Goal: Task Accomplishment & Management: Manage account settings

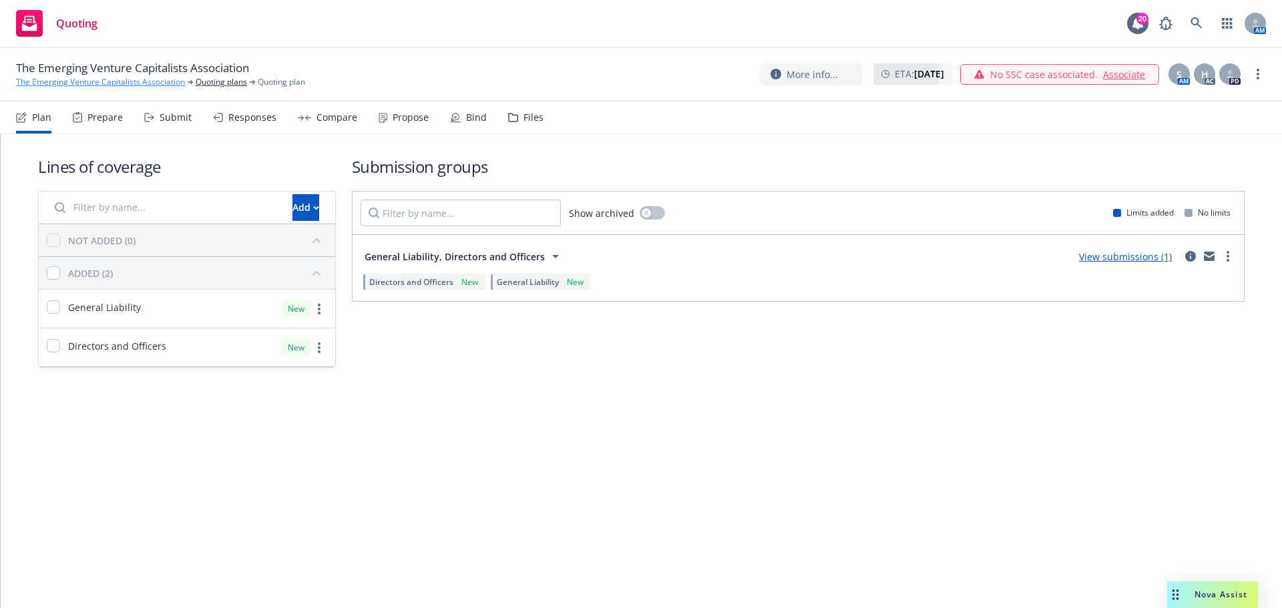
click at [57, 86] on link "The Emerging Venture Capitalists Association" at bounding box center [100, 82] width 169 height 12
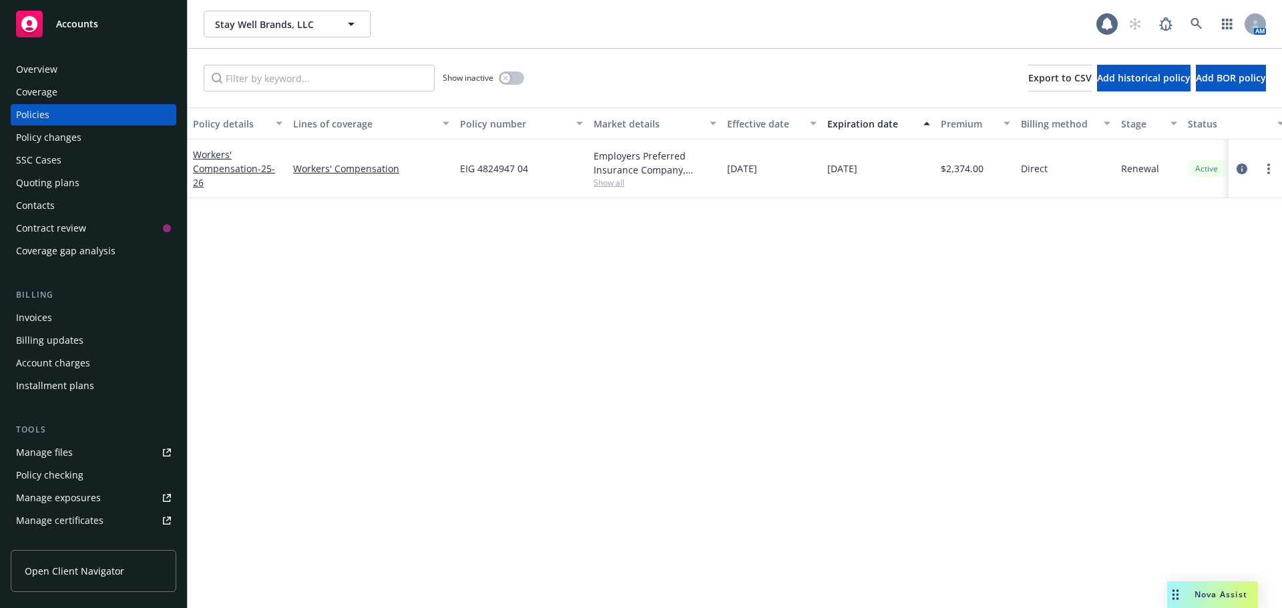
click at [93, 67] on div "Overview" at bounding box center [93, 69] width 155 height 21
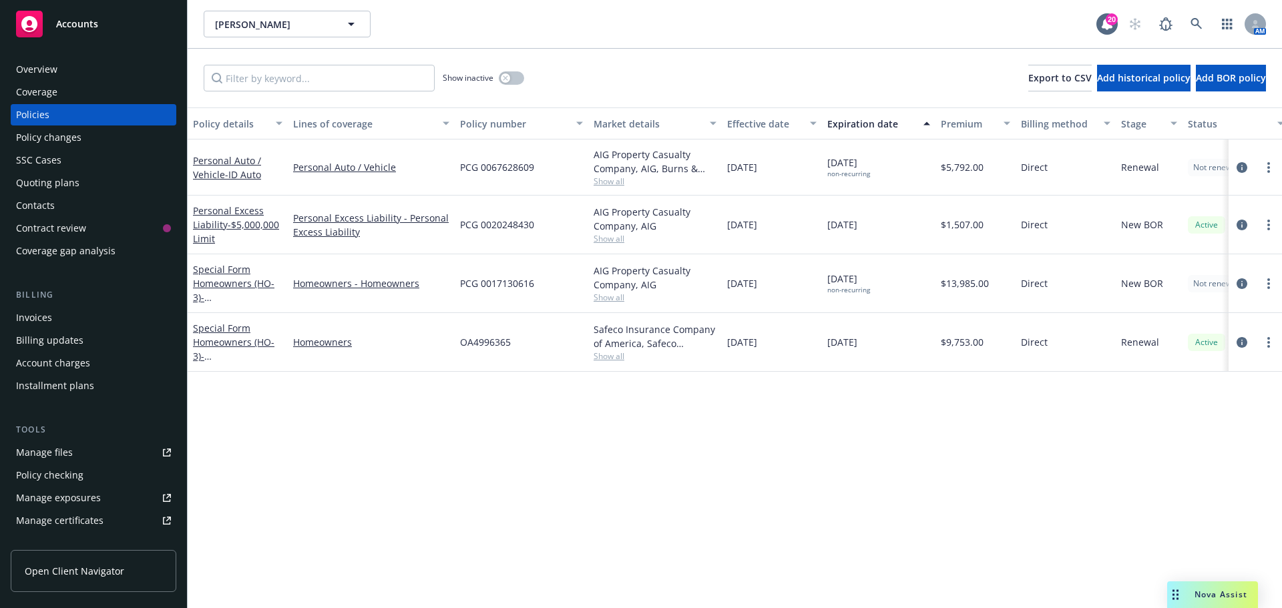
click at [96, 70] on div "Overview" at bounding box center [93, 69] width 155 height 21
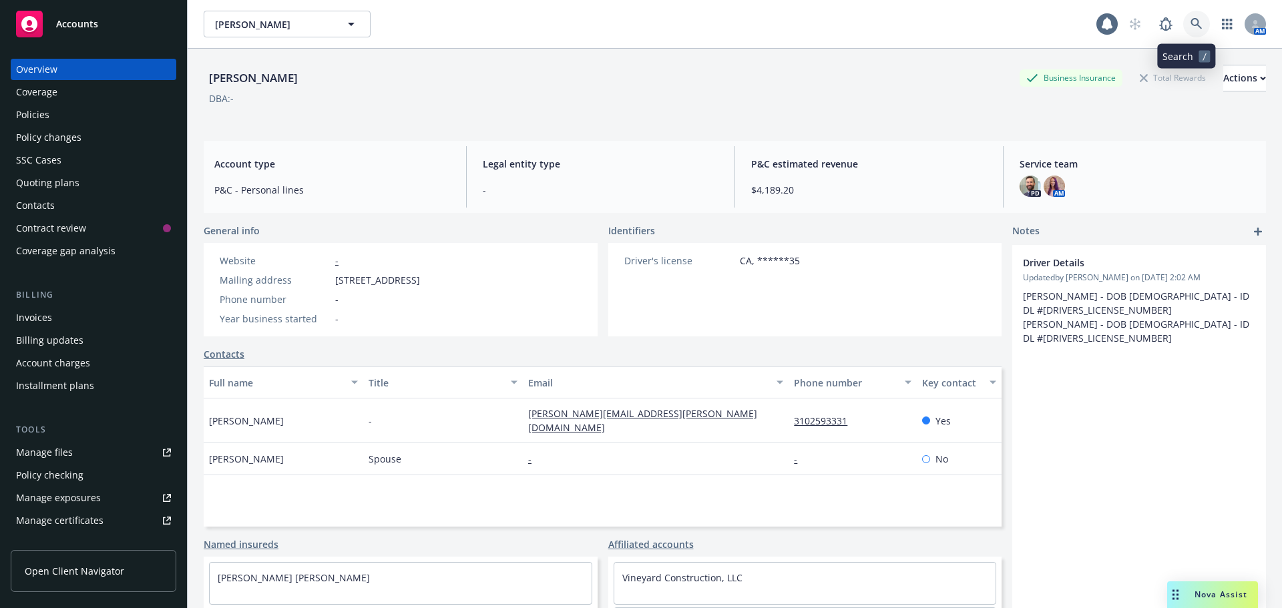
drag, startPoint x: 1182, startPoint y: 27, endPoint x: 1171, endPoint y: 60, distance: 34.6
click at [1191, 29] on icon at bounding box center [1197, 24] width 12 height 12
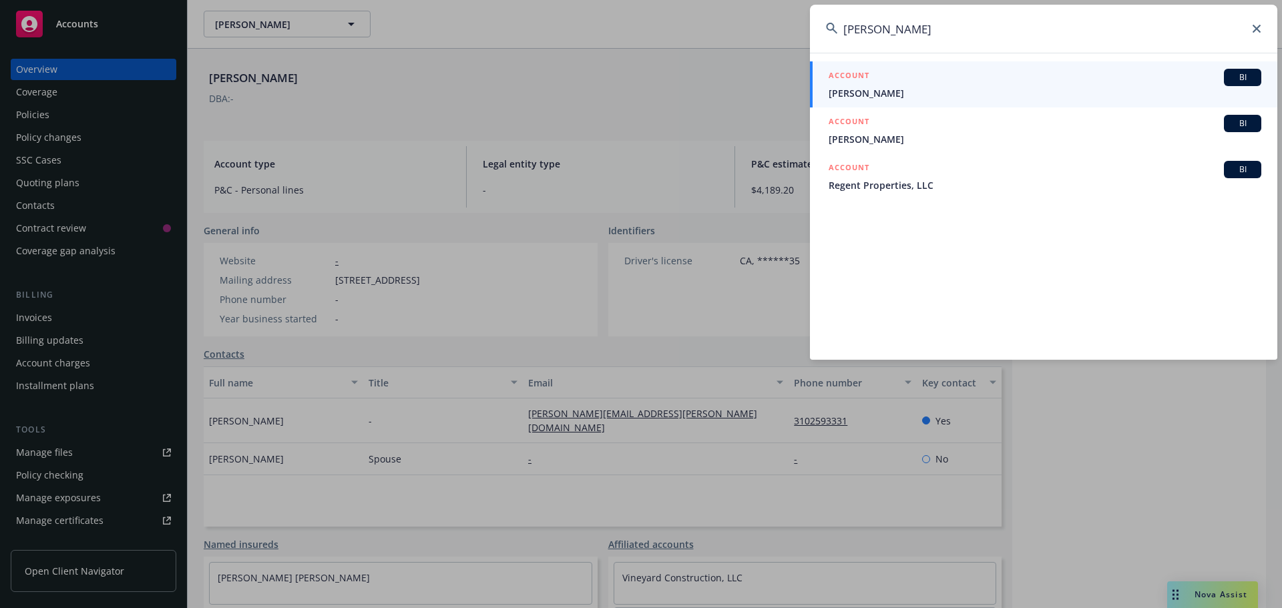
click at [937, 35] on input "brad bently" at bounding box center [1043, 29] width 467 height 48
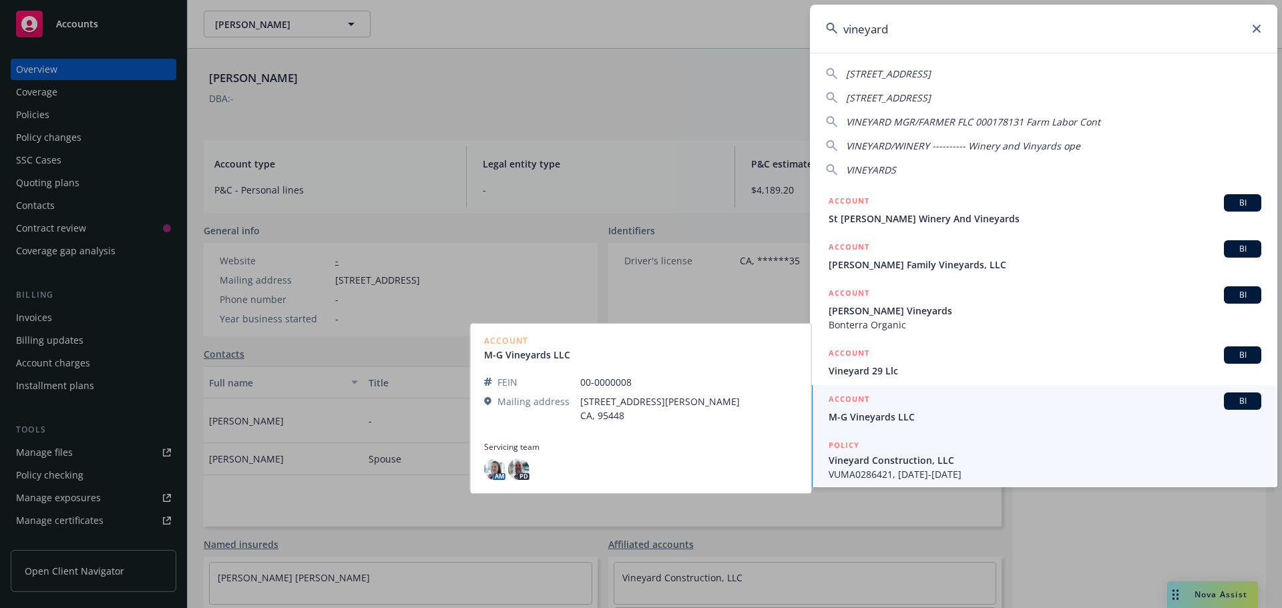
scroll to position [1, 0]
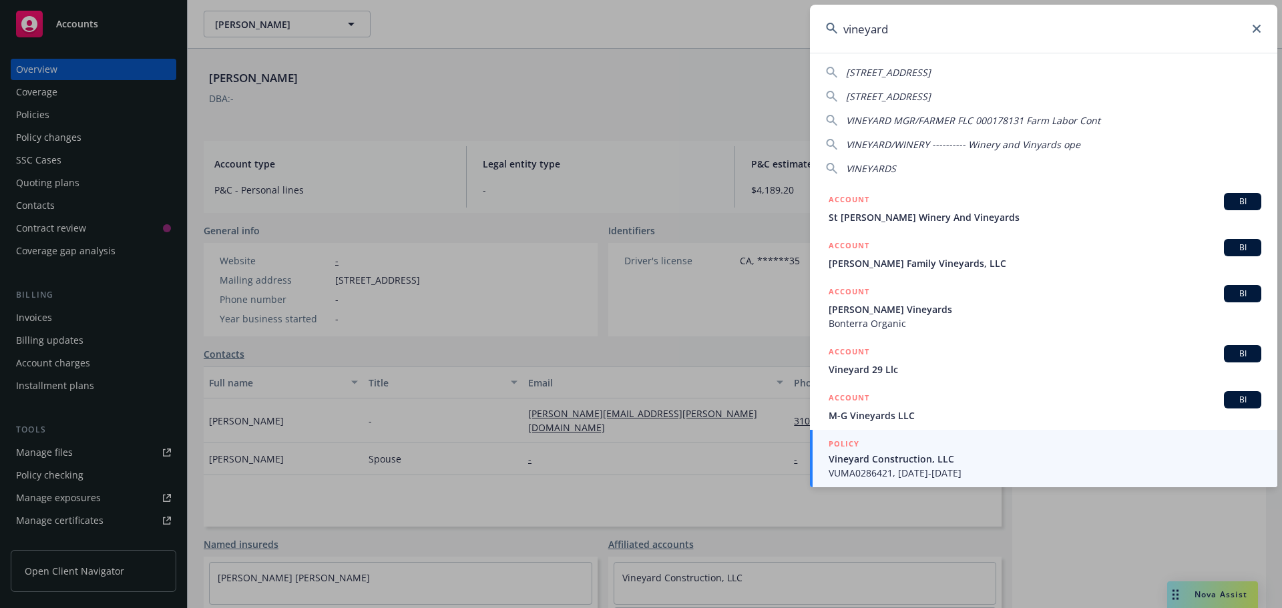
type input "vineyard"
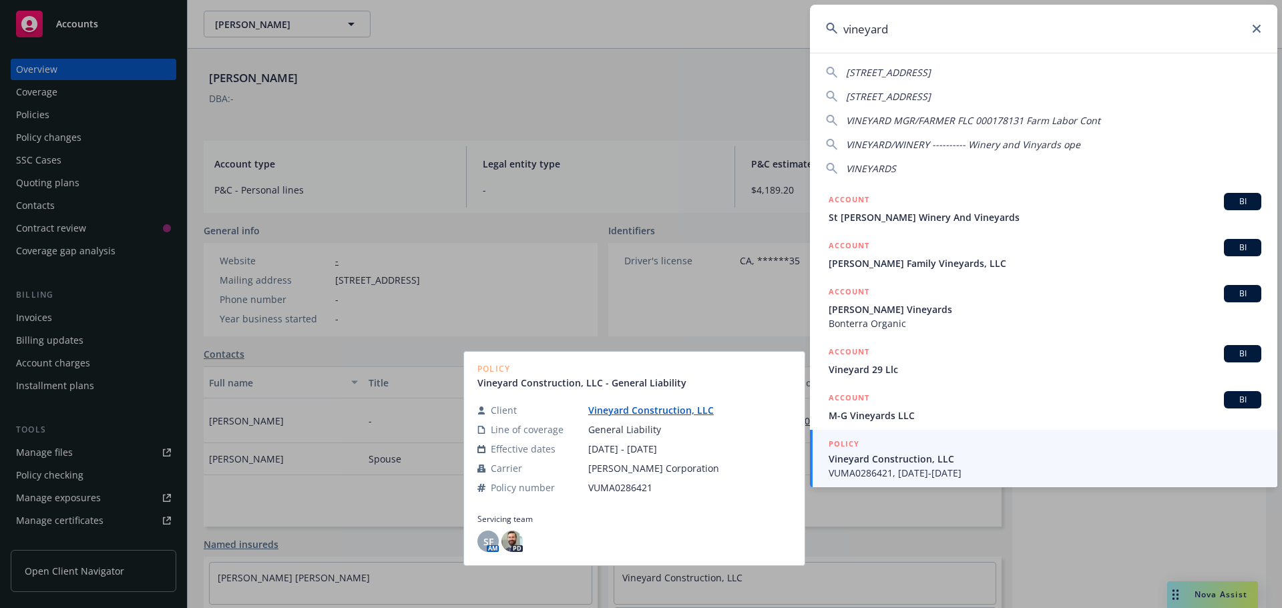
click at [968, 462] on span "Vineyard Construction, LLC" at bounding box center [1045, 459] width 433 height 14
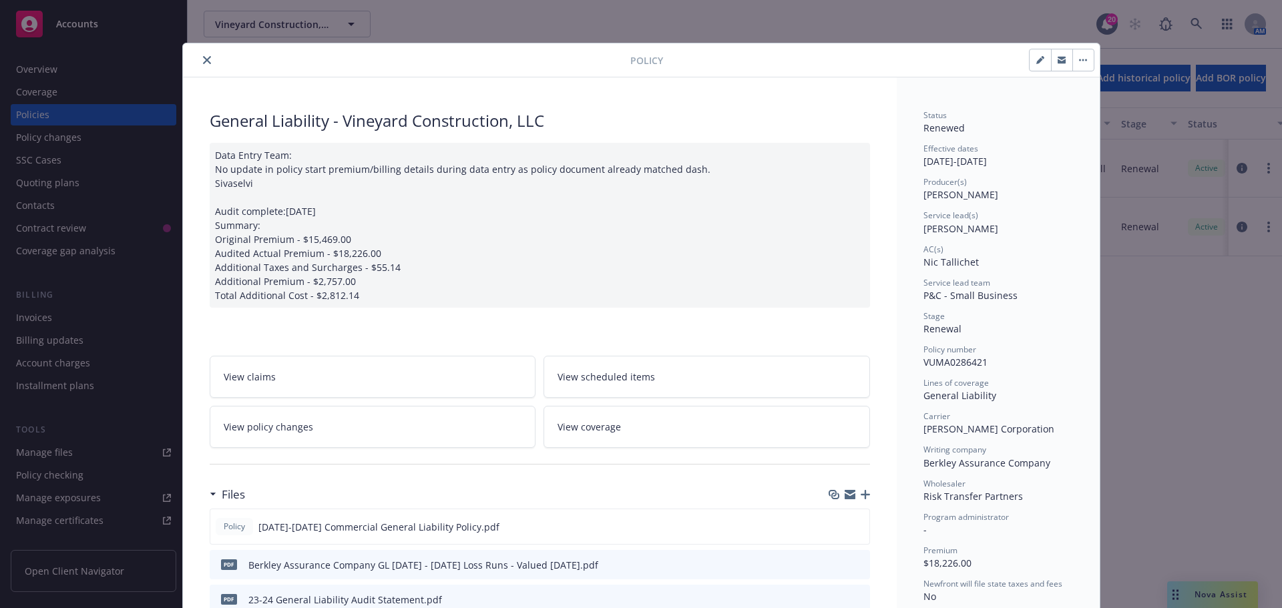
click at [199, 59] on button "close" at bounding box center [207, 60] width 16 height 16
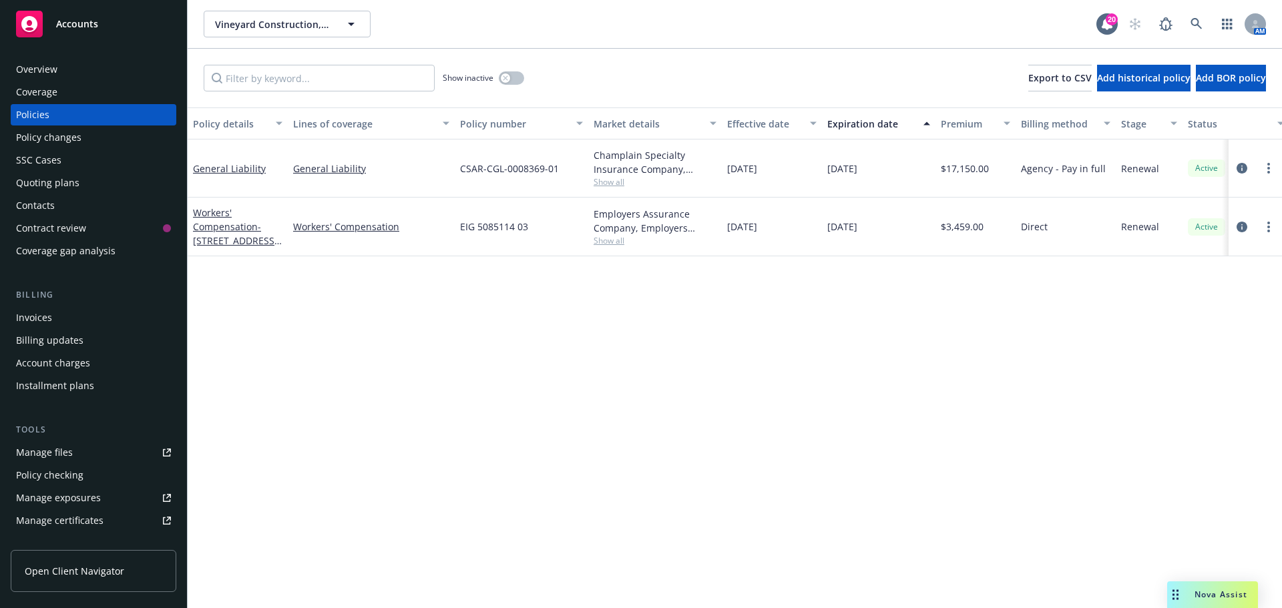
click at [27, 73] on div "Overview" at bounding box center [36, 69] width 41 height 21
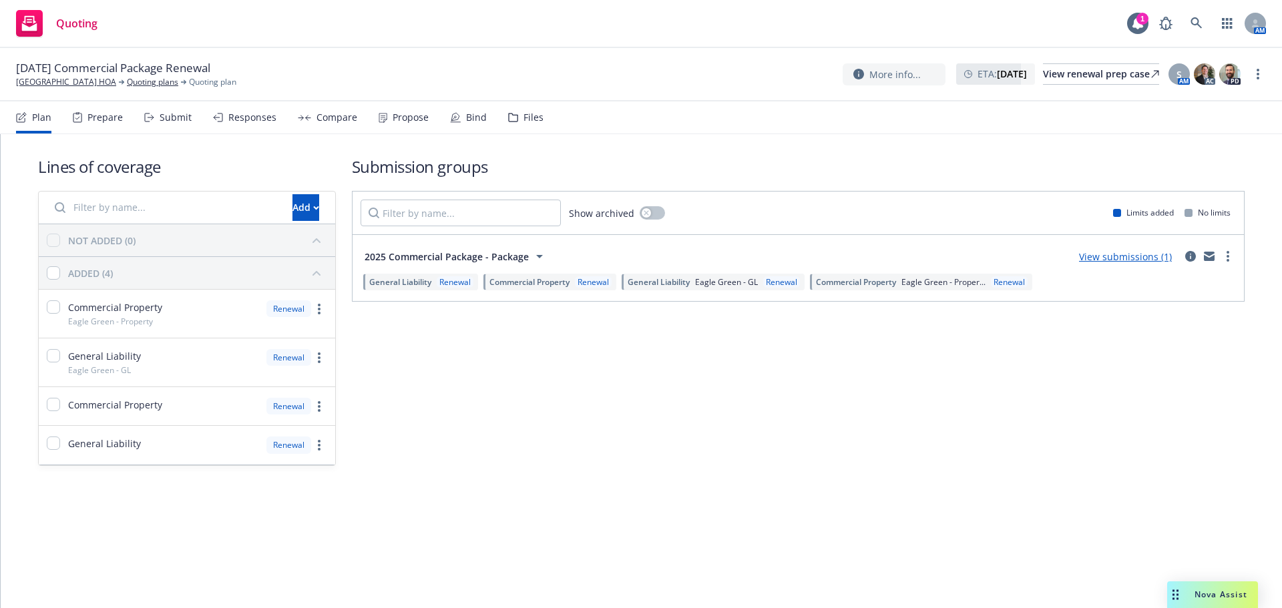
click at [405, 108] on div "Propose" at bounding box center [404, 117] width 50 height 32
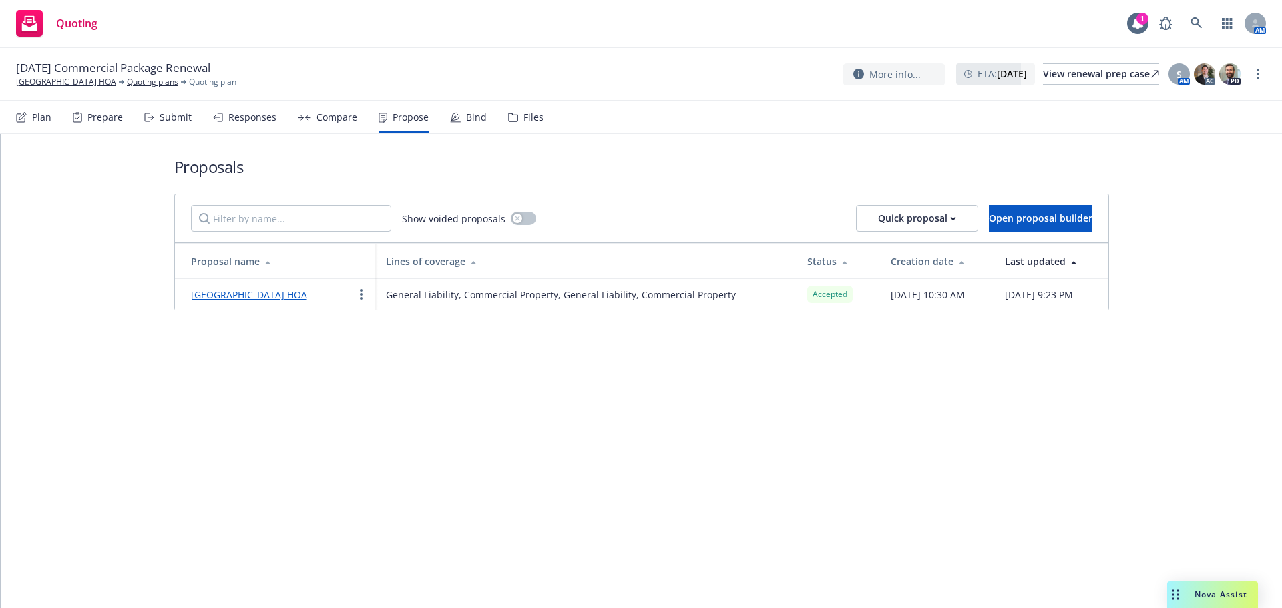
click at [475, 110] on div "Bind" at bounding box center [468, 117] width 37 height 32
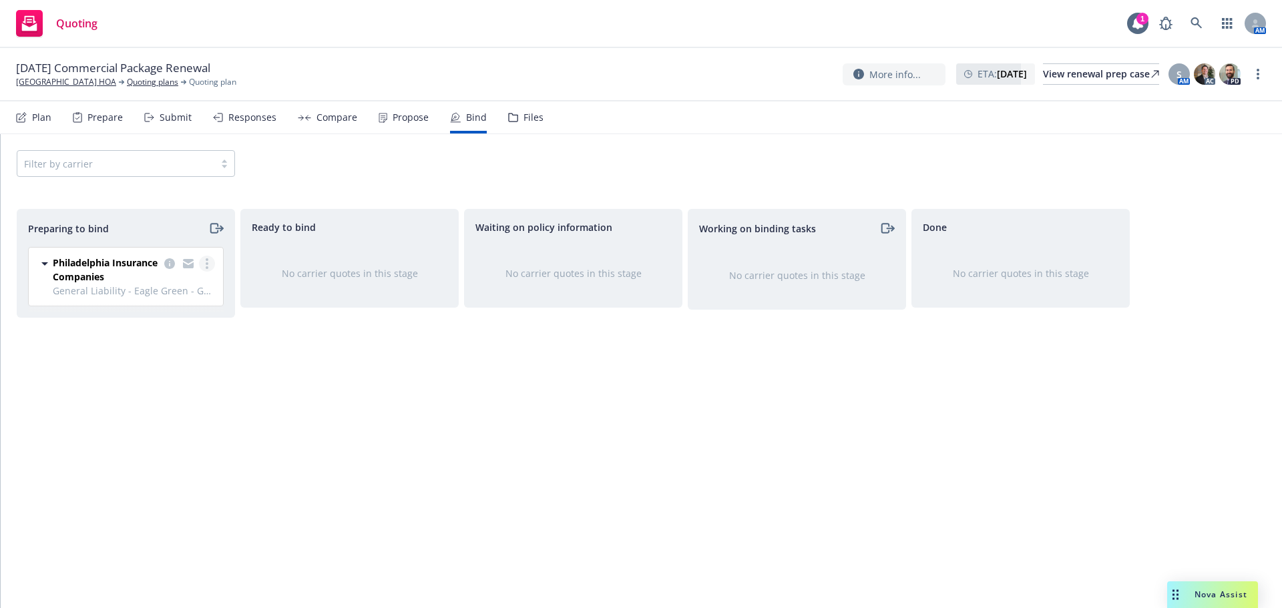
click at [206, 263] on icon "more" at bounding box center [207, 263] width 3 height 11
click at [175, 317] on span "Log bind order" at bounding box center [132, 317] width 98 height 13
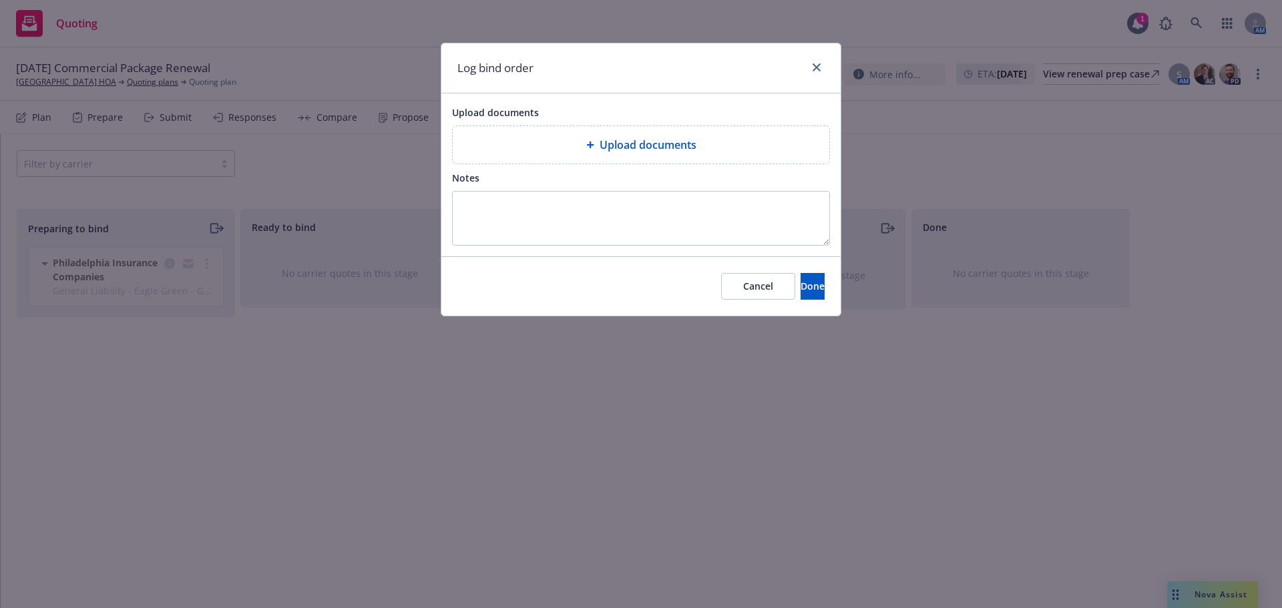
click at [636, 130] on div "Upload documents" at bounding box center [641, 144] width 377 height 37
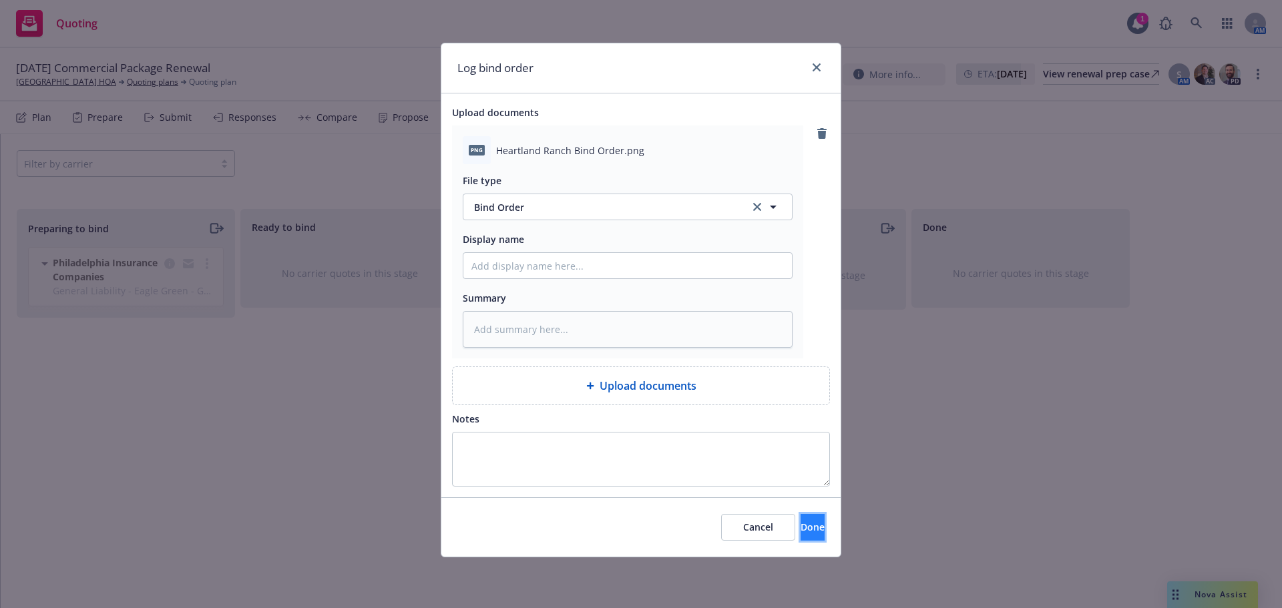
click at [801, 526] on span "Done" at bounding box center [813, 527] width 24 height 13
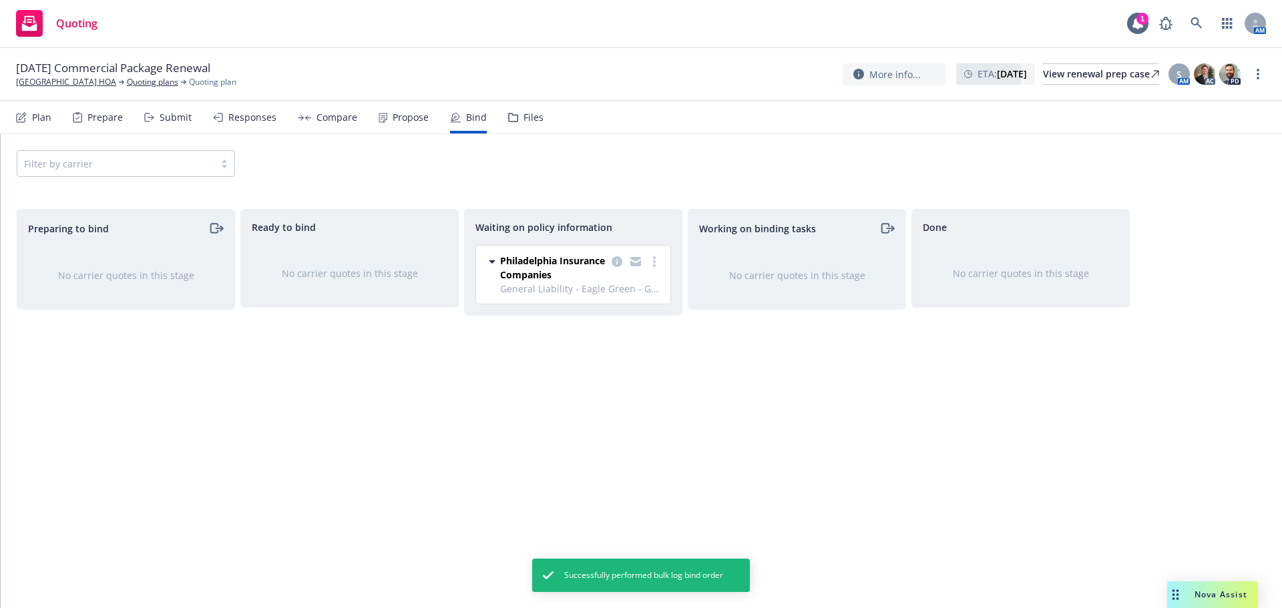
click at [393, 118] on div "Propose" at bounding box center [411, 117] width 36 height 11
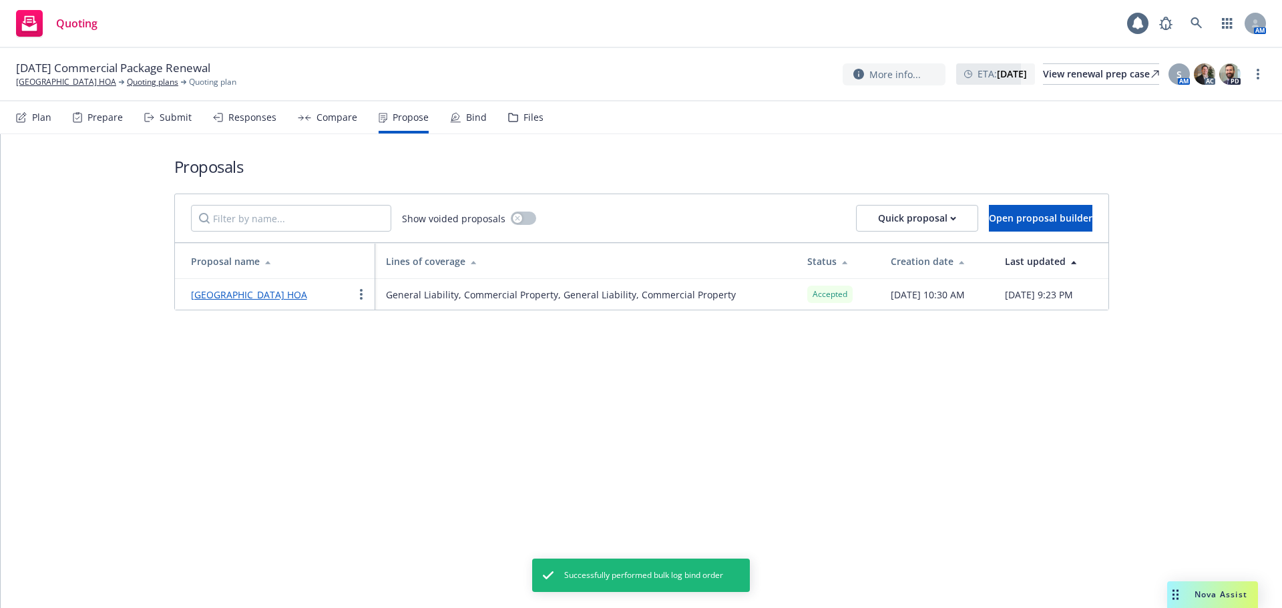
click at [252, 286] on td "Heartland Ranch HOA" at bounding box center [275, 294] width 200 height 31
click at [252, 296] on link "Heartland Ranch HOA" at bounding box center [249, 294] width 116 height 13
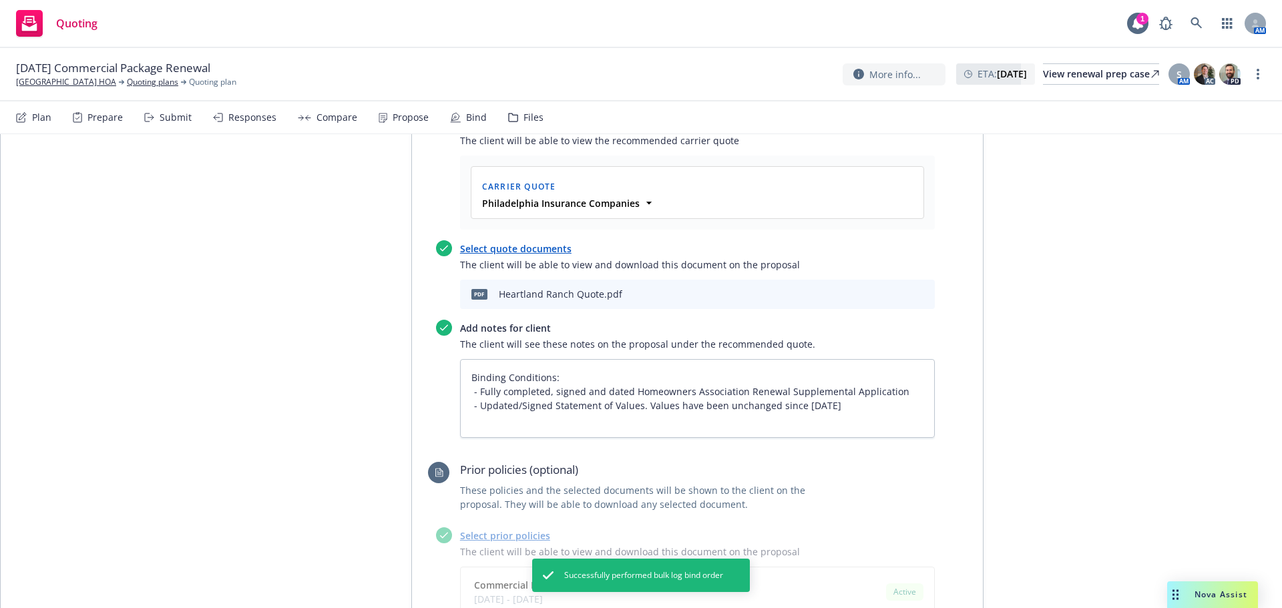
scroll to position [623, 0]
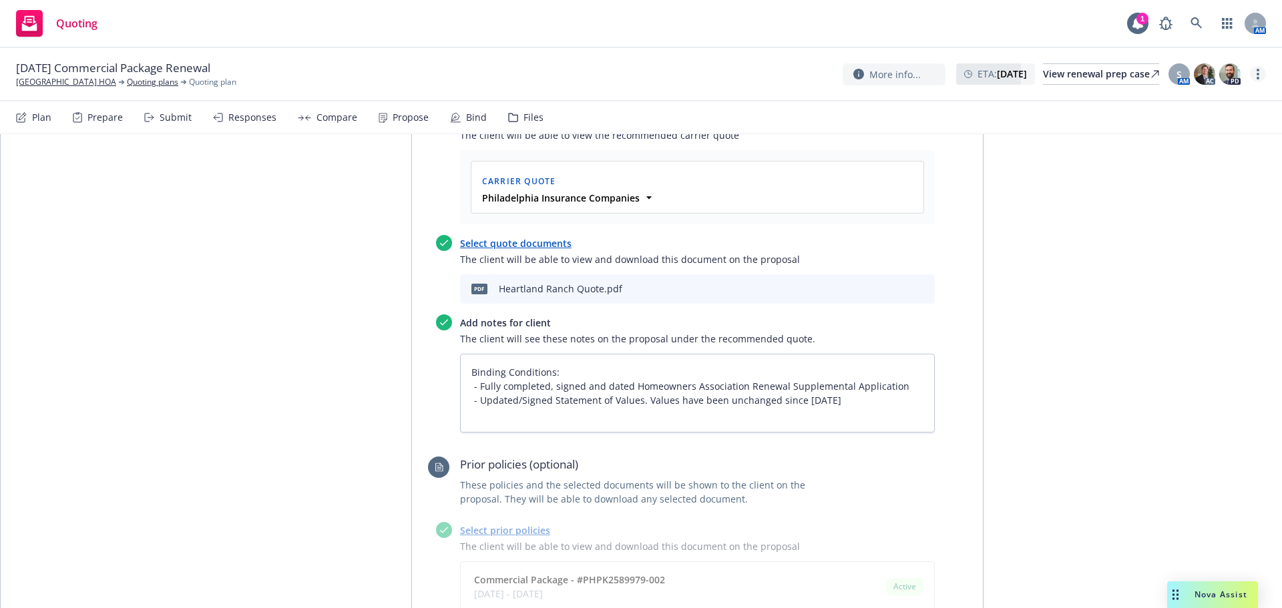
click at [1261, 73] on link "more" at bounding box center [1258, 74] width 16 height 16
click at [1229, 102] on link "Copy logging email" at bounding box center [1190, 102] width 149 height 27
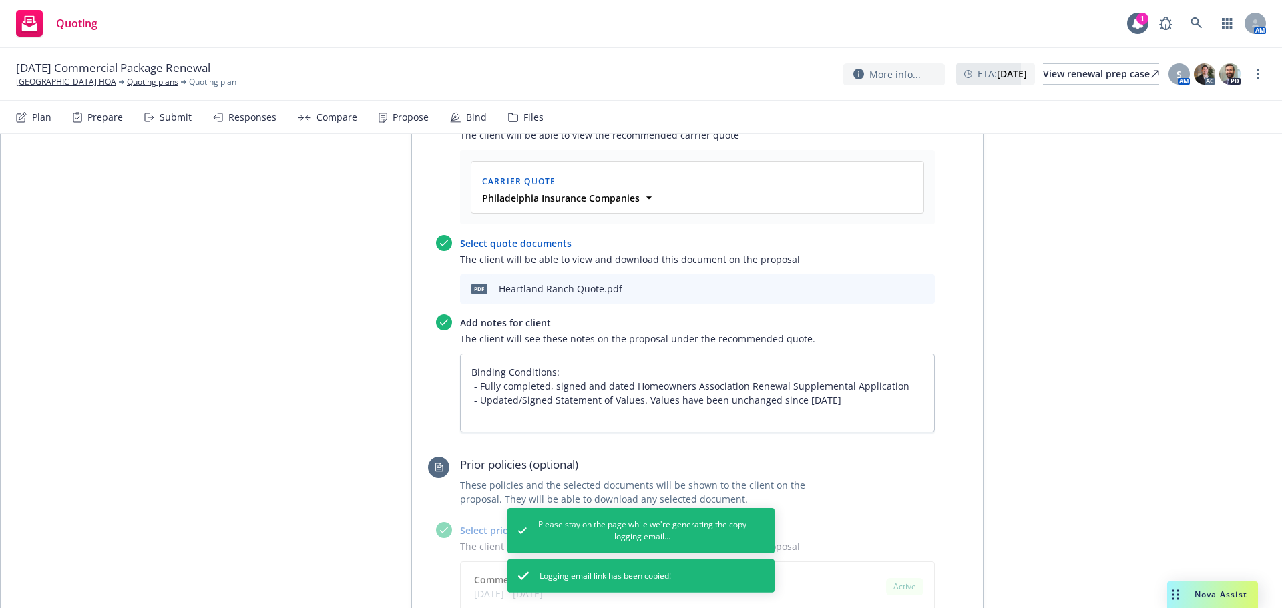
type textarea "x"
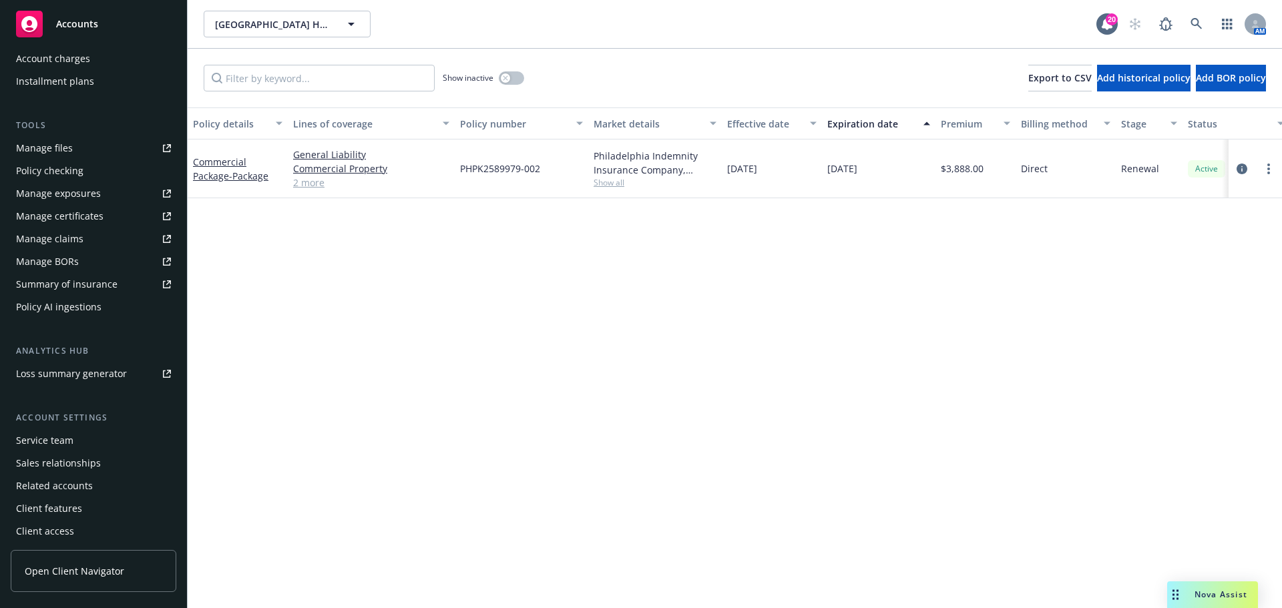
scroll to position [307, 0]
click at [93, 141] on link "Manage files" at bounding box center [94, 145] width 166 height 21
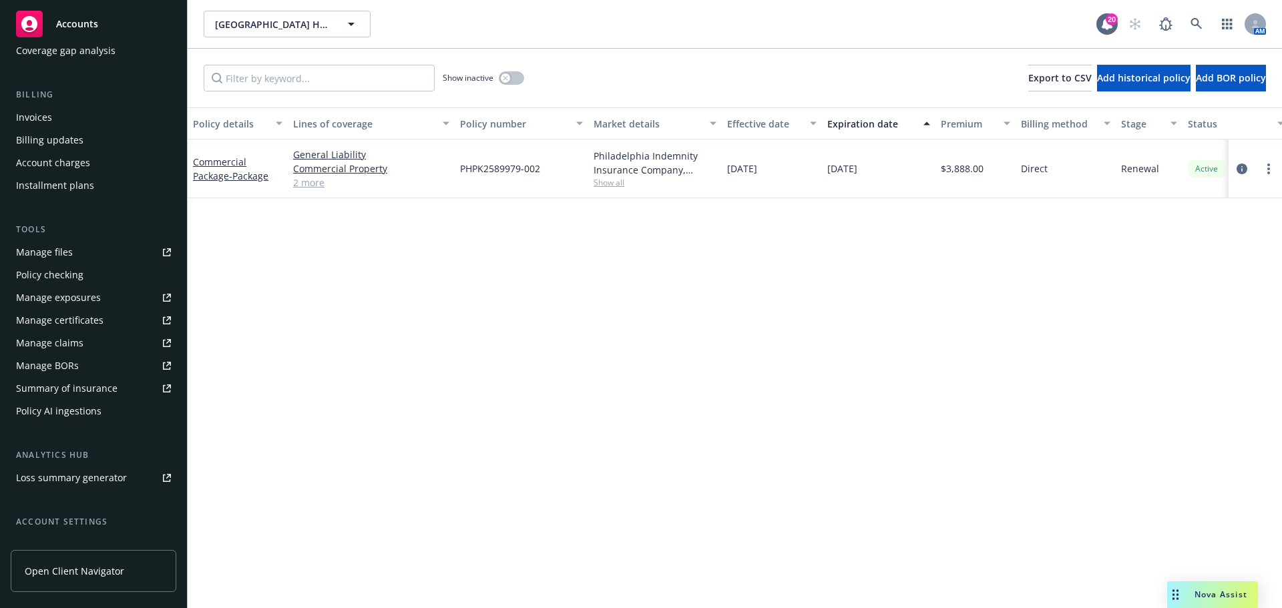
scroll to position [0, 0]
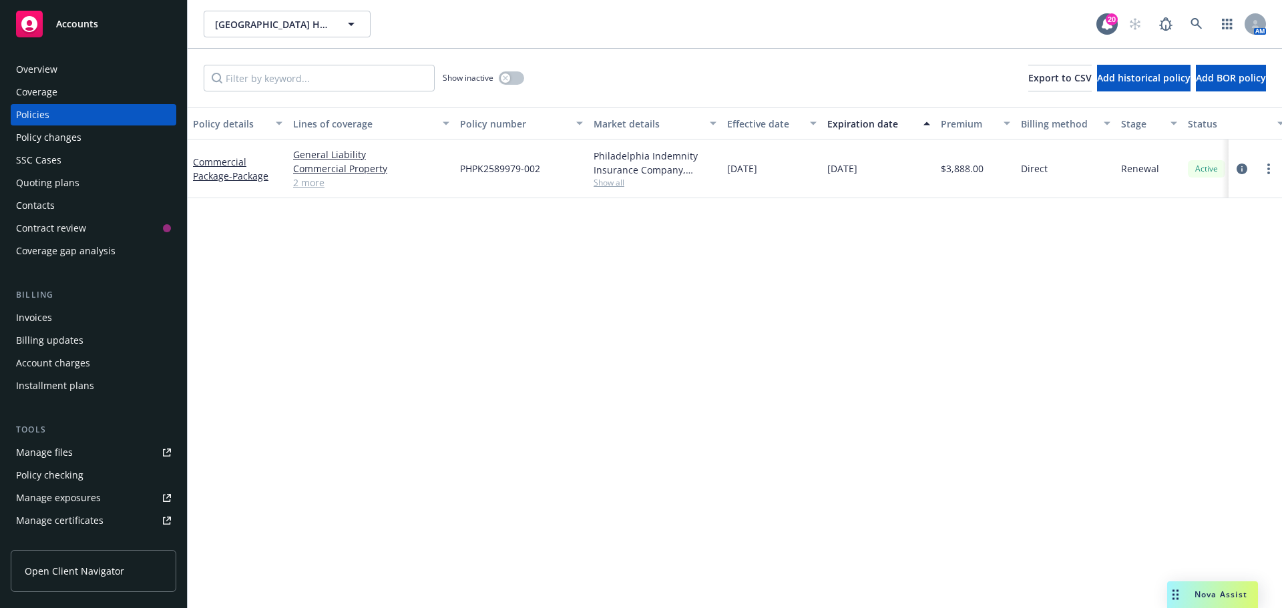
click at [69, 67] on div "Overview" at bounding box center [93, 69] width 155 height 21
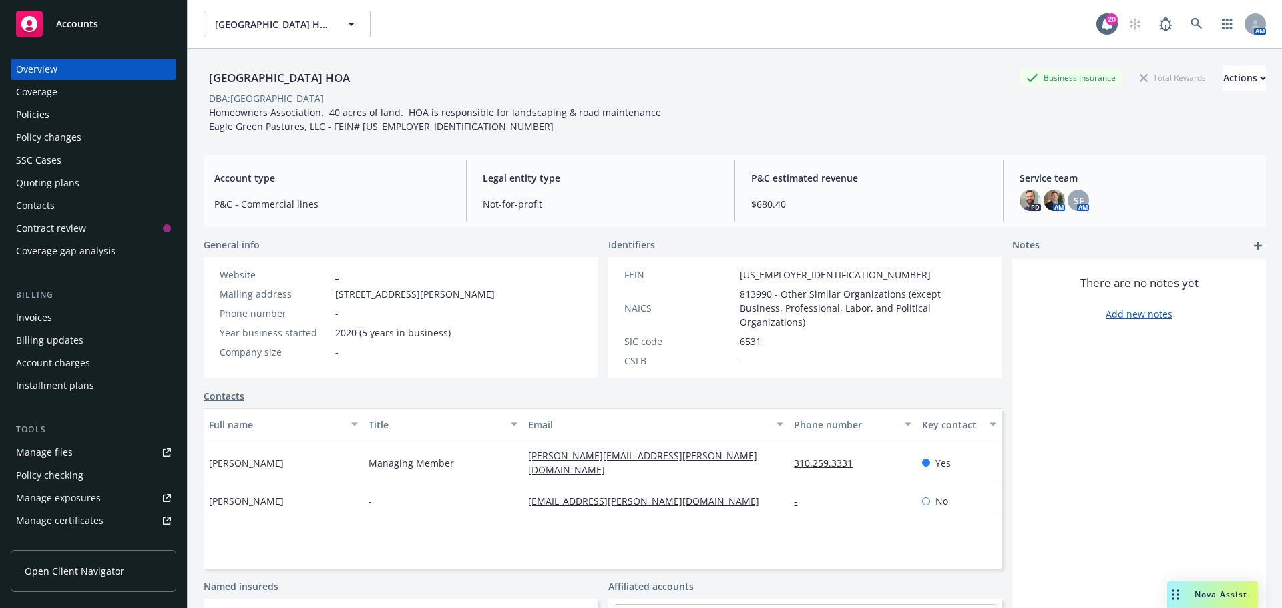
click at [106, 112] on div "Policies" at bounding box center [93, 114] width 155 height 21
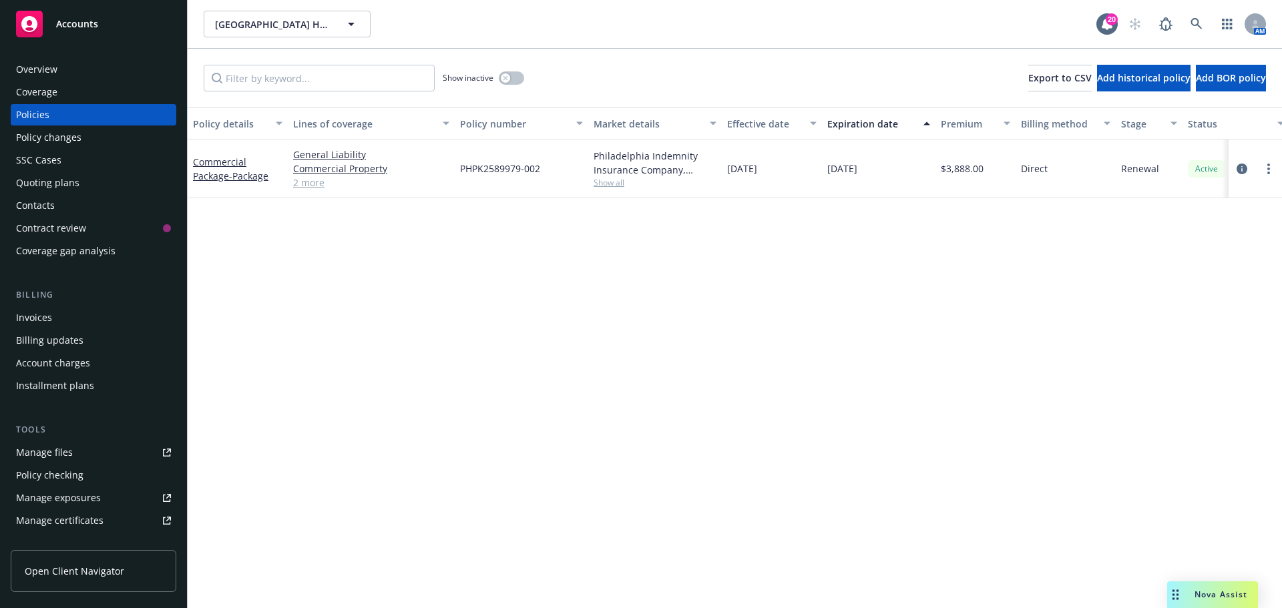
click at [127, 77] on div "Overview" at bounding box center [93, 69] width 155 height 21
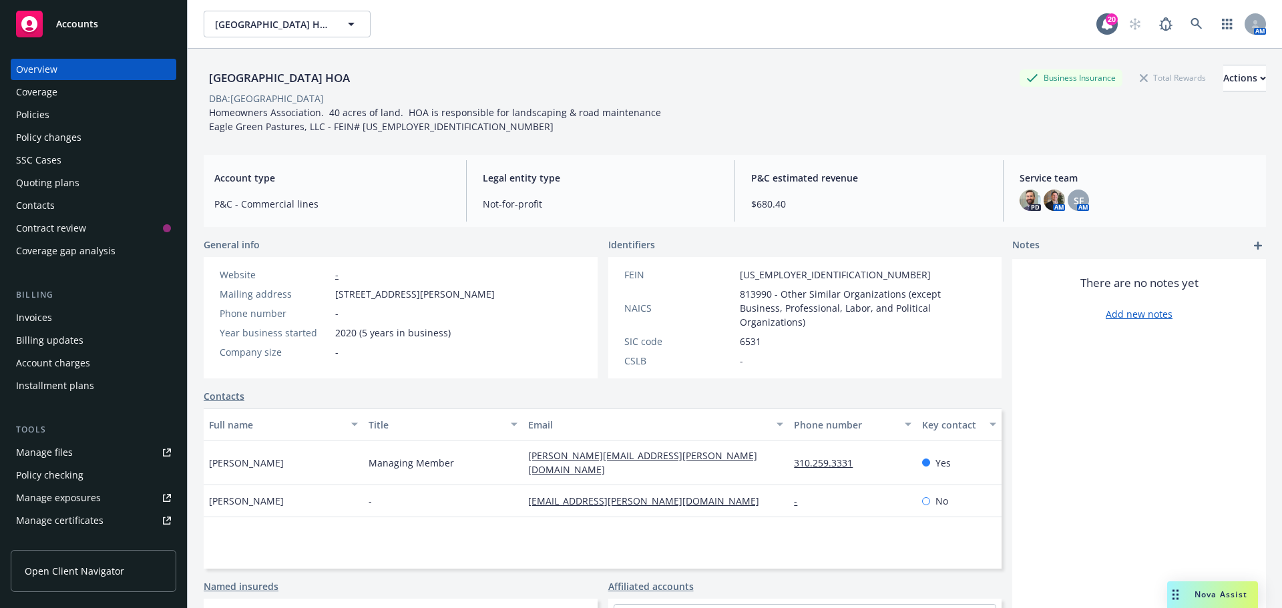
click at [97, 110] on div "Policies" at bounding box center [93, 114] width 155 height 21
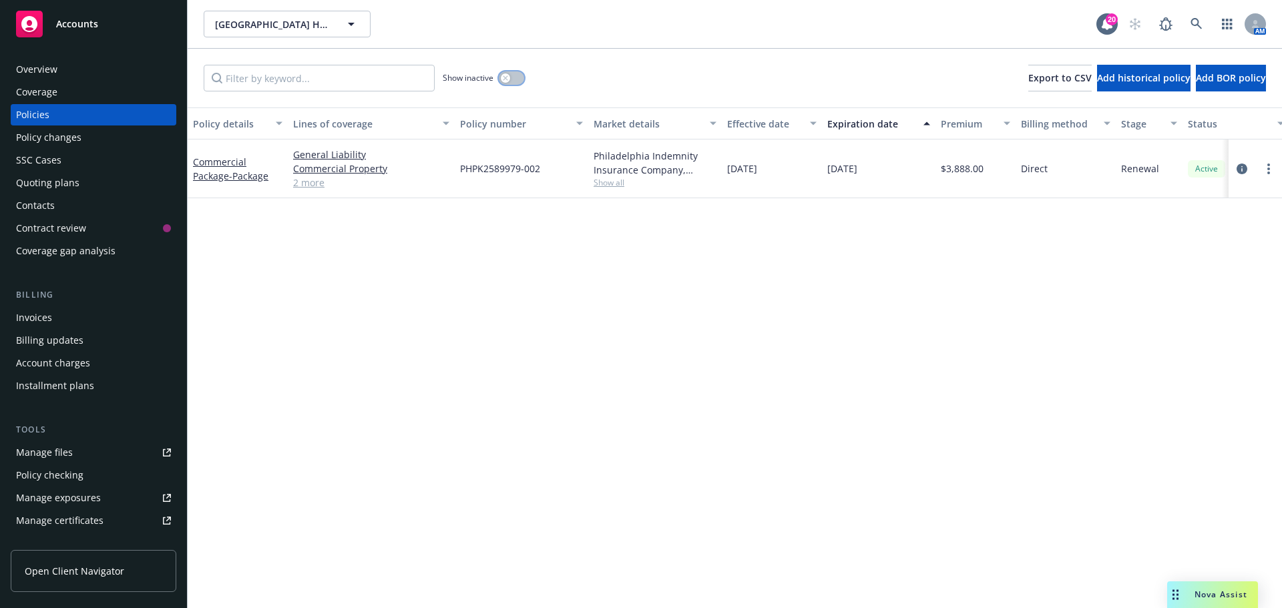
click at [509, 77] on div "button" at bounding box center [505, 77] width 9 height 9
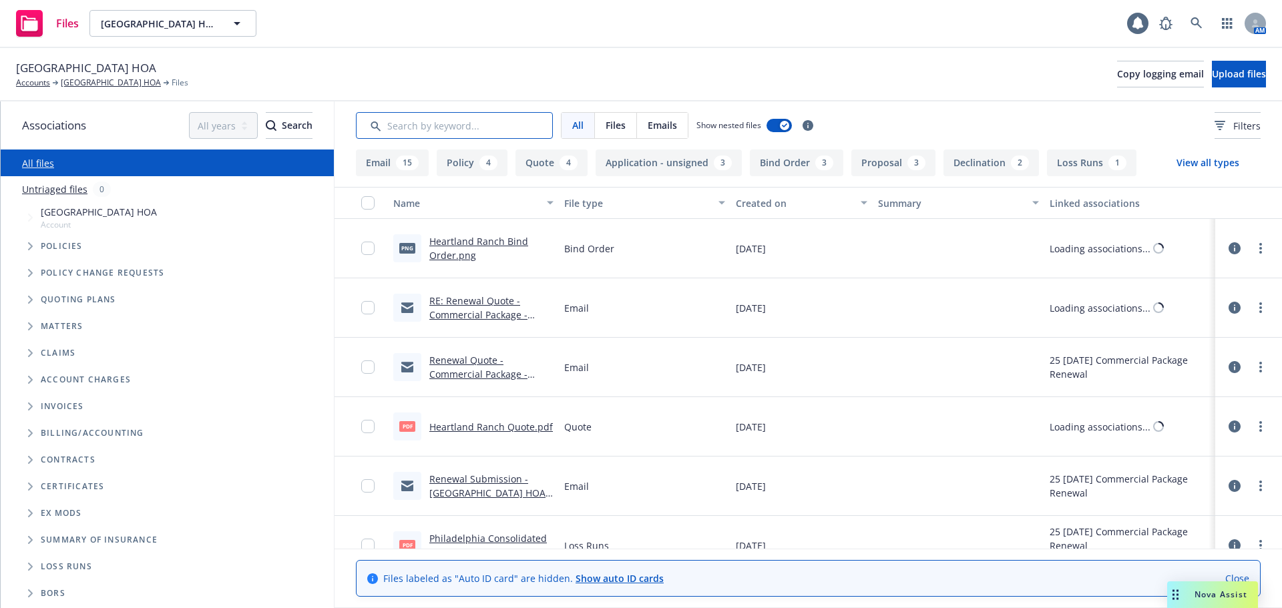
click at [425, 123] on input "Search by keyword..." at bounding box center [454, 125] width 197 height 27
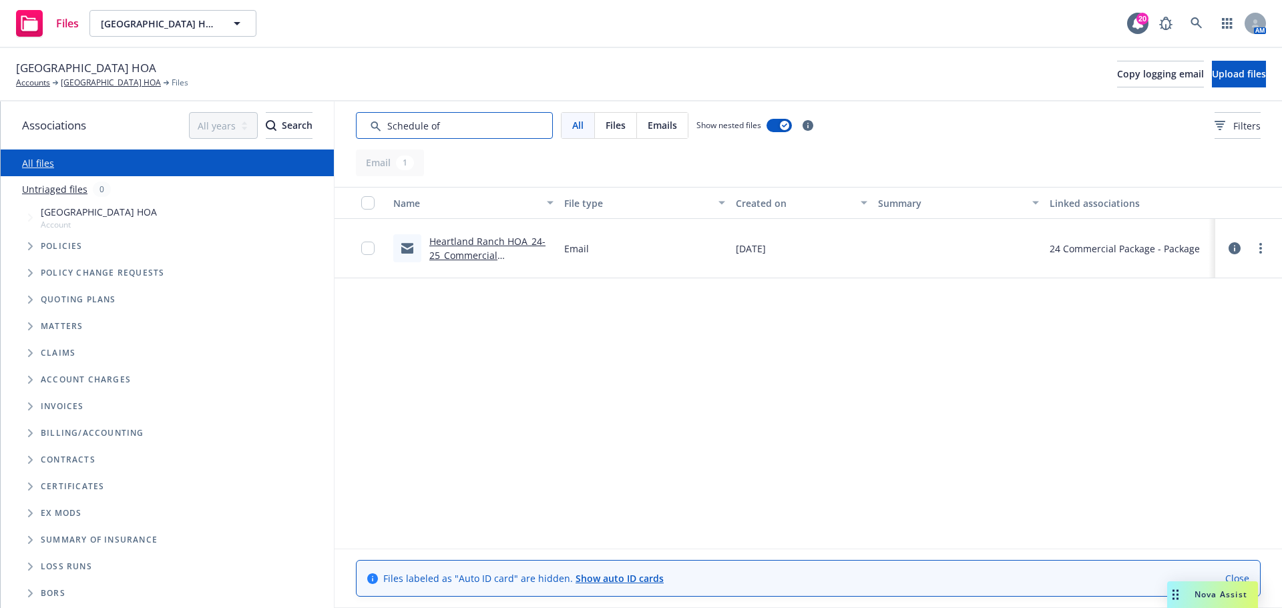
type input "Schedule of"
click at [490, 254] on link "Heartland Ranch HOA_24-25_Commercial Packag_Notice of Cancellation eff [DATE]" at bounding box center [487, 262] width 116 height 55
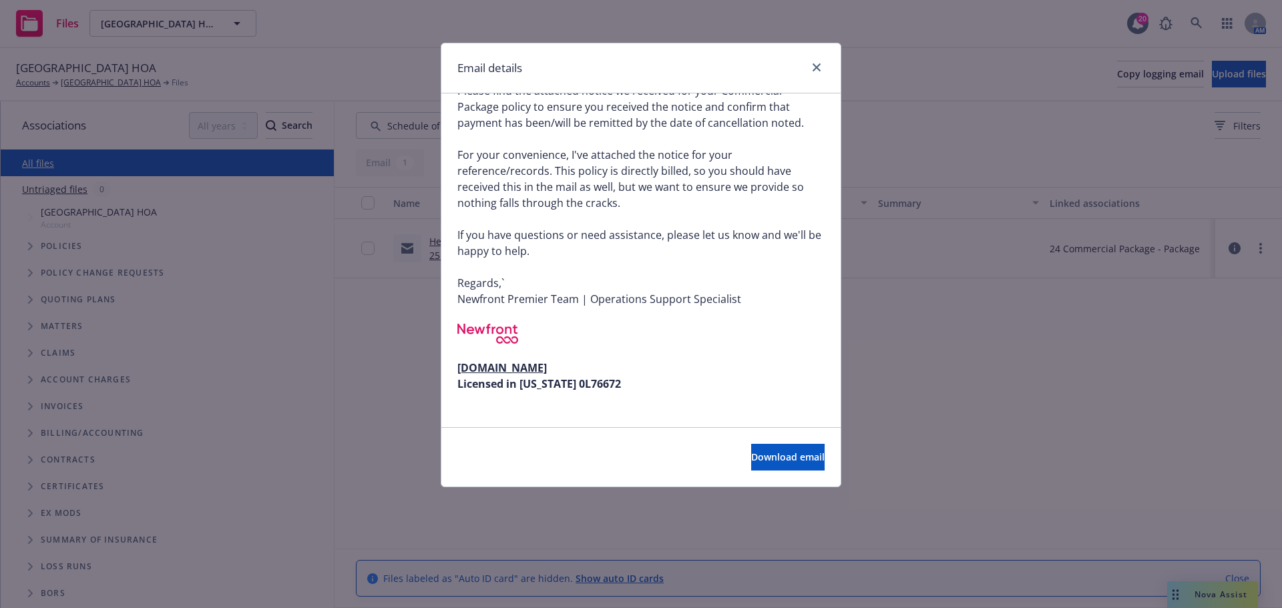
scroll to position [224, 0]
click at [819, 69] on icon "close" at bounding box center [817, 67] width 8 height 8
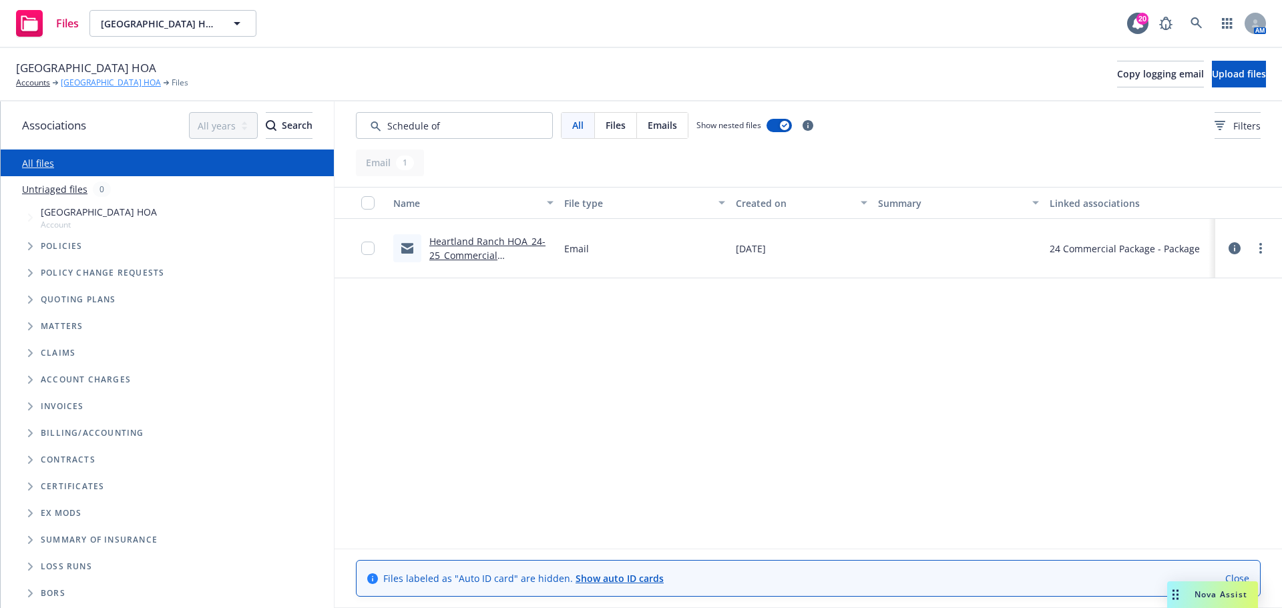
click at [93, 87] on link "[GEOGRAPHIC_DATA] HOA" at bounding box center [111, 83] width 100 height 12
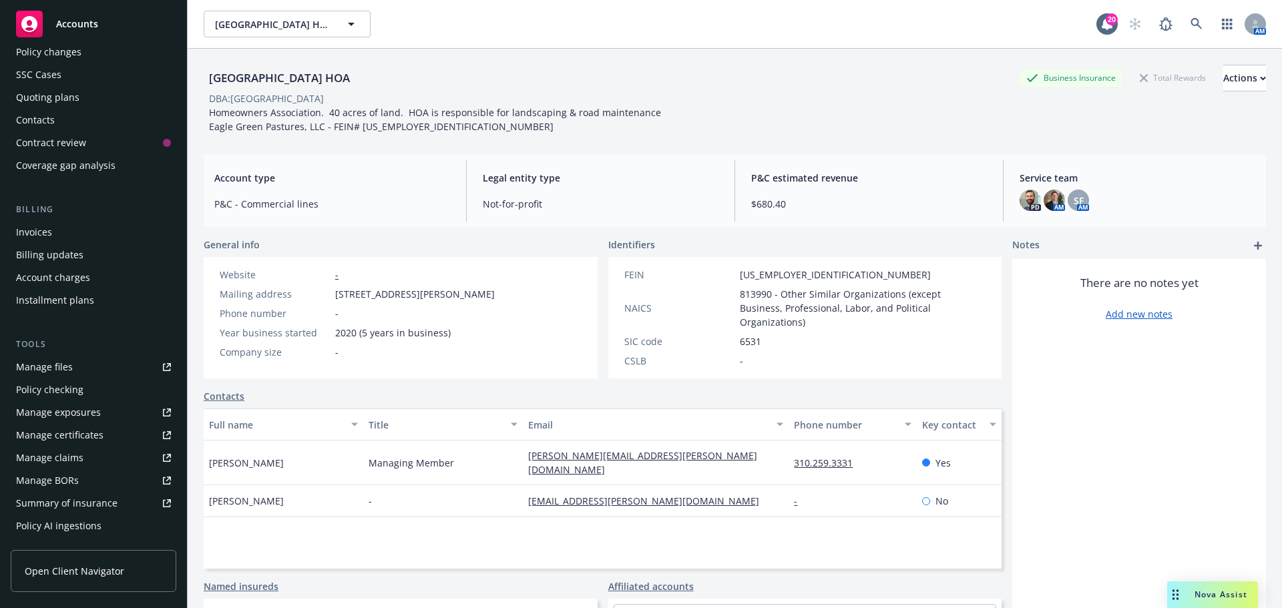
scroll to position [222, 0]
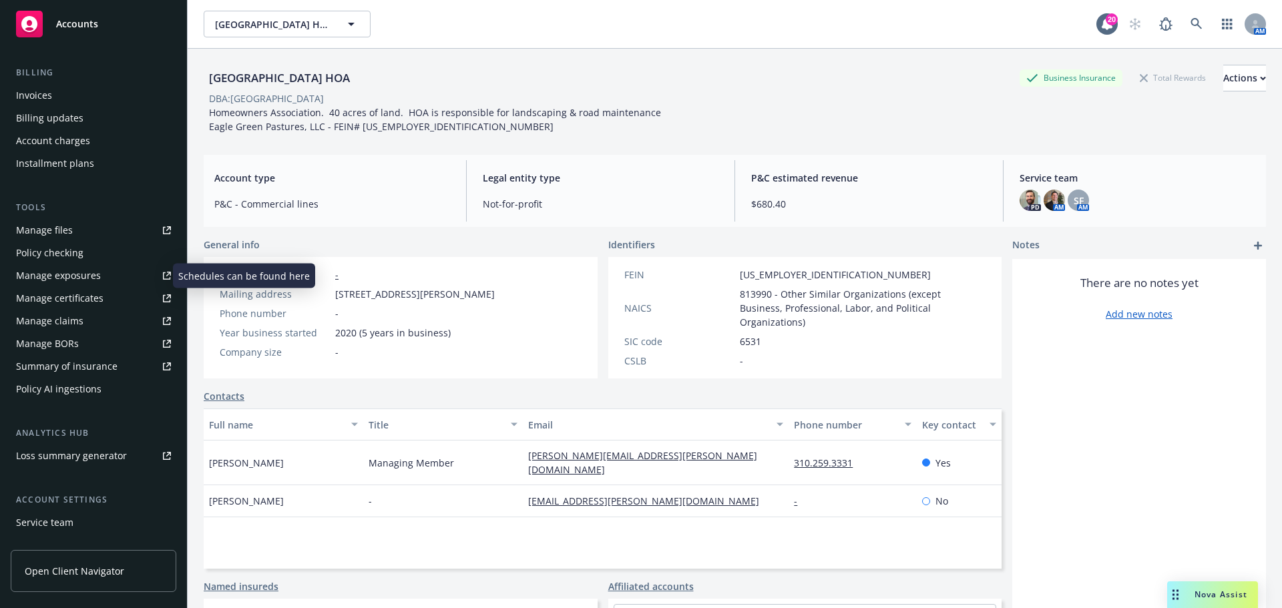
click at [80, 276] on div "Manage exposures" at bounding box center [58, 275] width 85 height 21
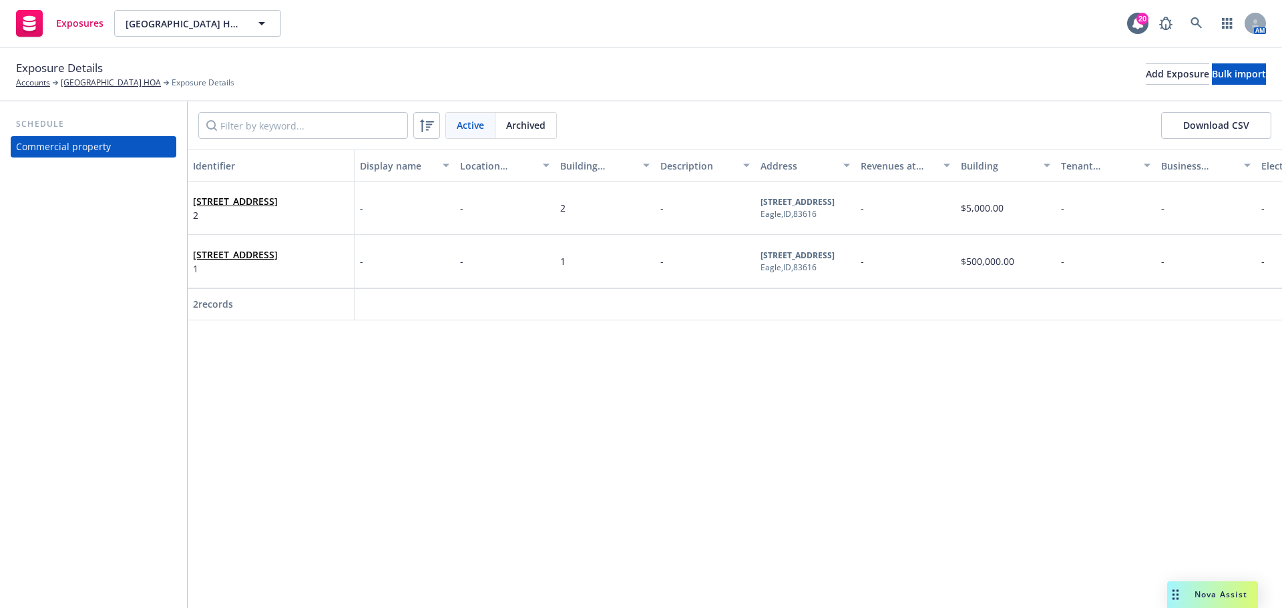
click at [1236, 127] on button "Download CSV" at bounding box center [1216, 125] width 110 height 27
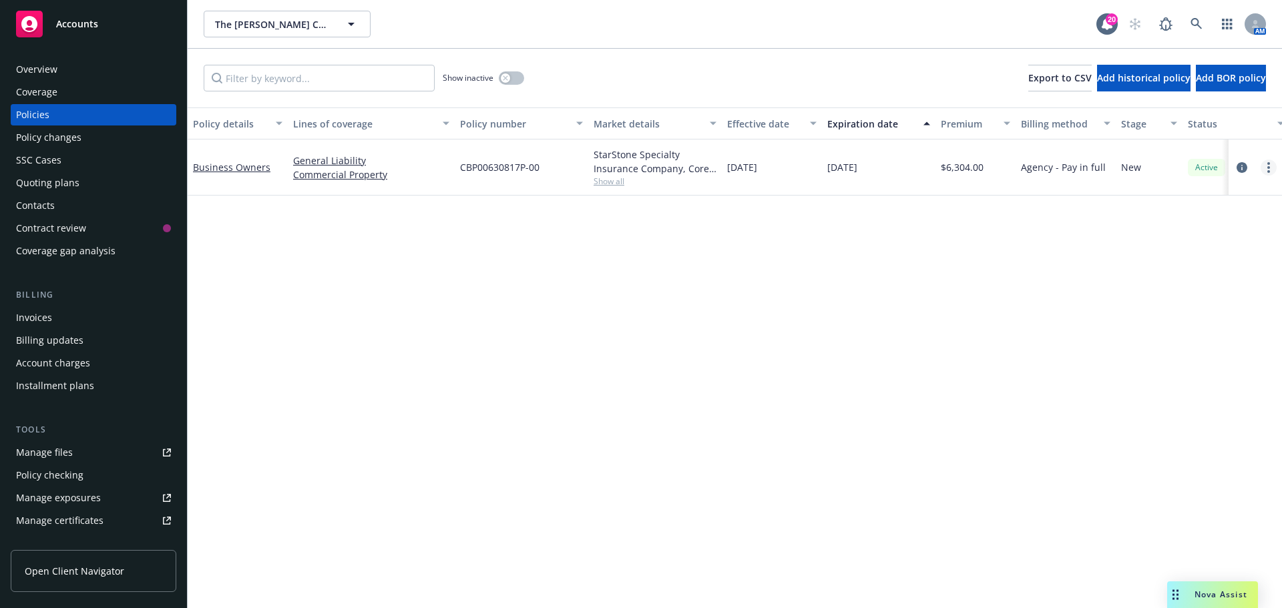
click at [1272, 167] on link "more" at bounding box center [1269, 168] width 16 height 16
click at [1195, 353] on link "Copy logging email" at bounding box center [1197, 355] width 157 height 27
click at [86, 75] on div "Overview" at bounding box center [93, 69] width 155 height 21
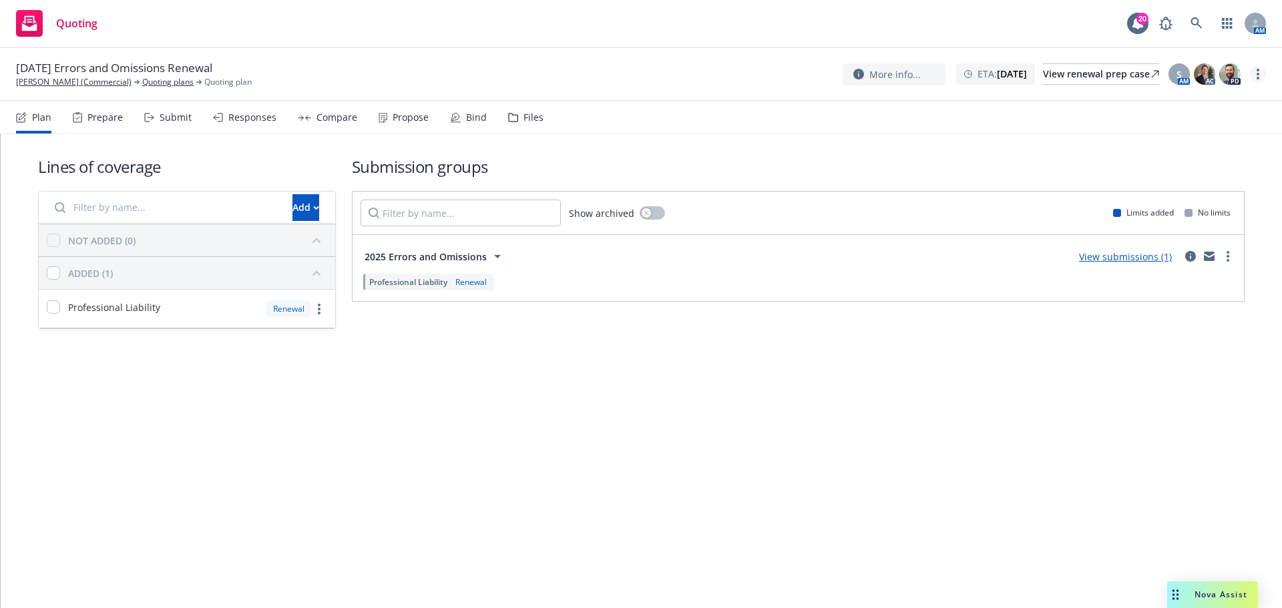
click at [1257, 71] on icon "more" at bounding box center [1258, 74] width 3 height 11
click at [1189, 192] on link "Archive quoting plan" at bounding box center [1190, 181] width 149 height 27
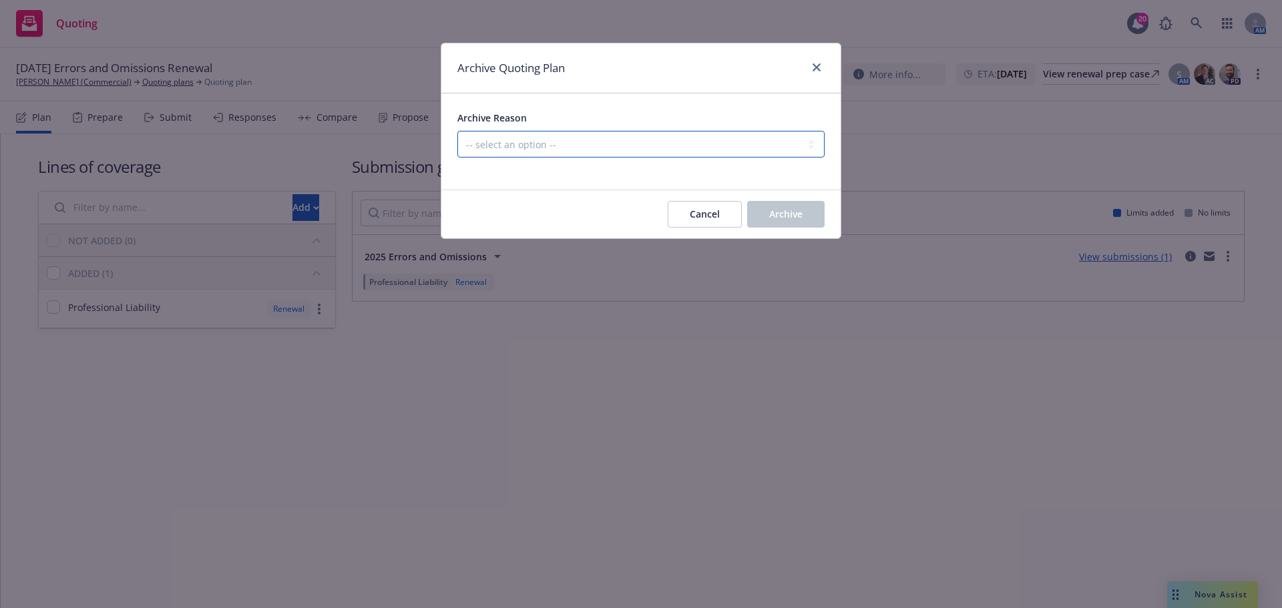
drag, startPoint x: 762, startPoint y: 145, endPoint x: 757, endPoint y: 154, distance: 9.9
click at [762, 145] on select "-- select an option -- All policies in this renewal plan are auto-renewed Creat…" at bounding box center [640, 144] width 367 height 27
select select "ARCHIVED_RENEWAL_POLICY_AUTO_RENEWED"
click at [457, 131] on select "-- select an option -- All policies in this renewal plan are auto-renewed Creat…" at bounding box center [640, 144] width 367 height 27
click at [772, 210] on span "Archive" at bounding box center [785, 214] width 33 height 13
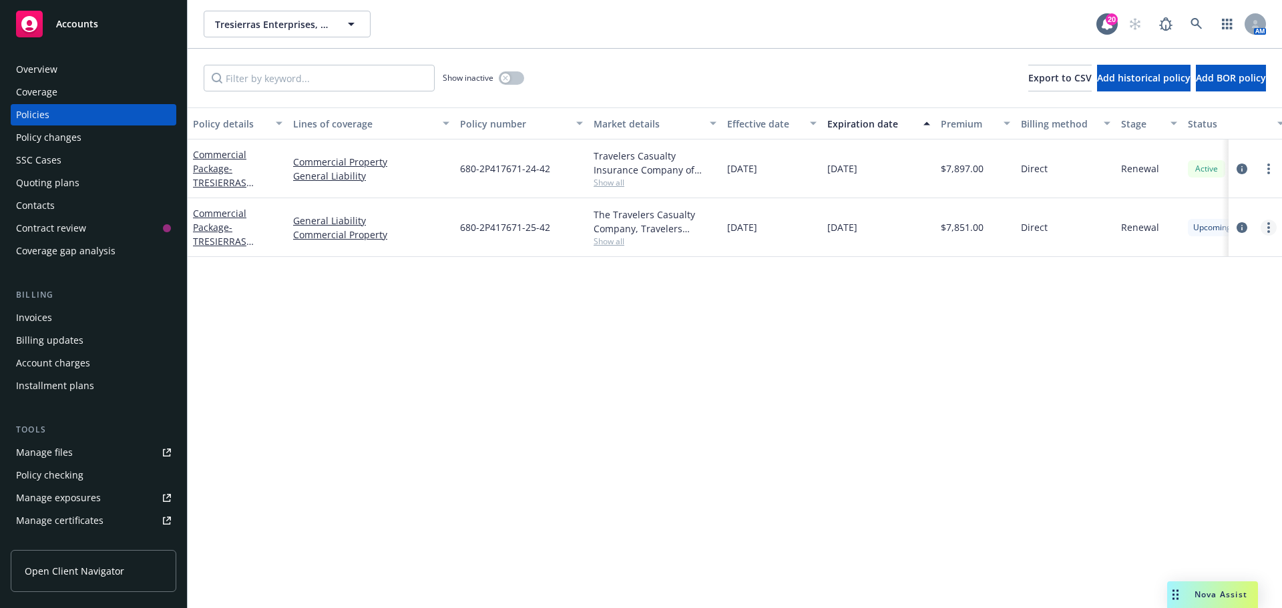
click at [1265, 228] on link "more" at bounding box center [1269, 228] width 16 height 16
click at [1183, 419] on link "Copy logging email" at bounding box center [1197, 415] width 157 height 27
click at [90, 82] on div "Coverage" at bounding box center [93, 91] width 155 height 21
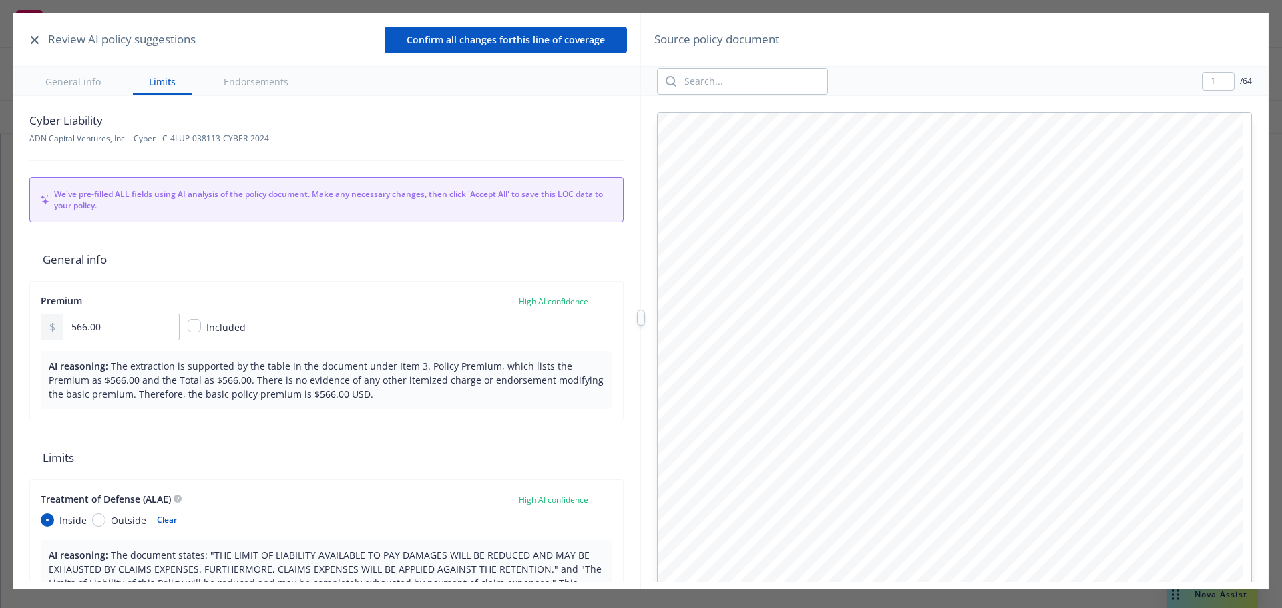
click at [33, 39] on icon "button" at bounding box center [35, 40] width 8 height 8
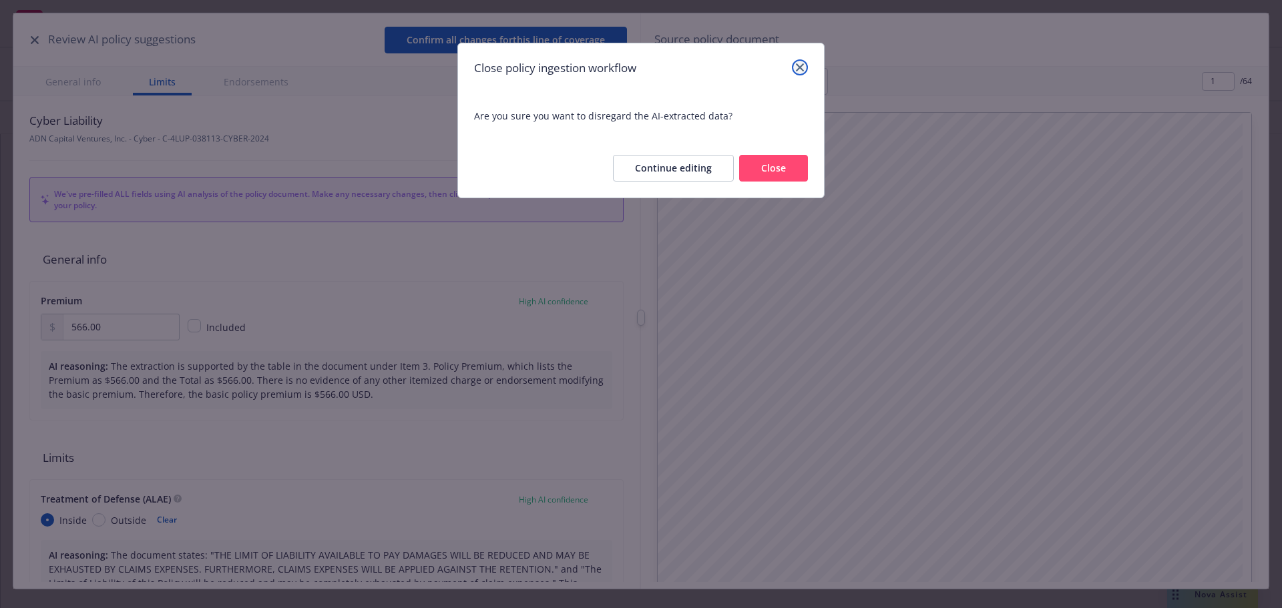
click at [803, 69] on icon "close" at bounding box center [800, 67] width 8 height 8
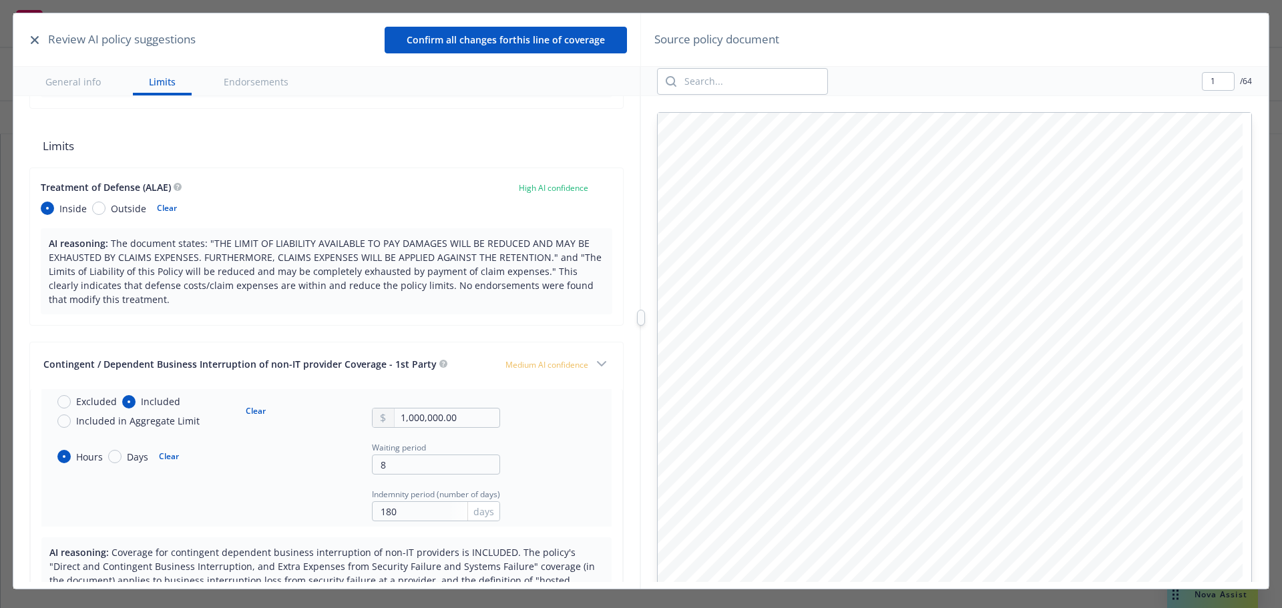
scroll to position [154, 0]
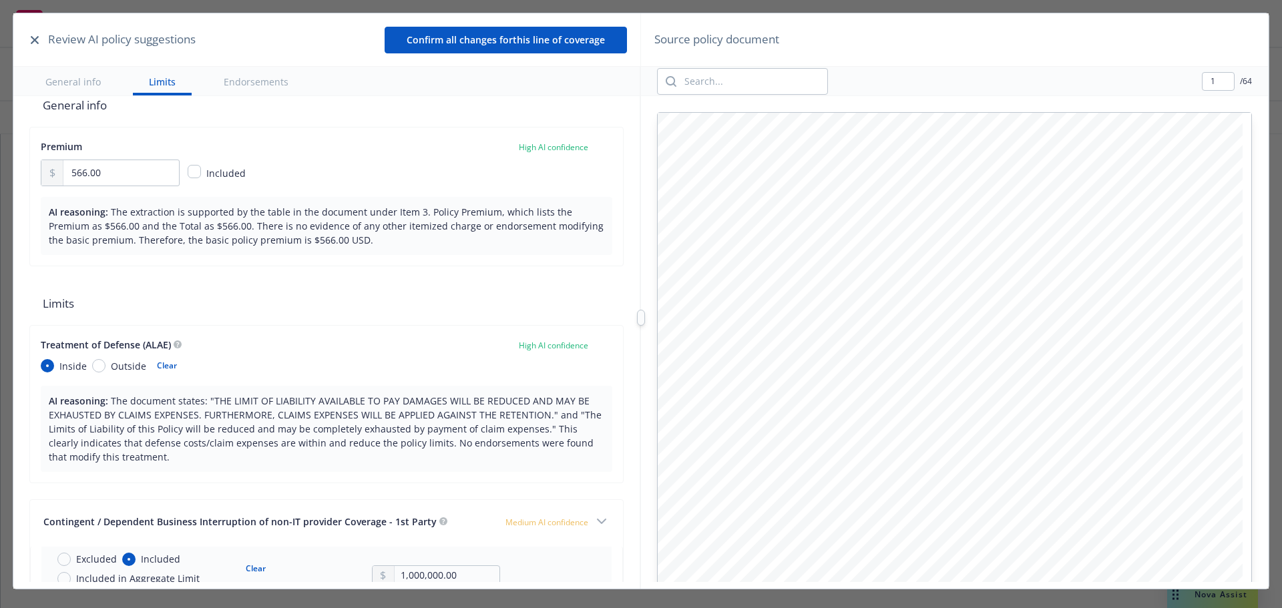
type textarea "x"
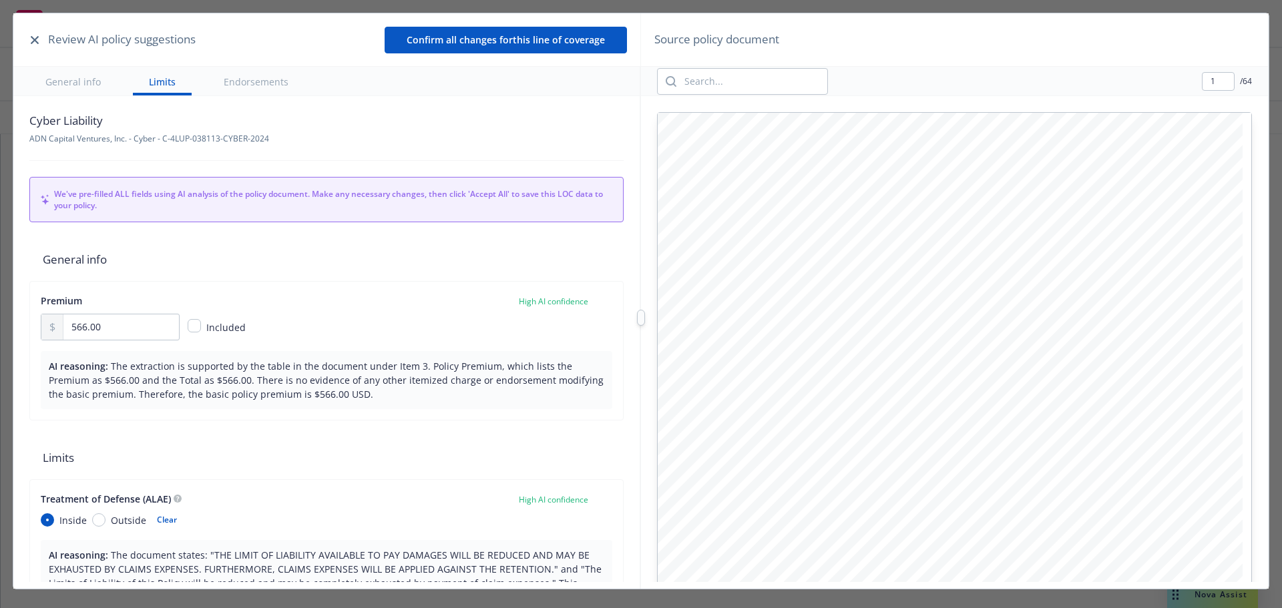
click at [38, 34] on button "button" at bounding box center [35, 40] width 16 height 16
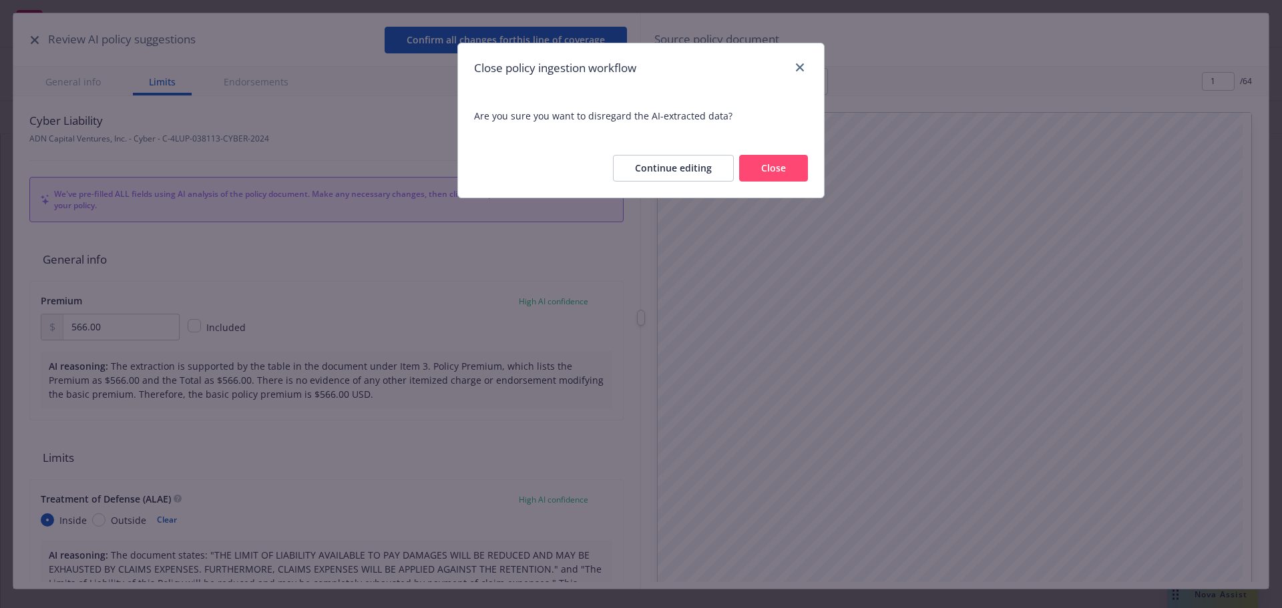
click at [767, 171] on button "Close" at bounding box center [773, 168] width 69 height 27
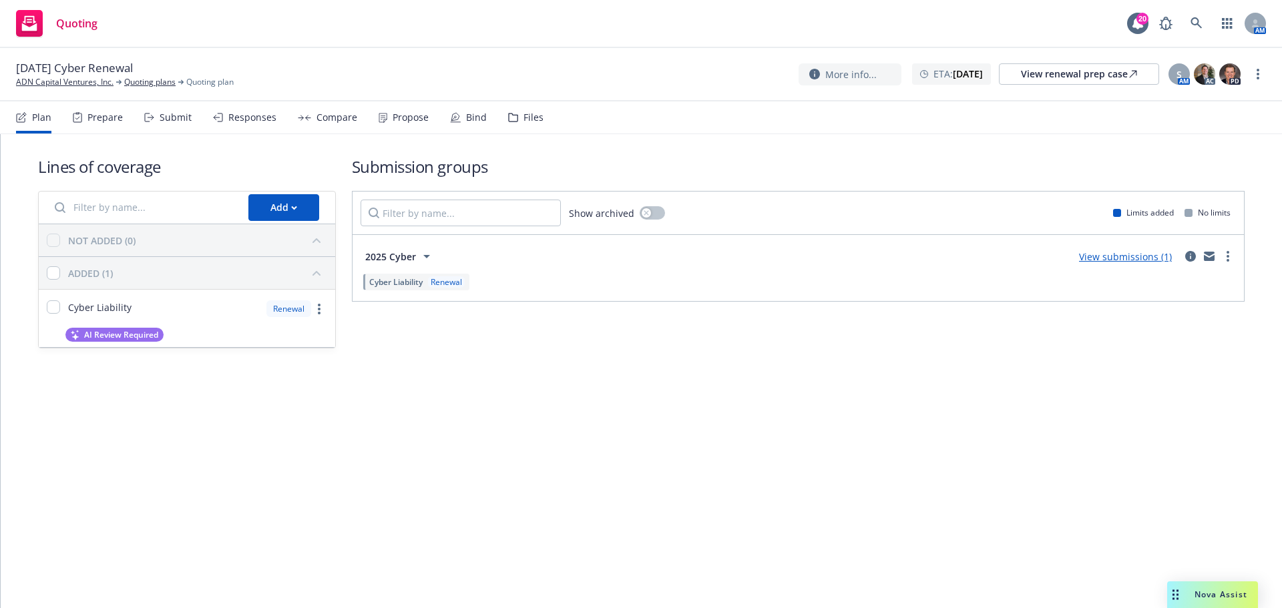
click at [401, 116] on div "Propose" at bounding box center [411, 117] width 36 height 11
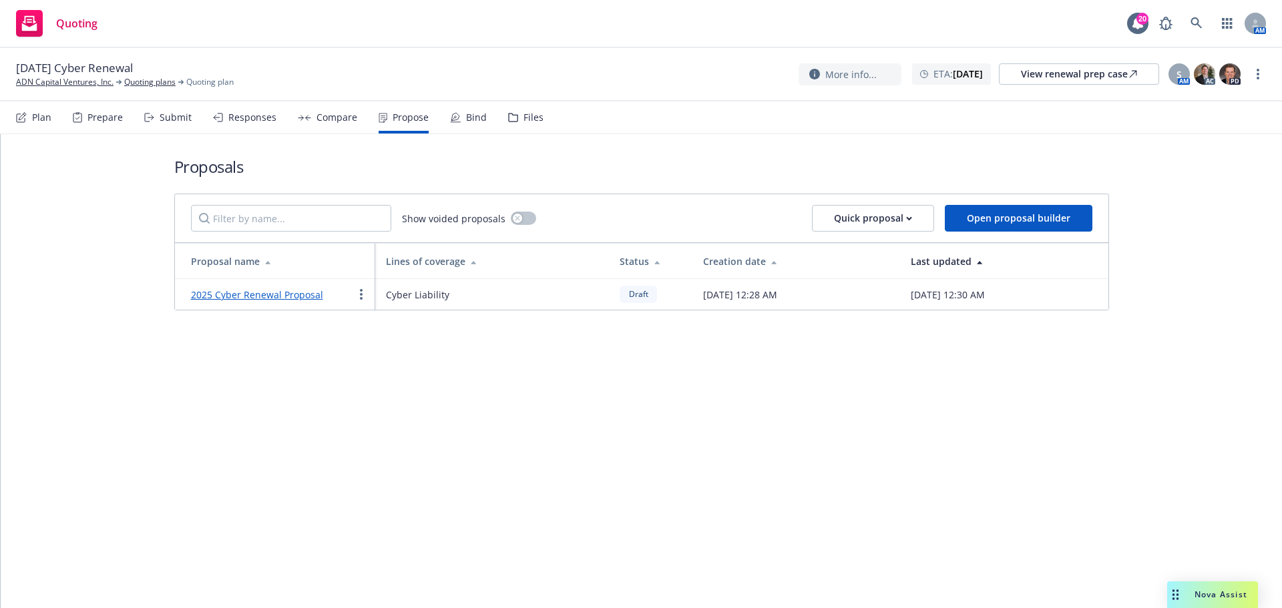
click at [252, 294] on link "2025 Cyber Renewal Proposal" at bounding box center [257, 294] width 132 height 13
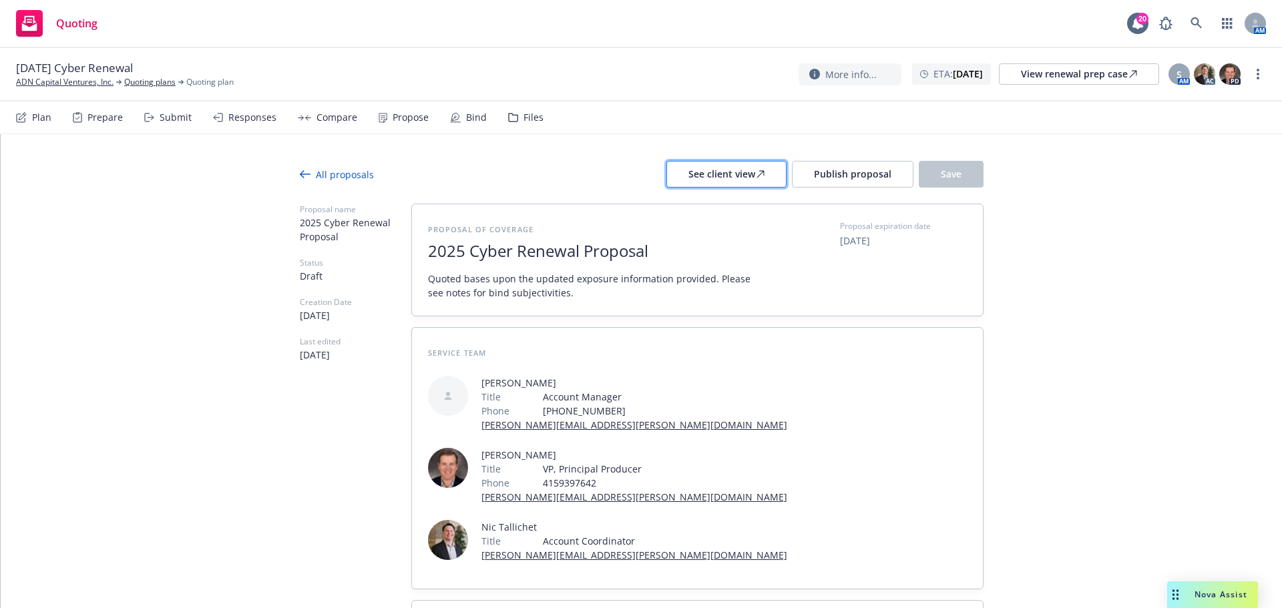
click at [720, 179] on div "See client view" at bounding box center [726, 174] width 76 height 25
drag, startPoint x: 176, startPoint y: 121, endPoint x: 184, endPoint y: 124, distance: 9.1
click at [176, 121] on div "Submit" at bounding box center [176, 117] width 32 height 11
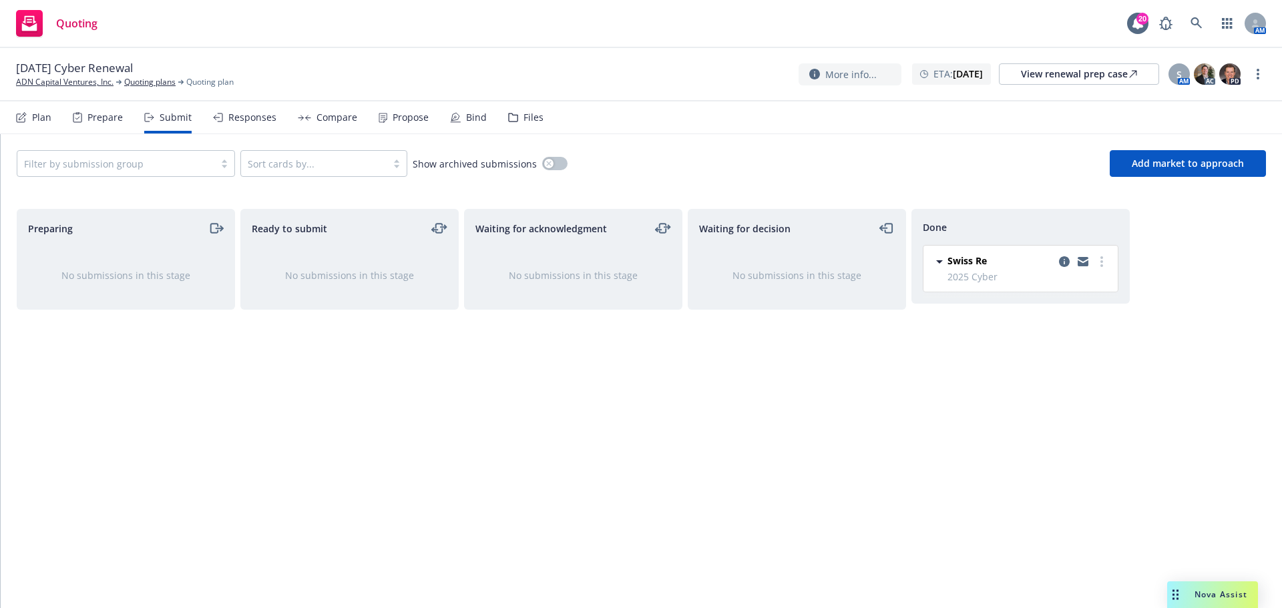
click at [253, 126] on div "Responses" at bounding box center [244, 117] width 63 height 32
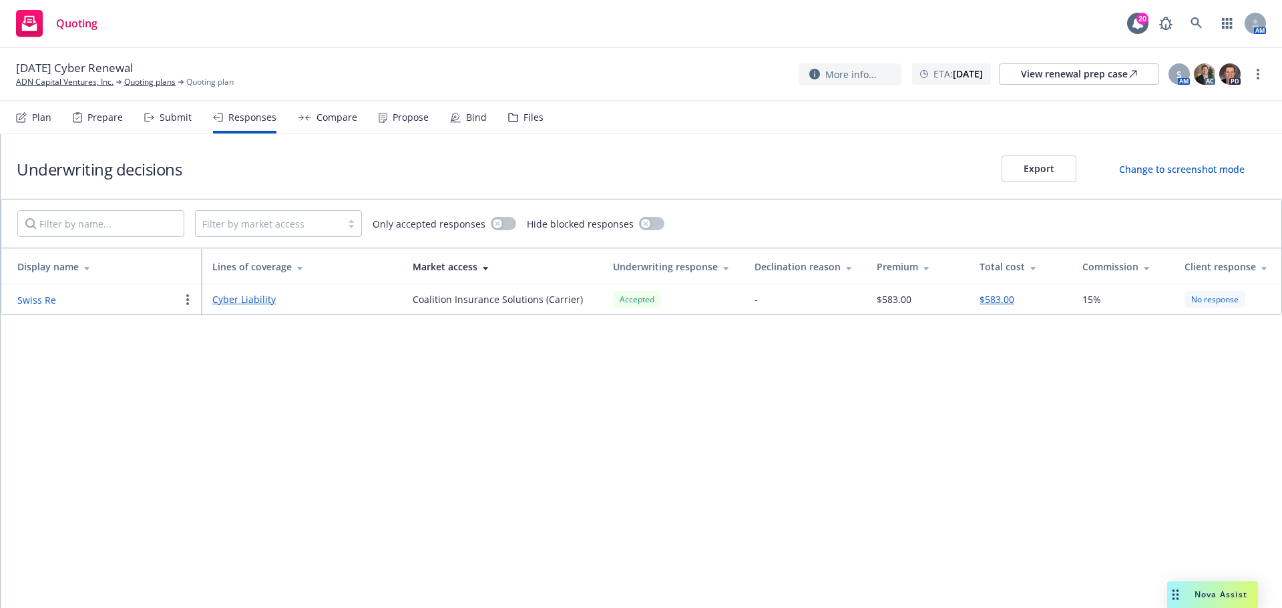
click at [240, 297] on link "Cyber Liability" at bounding box center [301, 299] width 179 height 14
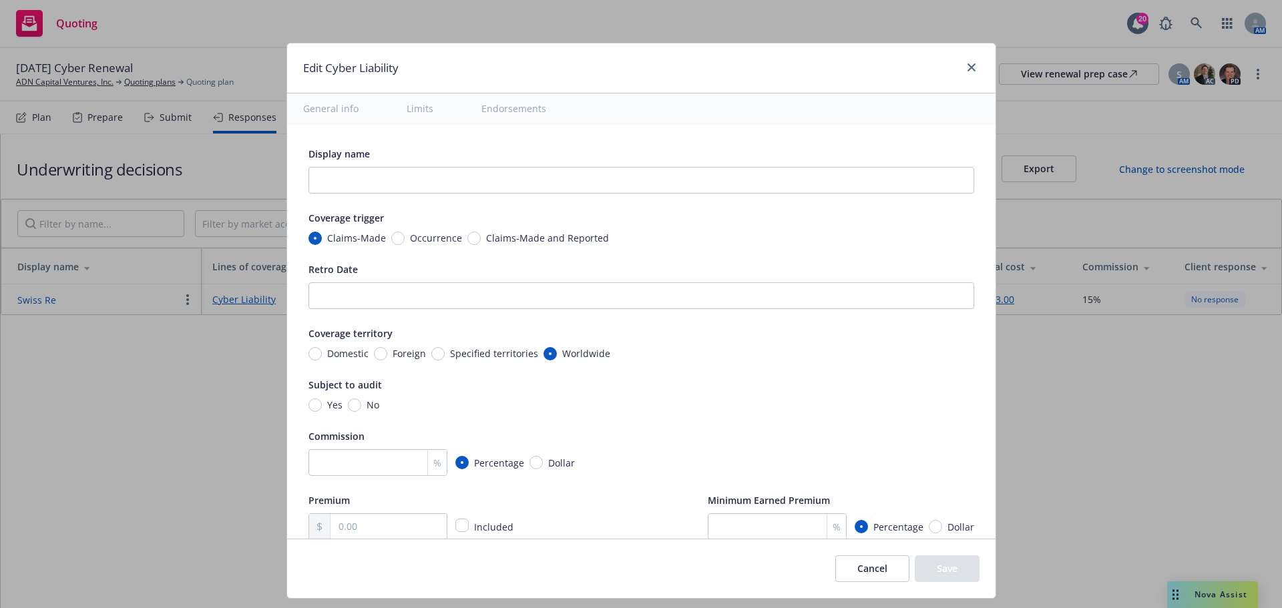
type textarea "x"
click at [968, 67] on icon "close" at bounding box center [972, 67] width 8 height 8
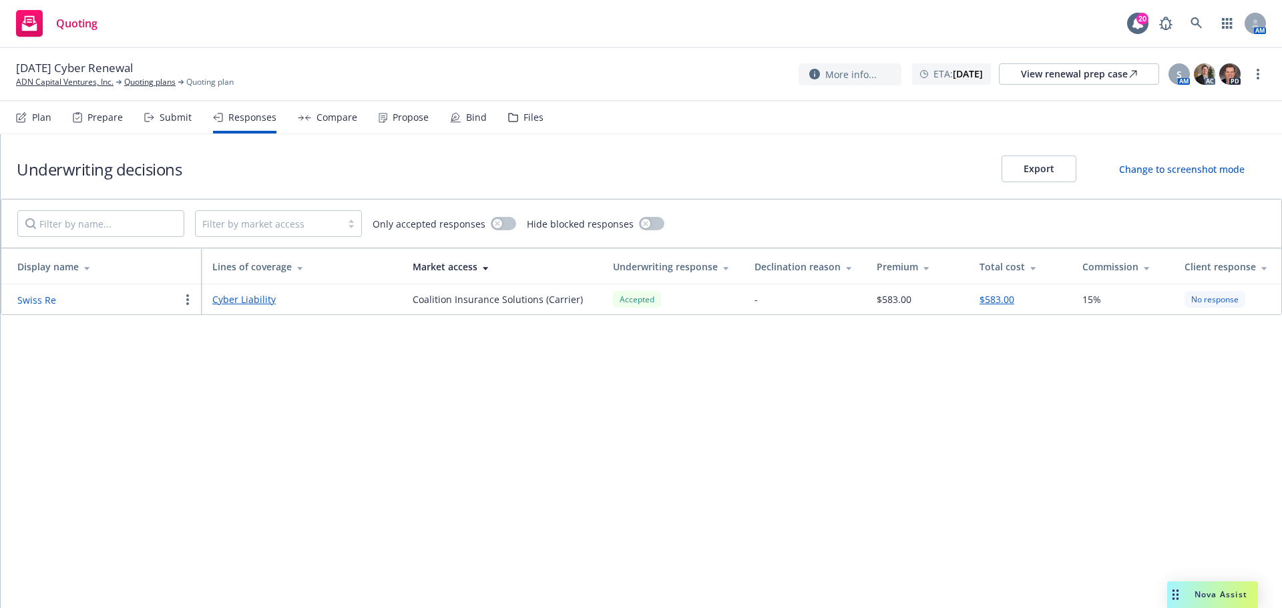
click at [41, 298] on button "Swiss Re" at bounding box center [36, 300] width 39 height 14
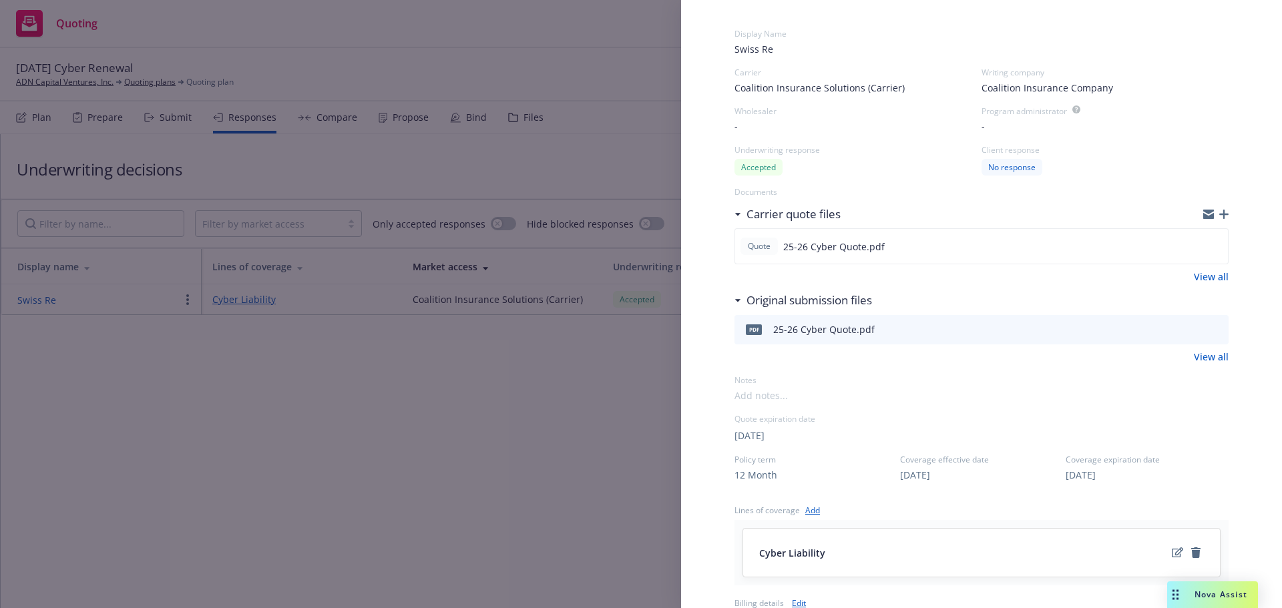
scroll to position [267, 0]
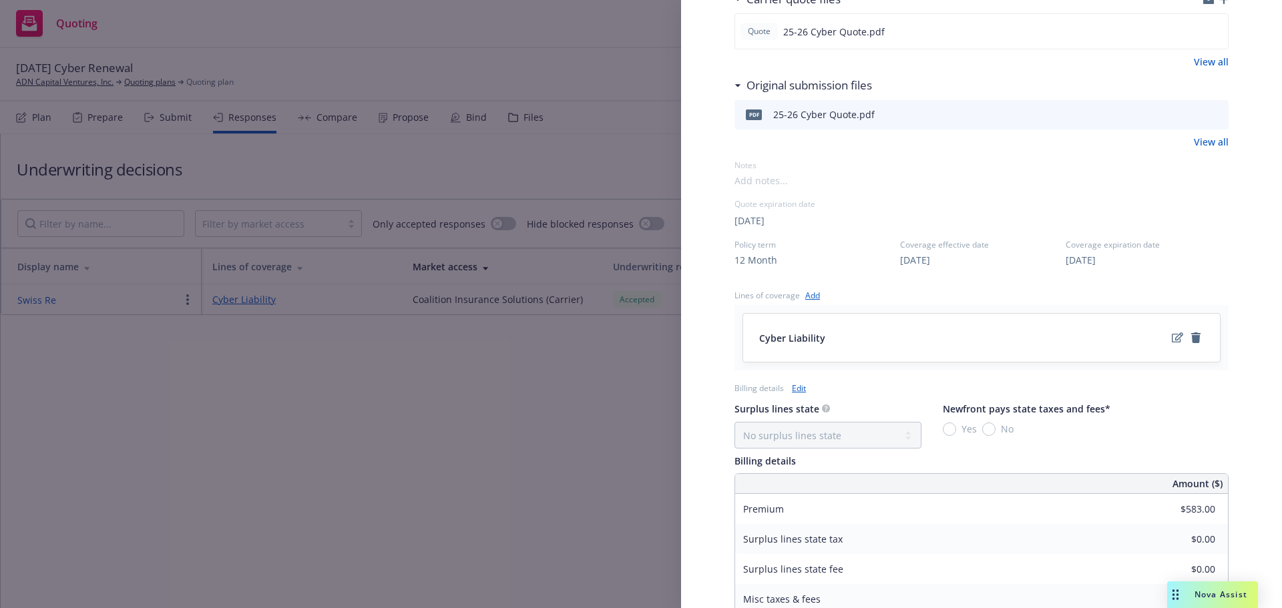
click at [805, 385] on link "Edit" at bounding box center [799, 388] width 14 height 14
click at [849, 430] on select "No surplus lines state Alaska Alabama Arkansas Arizona California Colorado Conn…" at bounding box center [828, 432] width 187 height 27
select select "CA"
click at [735, 419] on select "No surplus lines state Alaska Alabama Arkansas Arizona California Colorado Conn…" at bounding box center [828, 432] width 187 height 27
type input "17.49"
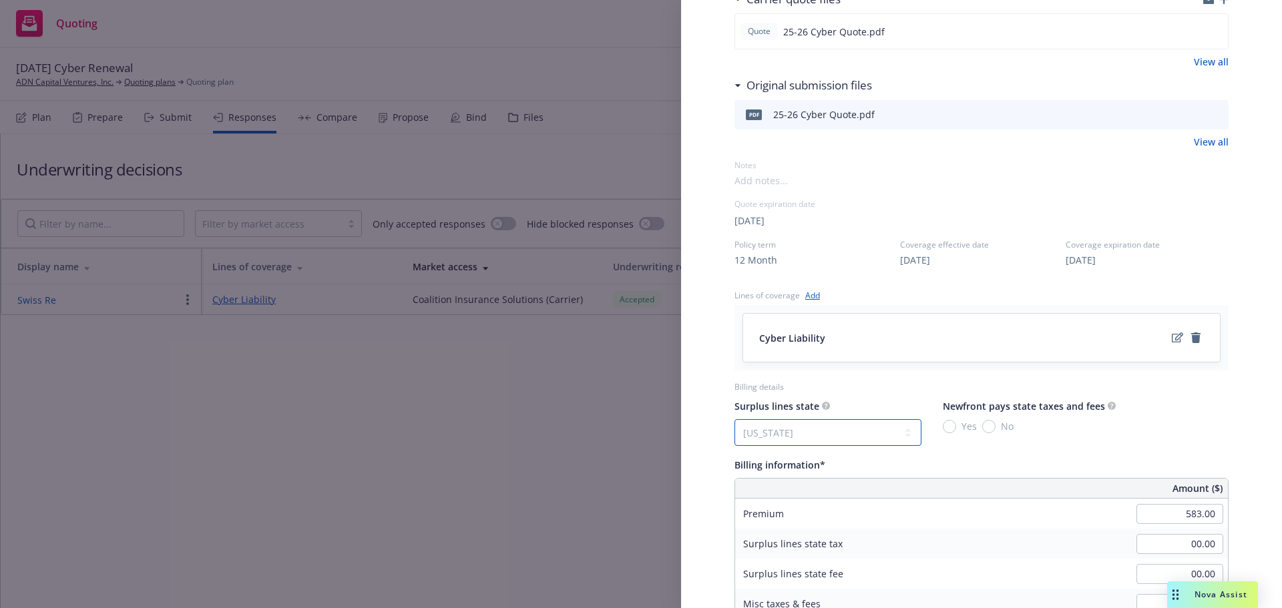
type input "1.05"
click at [986, 425] on input "No" at bounding box center [988, 426] width 13 height 13
radio input "true"
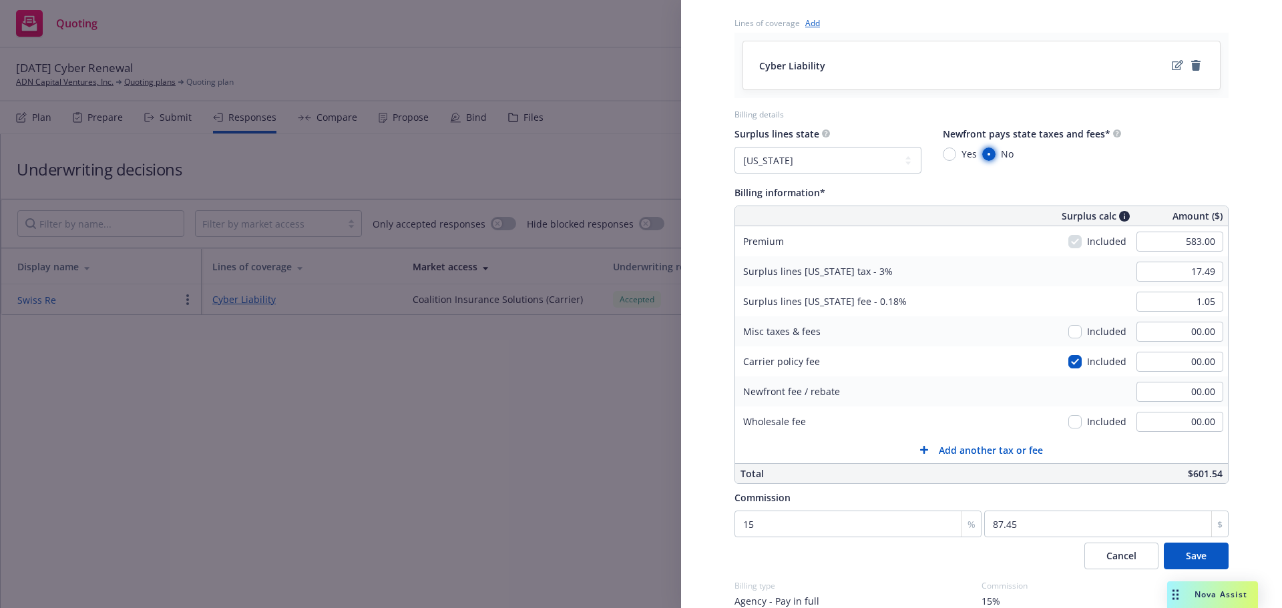
scroll to position [604, 0]
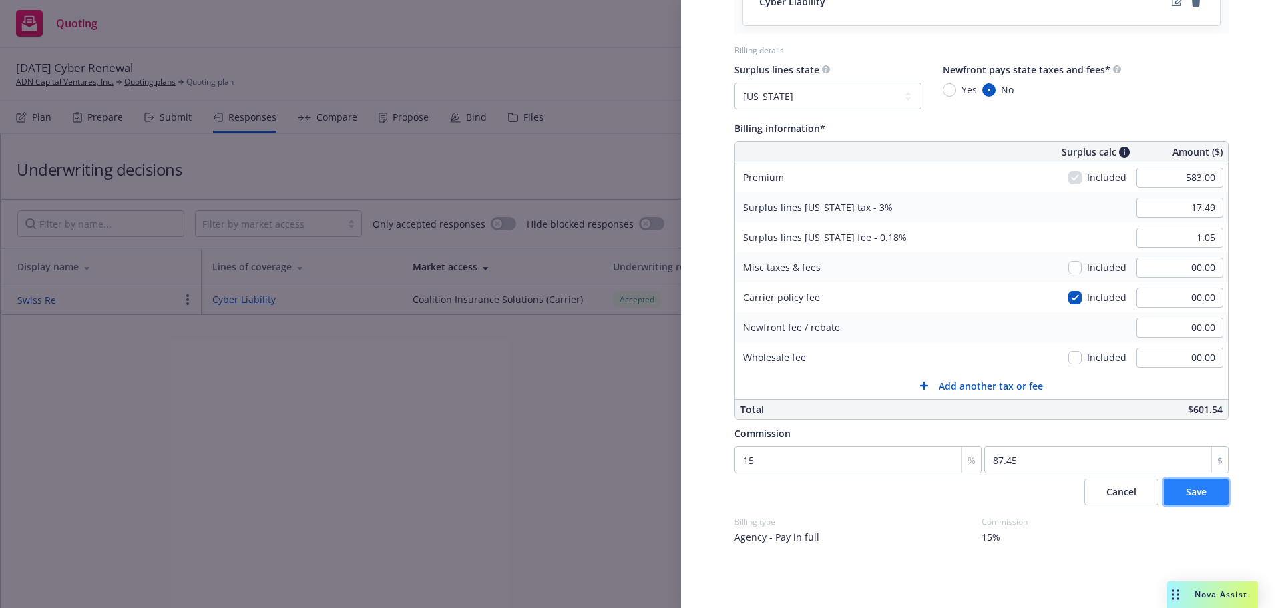
click at [1191, 491] on span "Save" at bounding box center [1196, 491] width 21 height 13
select select "CA"
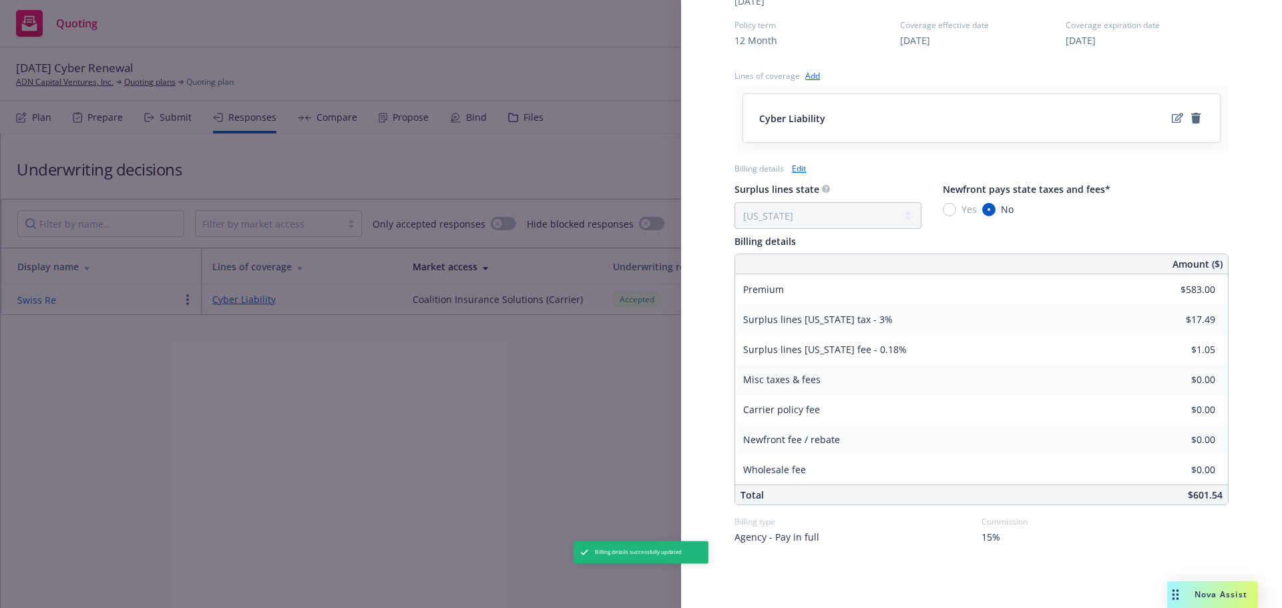
scroll to position [487, 0]
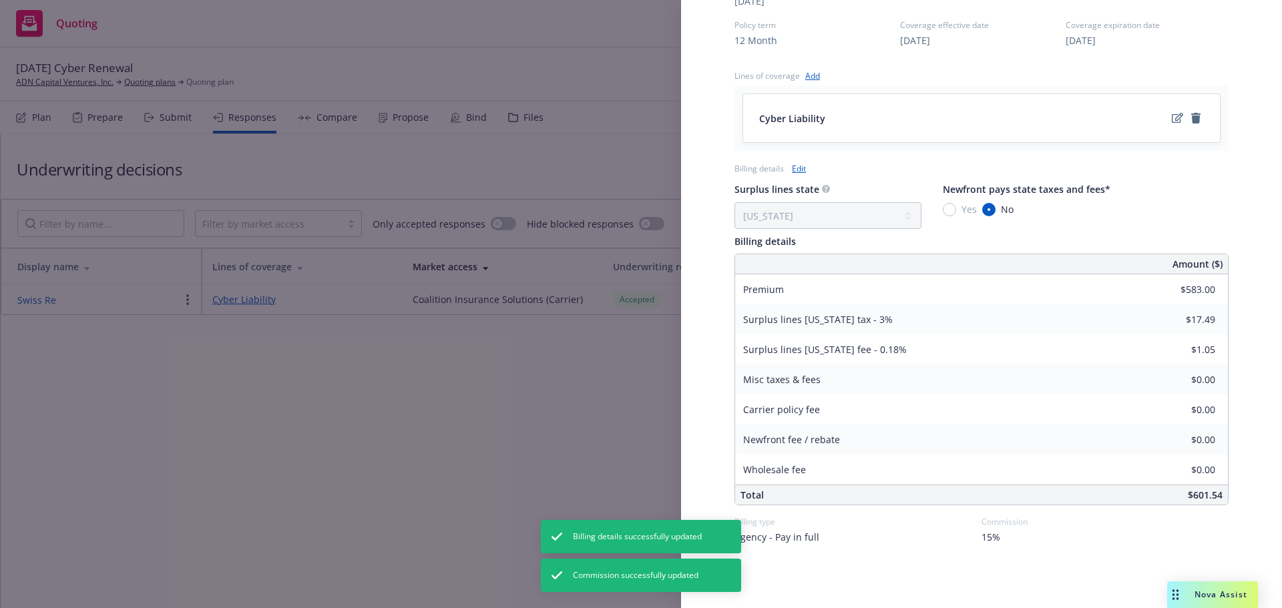
drag, startPoint x: 431, startPoint y: 446, endPoint x: 449, endPoint y: 377, distance: 71.9
click at [431, 445] on div "Display Name Swiss Re Carrier Coalition Insurance Solutions (Carrier) Writing c…" at bounding box center [641, 304] width 1282 height 608
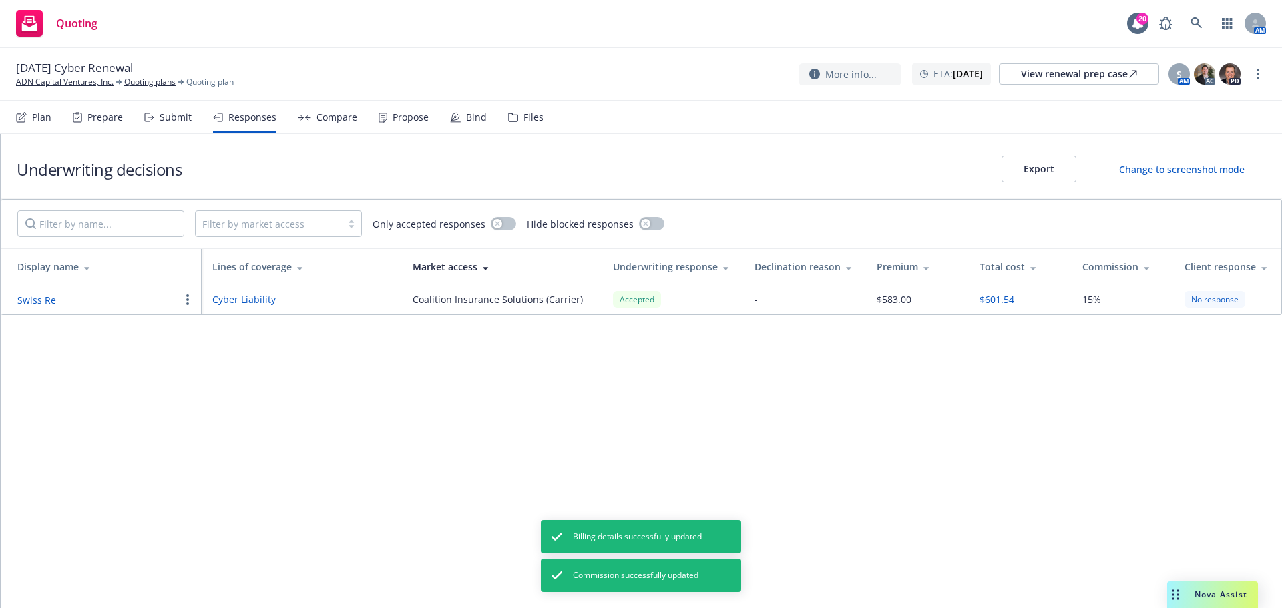
click at [408, 131] on div "Propose" at bounding box center [404, 117] width 50 height 32
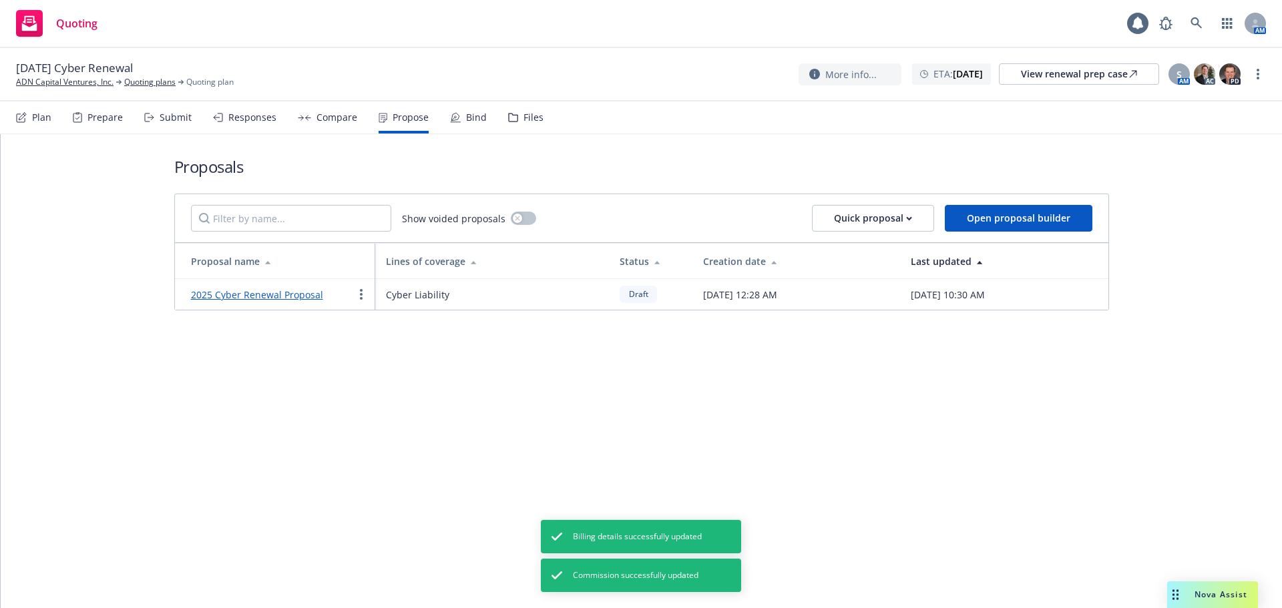
click at [297, 293] on link "2025 Cyber Renewal Proposal" at bounding box center [257, 294] width 132 height 13
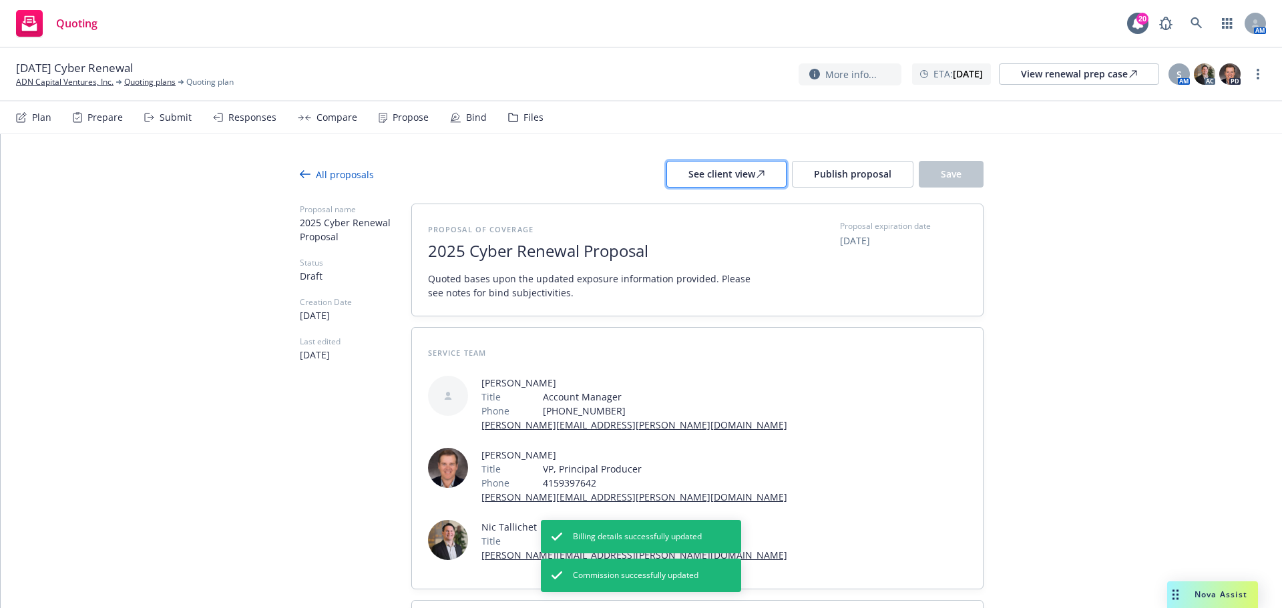
click at [748, 183] on div "See client view" at bounding box center [726, 174] width 76 height 25
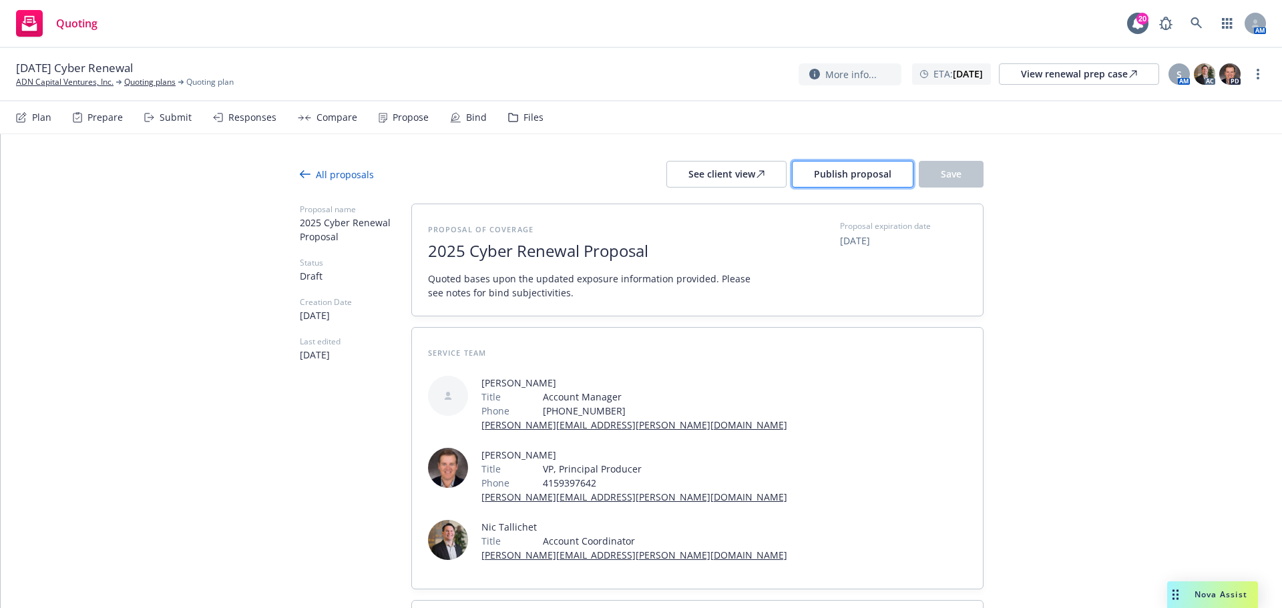
click at [880, 175] on span "Publish proposal" at bounding box center [852, 174] width 77 height 13
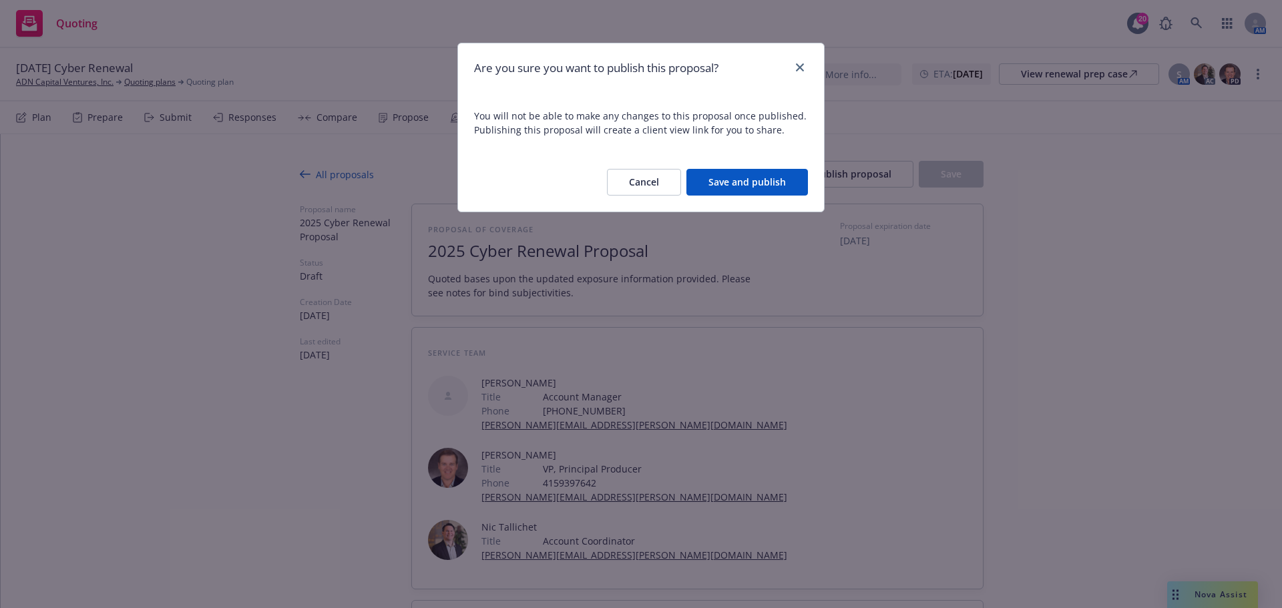
click at [717, 188] on button "Save and publish" at bounding box center [747, 182] width 122 height 27
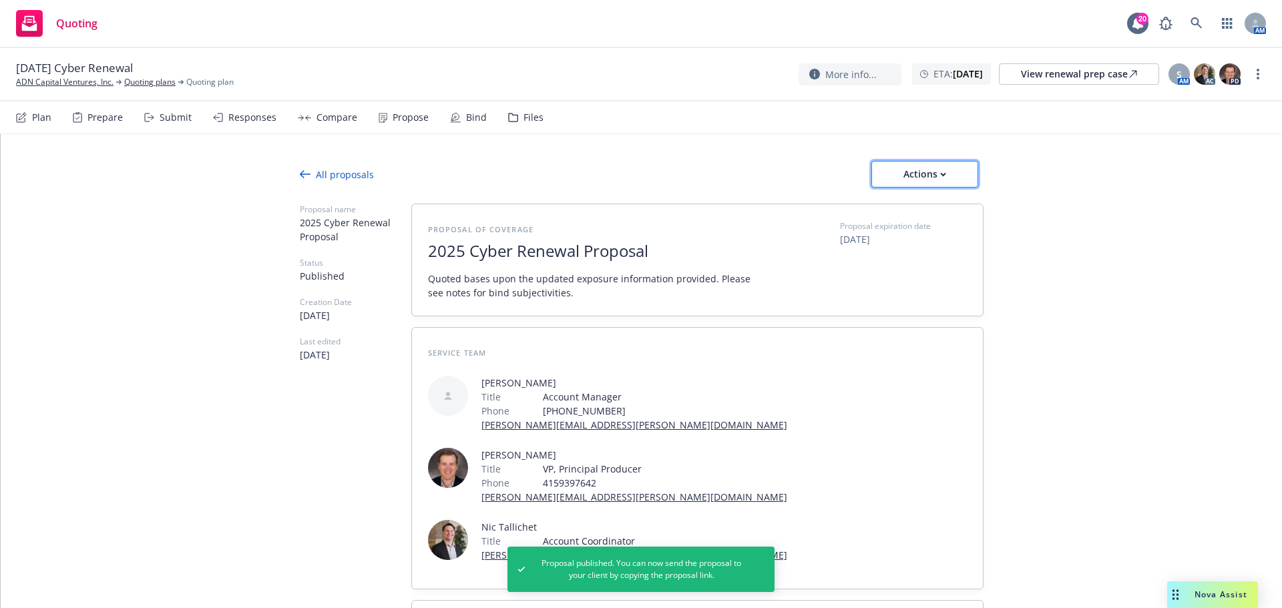
click at [956, 186] on button "Actions" at bounding box center [924, 174] width 107 height 27
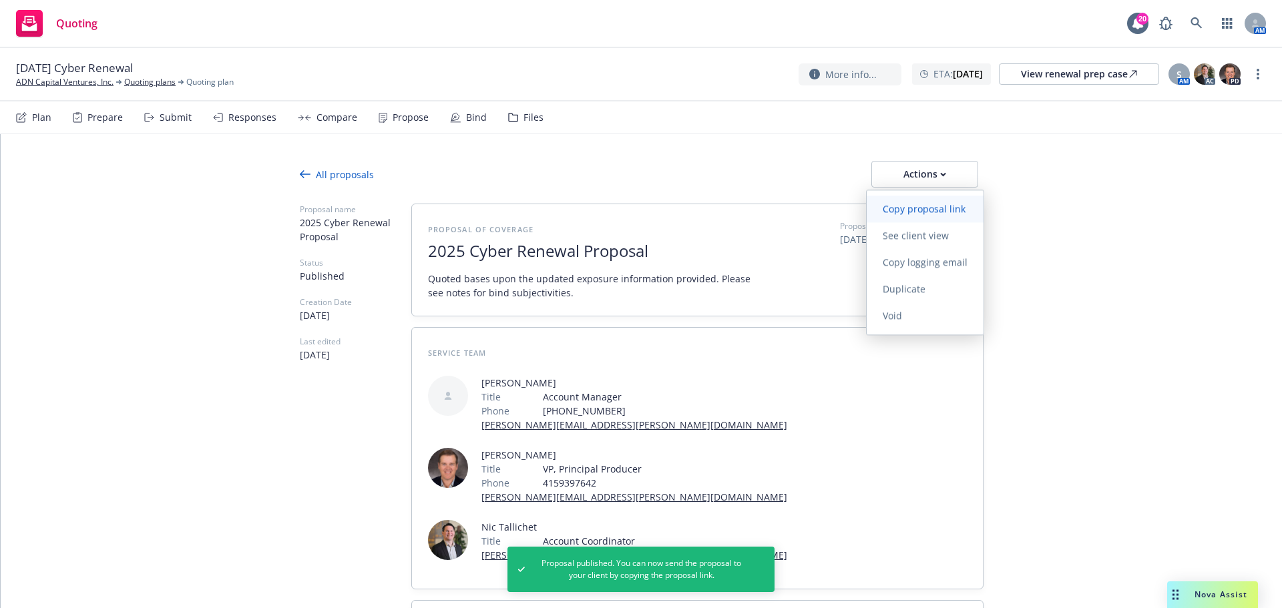
click at [925, 209] on span "Copy proposal link" at bounding box center [924, 208] width 115 height 13
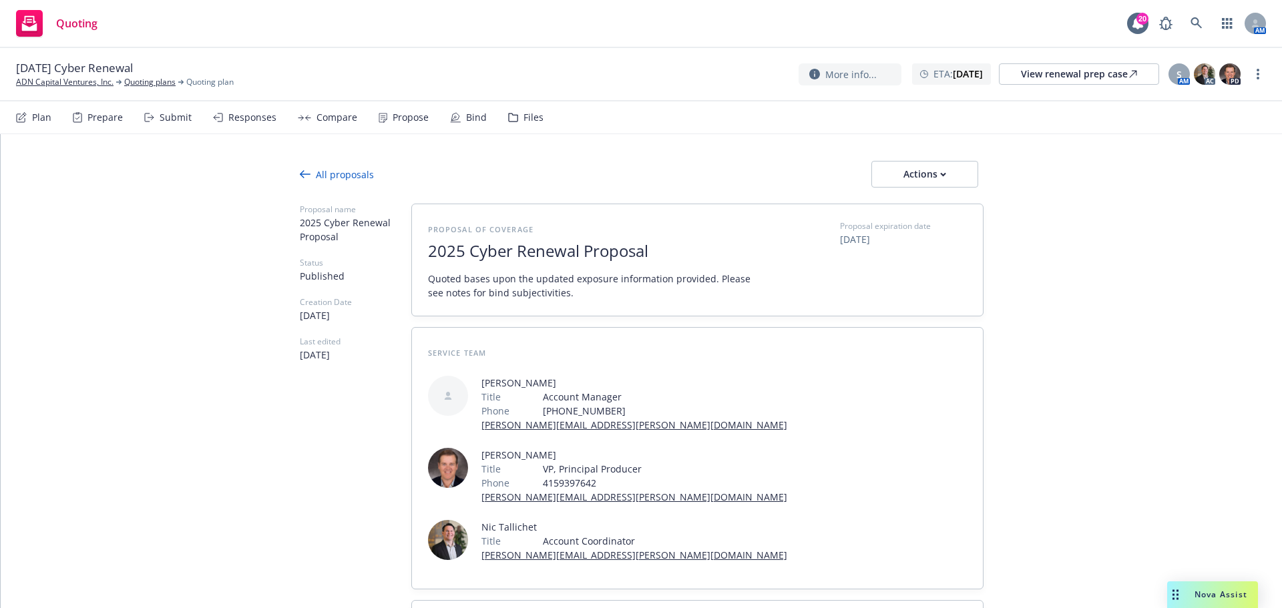
click at [1259, 65] on div "More info... ETA : December 1, 2025 View renewal prep case S AM AC PD" at bounding box center [1032, 74] width 467 height 24
click at [1257, 77] on icon "more" at bounding box center [1258, 74] width 3 height 11
drag, startPoint x: 1162, startPoint y: 101, endPoint x: 1150, endPoint y: 101, distance: 11.4
click at [1161, 101] on link "Copy logging email" at bounding box center [1190, 102] width 149 height 27
type textarea "x"
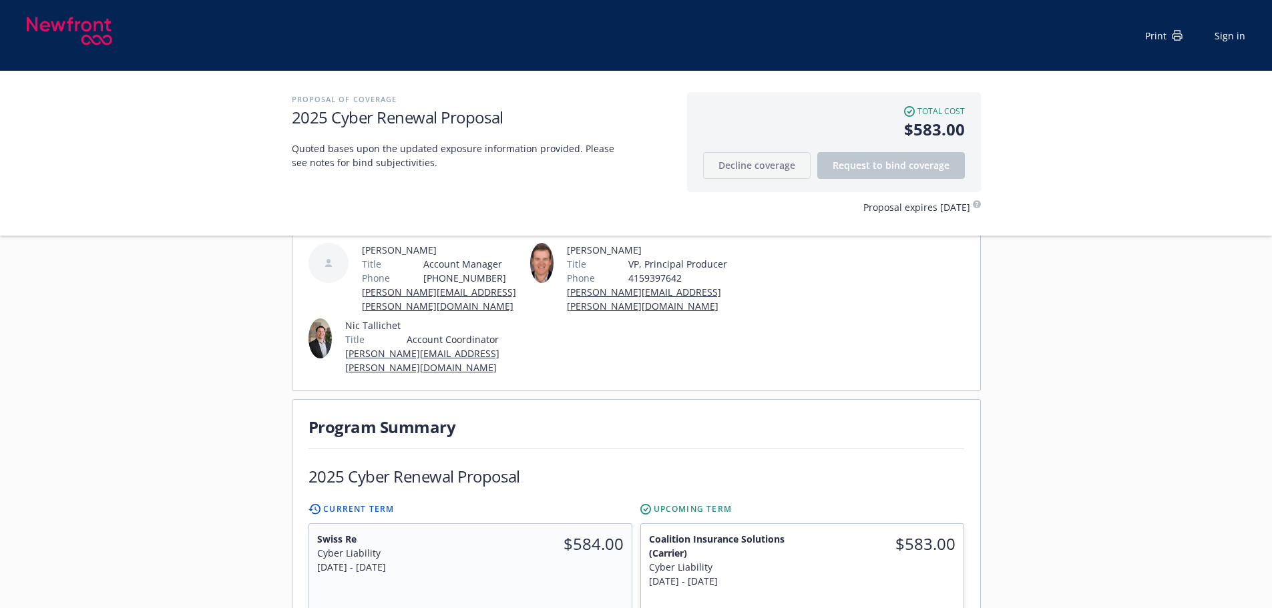
scroll to position [312, 0]
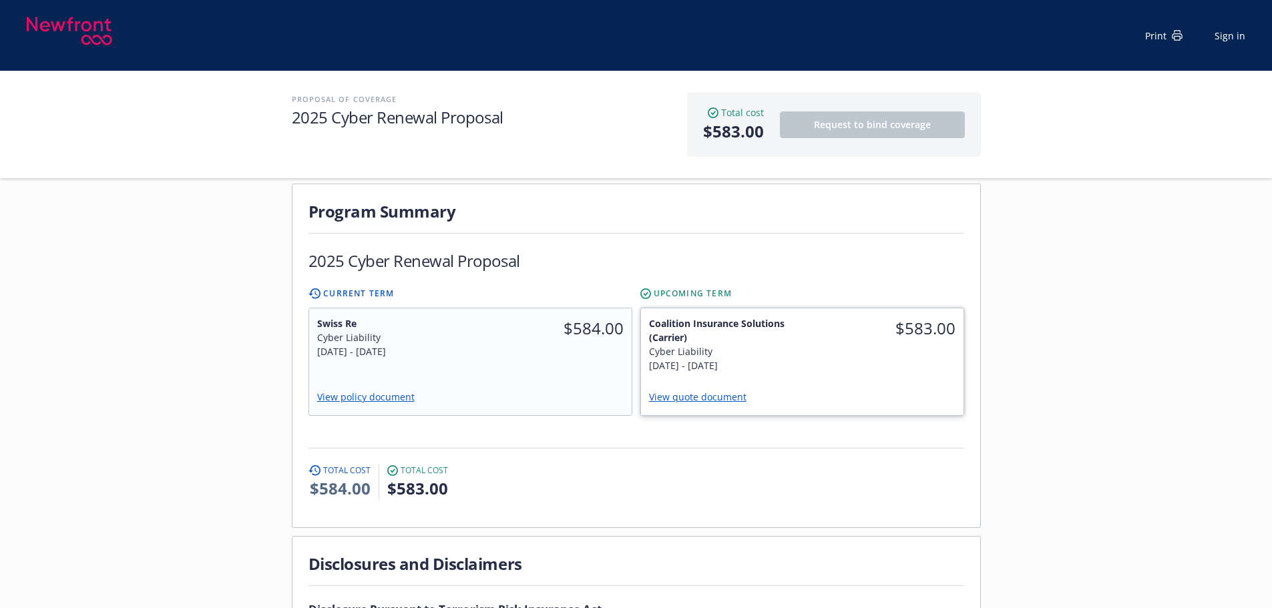
click at [800, 389] on div "View quote document" at bounding box center [802, 398] width 306 height 19
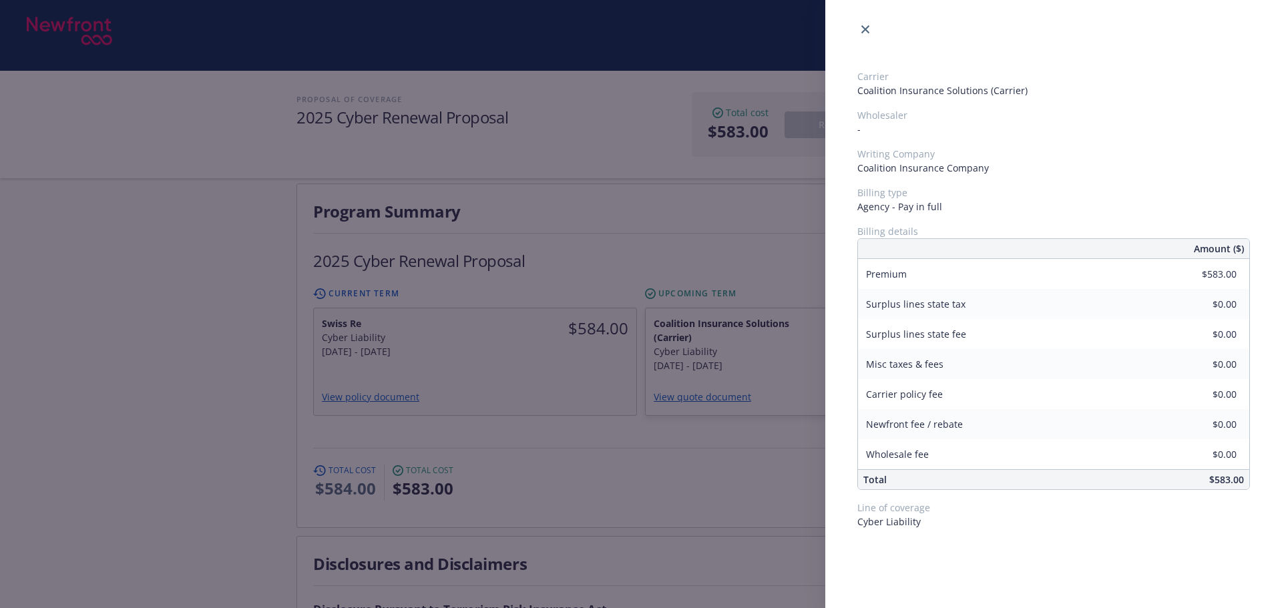
click at [789, 401] on div "Carrier Coalition Insurance Solutions (Carrier) Wholesaler - Writing Company Co…" at bounding box center [641, 304] width 1282 height 608
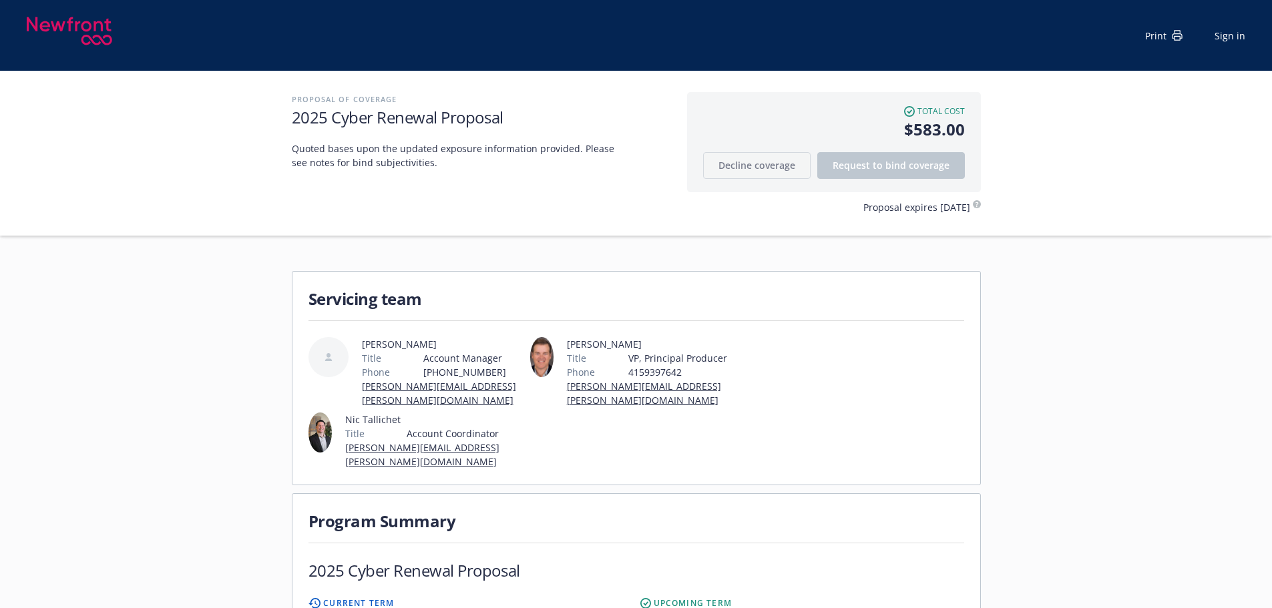
scroll to position [0, 0]
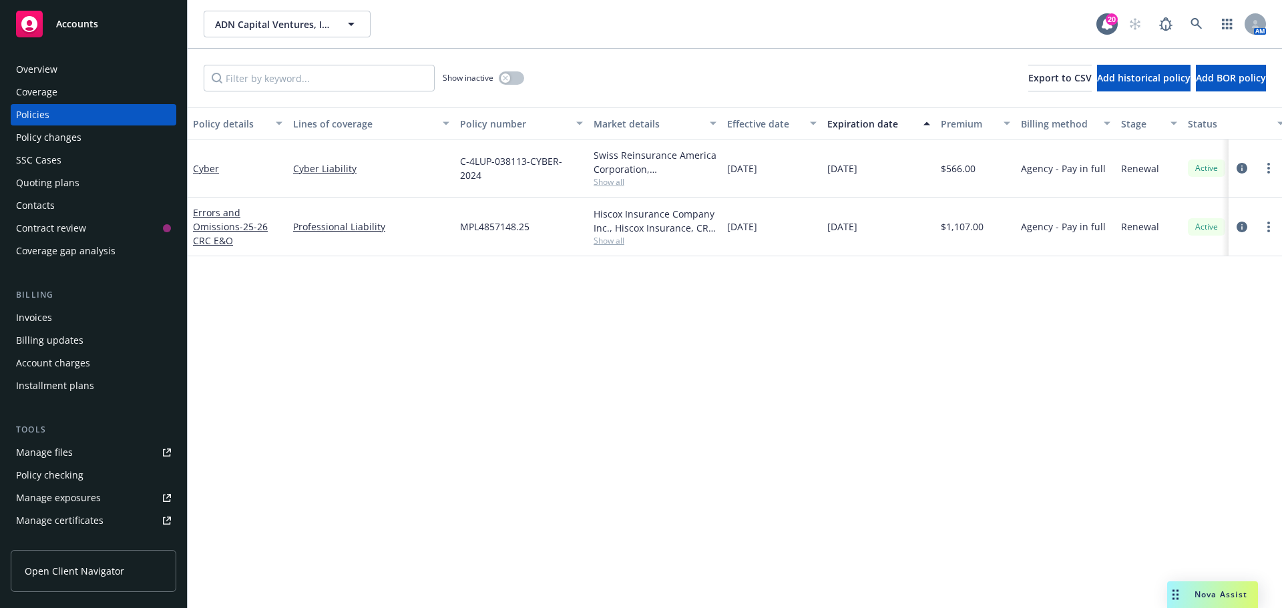
drag, startPoint x: 53, startPoint y: 71, endPoint x: 64, endPoint y: 73, distance: 10.9
click at [53, 71] on div "Overview" at bounding box center [36, 69] width 41 height 21
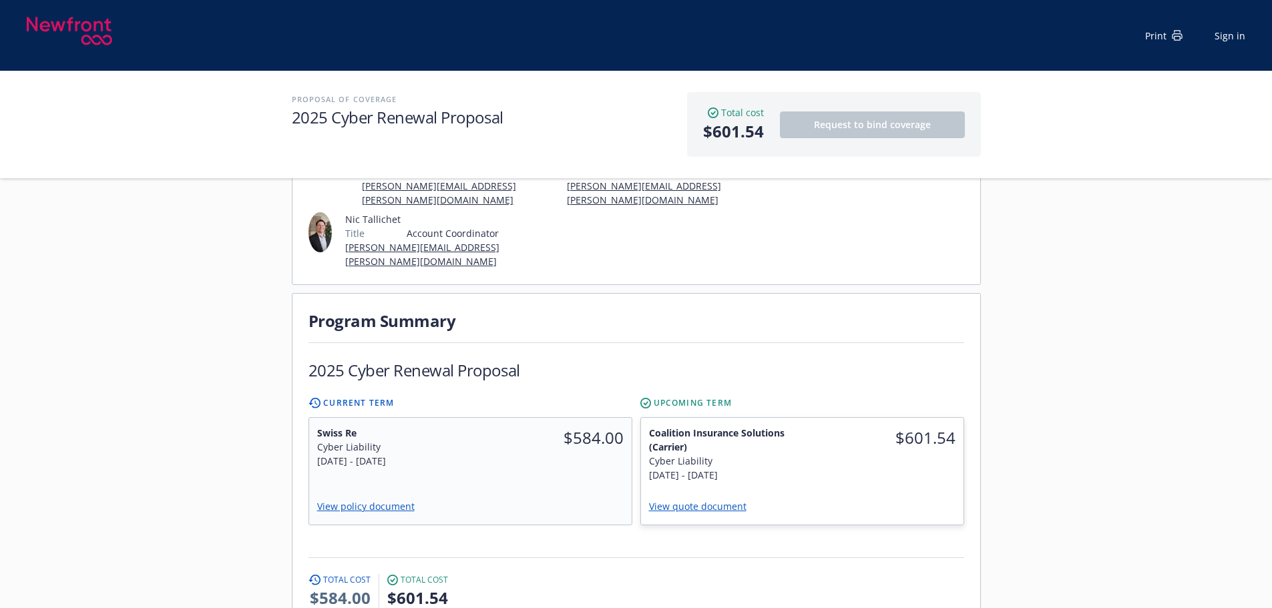
scroll to position [222, 0]
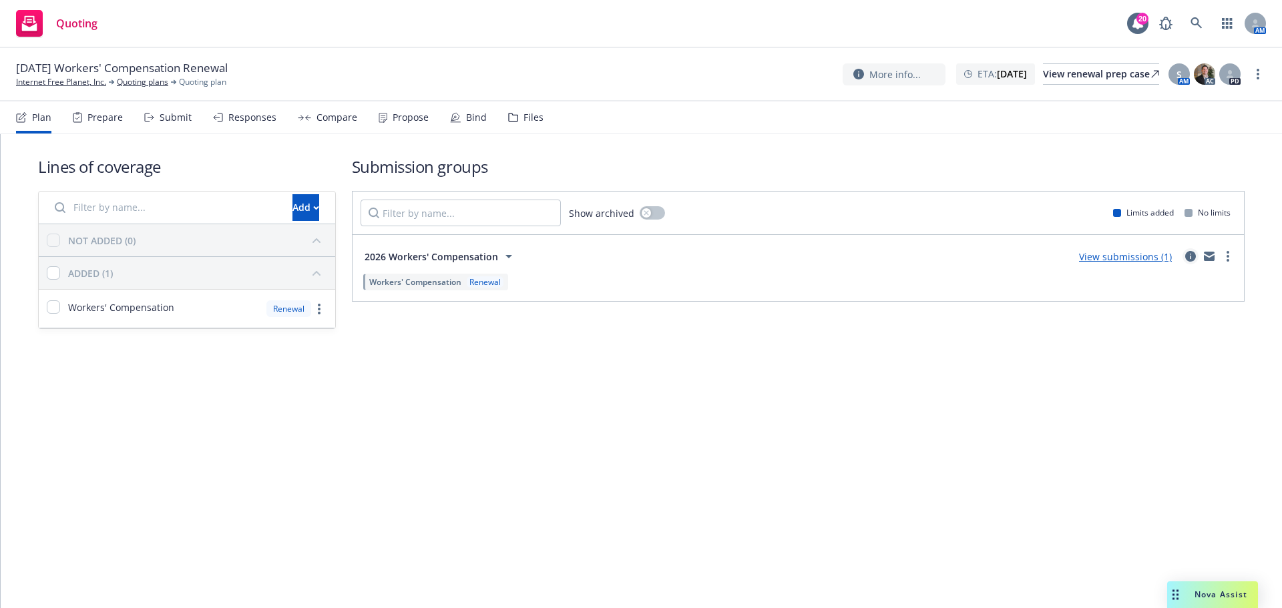
click at [1189, 261] on icon "circleInformation" at bounding box center [1190, 256] width 11 height 11
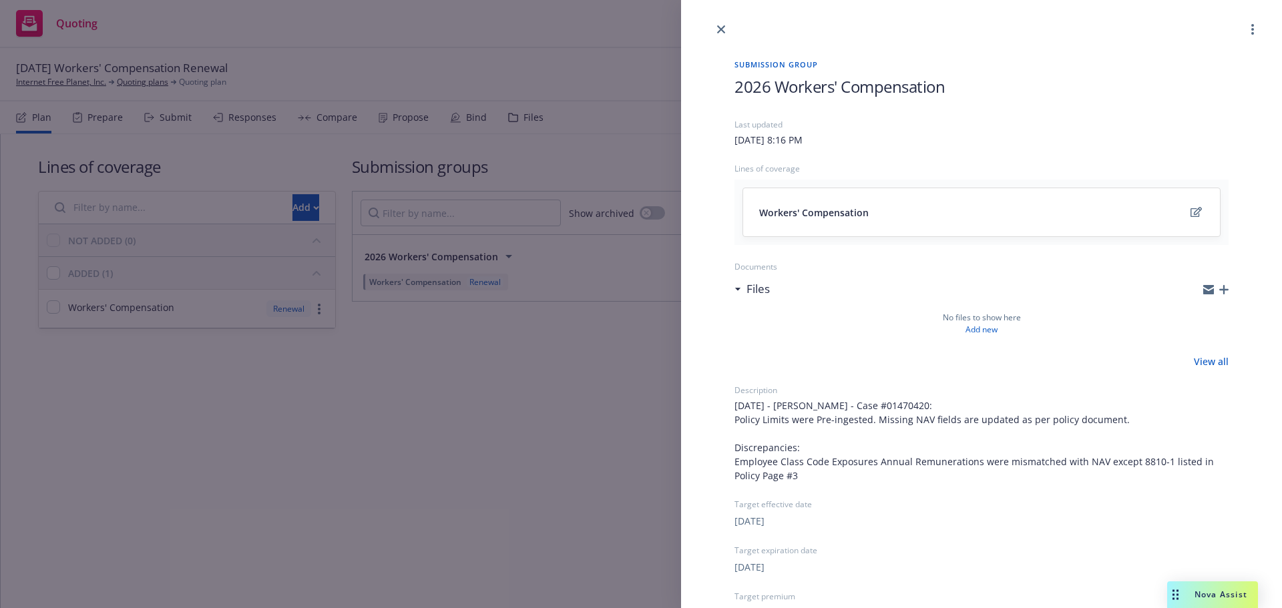
scroll to position [198, 0]
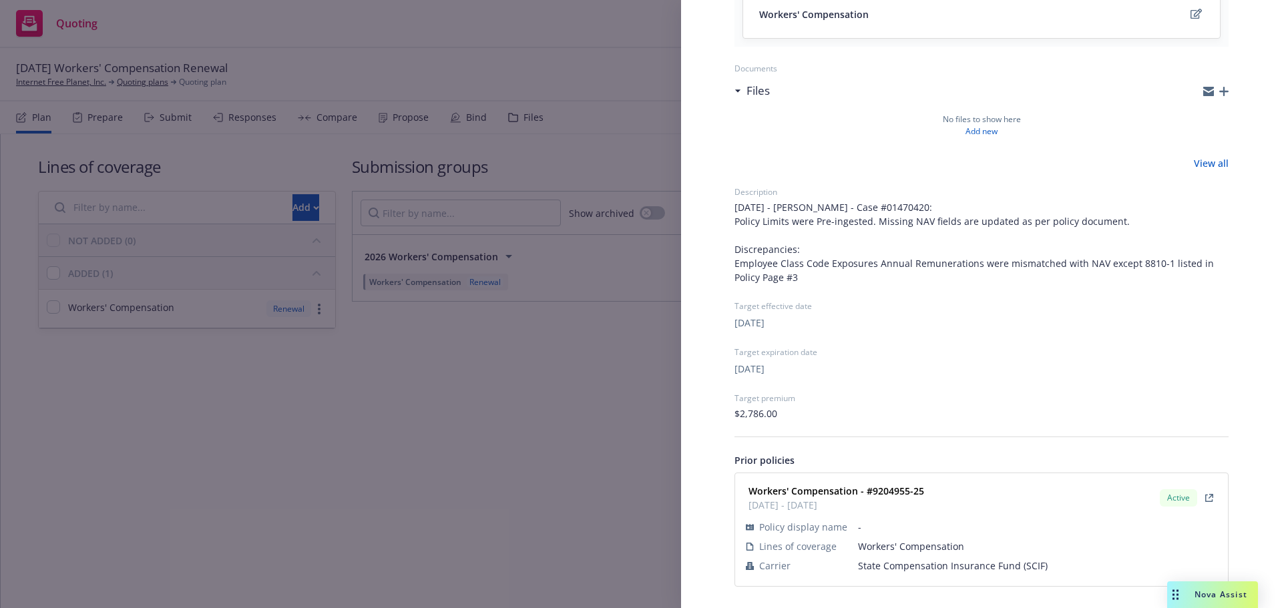
click at [913, 569] on span "State Compensation Insurance Fund (SCIF)" at bounding box center [1037, 566] width 359 height 14
copy span "State Compensation Insurance Fund (SCIF)"
drag, startPoint x: 923, startPoint y: 486, endPoint x: 567, endPoint y: 418, distance: 362.4
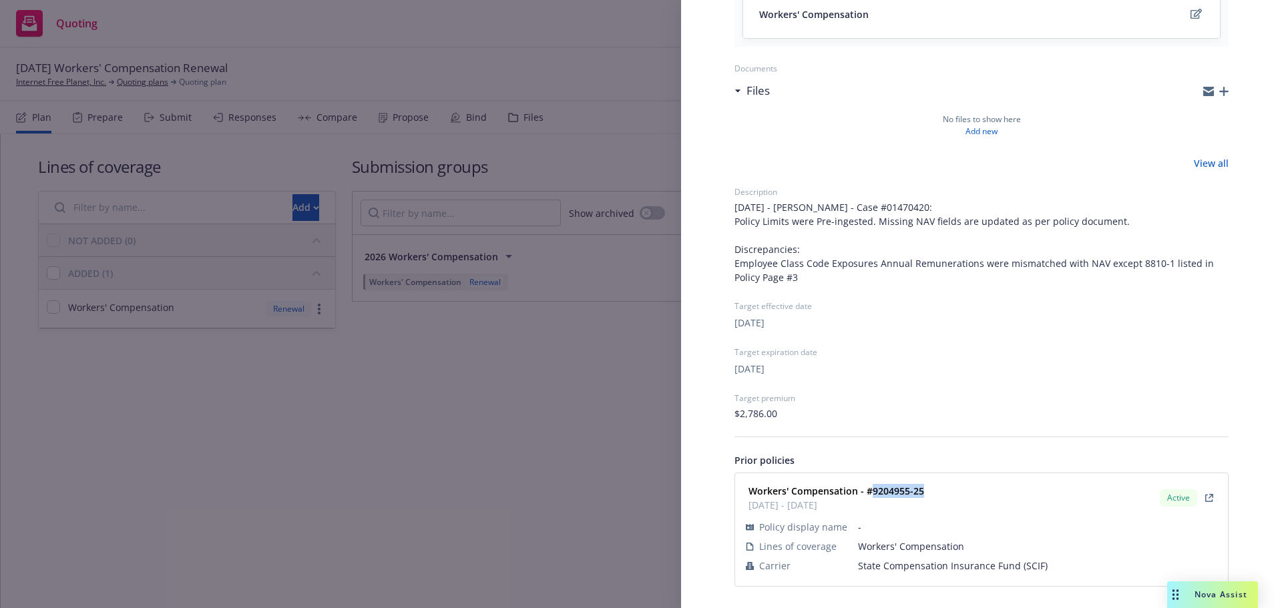
click at [873, 492] on div "Workers' Compensation - #9204955-25 [DATE] - [DATE]" at bounding box center [835, 497] width 184 height 33
copy strong "9204955-25"
click at [435, 371] on div "Submission group 2026 Workers' Compensation Last updated [DATE] 8:16 PM Lines o…" at bounding box center [641, 304] width 1282 height 608
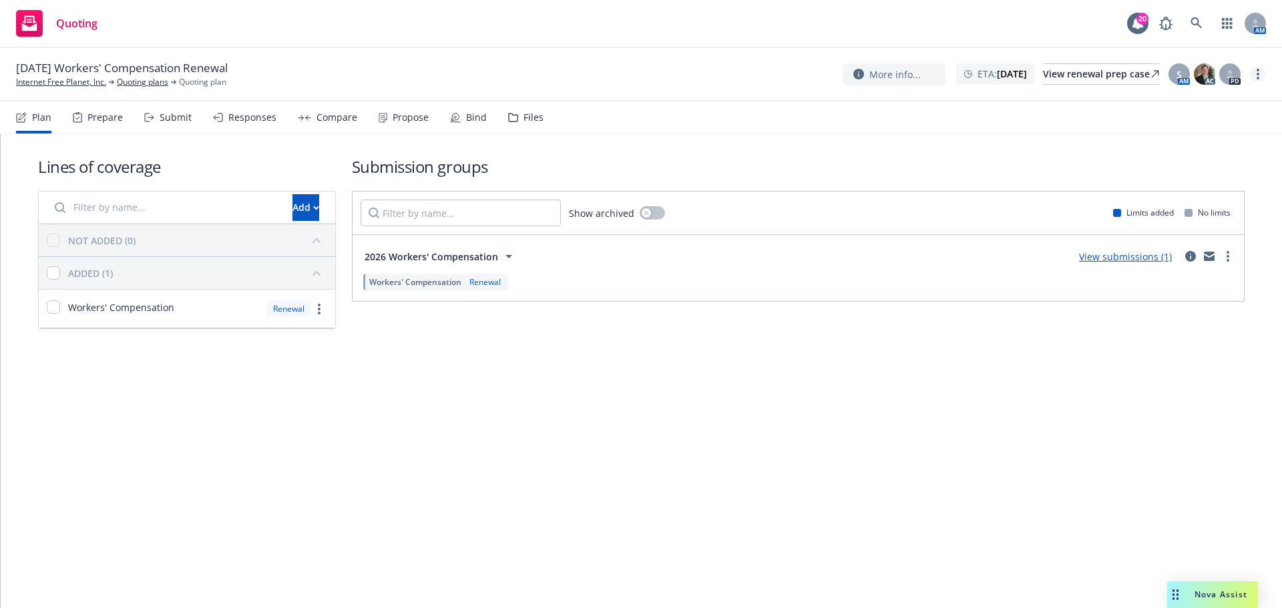
click at [1261, 72] on link "more" at bounding box center [1258, 74] width 16 height 16
click at [1154, 187] on link "Archive quoting plan" at bounding box center [1190, 181] width 149 height 27
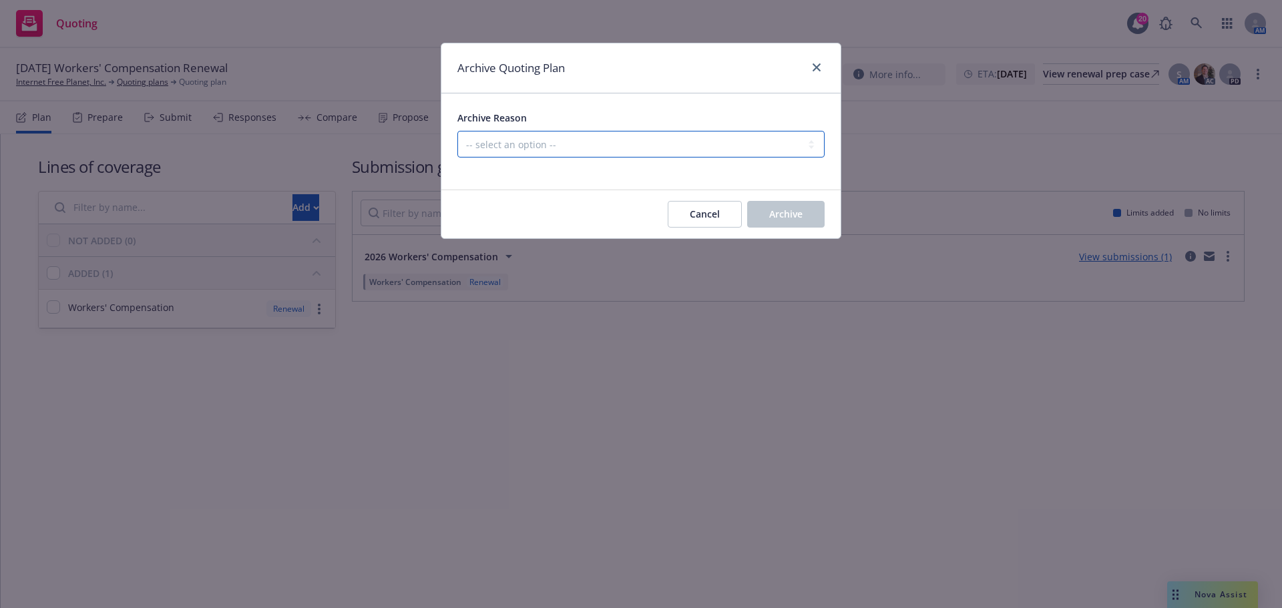
click at [753, 139] on select "-- select an option -- All policies in this renewal plan are auto-renewed Creat…" at bounding box center [640, 144] width 367 height 27
select select "ARCHIVED_RENEWAL_POLICY_AUTO_RENEWED"
click at [457, 131] on select "-- select an option -- All policies in this renewal plan are auto-renewed Creat…" at bounding box center [640, 144] width 367 height 27
click at [777, 206] on button "Archive" at bounding box center [785, 214] width 77 height 27
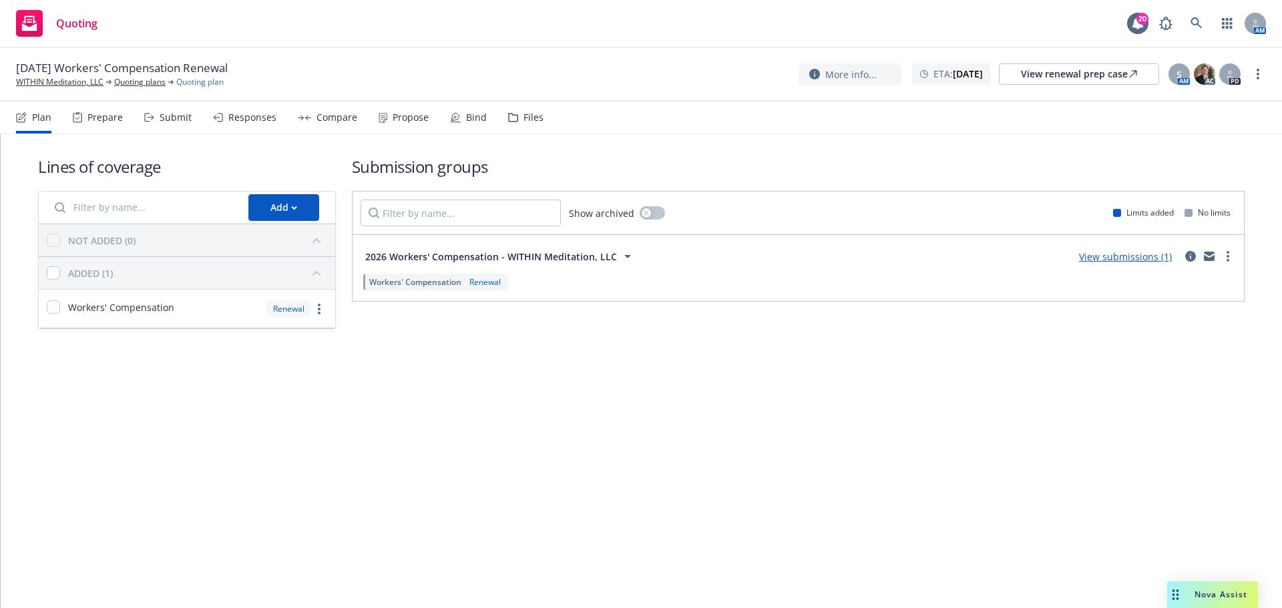
click at [1199, 247] on div "2026 Workers' Compensation - WITHIN Meditation, LLC View submissions (1)" at bounding box center [798, 256] width 875 height 27
click at [1195, 250] on link "circleInformation" at bounding box center [1191, 256] width 16 height 16
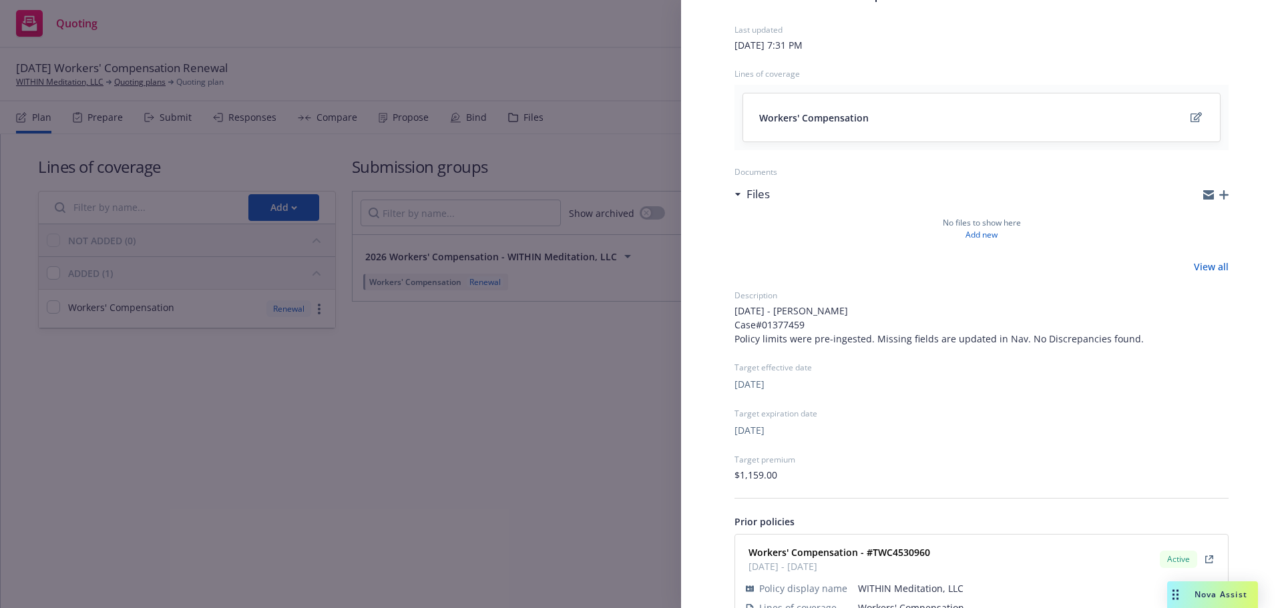
scroll to position [156, 0]
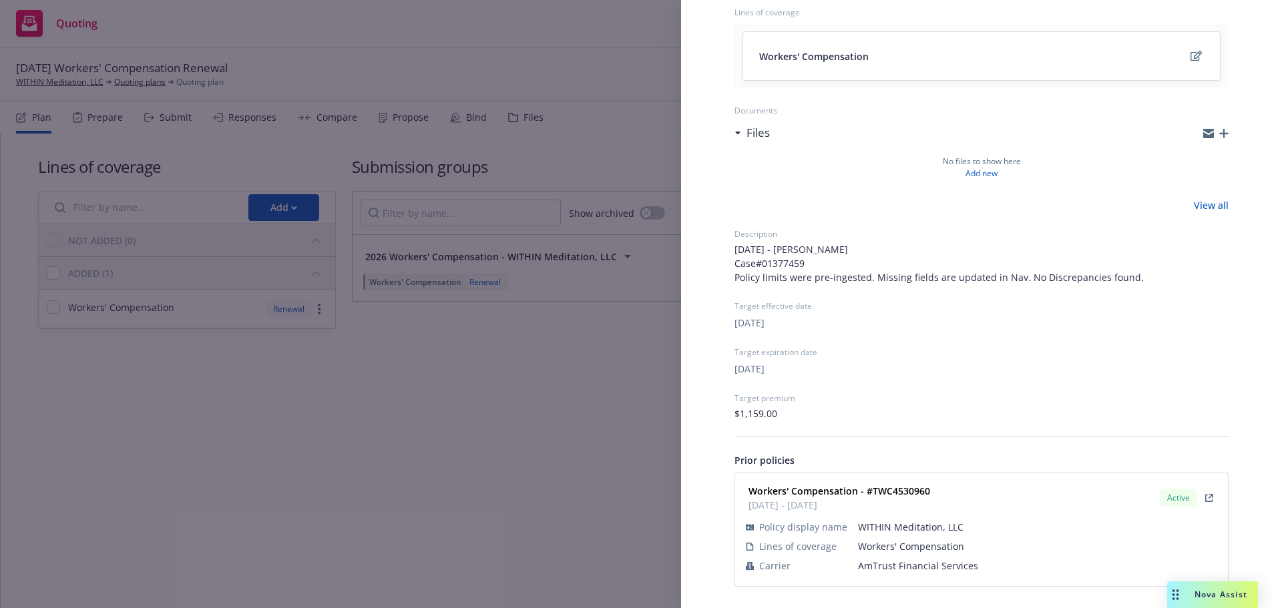
click at [946, 569] on span "AmTrust Financial Services" at bounding box center [1037, 566] width 359 height 14
copy span "AmTrust Financial Services"
click at [920, 489] on strong "Workers' Compensation - #TWC4530960" at bounding box center [840, 491] width 182 height 13
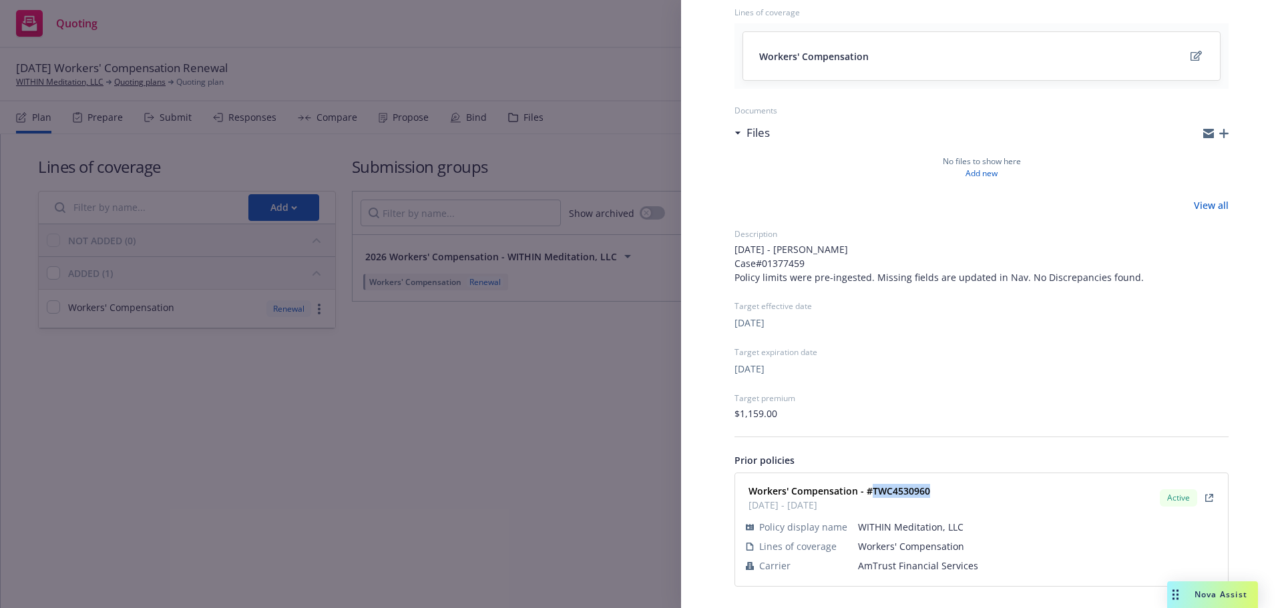
click at [919, 489] on strong "Workers' Compensation - #TWC4530960" at bounding box center [840, 491] width 182 height 13
copy strong "TWC4530960"
click at [299, 359] on div "Submission group 2026 Workers' Compensation - WITHIN Meditation, LLC Last updat…" at bounding box center [641, 304] width 1282 height 608
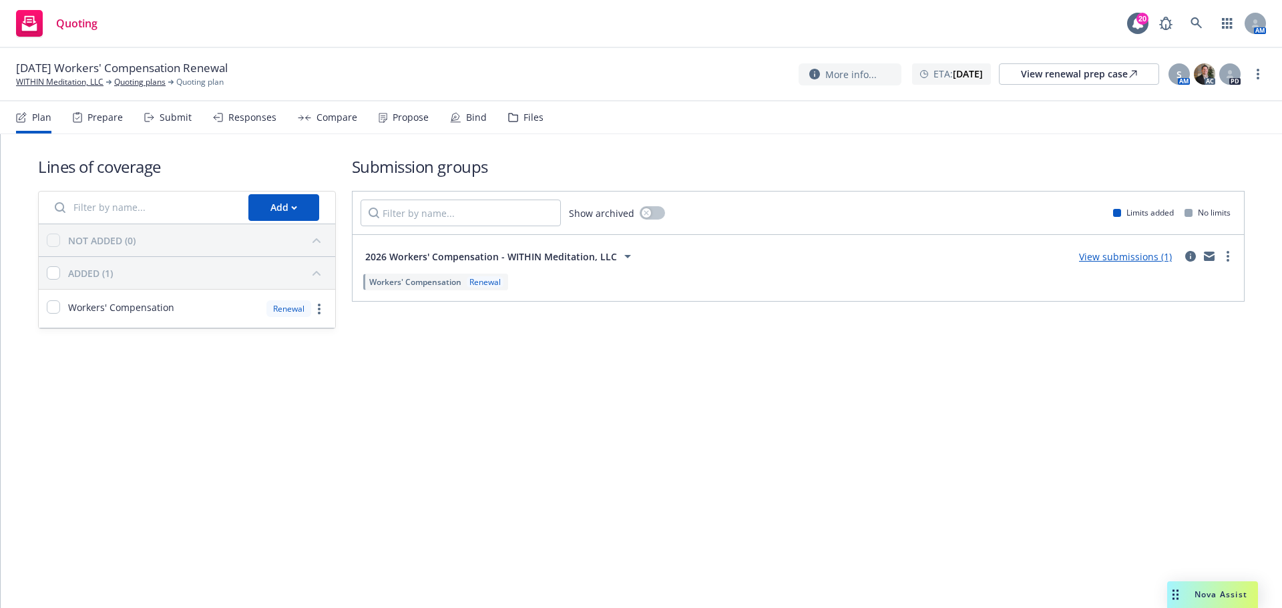
click at [160, 118] on div "Submit" at bounding box center [176, 117] width 32 height 11
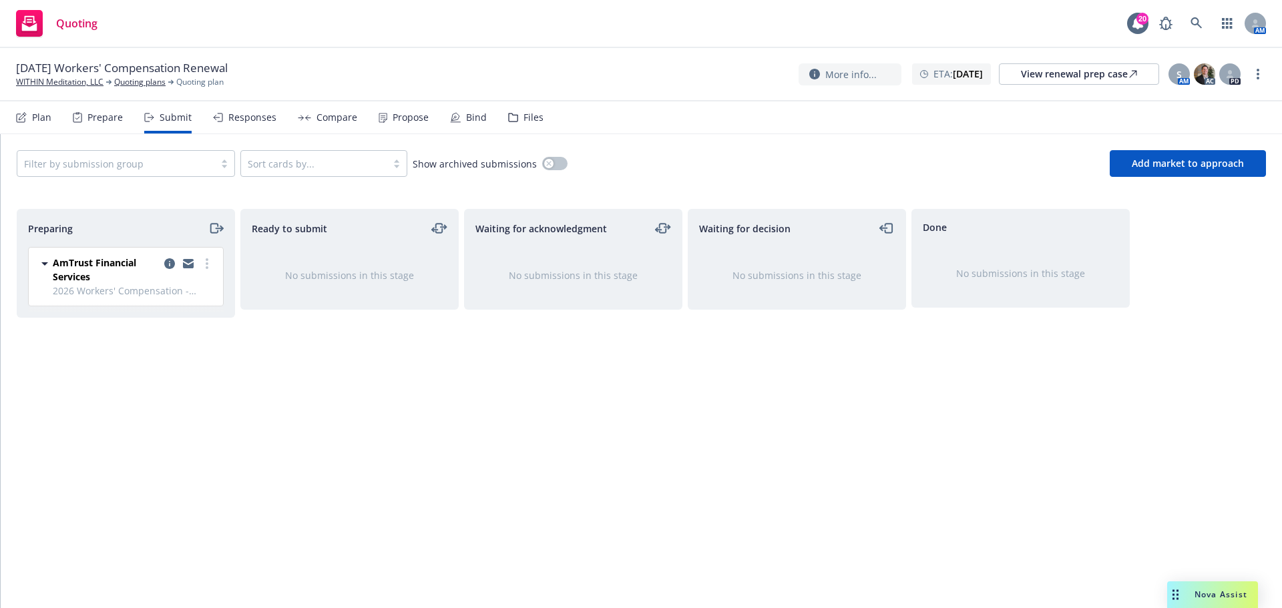
click at [207, 272] on div at bounding box center [188, 270] width 53 height 28
click at [202, 268] on link "more" at bounding box center [207, 264] width 16 height 16
click at [174, 294] on span "Complete preparation" at bounding box center [146, 290] width 131 height 13
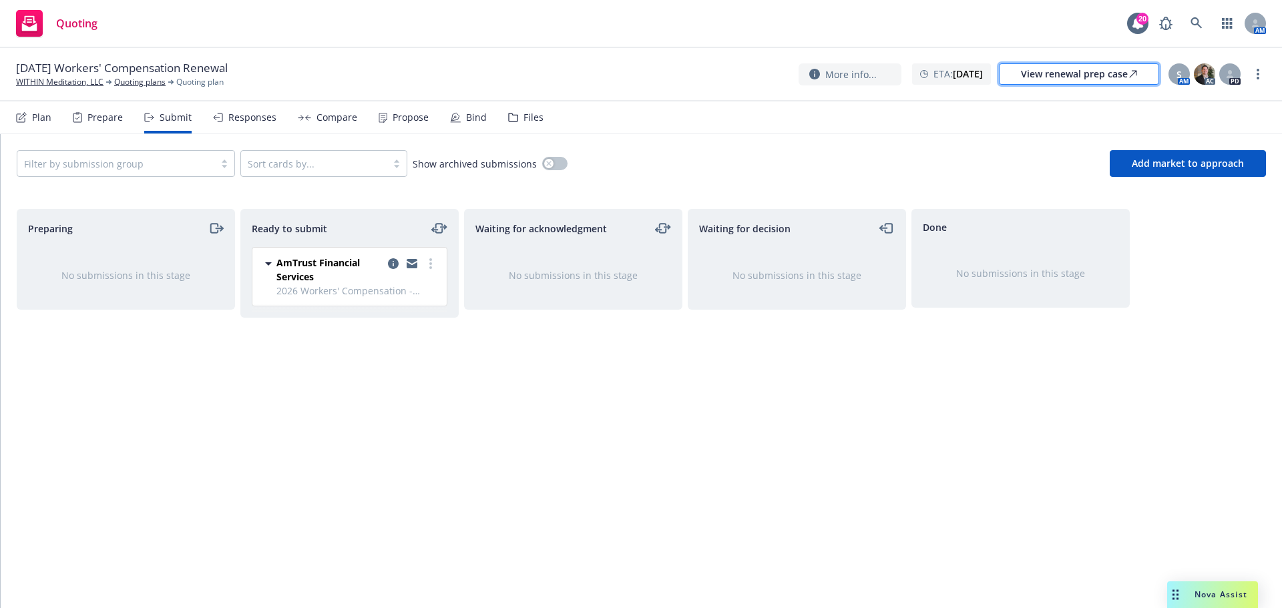
click at [1076, 73] on div "View renewal prep case" at bounding box center [1079, 74] width 116 height 20
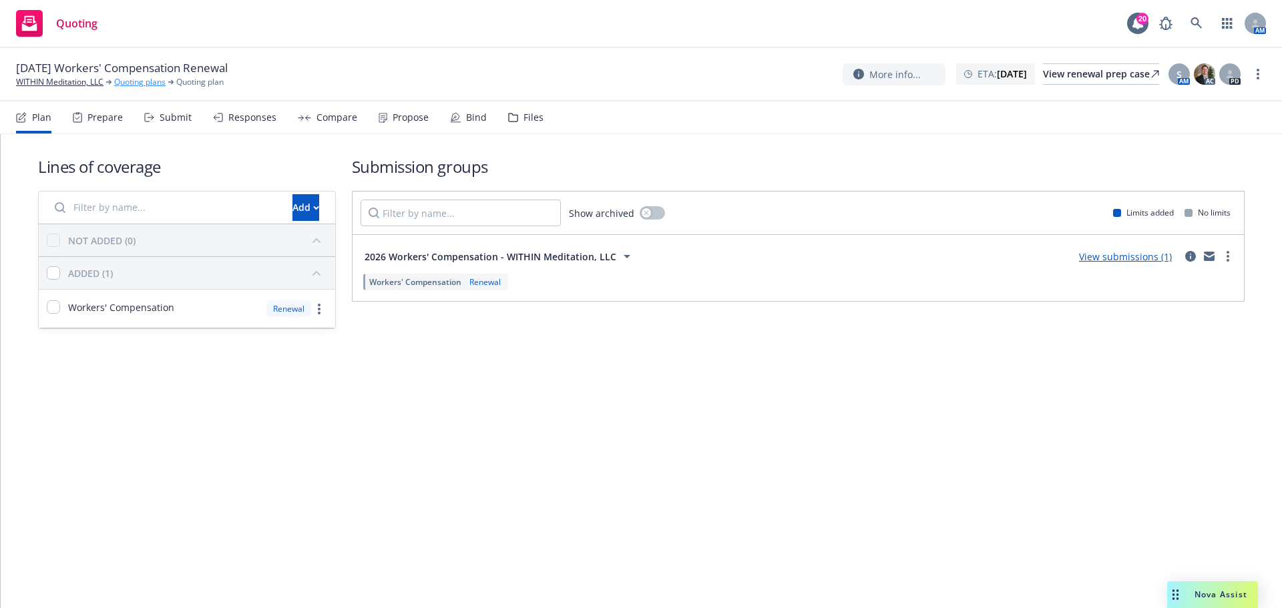
click at [126, 83] on link "Quoting plans" at bounding box center [139, 82] width 51 height 12
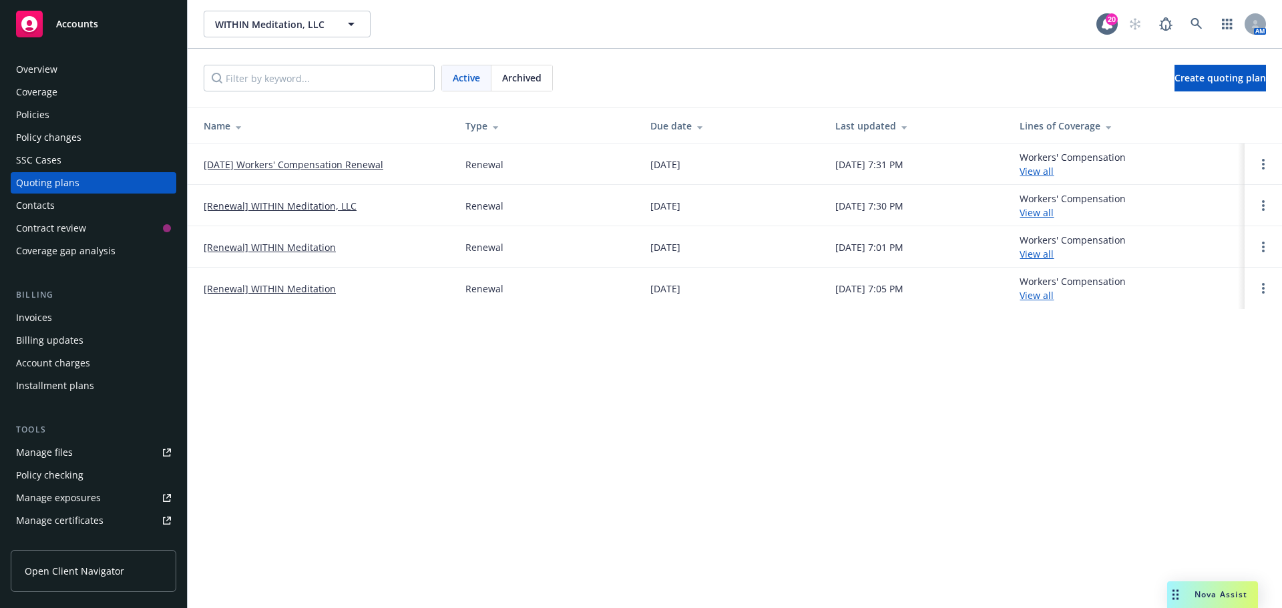
click at [508, 83] on span "Archived" at bounding box center [521, 78] width 39 height 14
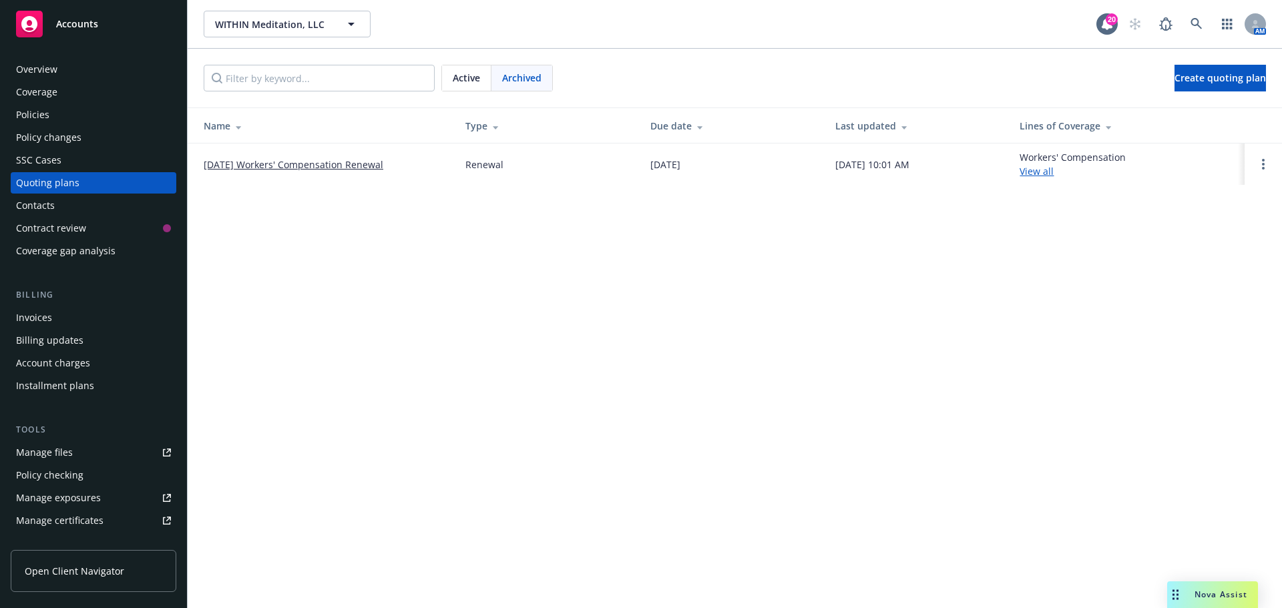
click at [274, 168] on link "[DATE] Workers' Compensation Renewal" at bounding box center [294, 165] width 180 height 14
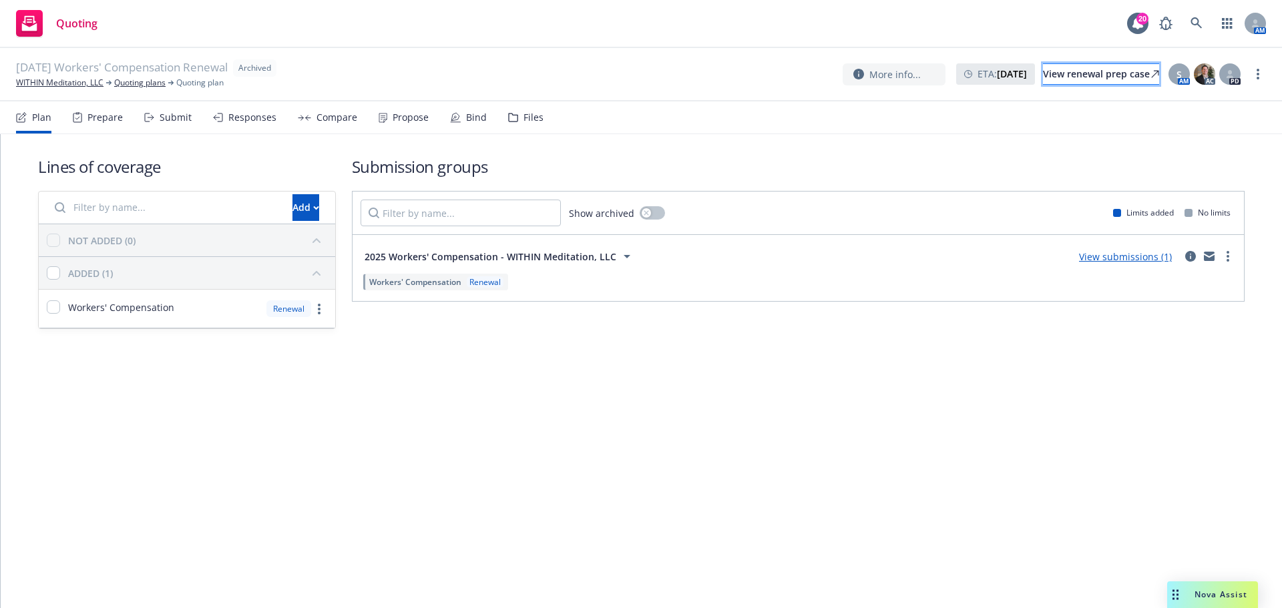
click at [1043, 73] on div "View renewal prep case" at bounding box center [1101, 74] width 116 height 20
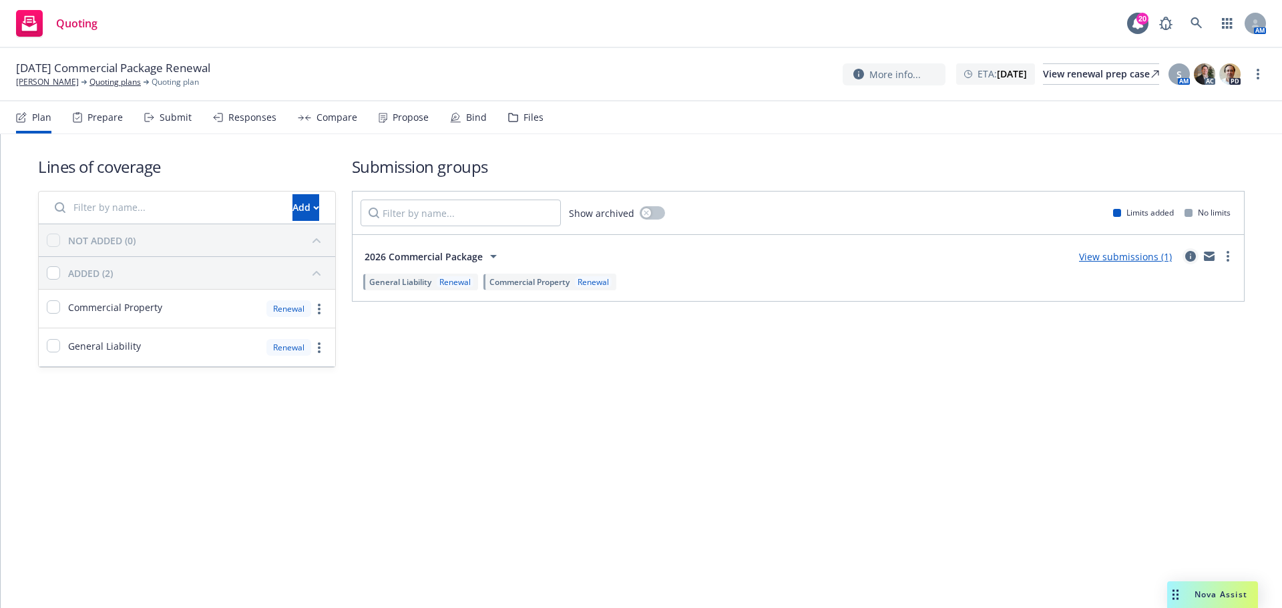
click at [1185, 252] on icon "circleInformation" at bounding box center [1190, 256] width 11 height 11
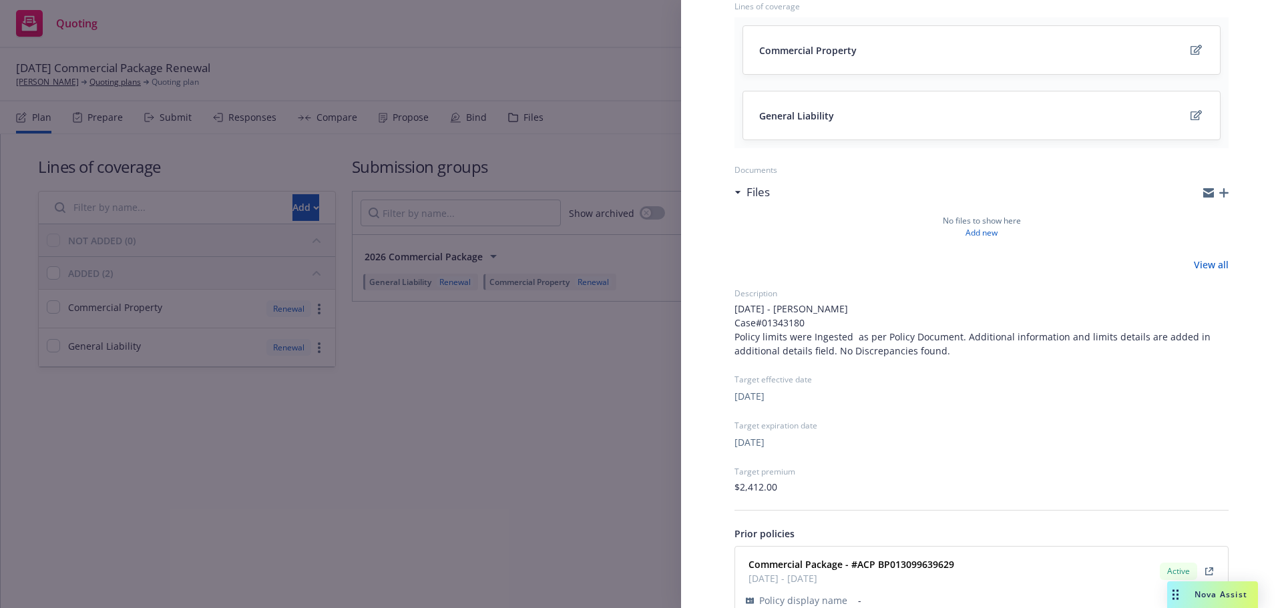
scroll to position [236, 0]
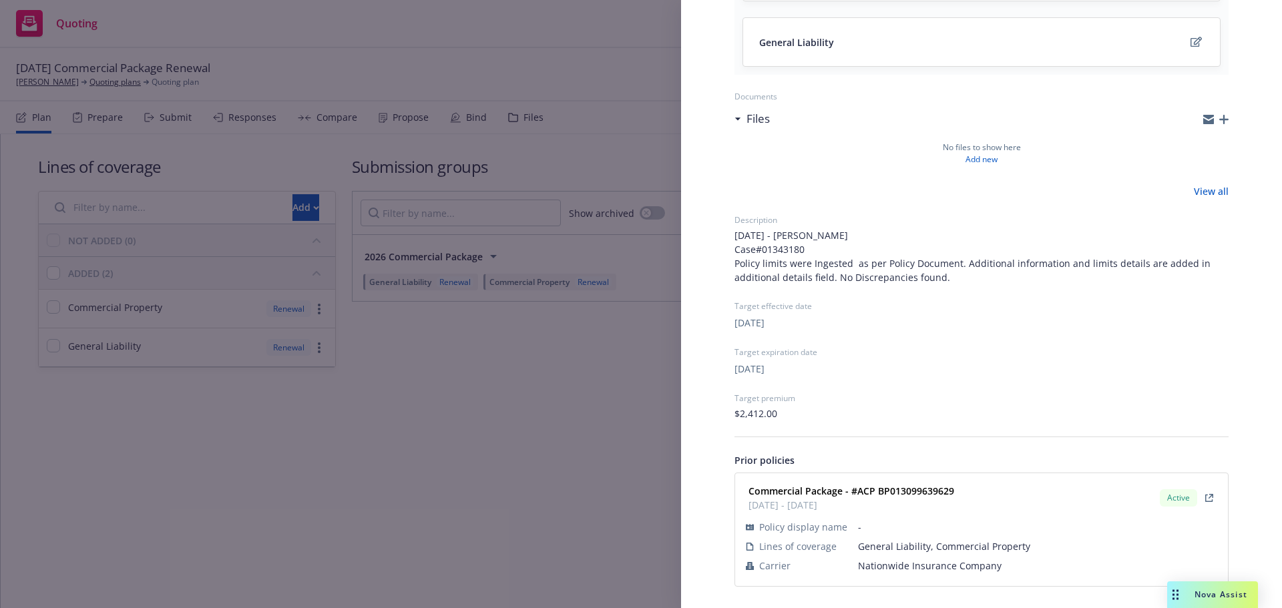
click at [922, 564] on span "Nationwide Insurance Company" at bounding box center [1037, 566] width 359 height 14
click at [921, 564] on span "Nationwide Insurance Company" at bounding box center [1037, 566] width 359 height 14
click at [920, 564] on span "Nationwide Insurance Company" at bounding box center [1037, 566] width 359 height 14
click at [887, 563] on span "Nationwide Insurance Company" at bounding box center [1037, 566] width 359 height 14
click at [888, 562] on span "Nationwide Insurance Company" at bounding box center [1037, 566] width 359 height 14
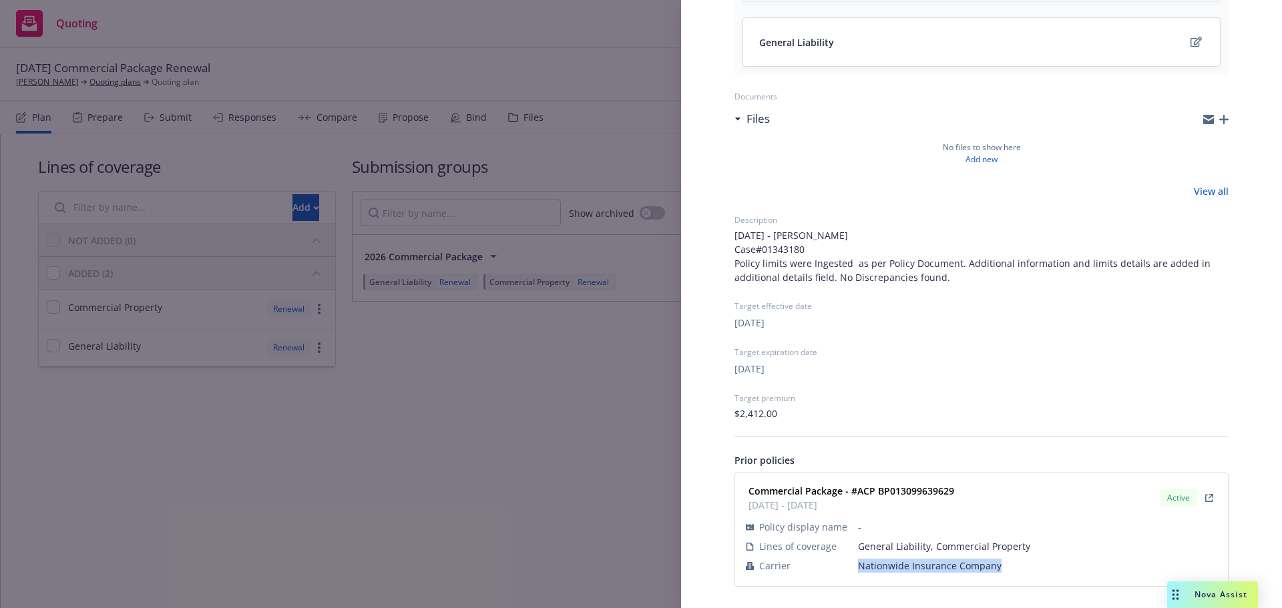
click at [888, 562] on span "Nationwide Insurance Company" at bounding box center [1037, 566] width 359 height 14
copy span "Nationwide Insurance Company"
drag, startPoint x: 847, startPoint y: 491, endPoint x: 854, endPoint y: 492, distance: 7.5
click at [854, 492] on div "Commercial Package - #ACP BP013099639629 01/15/2025 - 01/15/2026 Active" at bounding box center [981, 497] width 477 height 33
copy strong "ACP BP013099639629"
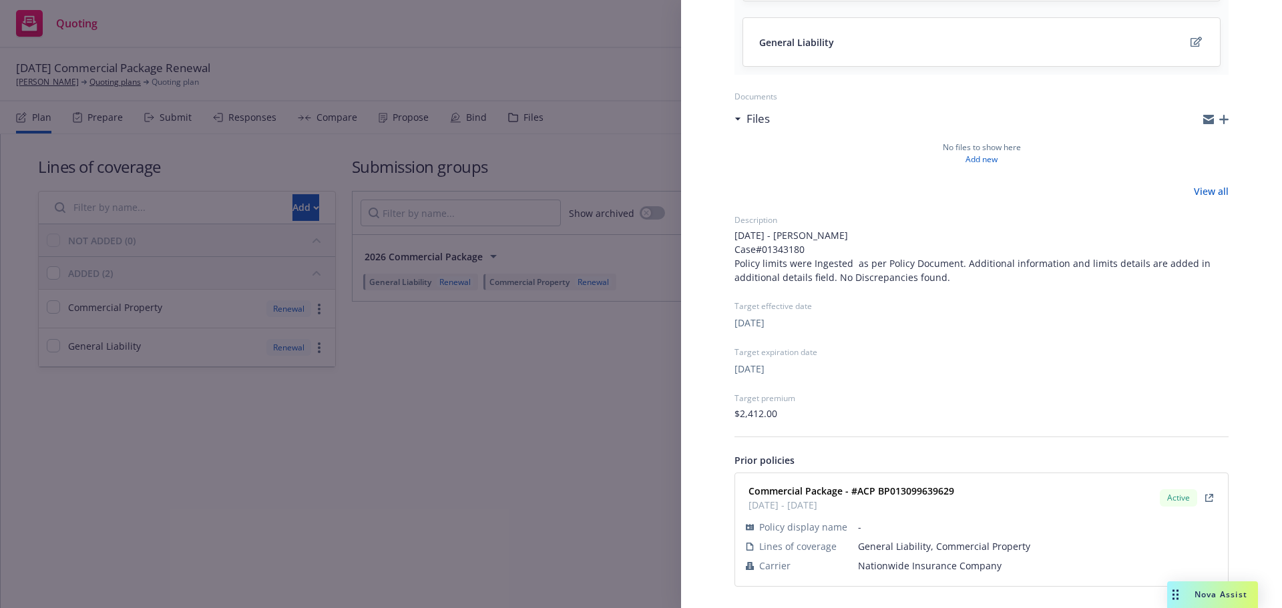
click at [550, 471] on div "Submission group 2026 Commercial Package Last updated Tuesday, September 16, 20…" at bounding box center [641, 304] width 1282 height 608
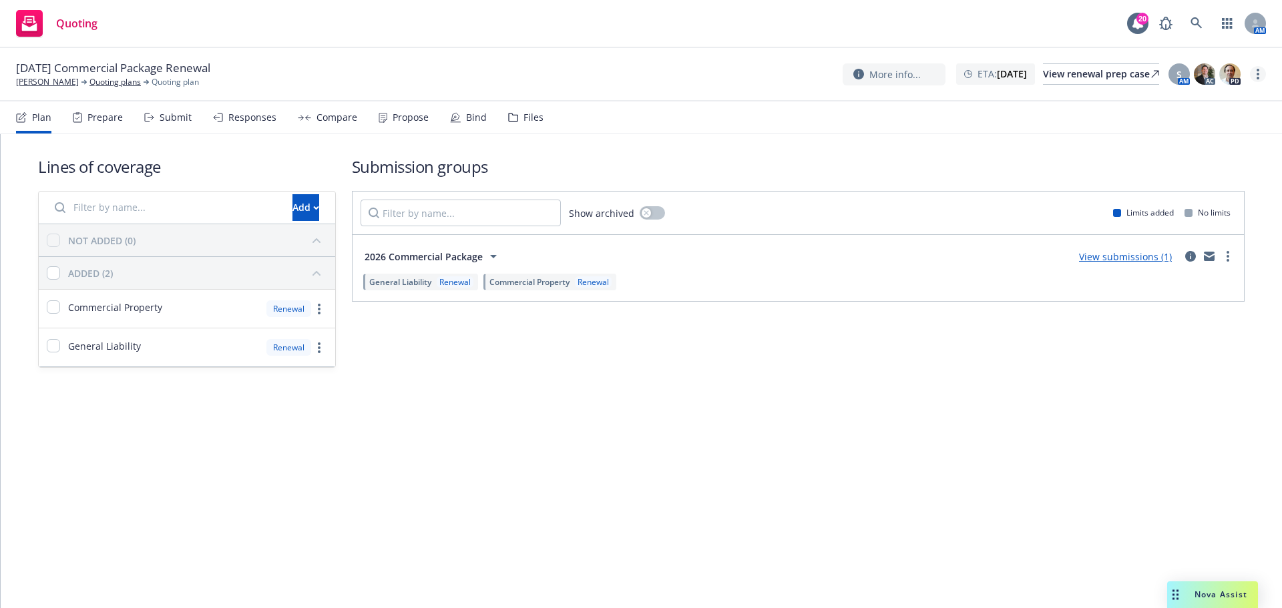
click at [1255, 80] on link "more" at bounding box center [1258, 74] width 16 height 16
click at [1200, 176] on link "Archive quoting plan" at bounding box center [1190, 181] width 149 height 27
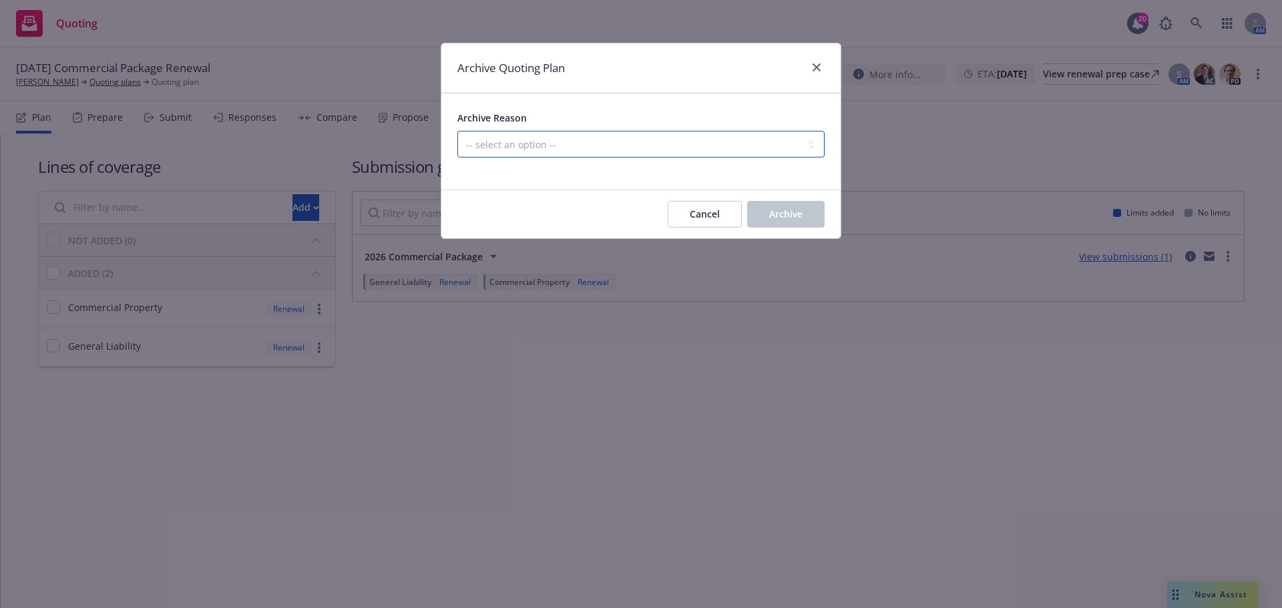
click at [715, 150] on select "-- select an option -- All policies in this renewal plan are auto-renewed Creat…" at bounding box center [640, 144] width 367 height 27
select select "ARCHIVED_RENEWAL_POLICY_AUTO_RENEWED"
click at [457, 131] on select "-- select an option -- All policies in this renewal plan are auto-renewed Creat…" at bounding box center [640, 144] width 367 height 27
click at [765, 203] on button "Archive" at bounding box center [785, 214] width 77 height 27
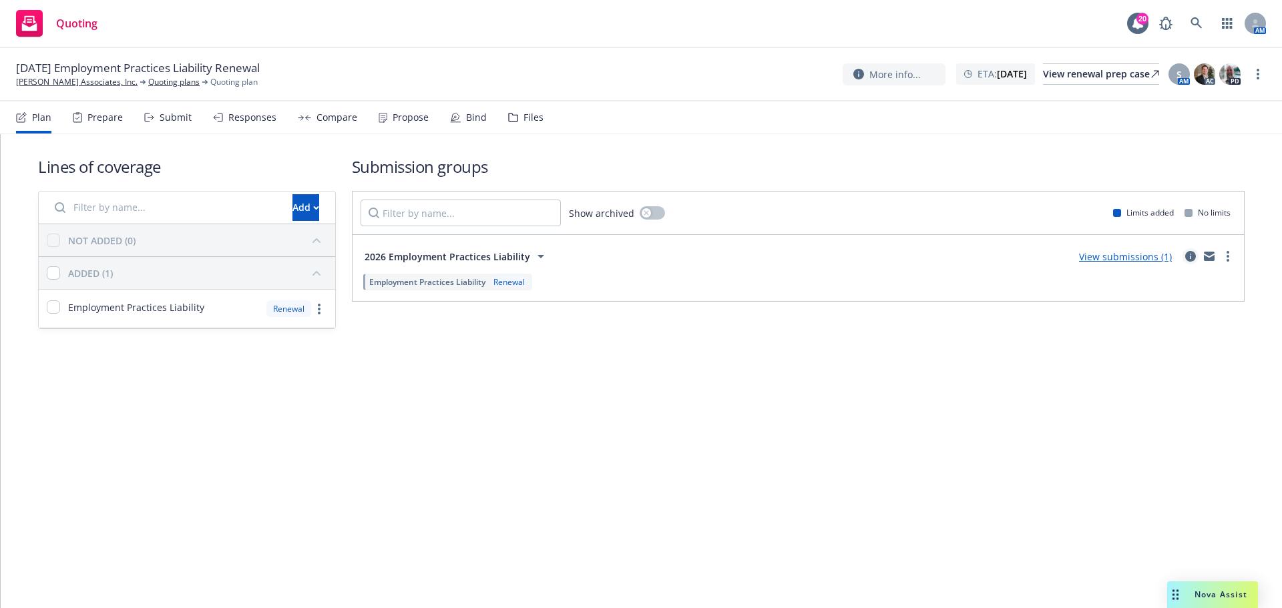
click at [1188, 257] on icon "circleInformation" at bounding box center [1190, 256] width 11 height 11
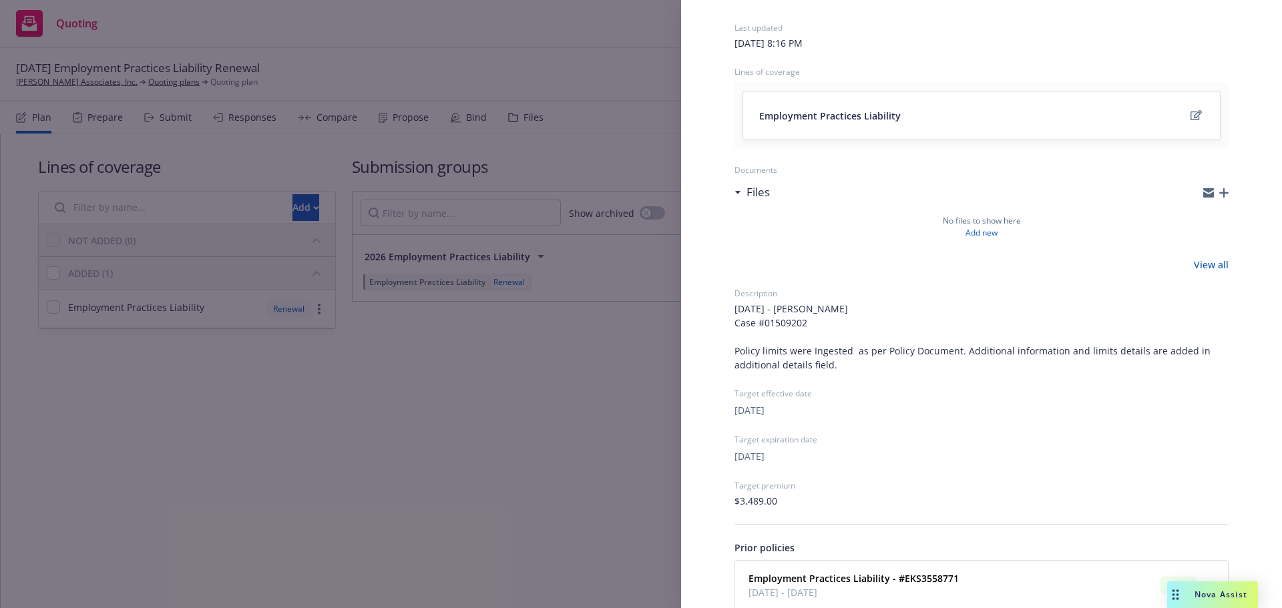
scroll to position [184, 0]
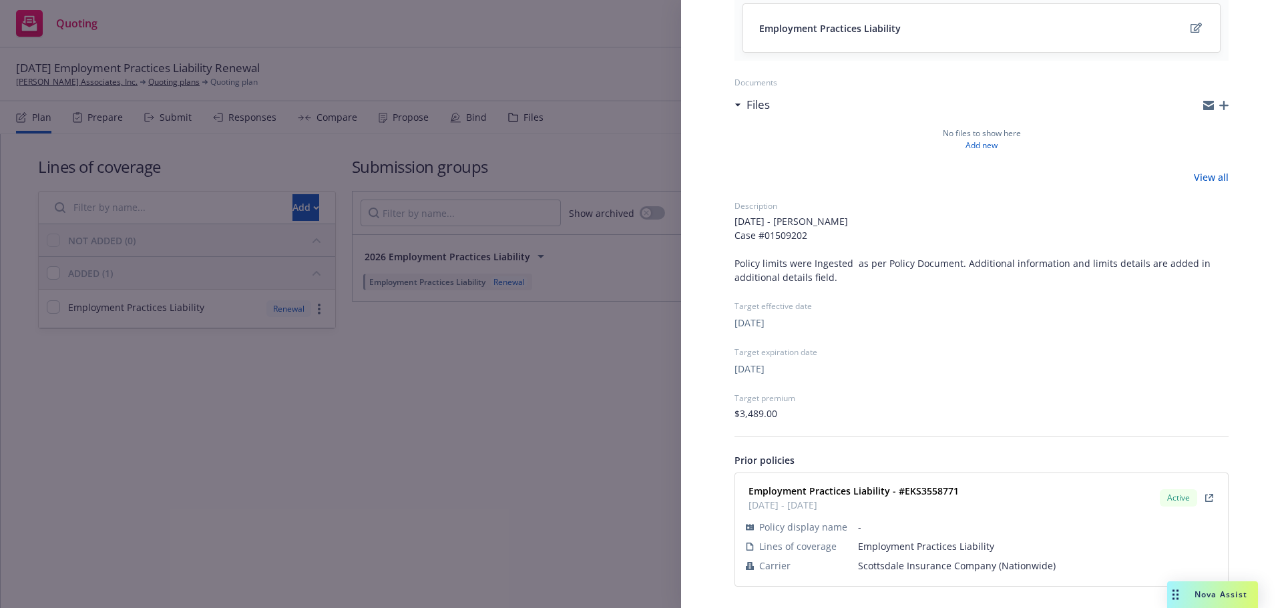
click at [923, 564] on span "Scottsdale Insurance Company (Nationwide)" at bounding box center [1037, 566] width 359 height 14
copy span "Scottsdale Insurance Company (Nationwide)"
click at [939, 491] on strong "Employment Practices Liability - #EKS3558771" at bounding box center [854, 491] width 210 height 13
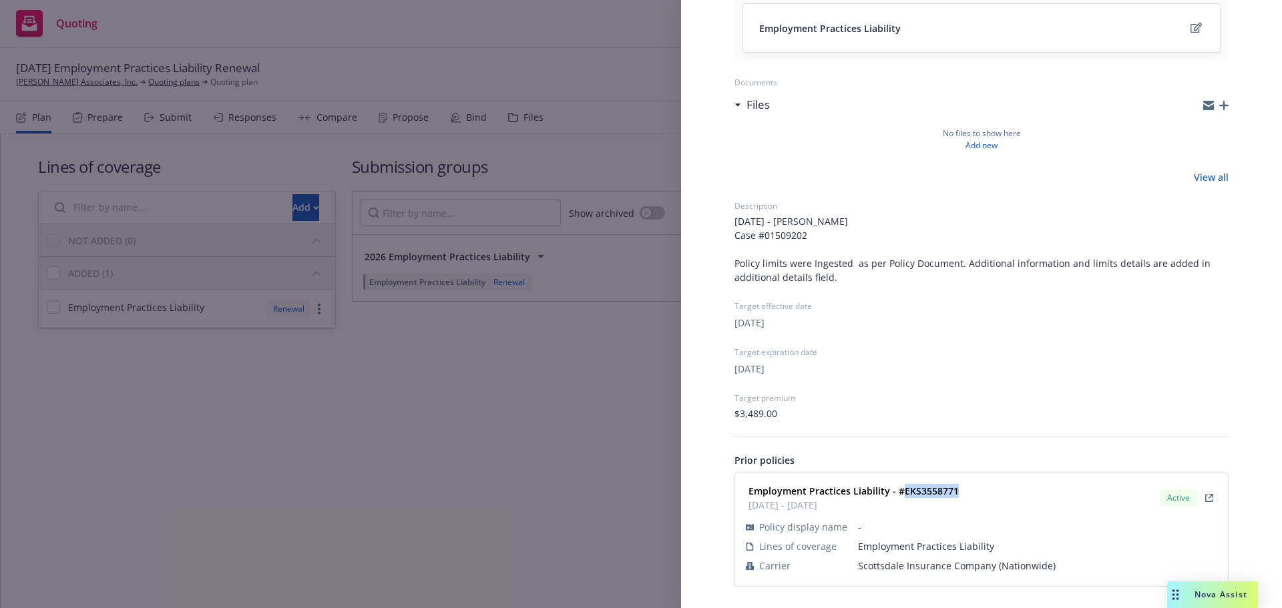
click at [939, 491] on strong "Employment Practices Liability - #EKS3558771" at bounding box center [854, 491] width 210 height 13
copy strong "EKS3558771"
drag, startPoint x: 455, startPoint y: 443, endPoint x: 260, endPoint y: 252, distance: 272.9
click at [453, 442] on div "Submission group 2026 Employment Practices Liability Last updated Tuesday, Sept…" at bounding box center [641, 304] width 1282 height 608
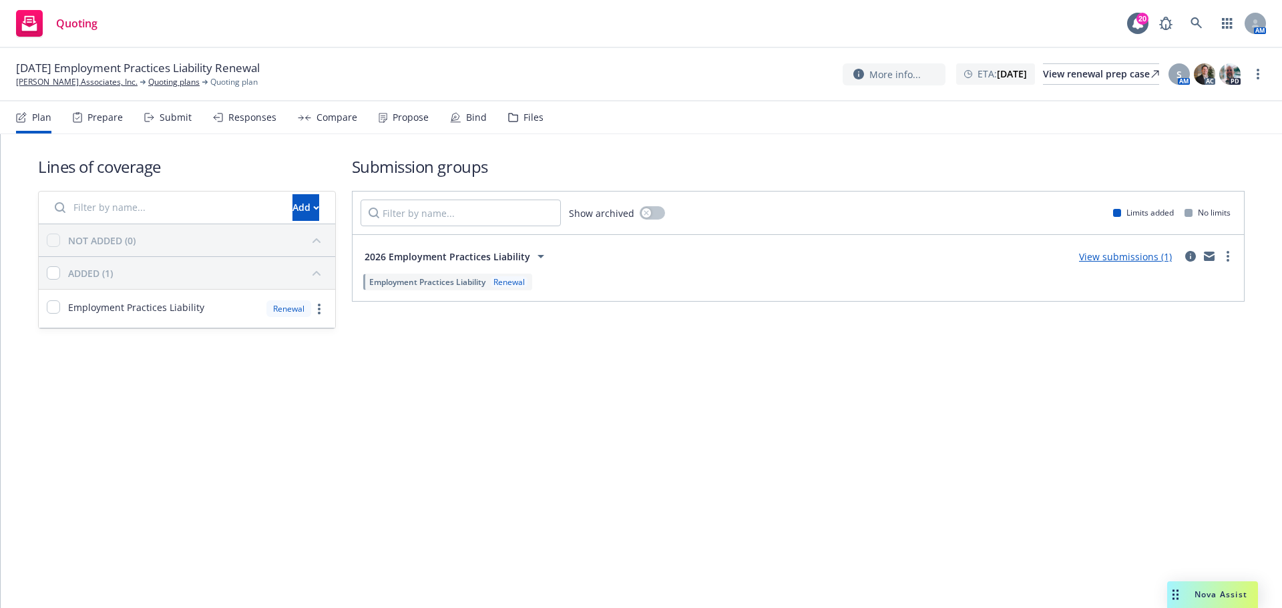
click at [164, 120] on div "Submit" at bounding box center [176, 117] width 32 height 11
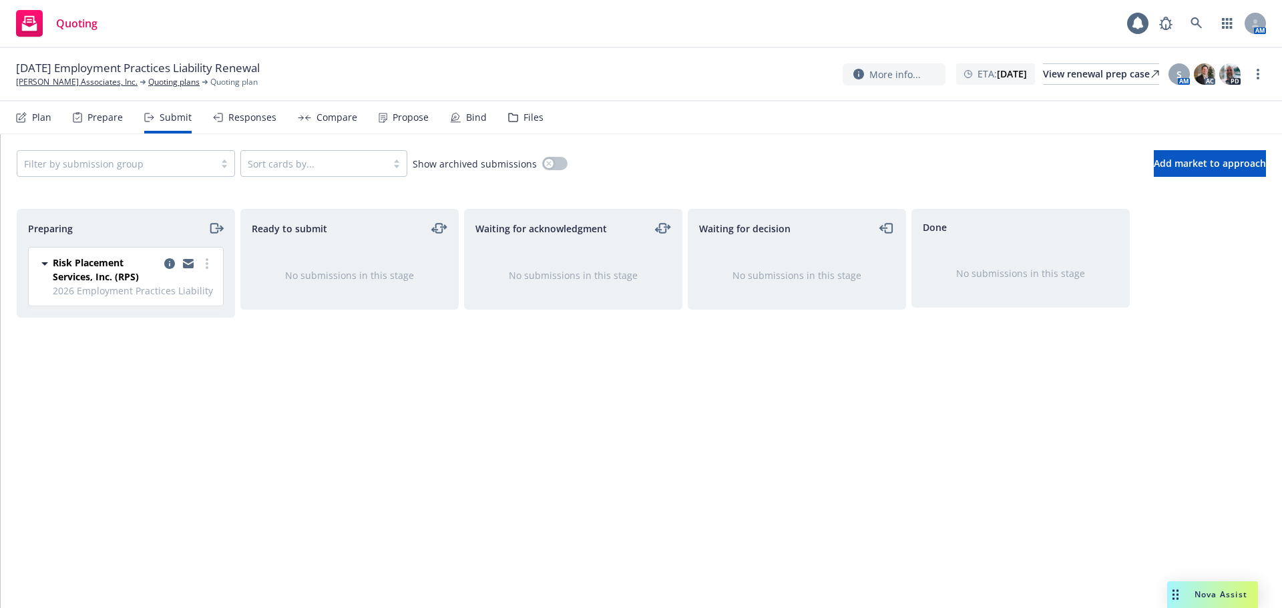
click at [202, 256] on div at bounding box center [188, 270] width 53 height 28
click at [203, 268] on link "more" at bounding box center [207, 264] width 16 height 16
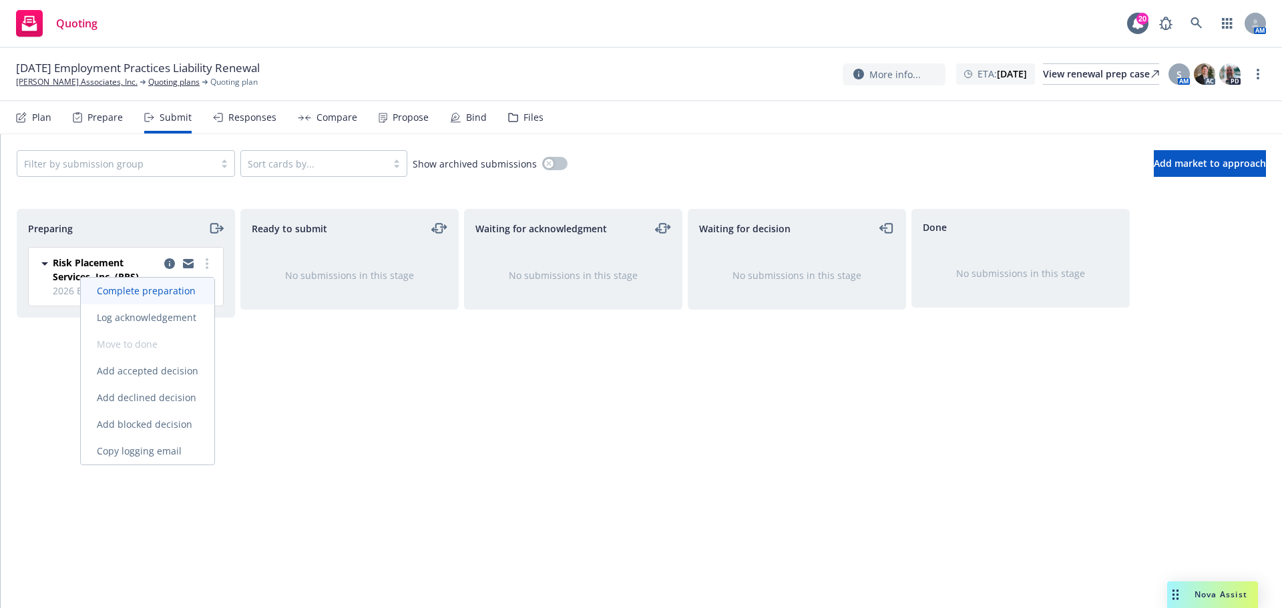
click at [170, 296] on span "Complete preparation" at bounding box center [146, 290] width 131 height 13
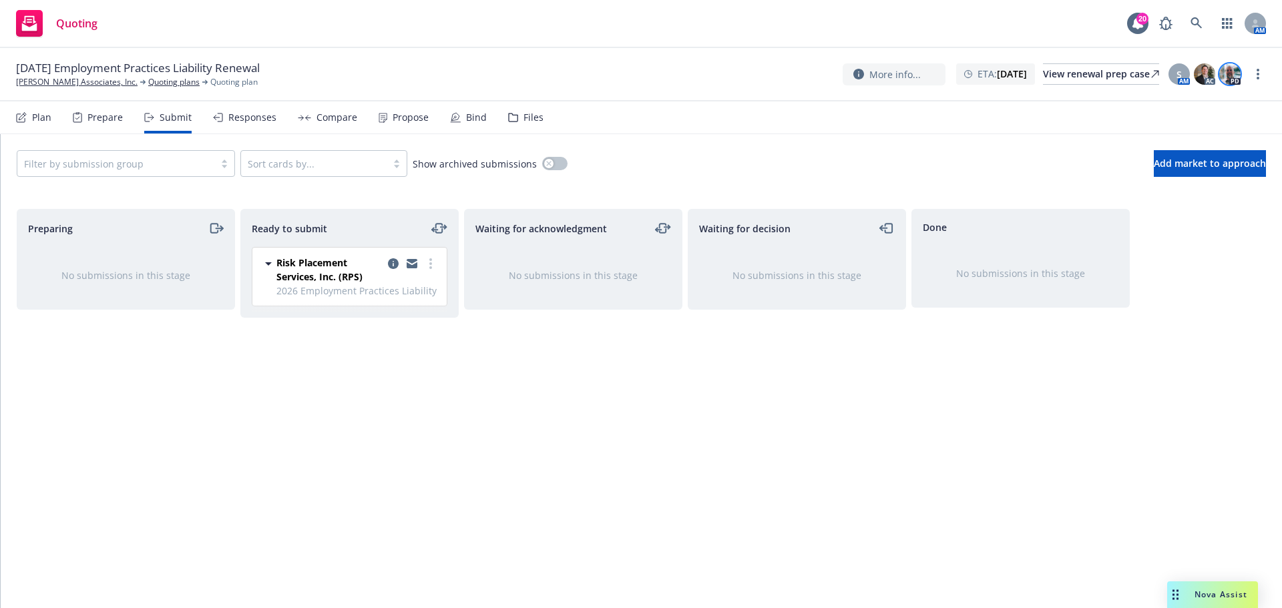
click at [1230, 77] on img at bounding box center [1229, 73] width 21 height 21
click at [433, 481] on div "Ready to submit Risk Placement Services, Inc. (RPS) 2026 Employment Practices L…" at bounding box center [349, 394] width 218 height 371
click at [148, 81] on link "Quoting plans" at bounding box center [173, 82] width 51 height 12
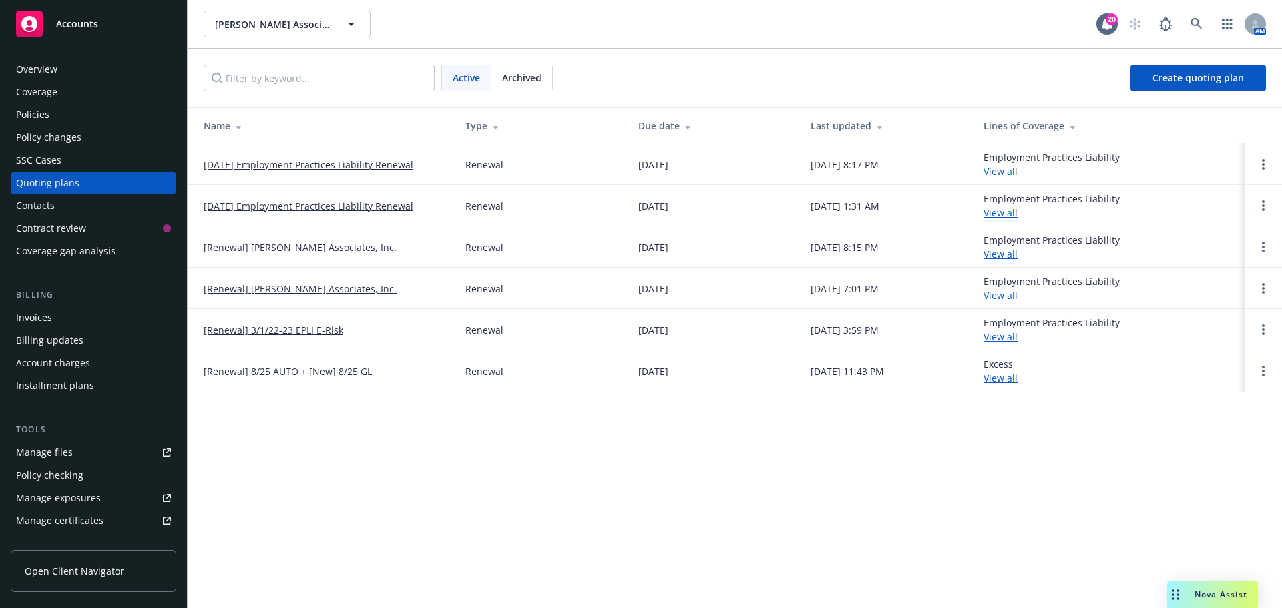
click at [288, 206] on link "[DATE] Employment Practices Liability Renewal" at bounding box center [309, 206] width 210 height 14
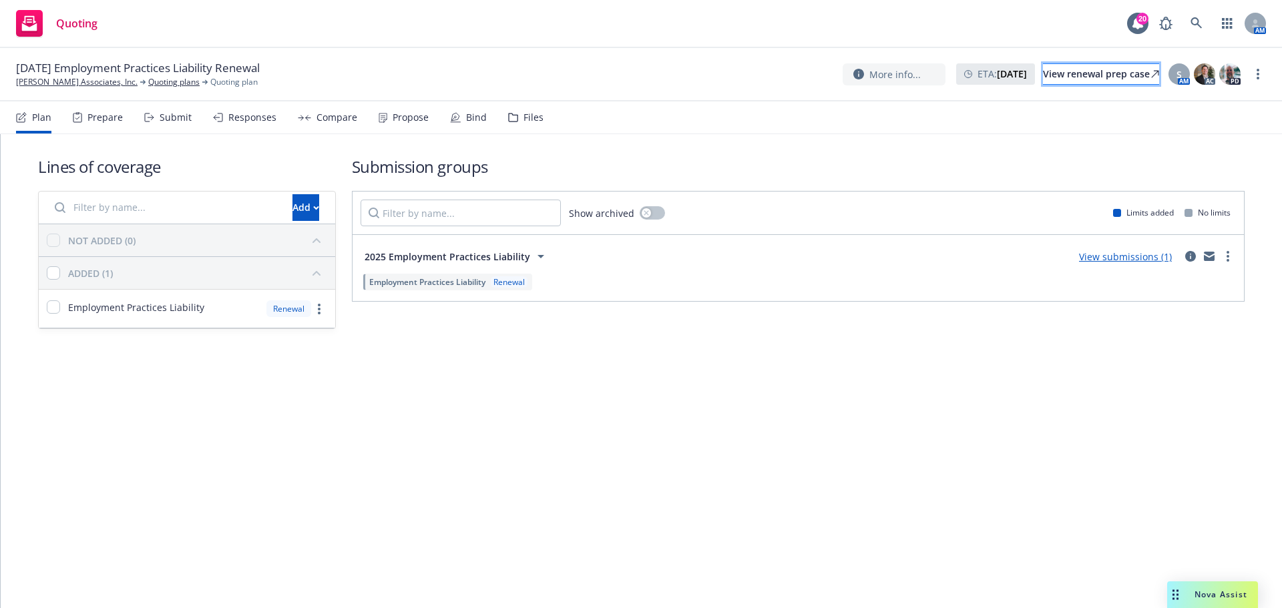
click at [1047, 75] on div "View renewal prep case" at bounding box center [1101, 74] width 116 height 20
click at [1189, 259] on icon "circleInformation" at bounding box center [1190, 256] width 11 height 11
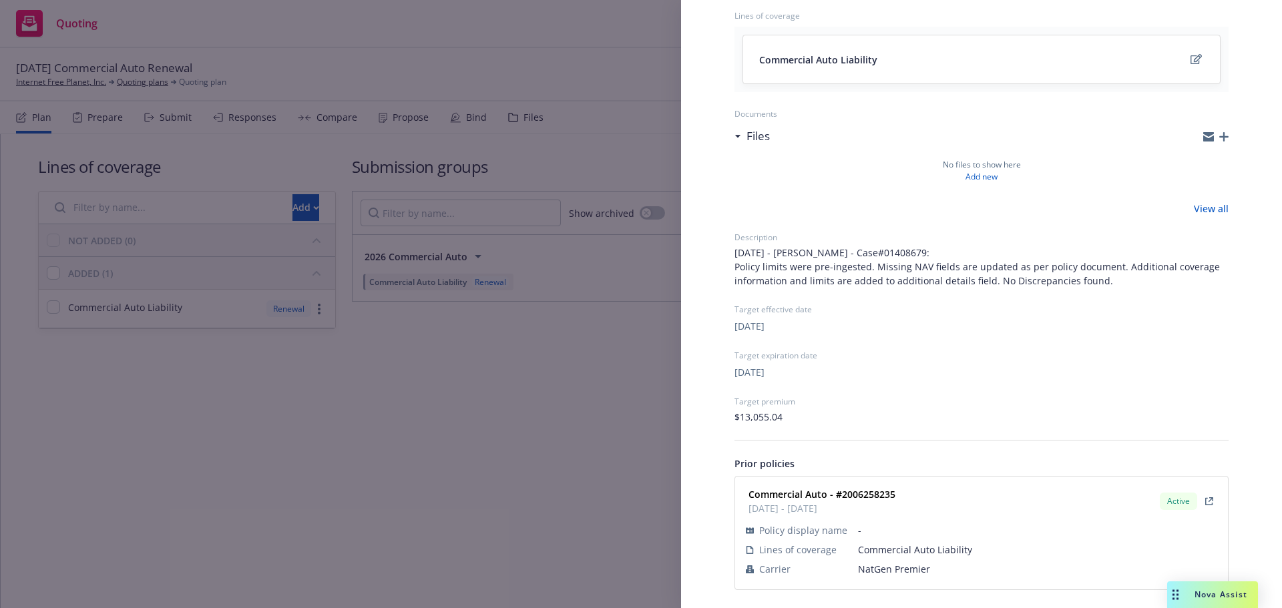
scroll to position [156, 0]
click at [891, 570] on span "NatGen Premier" at bounding box center [1037, 566] width 359 height 14
copy span "NatGen Premier"
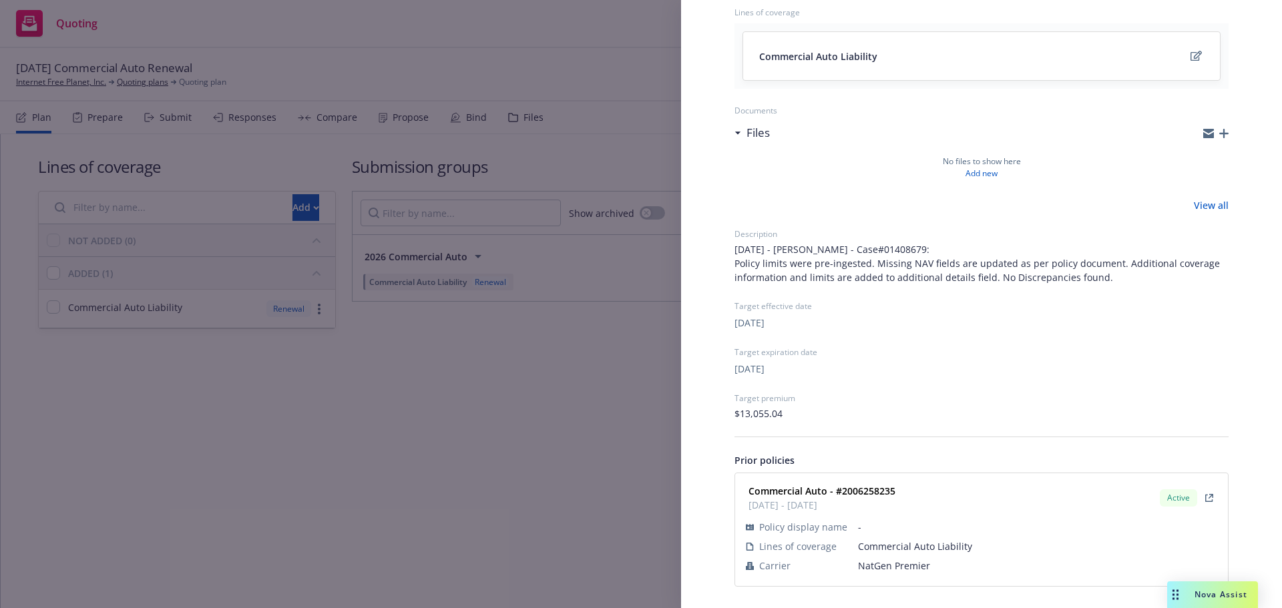
click at [439, 381] on div "Submission group 2026 Commercial Auto Last updated [DATE] 8:16 PM Lines of cove…" at bounding box center [641, 304] width 1282 height 608
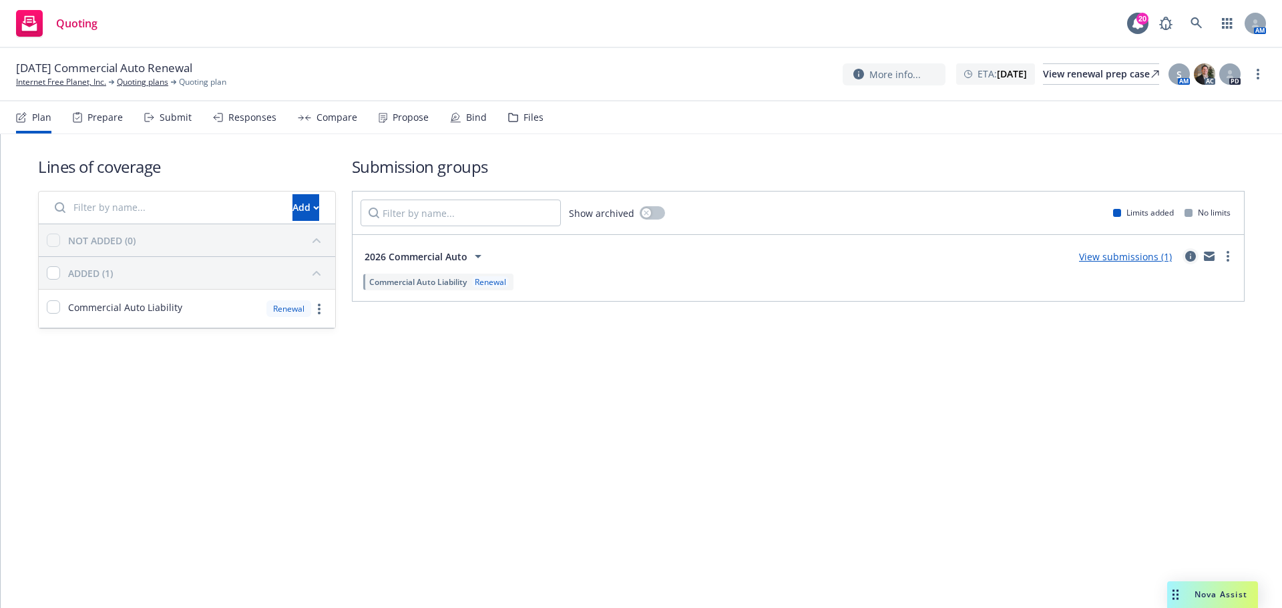
click at [1186, 257] on icon "circleInformation" at bounding box center [1190, 256] width 11 height 11
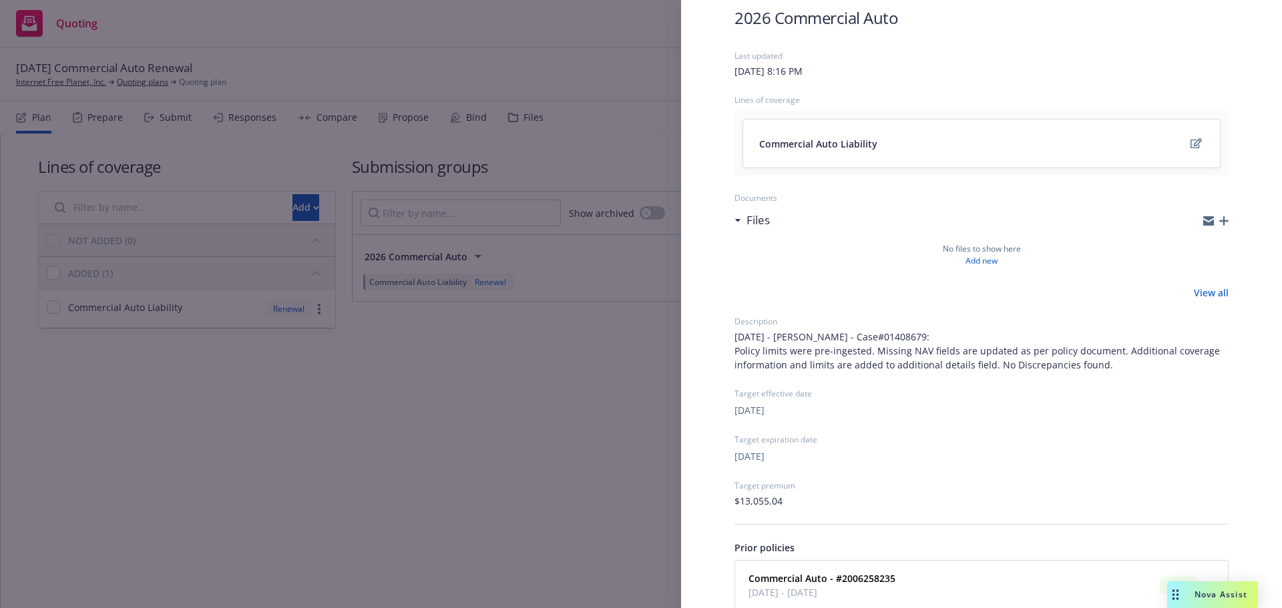
scroll to position [156, 0]
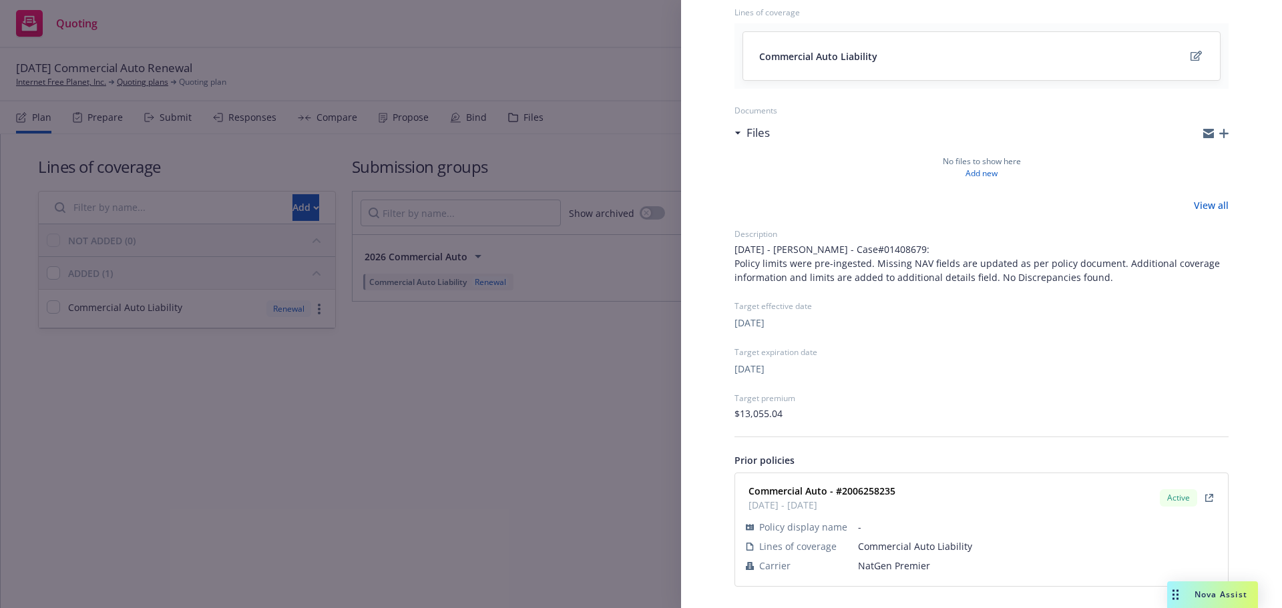
click at [867, 493] on strong "Commercial Auto - #2006258235" at bounding box center [822, 491] width 147 height 13
copy strong "2006258235"
click at [172, 103] on div "Submission group 2026 Commercial Auto Last updated [DATE] 8:16 PM Lines of cove…" at bounding box center [641, 304] width 1282 height 608
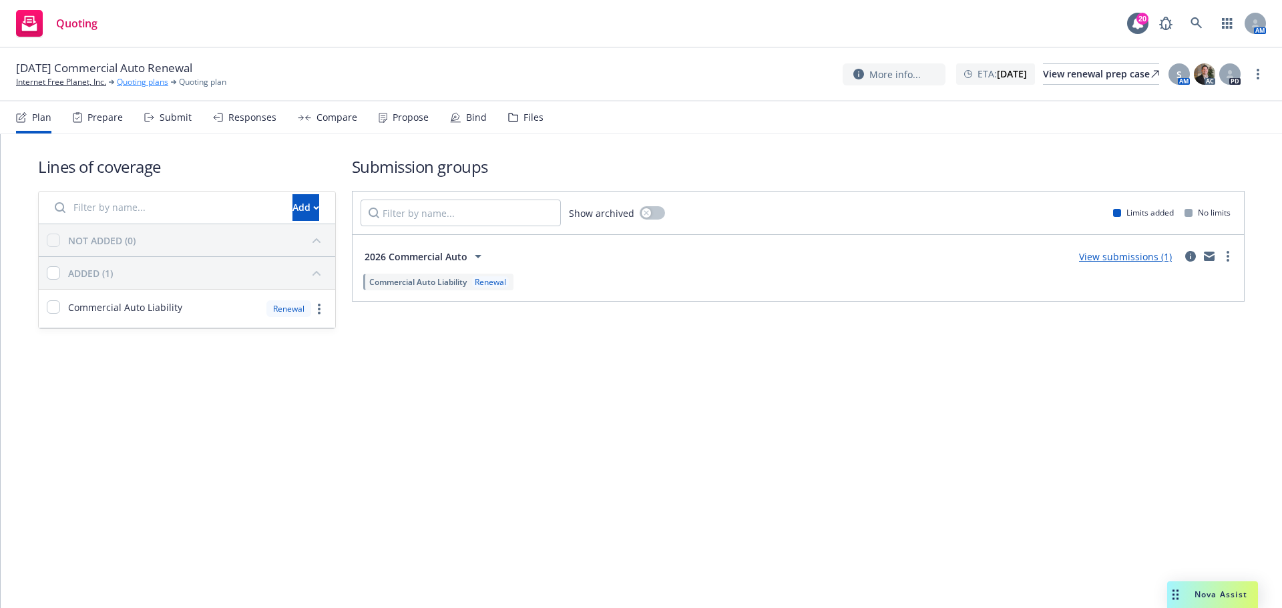
click at [146, 82] on link "Quoting plans" at bounding box center [142, 82] width 51 height 12
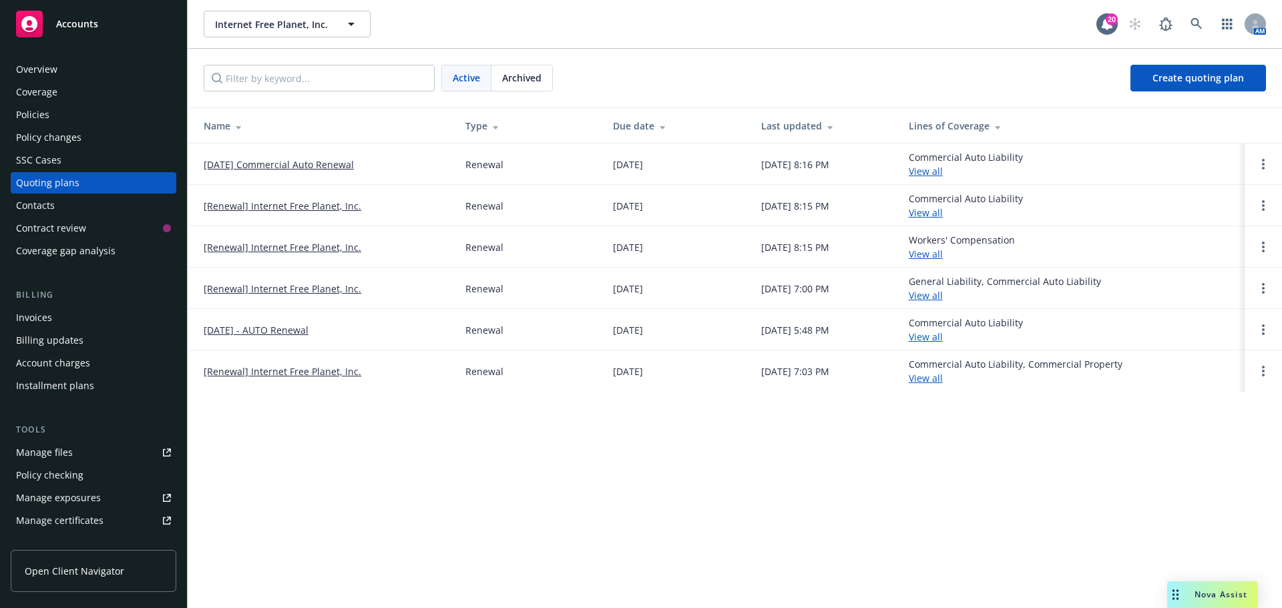
click at [521, 72] on span "Archived" at bounding box center [521, 78] width 39 height 14
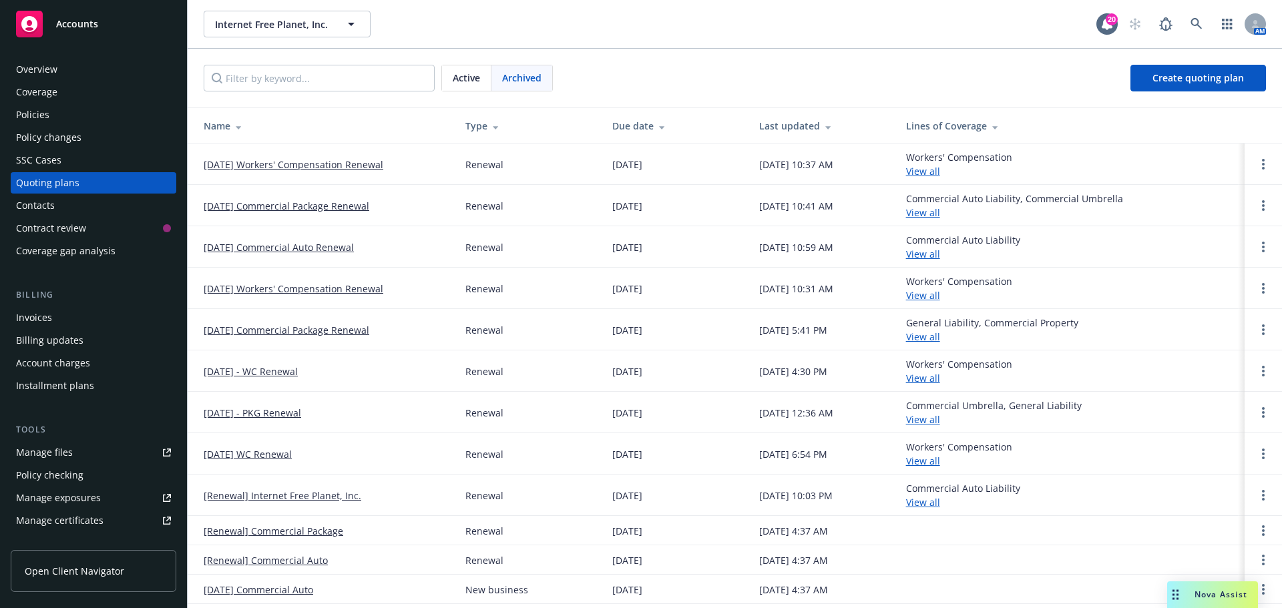
click at [317, 244] on link "[DATE] Commercial Auto Renewal" at bounding box center [279, 247] width 150 height 14
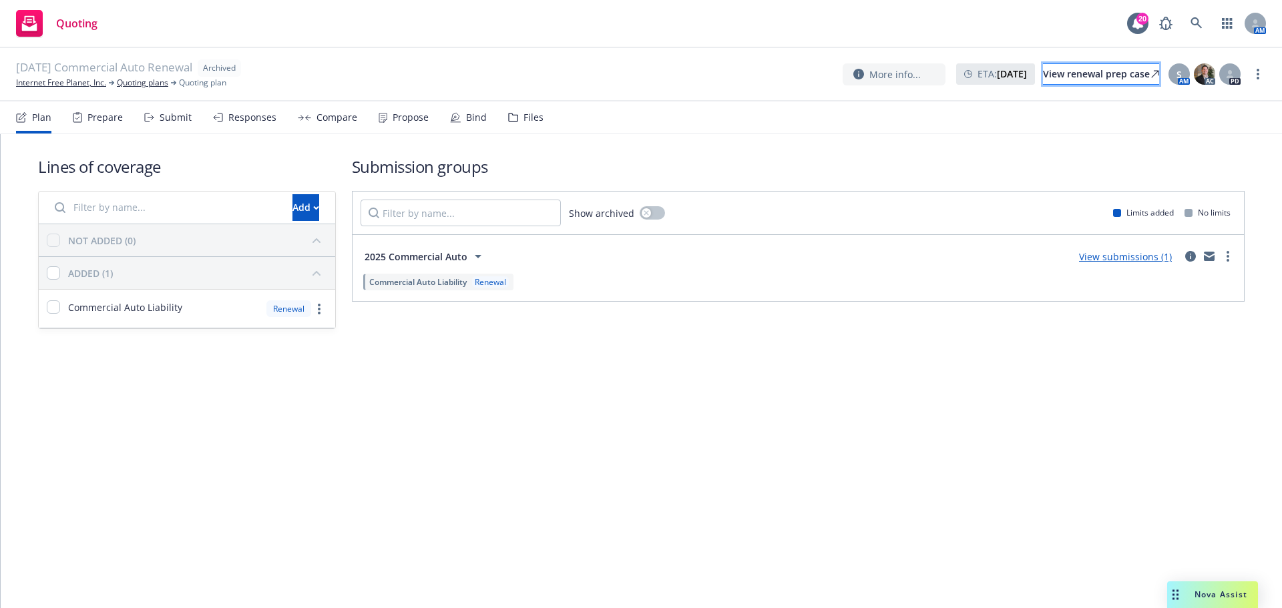
click at [1081, 73] on div "View renewal prep case" at bounding box center [1101, 74] width 116 height 20
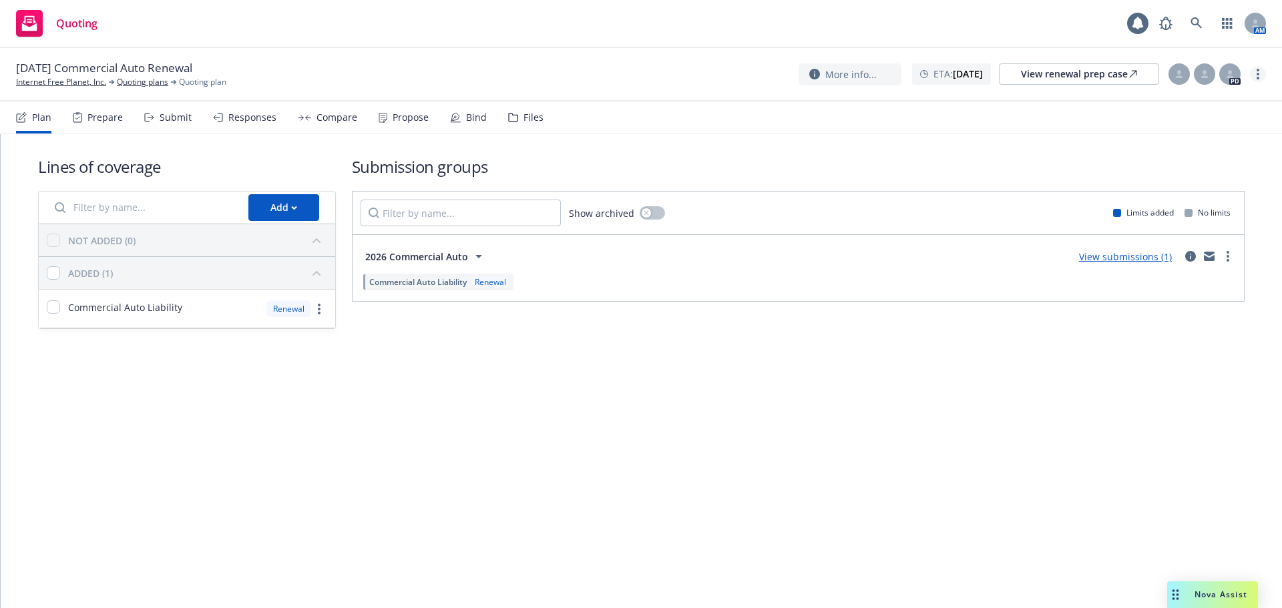
click at [1253, 72] on link "more" at bounding box center [1258, 74] width 16 height 16
click at [1205, 169] on link "Archive quoting plan" at bounding box center [1190, 181] width 149 height 27
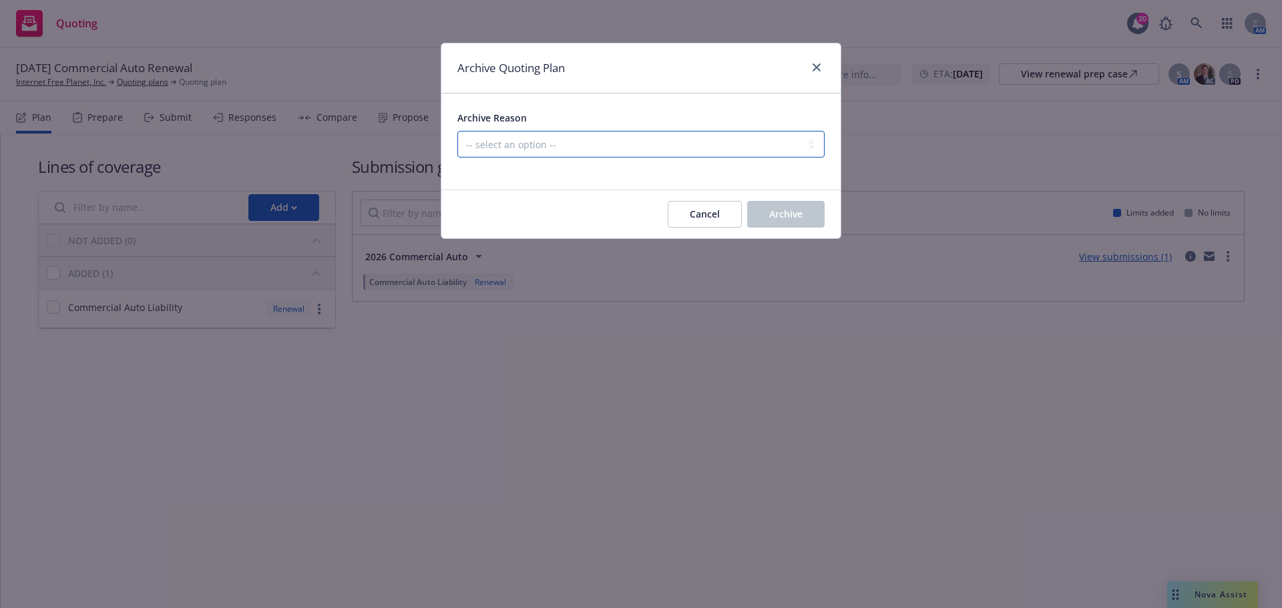
click at [669, 144] on select "-- select an option -- All policies in this renewal plan are auto-renewed Creat…" at bounding box center [640, 144] width 367 height 27
select select "ARCHIVED_RENEWAL_POLICY_AUTO_RENEWED"
click at [457, 131] on select "-- select an option -- All policies in this renewal plan are auto-renewed Creat…" at bounding box center [640, 144] width 367 height 27
click at [785, 216] on span "Archive" at bounding box center [785, 214] width 33 height 13
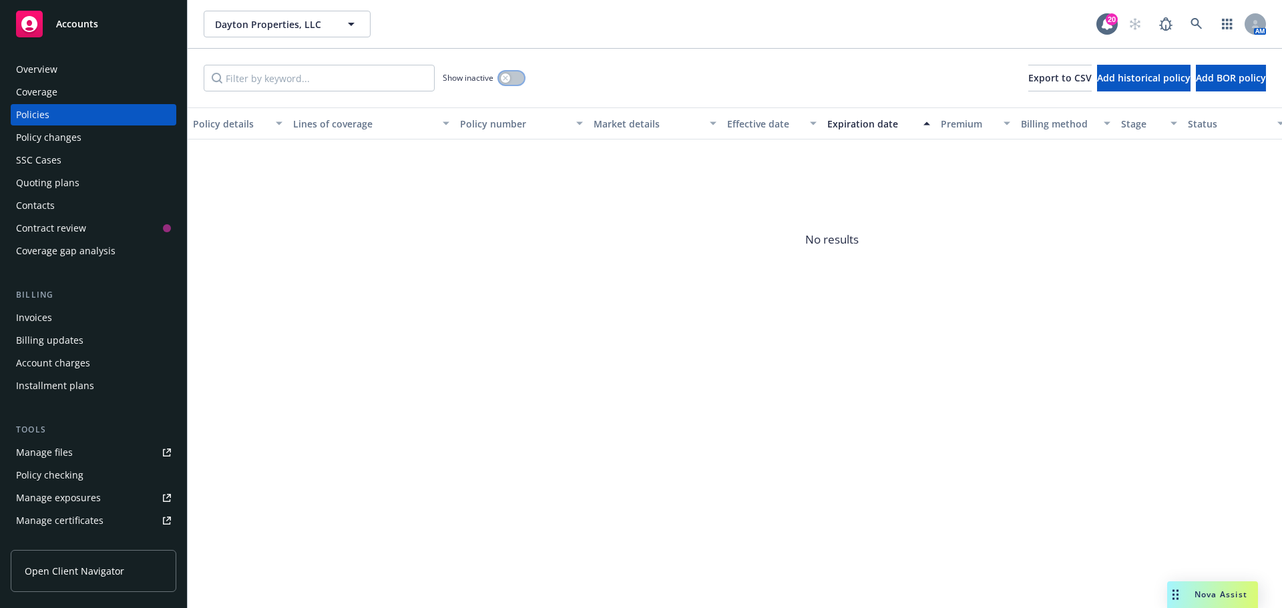
click at [517, 74] on button "button" at bounding box center [511, 77] width 25 height 13
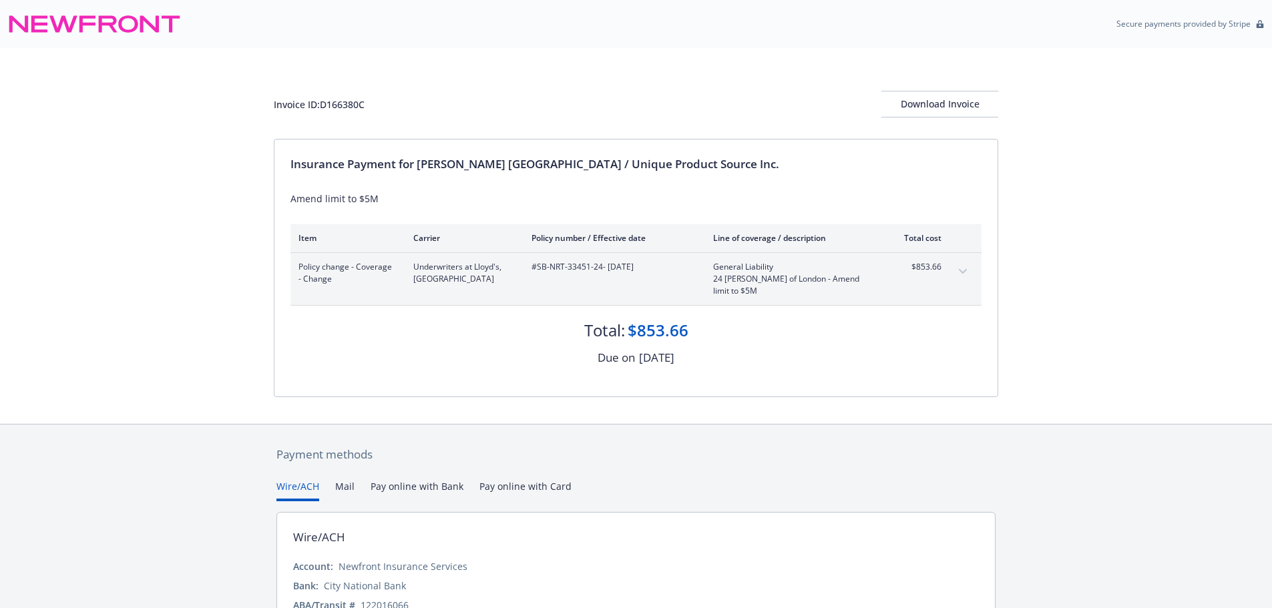
click at [962, 268] on button "expand content" at bounding box center [962, 271] width 21 height 21
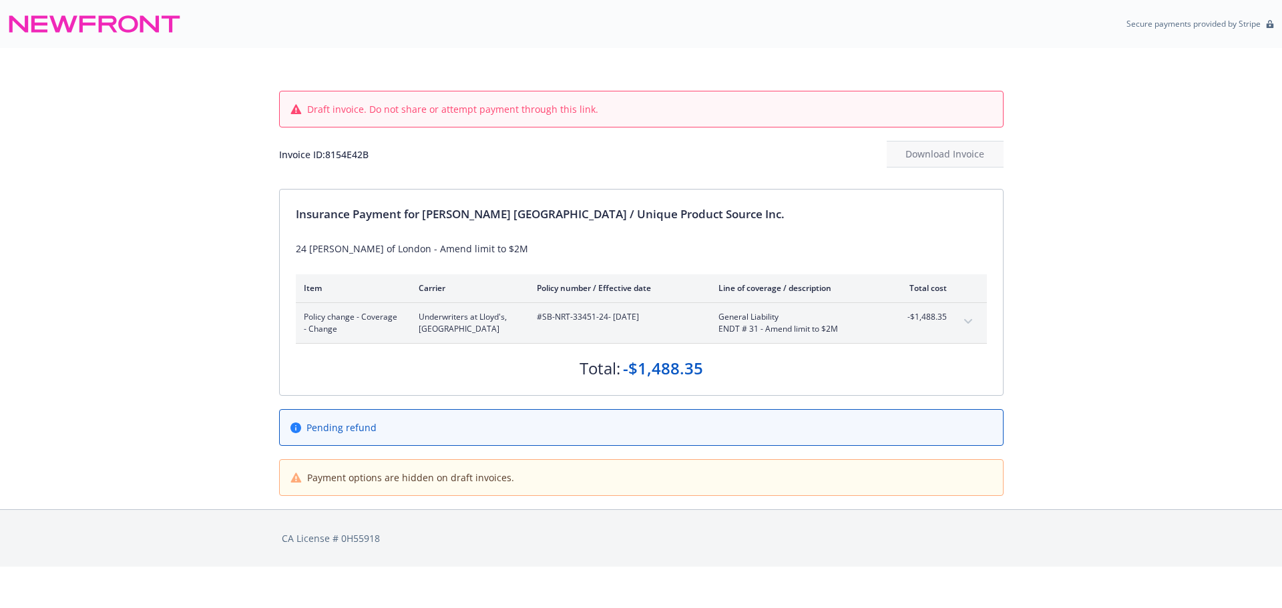
click at [968, 318] on button "expand content" at bounding box center [968, 321] width 21 height 21
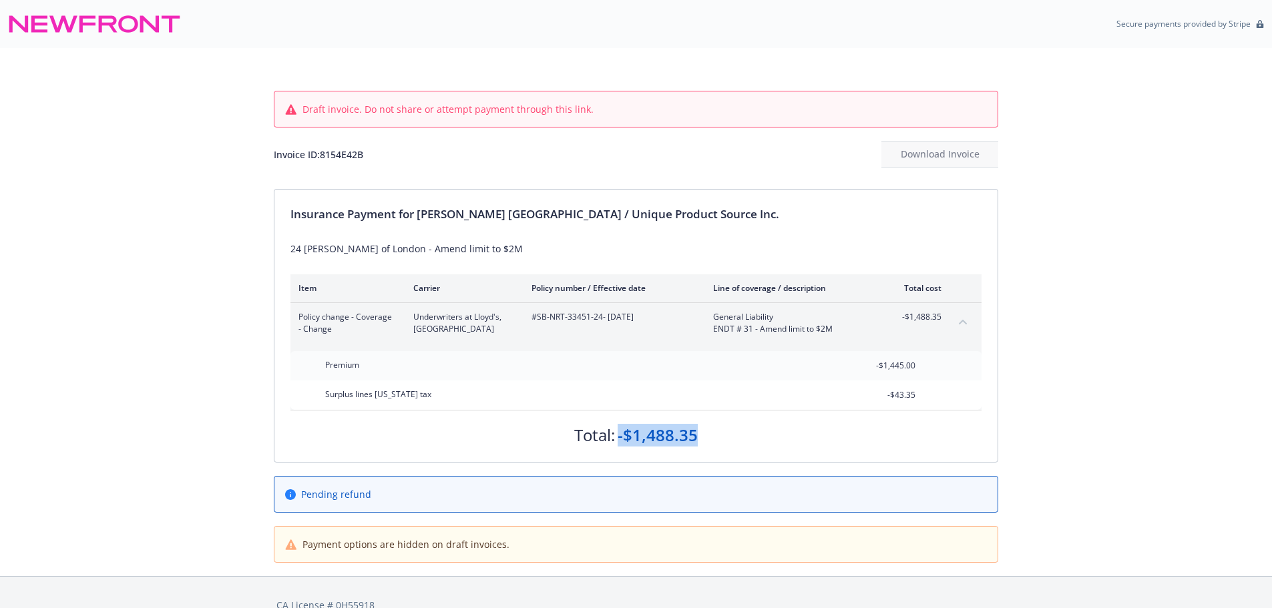
drag, startPoint x: 692, startPoint y: 440, endPoint x: 618, endPoint y: 441, distance: 74.1
click at [618, 441] on div "Total: -$1,488.35" at bounding box center [635, 429] width 691 height 36
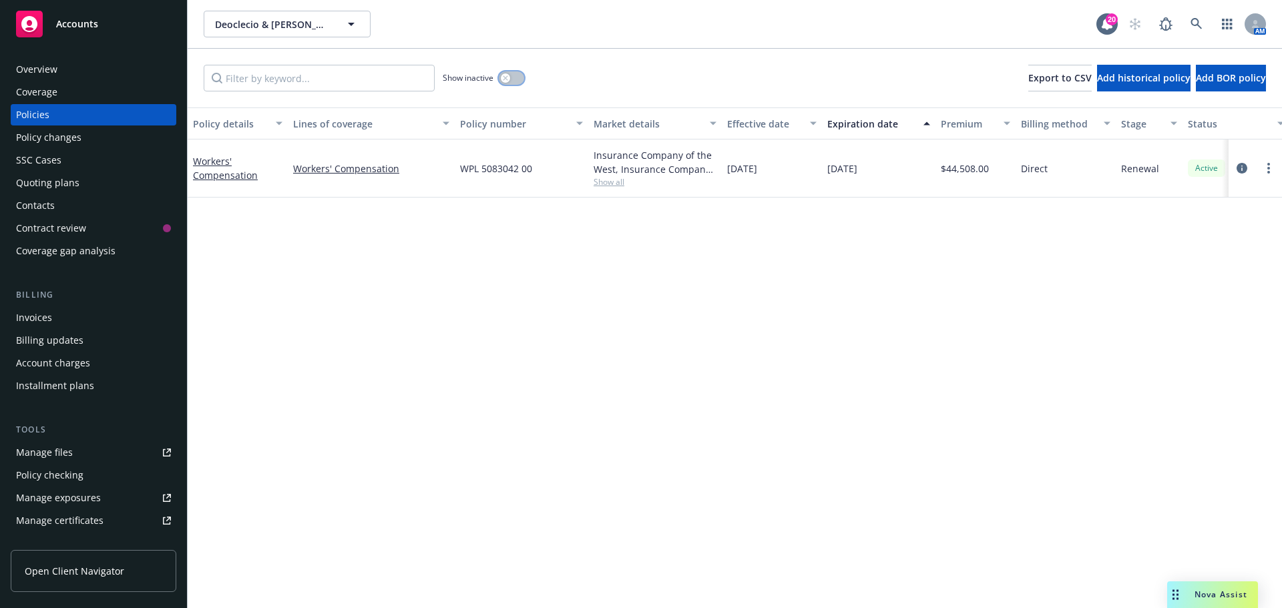
click at [520, 77] on button "button" at bounding box center [511, 77] width 25 height 13
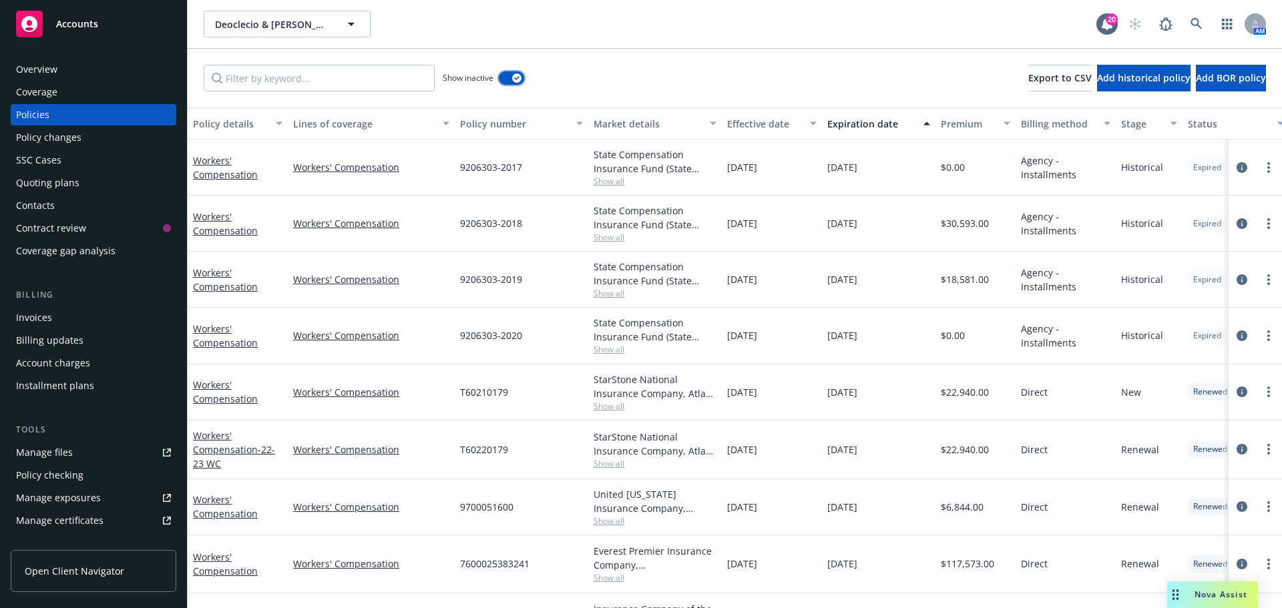
scroll to position [53, 0]
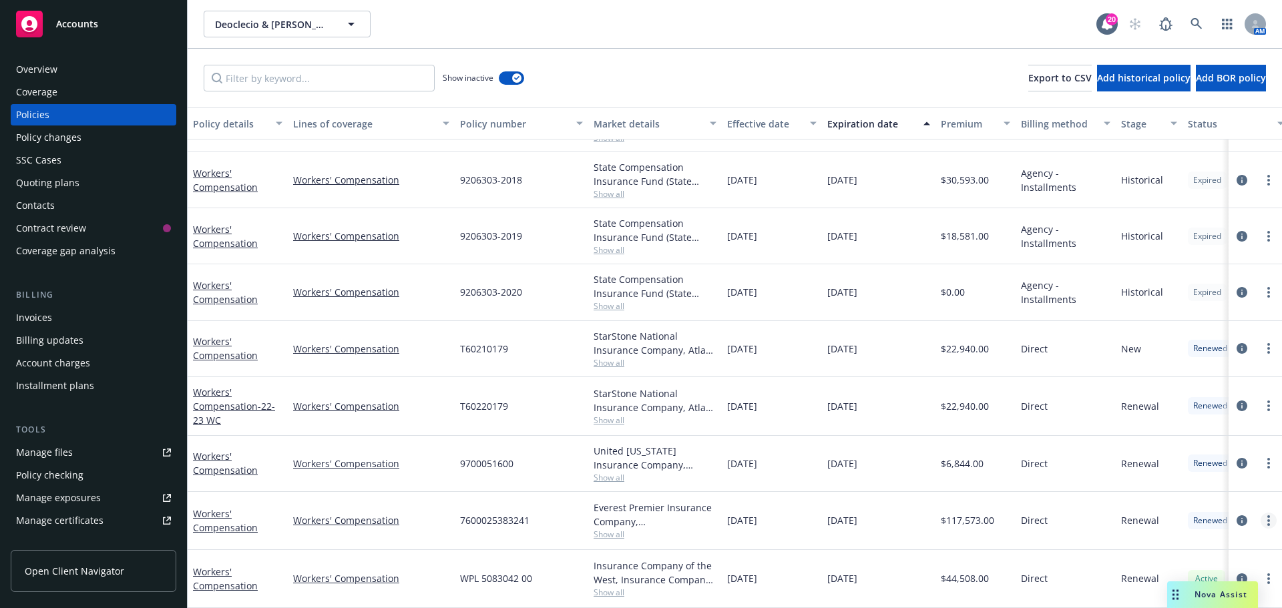
click at [1267, 519] on circle "more" at bounding box center [1268, 520] width 3 height 3
click at [1198, 466] on link "Copy logging email" at bounding box center [1197, 466] width 157 height 27
click at [612, 529] on span "Show all" at bounding box center [655, 534] width 123 height 11
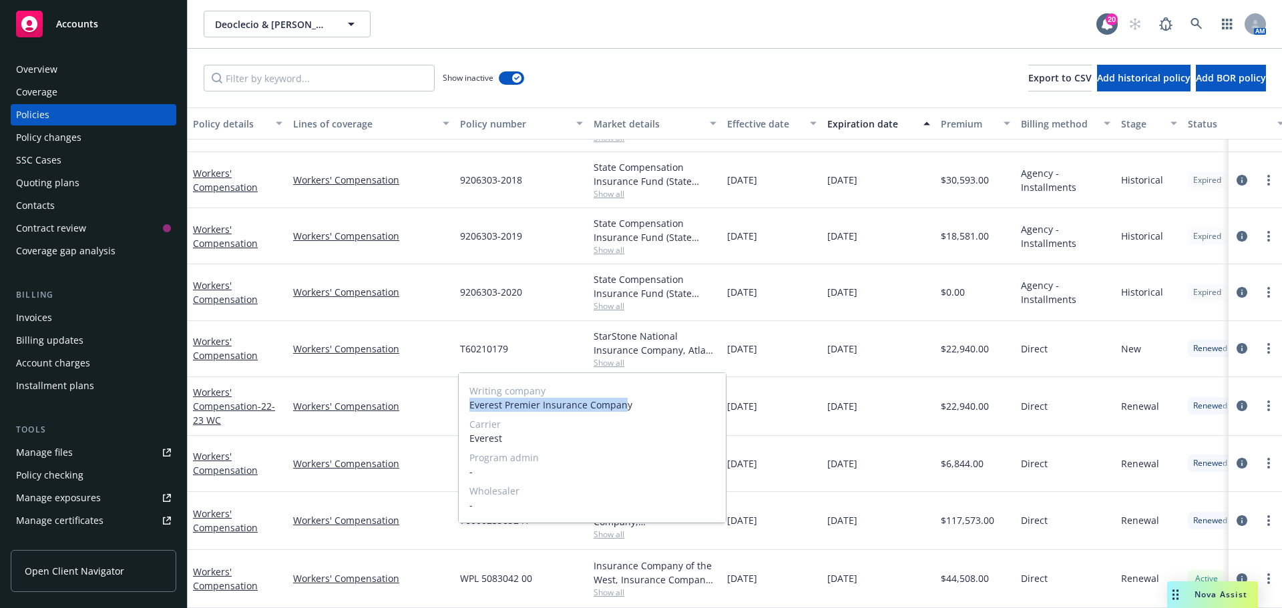
drag, startPoint x: 623, startPoint y: 411, endPoint x: 471, endPoint y: 406, distance: 152.3
click at [471, 406] on span "Everest Premier Insurance Company" at bounding box center [592, 405] width 246 height 14
copy span "Everest Premier Insurance Compan"
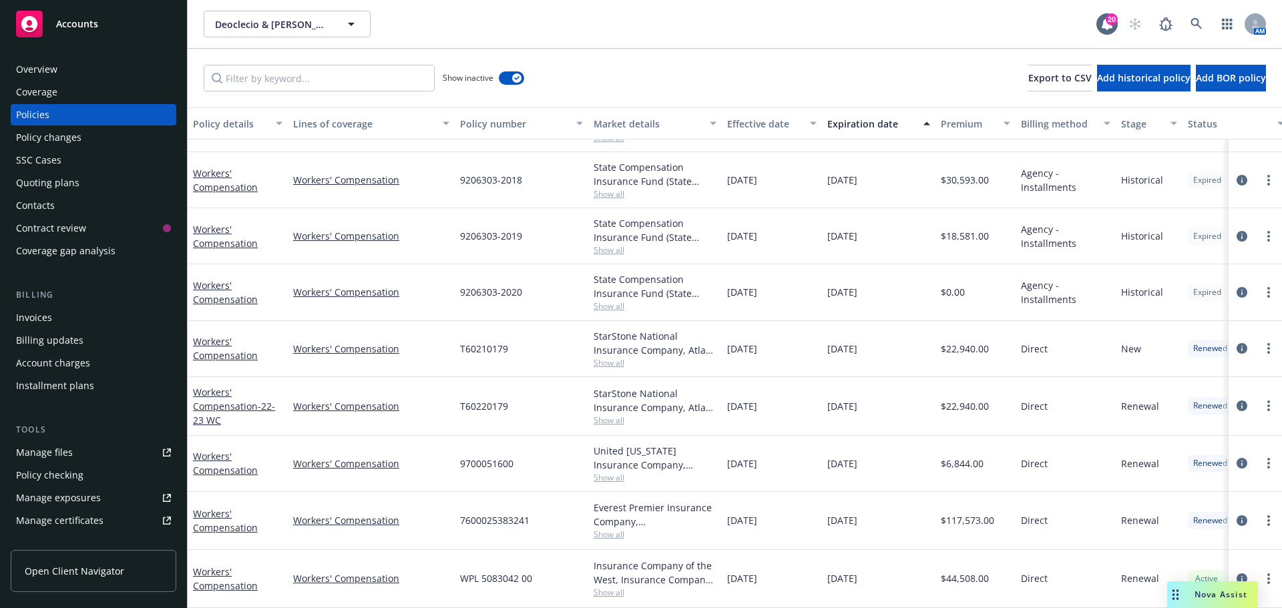
click at [61, 64] on div "Overview" at bounding box center [93, 69] width 155 height 21
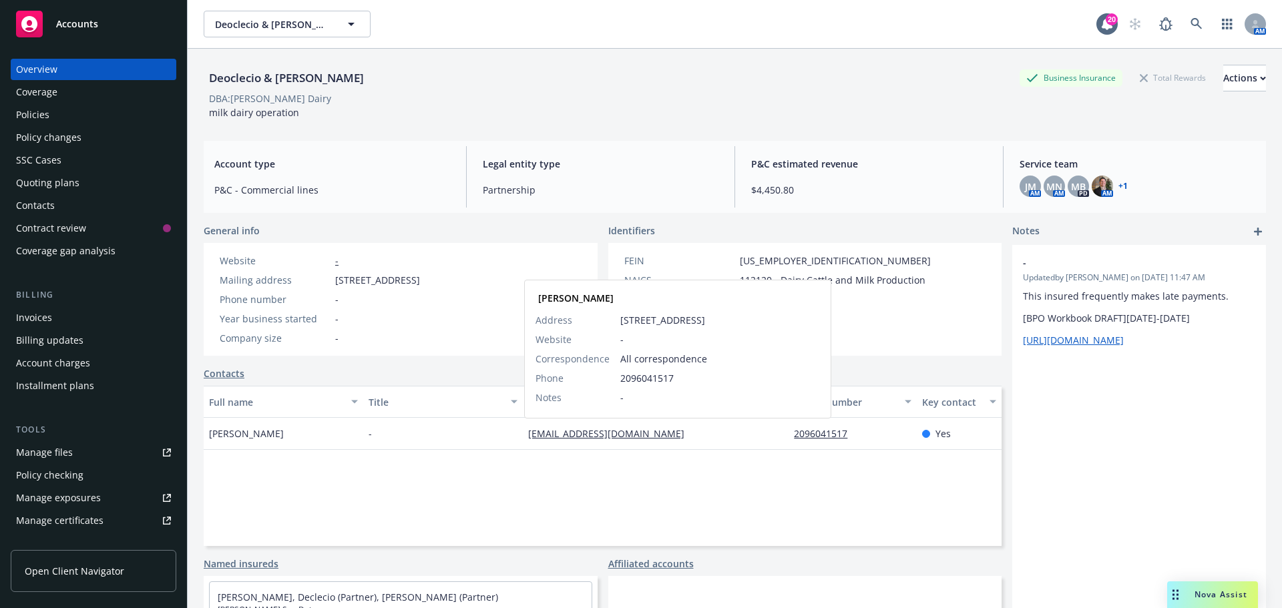
drag, startPoint x: 603, startPoint y: 434, endPoint x: 218, endPoint y: 455, distance: 385.2
drag, startPoint x: 218, startPoint y: 455, endPoint x: 590, endPoint y: 430, distance: 372.1
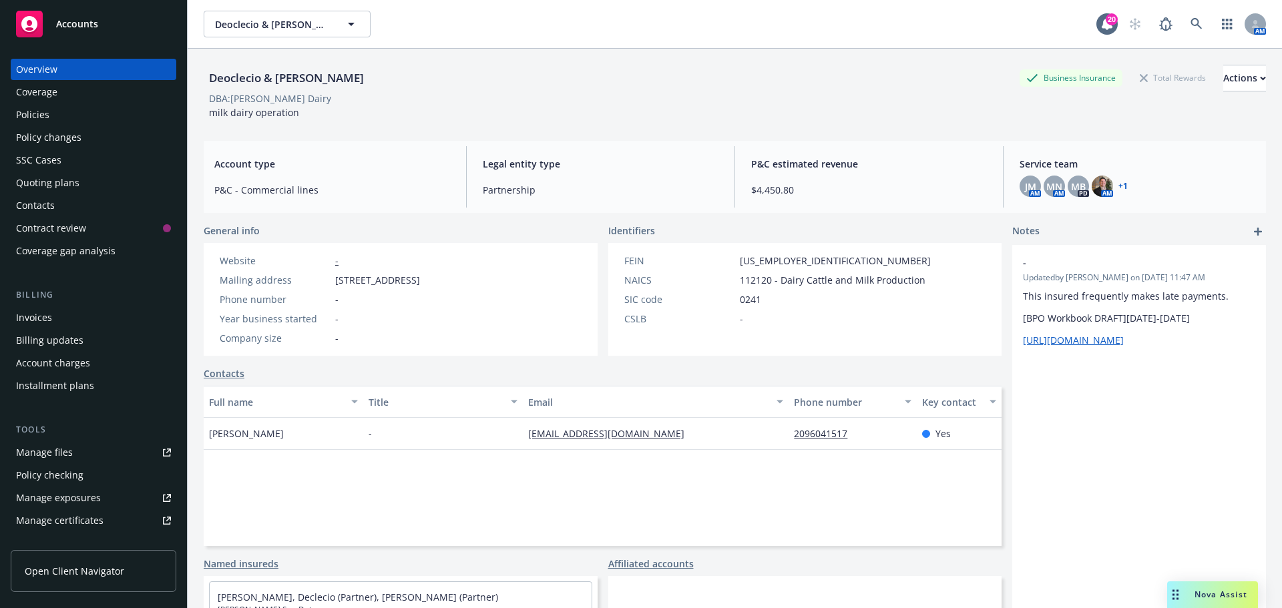
click at [1121, 186] on div "JM AM MN AM MB PD AM + 1" at bounding box center [1138, 186] width 236 height 21
click at [1120, 186] on div "JM AM MN AM MB PD AM + 1" at bounding box center [1138, 186] width 236 height 21
click at [1118, 186] on link "+ 1" at bounding box center [1122, 186] width 9 height 8
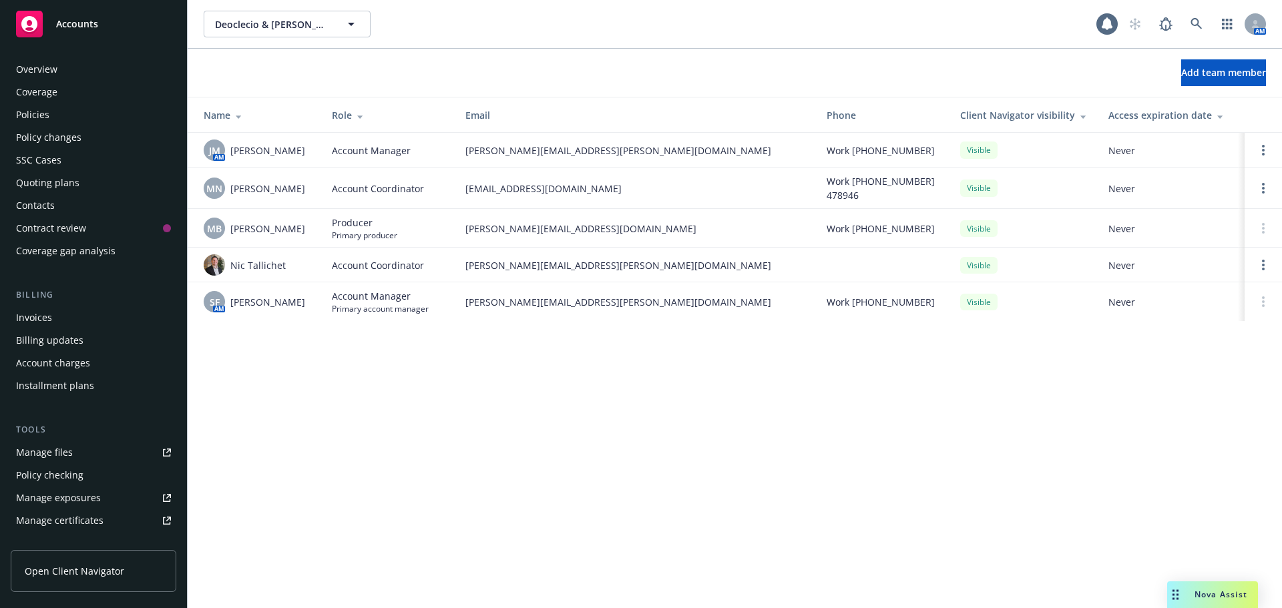
scroll to position [307, 0]
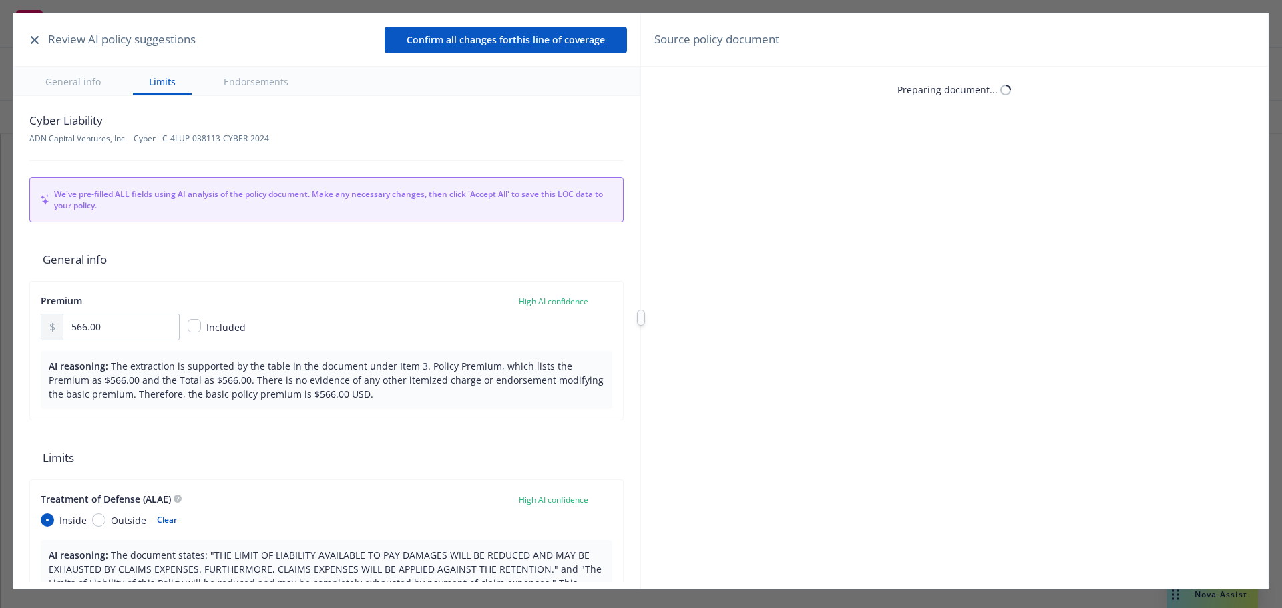
click at [35, 40] on icon "button" at bounding box center [35, 40] width 8 height 8
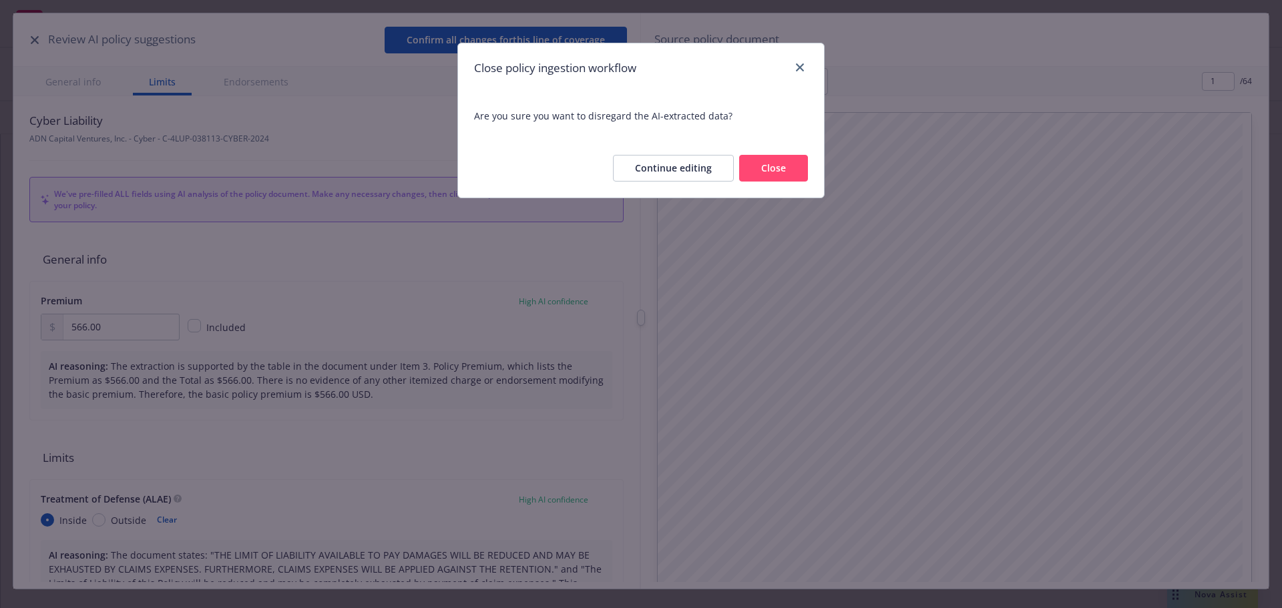
click at [767, 158] on button "Close" at bounding box center [773, 168] width 69 height 27
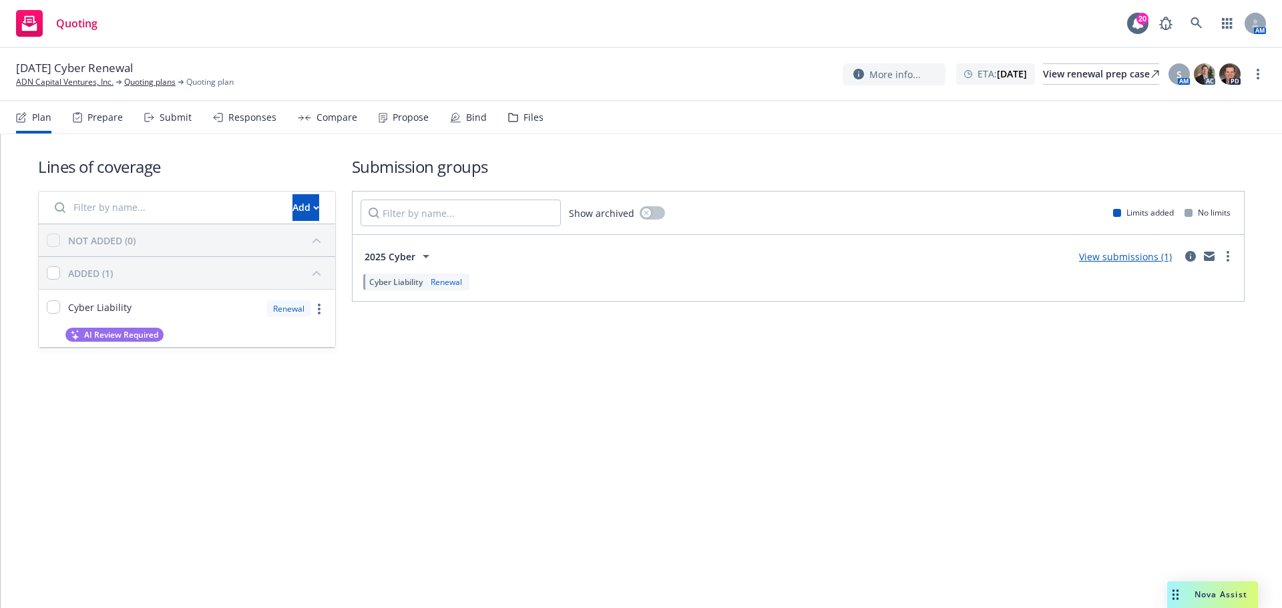
click at [417, 120] on div "Propose" at bounding box center [411, 117] width 36 height 11
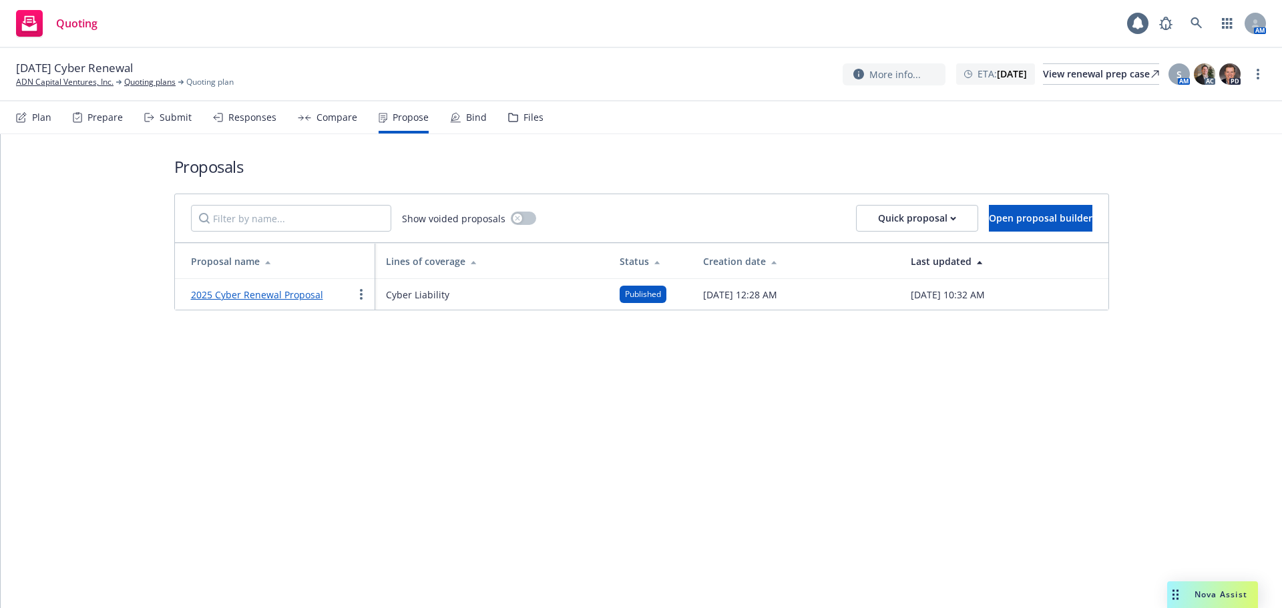
click at [279, 290] on link "2025 Cyber Renewal Proposal" at bounding box center [257, 294] width 132 height 13
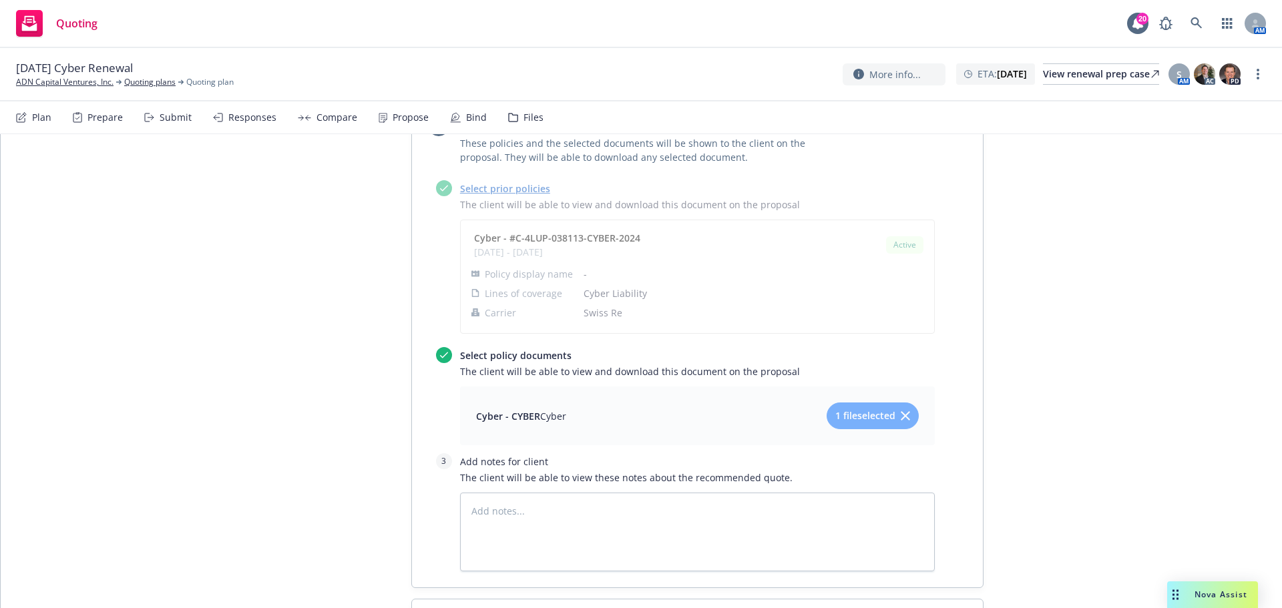
scroll to position [980, 0]
type textarea "x"
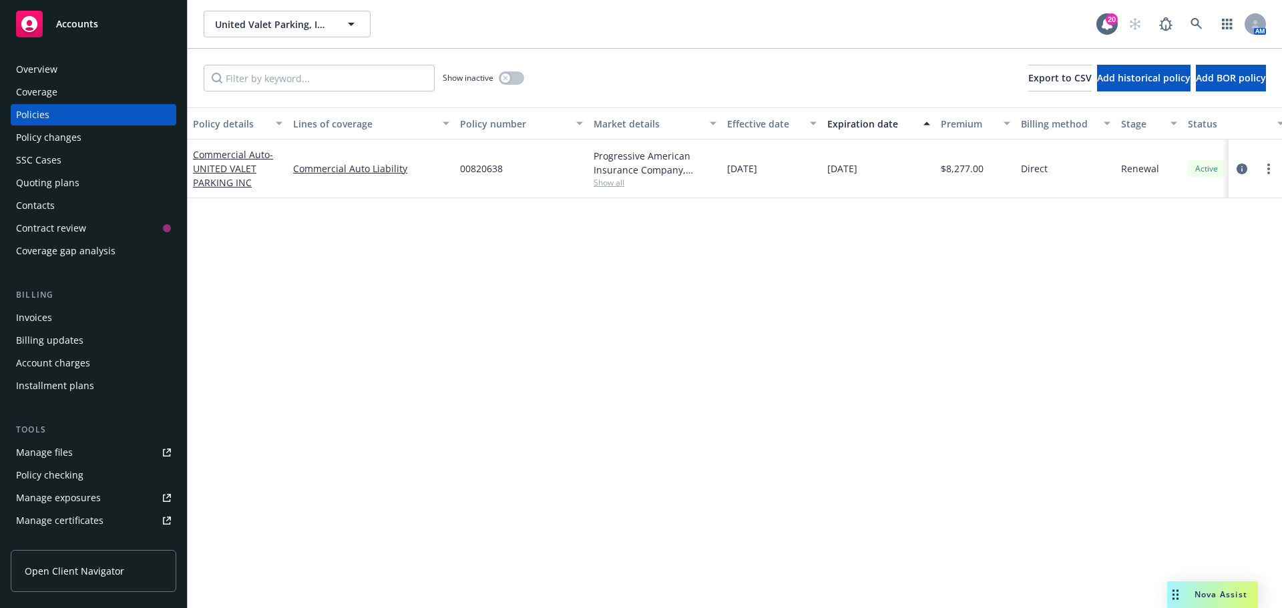
drag, startPoint x: 93, startPoint y: 188, endPoint x: 130, endPoint y: 196, distance: 38.4
click at [93, 188] on div "Quoting plans" at bounding box center [93, 182] width 155 height 21
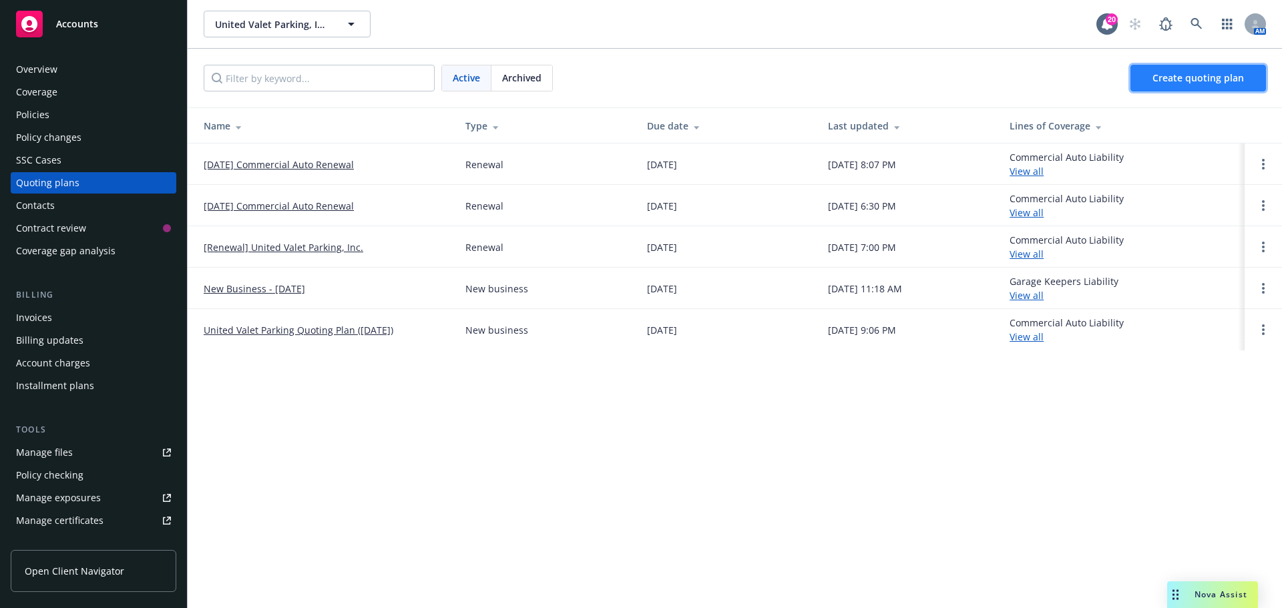
click at [1199, 83] on span "Create quoting plan" at bounding box center [1197, 77] width 91 height 13
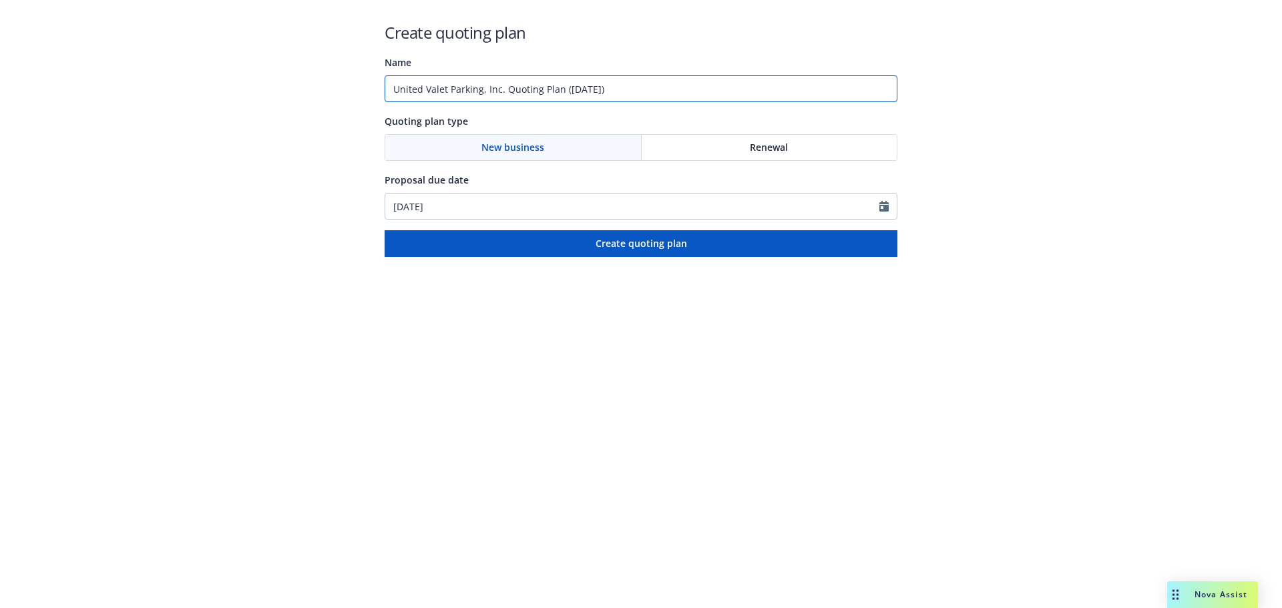
drag, startPoint x: 505, startPoint y: 90, endPoint x: 815, endPoint y: 100, distance: 310.0
click at [815, 100] on input "United Valet Parking, Inc. Quoting Plan ([DATE])" at bounding box center [641, 88] width 513 height 27
type input "United Valet Parking, Inc. - Commercial Auto"
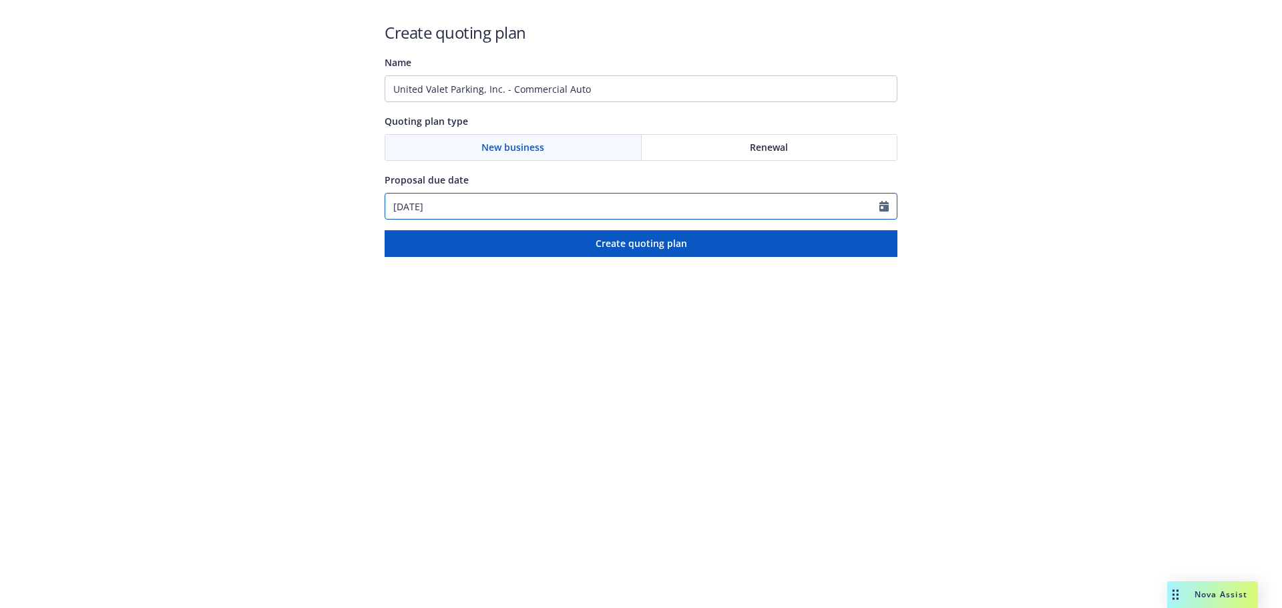
click at [808, 209] on input "[DATE]" at bounding box center [632, 206] width 494 height 25
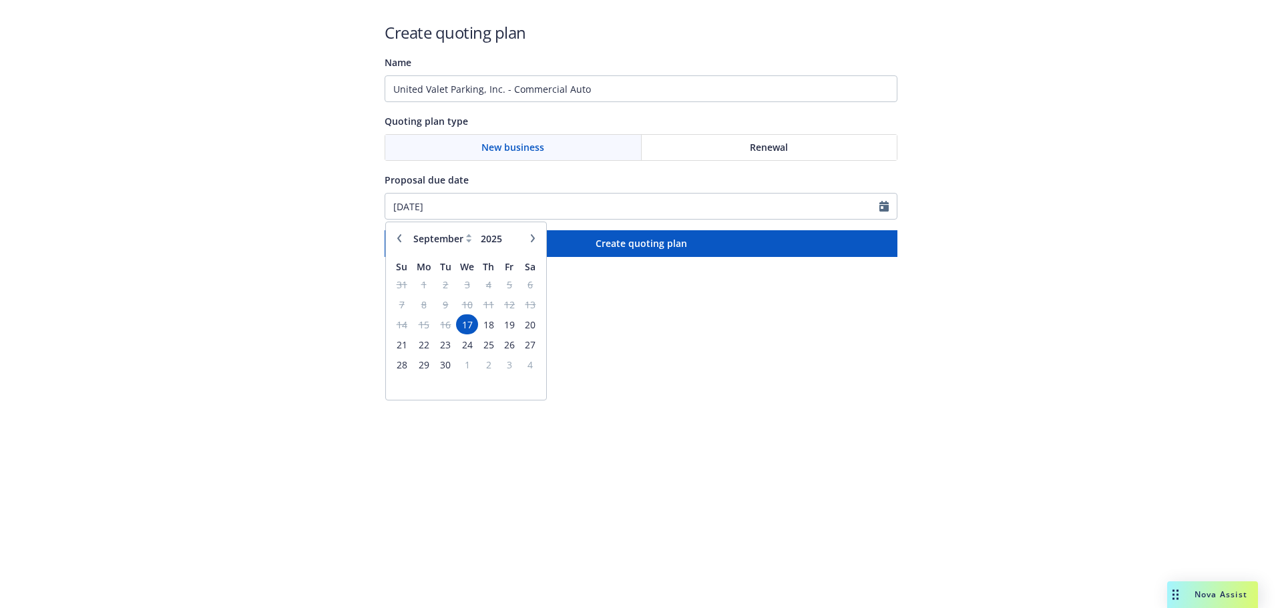
click at [530, 239] on icon "button" at bounding box center [533, 238] width 8 height 8
select select "10"
click at [467, 343] on span "22" at bounding box center [466, 345] width 19 height 17
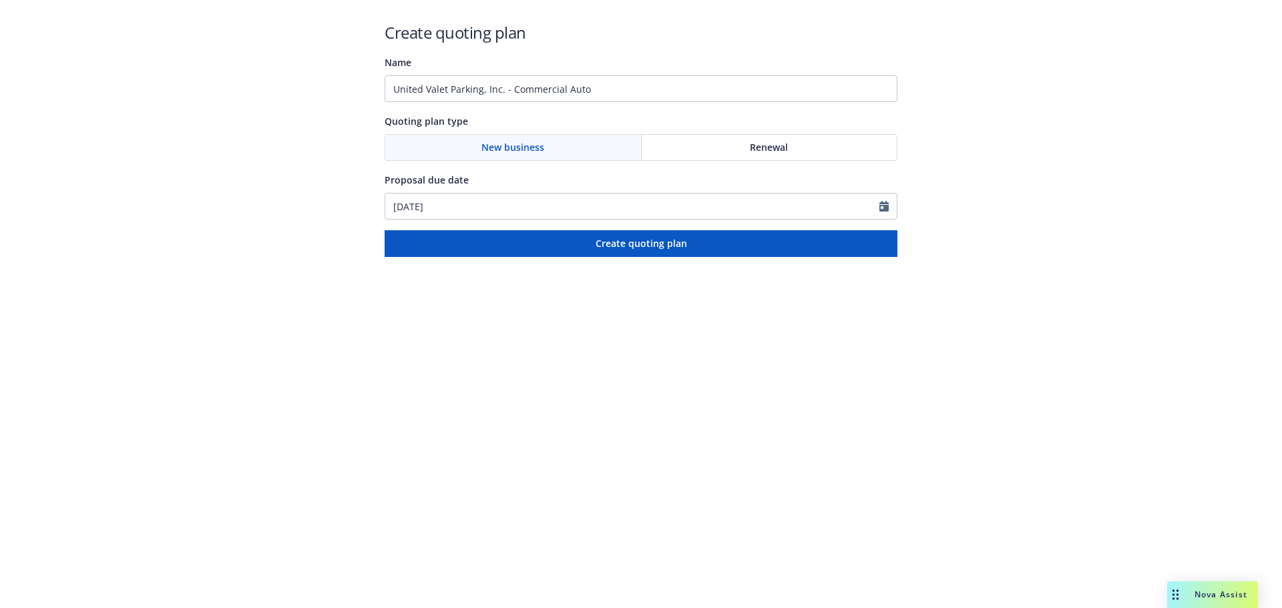
type input "10/22/2025"
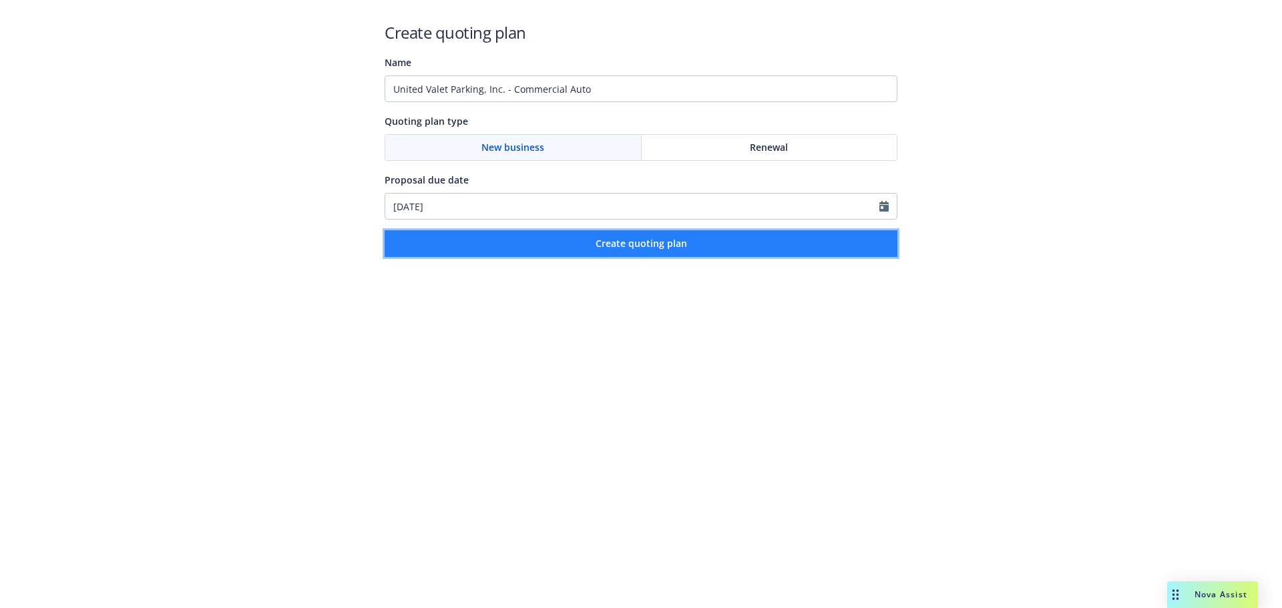
click at [783, 251] on button "Create quoting plan" at bounding box center [641, 243] width 513 height 27
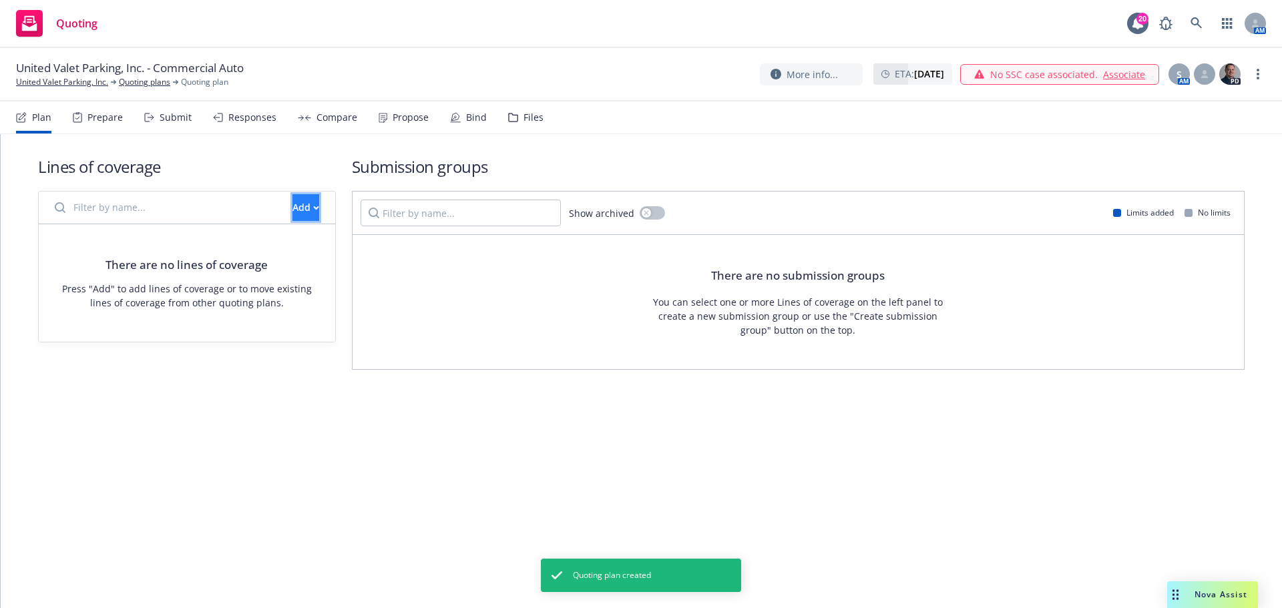
click at [292, 210] on div "Add" at bounding box center [305, 207] width 27 height 25
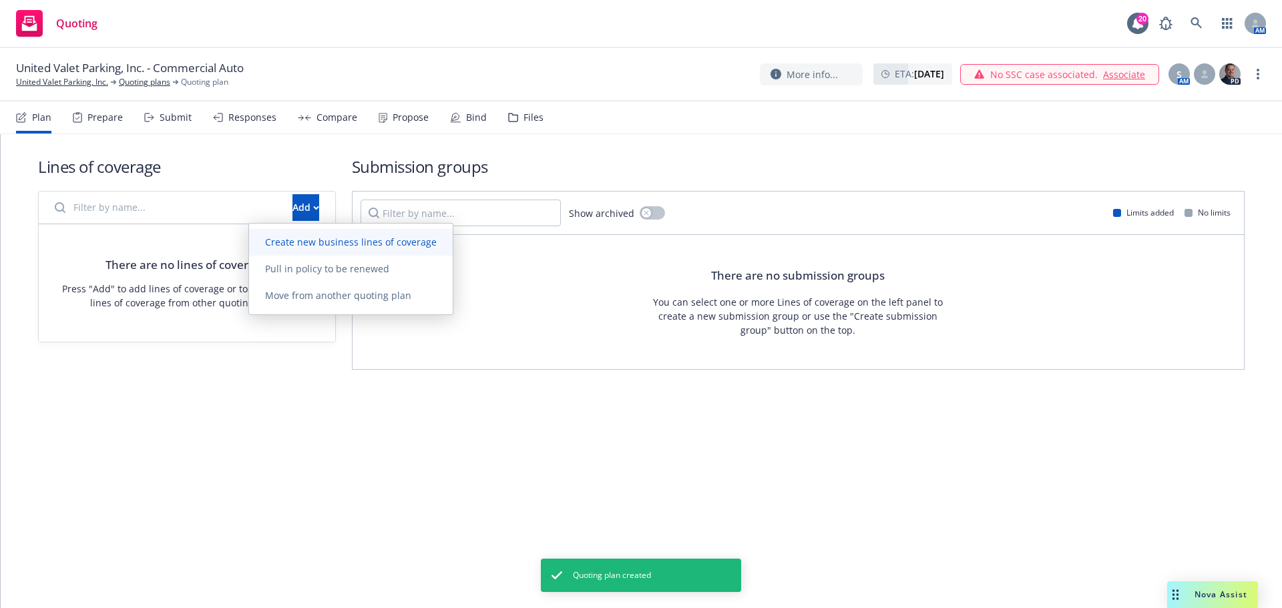
click at [347, 238] on span "Create new business lines of coverage" at bounding box center [351, 242] width 204 height 13
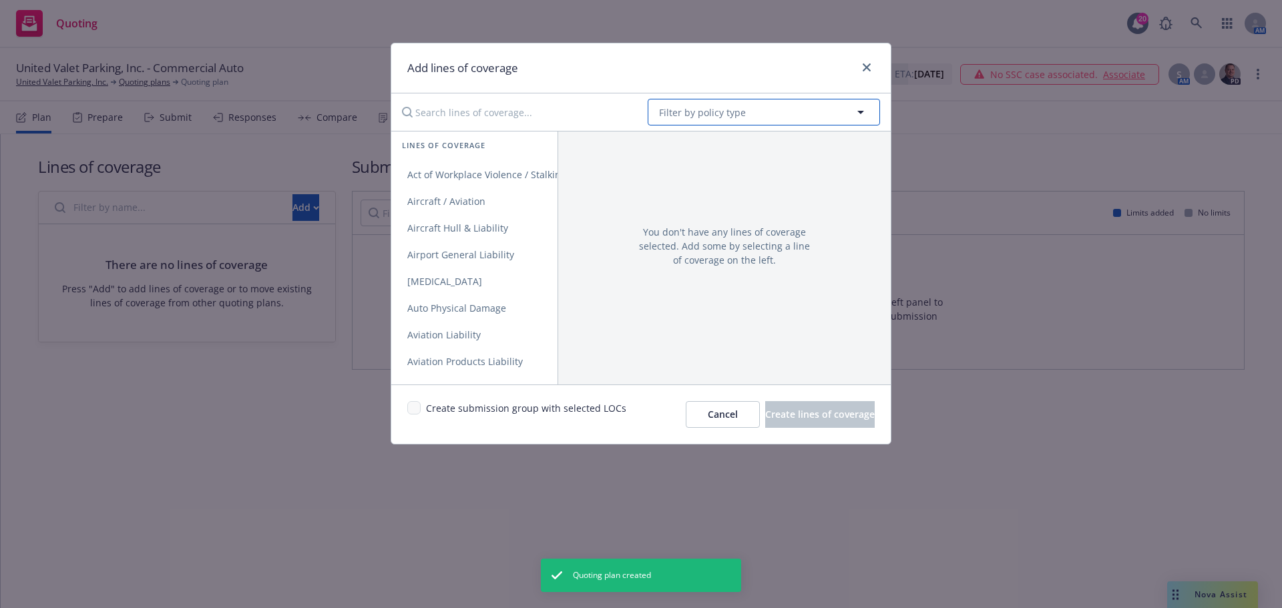
click at [759, 106] on button "Filter by policy type" at bounding box center [764, 112] width 232 height 27
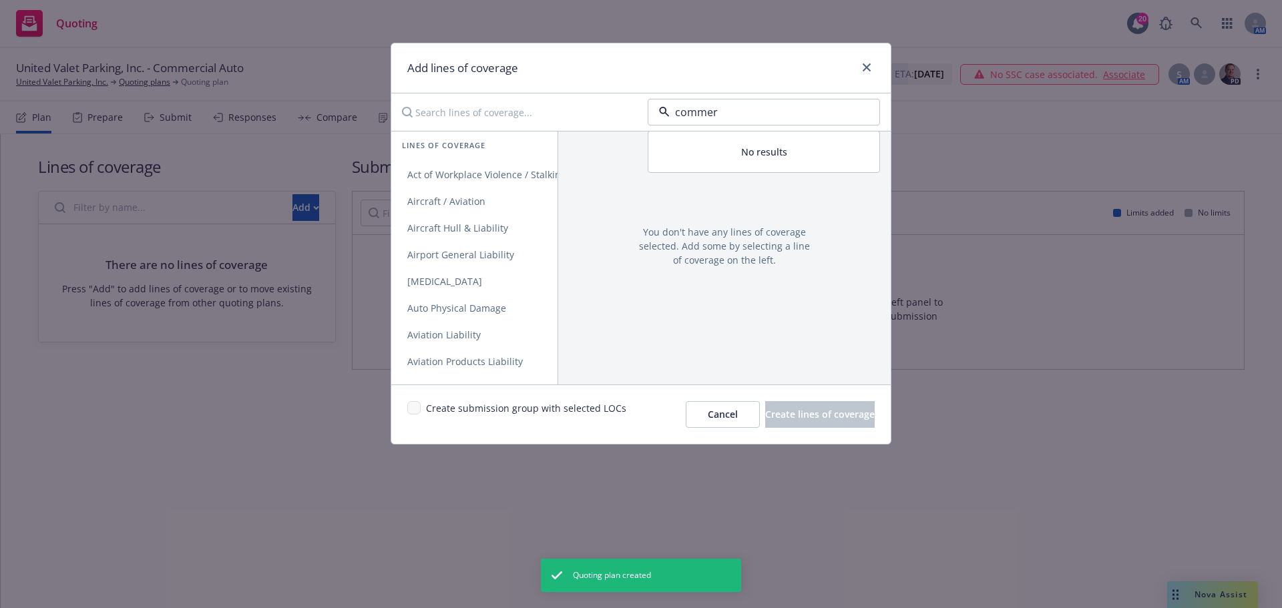
type input "commerc"
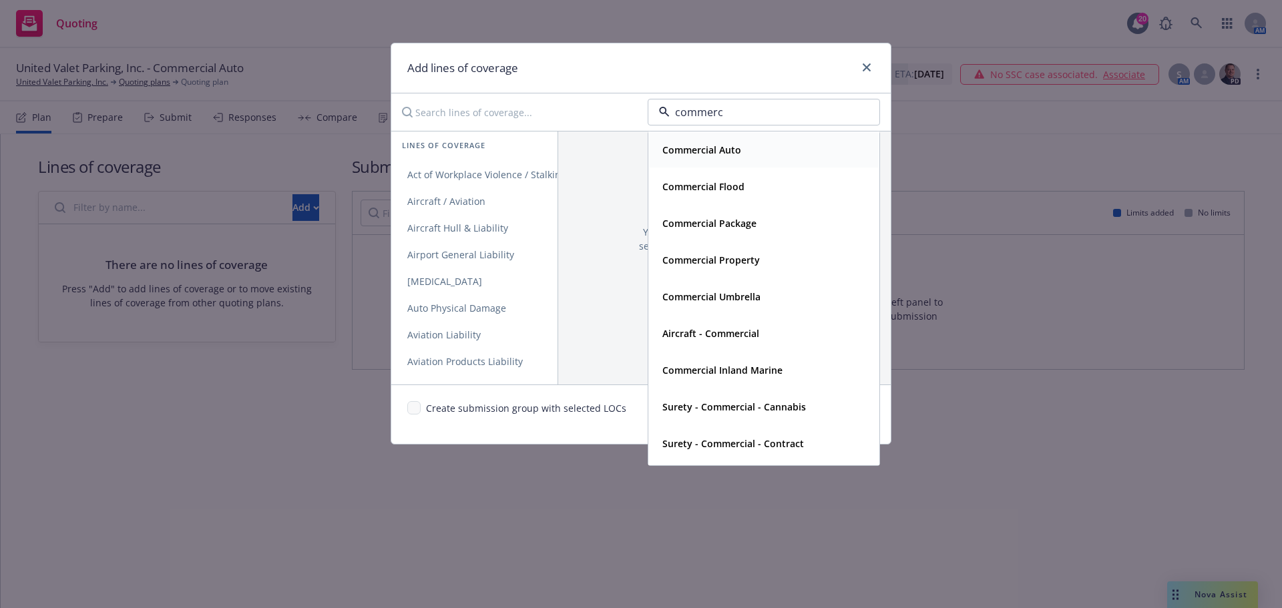
click at [767, 156] on div "Commercial Auto" at bounding box center [764, 149] width 214 height 19
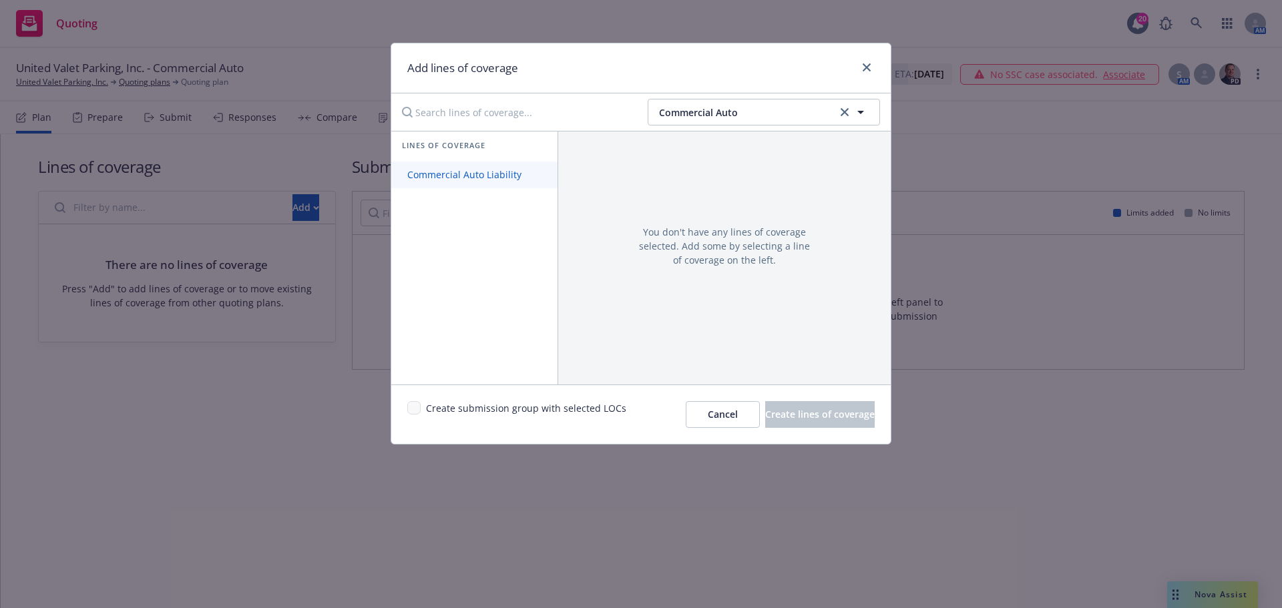
click at [481, 173] on span "Commercial Auto Liability" at bounding box center [464, 174] width 146 height 13
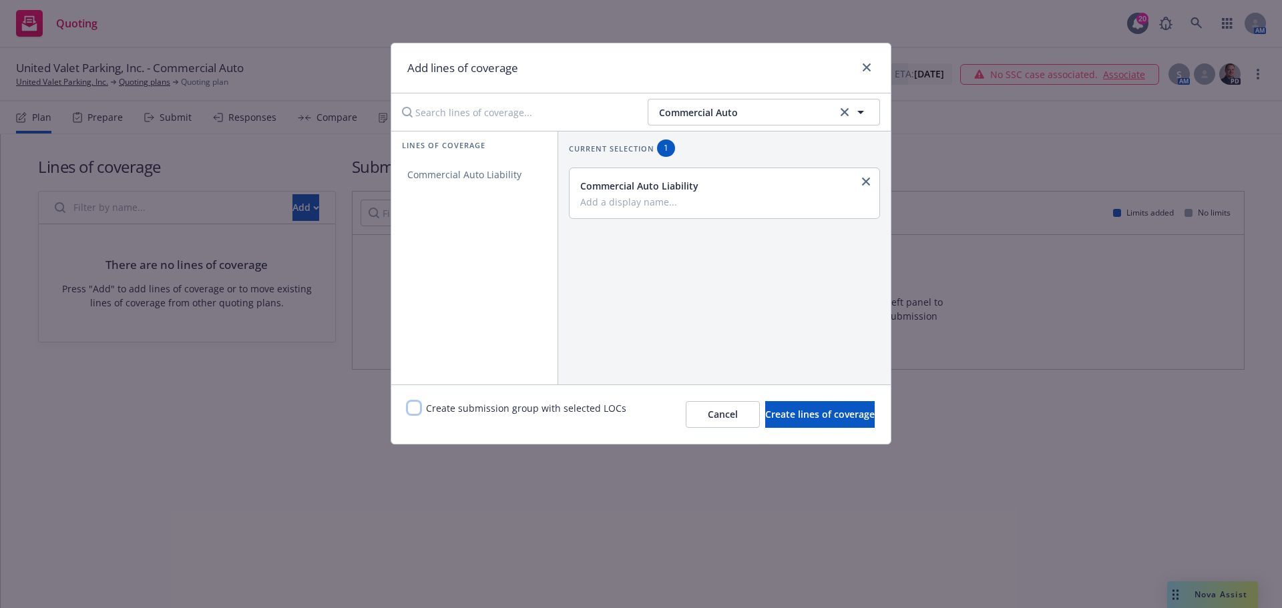
click at [415, 405] on input "checkbox" at bounding box center [413, 407] width 13 height 13
checkbox input "true"
click at [801, 424] on button "Create lines of coverage" at bounding box center [820, 414] width 110 height 27
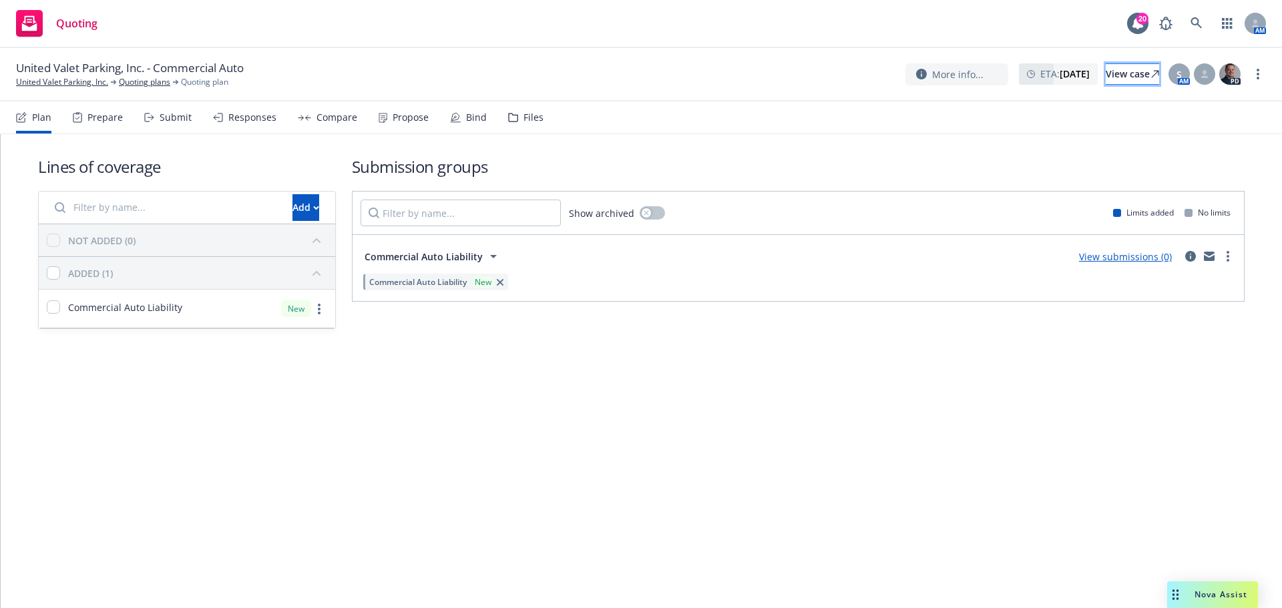
click at [1151, 75] on icon at bounding box center [1155, 74] width 8 height 8
click at [179, 118] on div "Submit" at bounding box center [176, 117] width 32 height 11
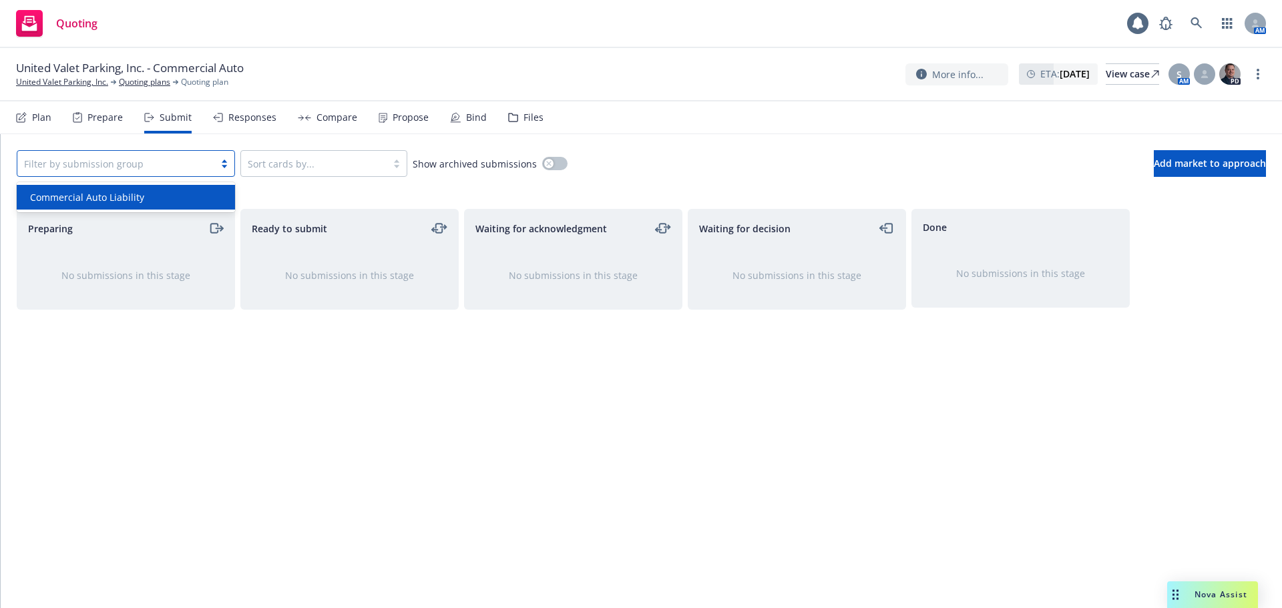
click at [172, 164] on div at bounding box center [116, 164] width 184 height 16
click at [150, 198] on div "Commercial Auto Liability" at bounding box center [126, 197] width 202 height 14
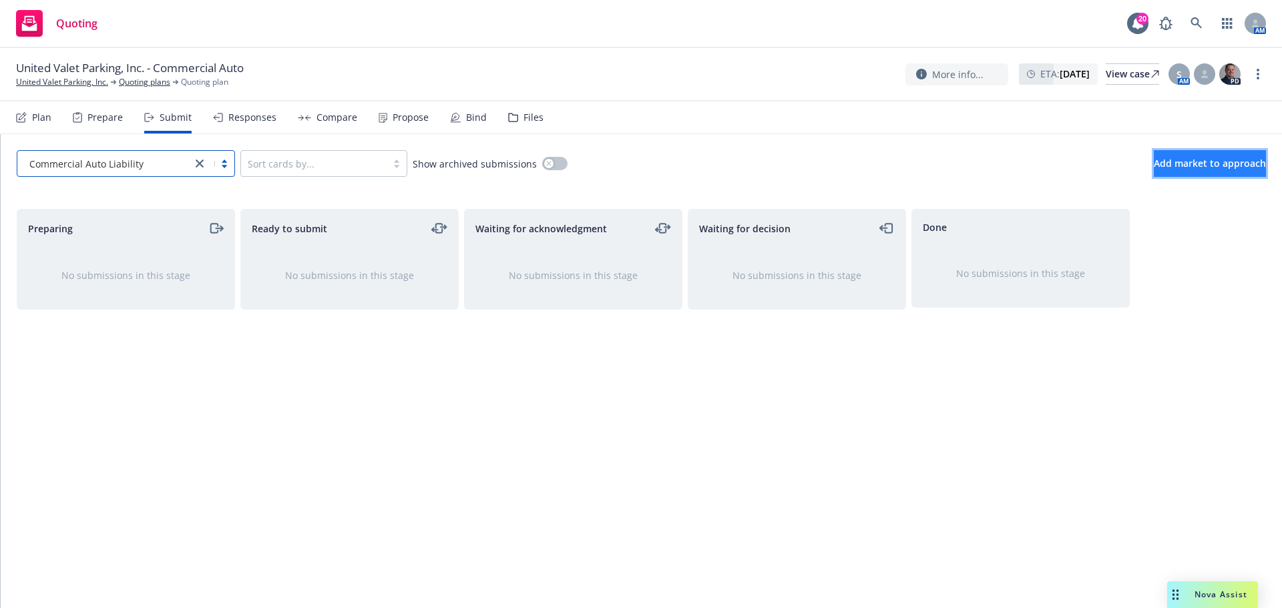
click at [1157, 159] on span "Add market to approach" at bounding box center [1210, 163] width 112 height 13
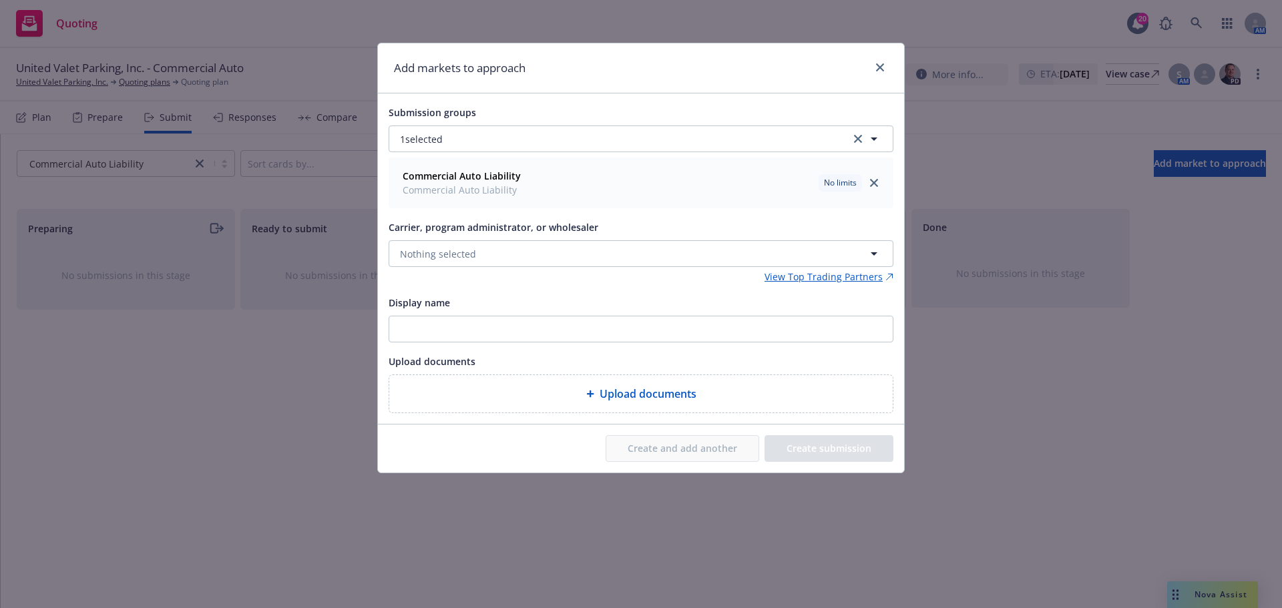
click at [537, 213] on div "Submission groups 1 selected Commercial Auto Liability Commercial Auto Liabilit…" at bounding box center [641, 258] width 505 height 309
click at [528, 258] on button "Nothing selected" at bounding box center [641, 253] width 505 height 27
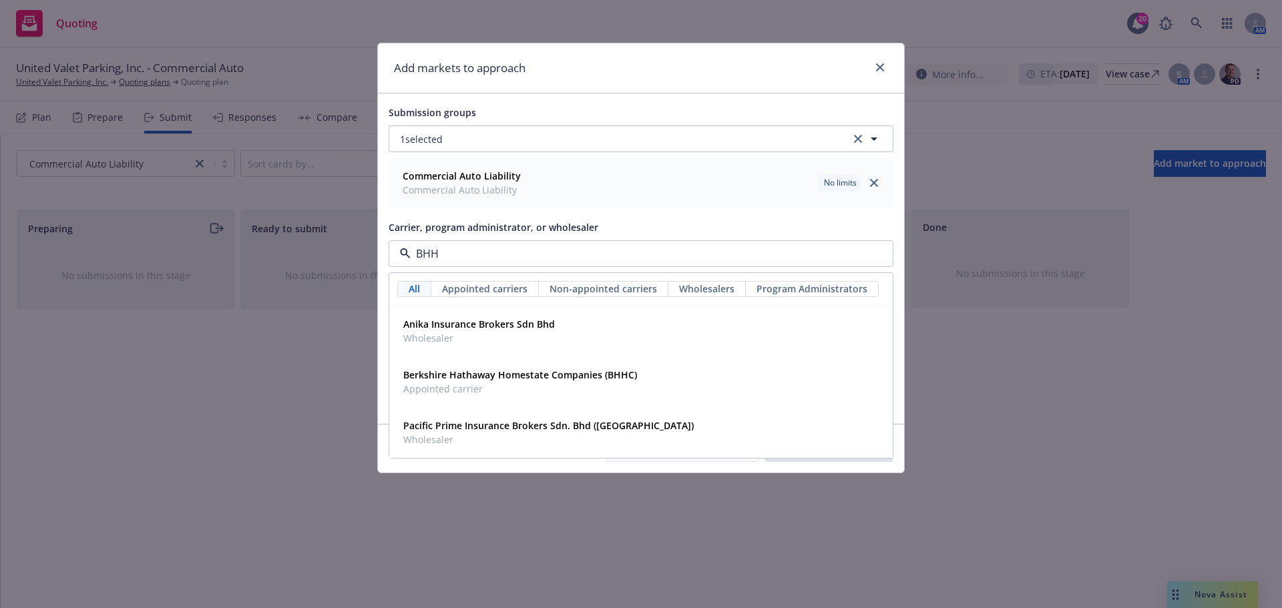
type input "BHHC"
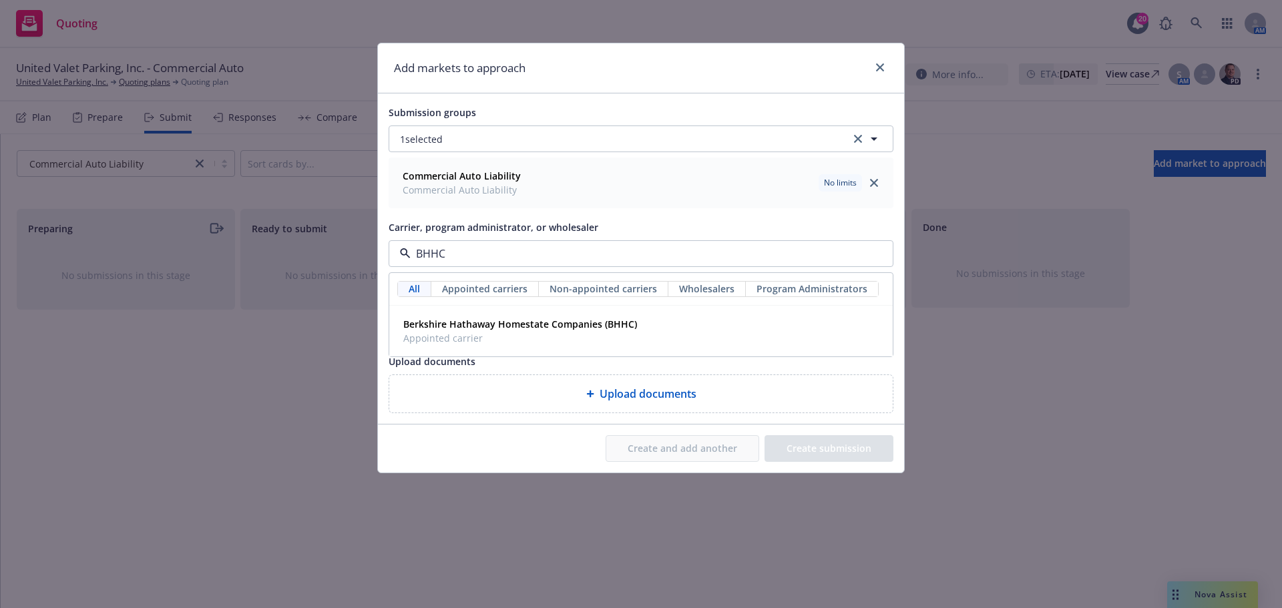
click at [483, 340] on span "Appointed carrier" at bounding box center [520, 338] width 234 height 14
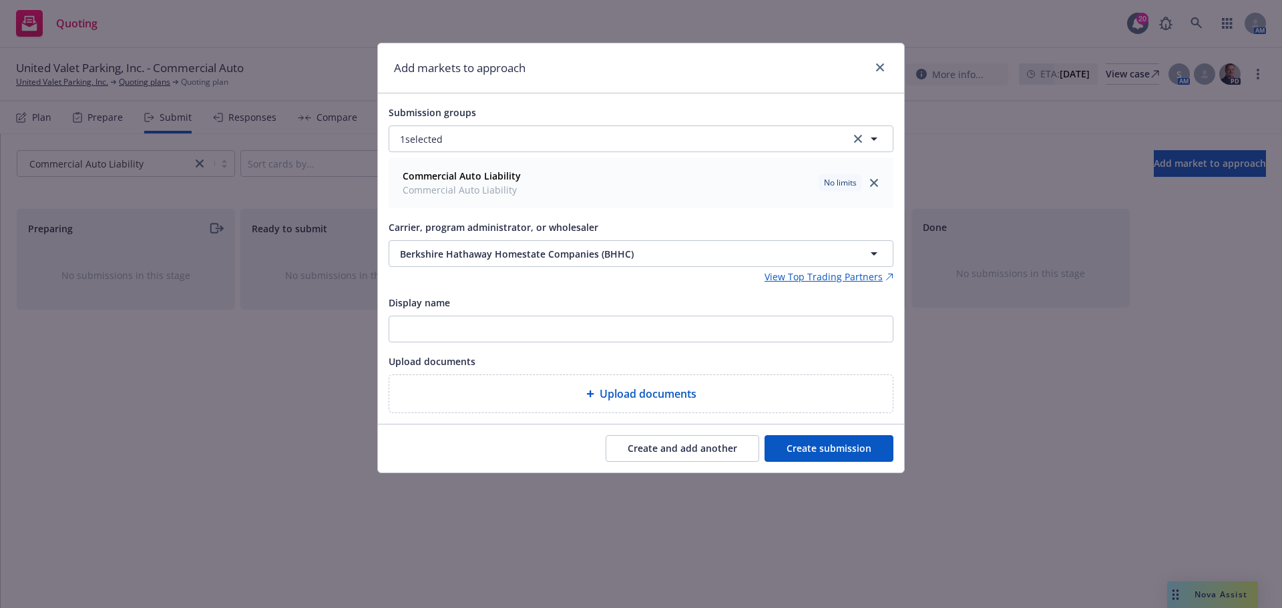
click at [795, 440] on button "Create submission" at bounding box center [829, 448] width 129 height 27
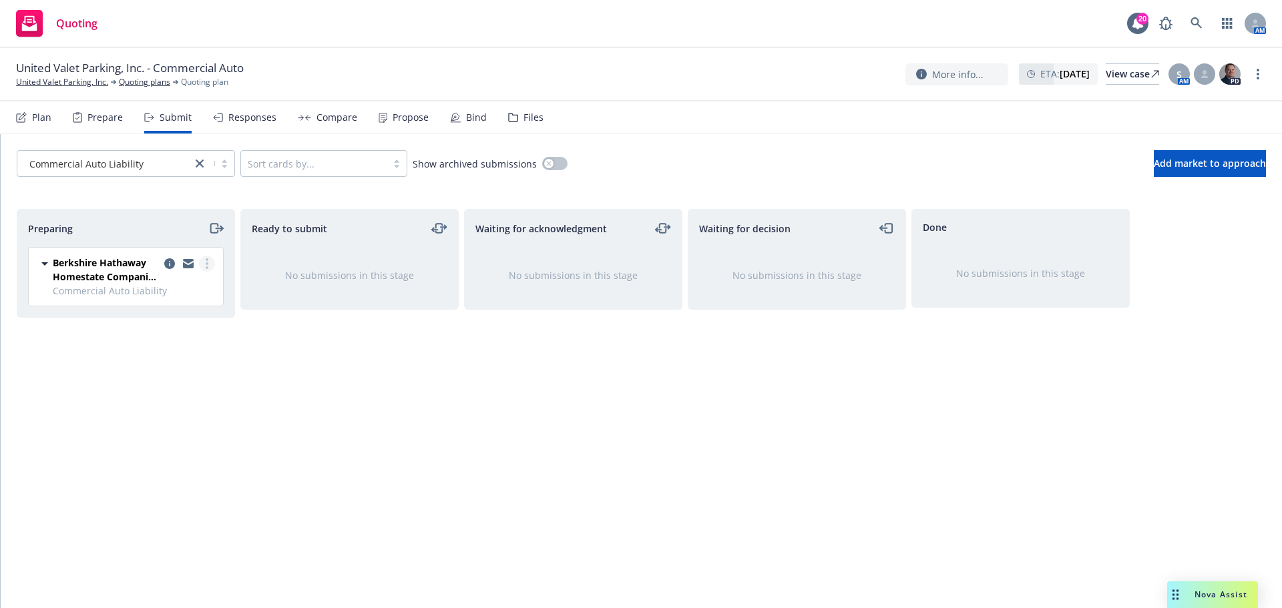
click at [210, 259] on link "more" at bounding box center [207, 264] width 16 height 16
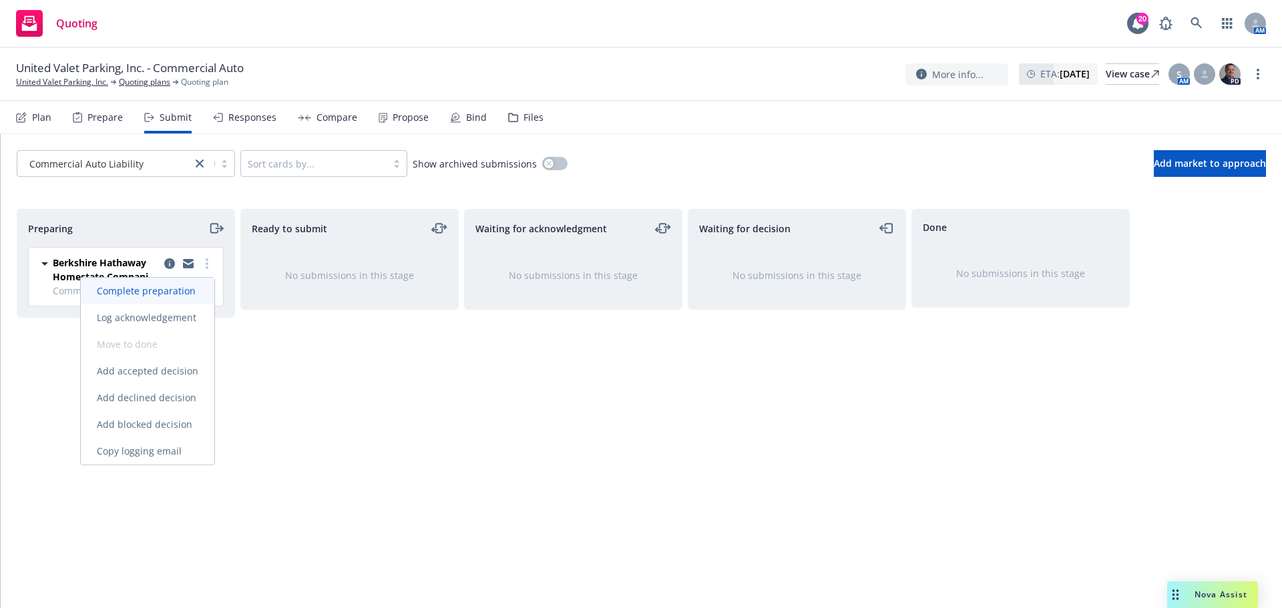
click at [191, 288] on span "Complete preparation" at bounding box center [146, 290] width 131 height 13
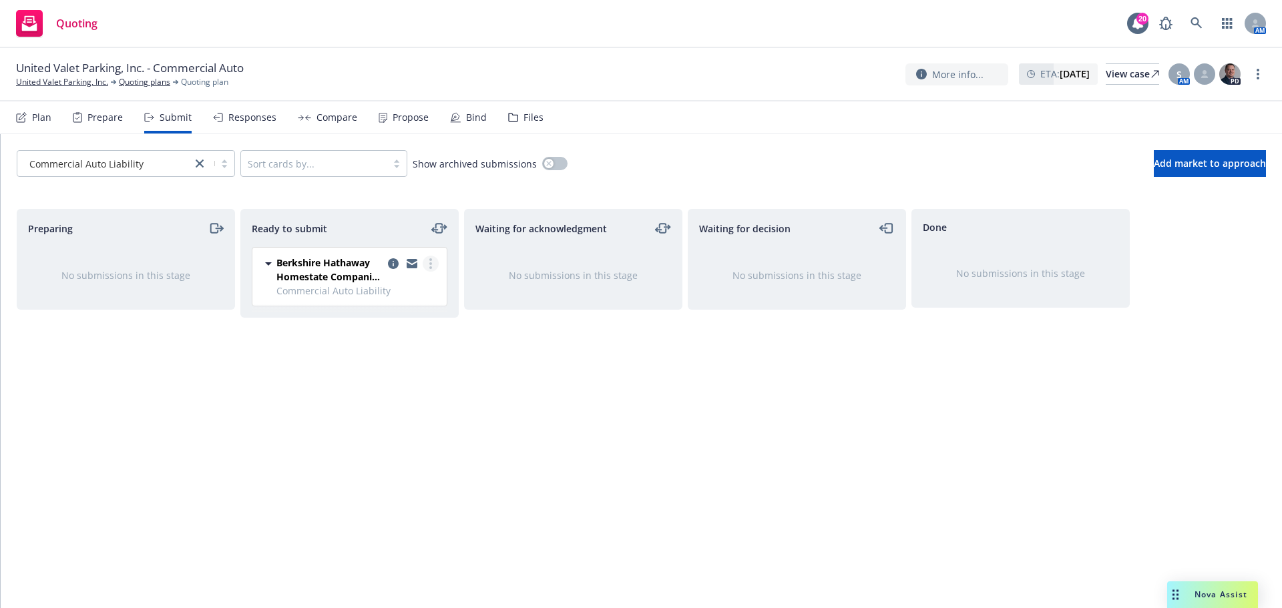
click at [426, 266] on link "more" at bounding box center [431, 264] width 16 height 16
drag, startPoint x: 397, startPoint y: 395, endPoint x: 706, endPoint y: 333, distance: 315.2
click at [396, 394] on span "Add accepted decision" at bounding box center [371, 397] width 134 height 13
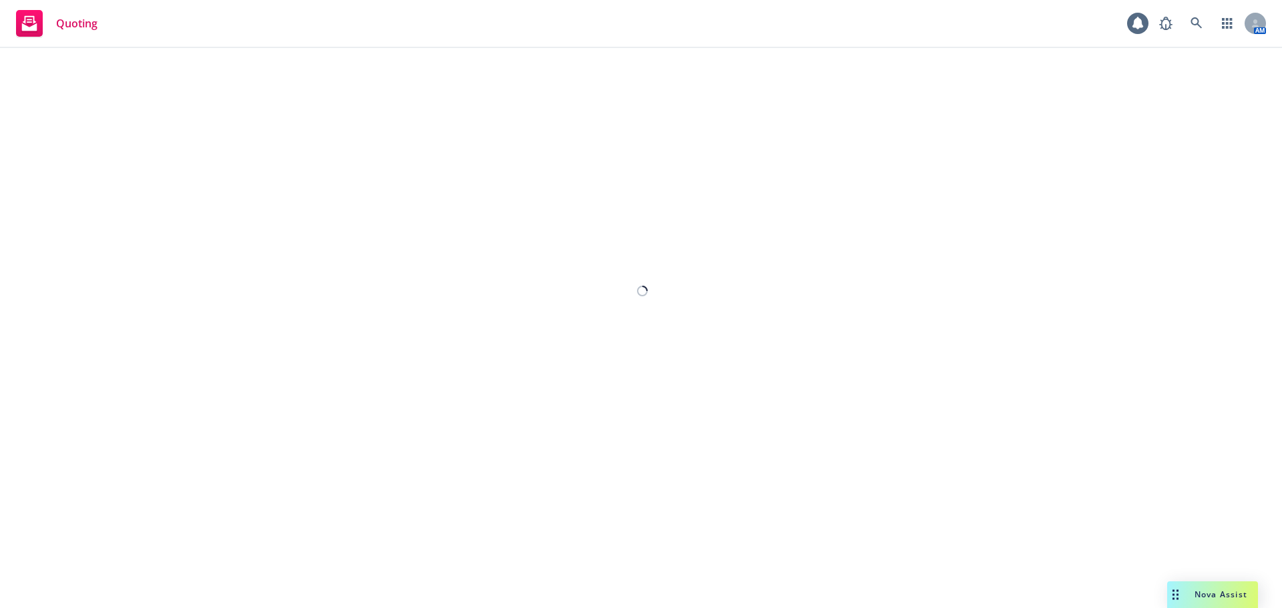
select select "12"
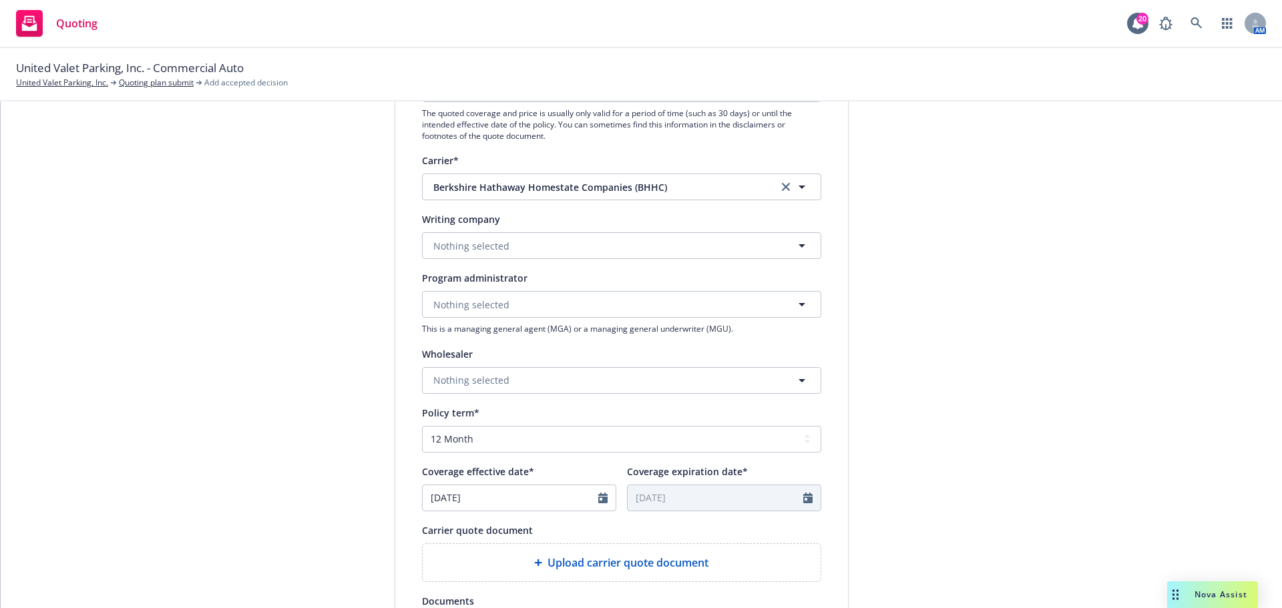
scroll to position [312, 0]
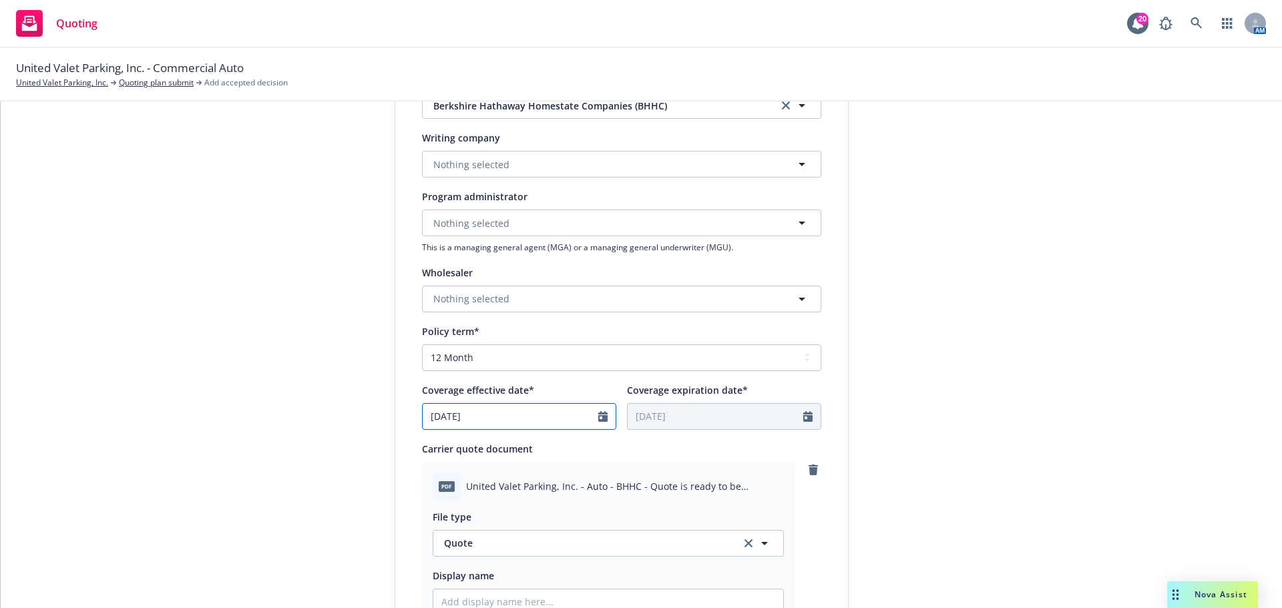
select select "9"
click at [560, 410] on input "[DATE]" at bounding box center [511, 416] width 176 height 25
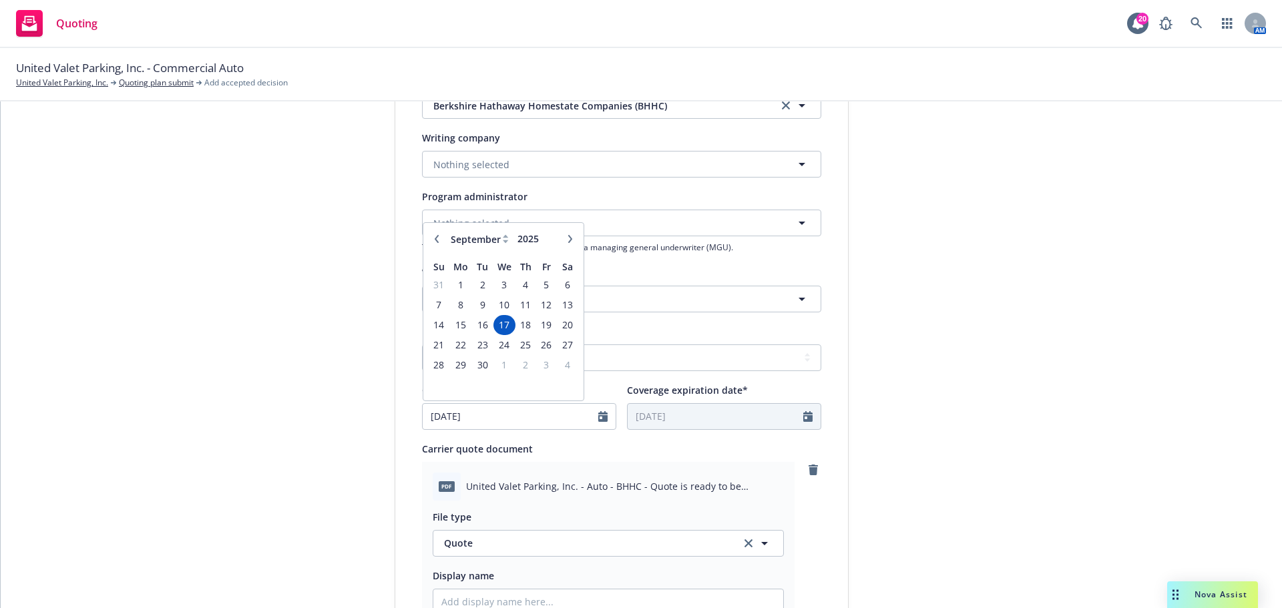
type textarea "x"
click at [566, 238] on icon "button" at bounding box center [570, 239] width 8 height 8
select select "10"
click at [503, 326] on span "15" at bounding box center [504, 325] width 19 height 17
type input "[DATE]"
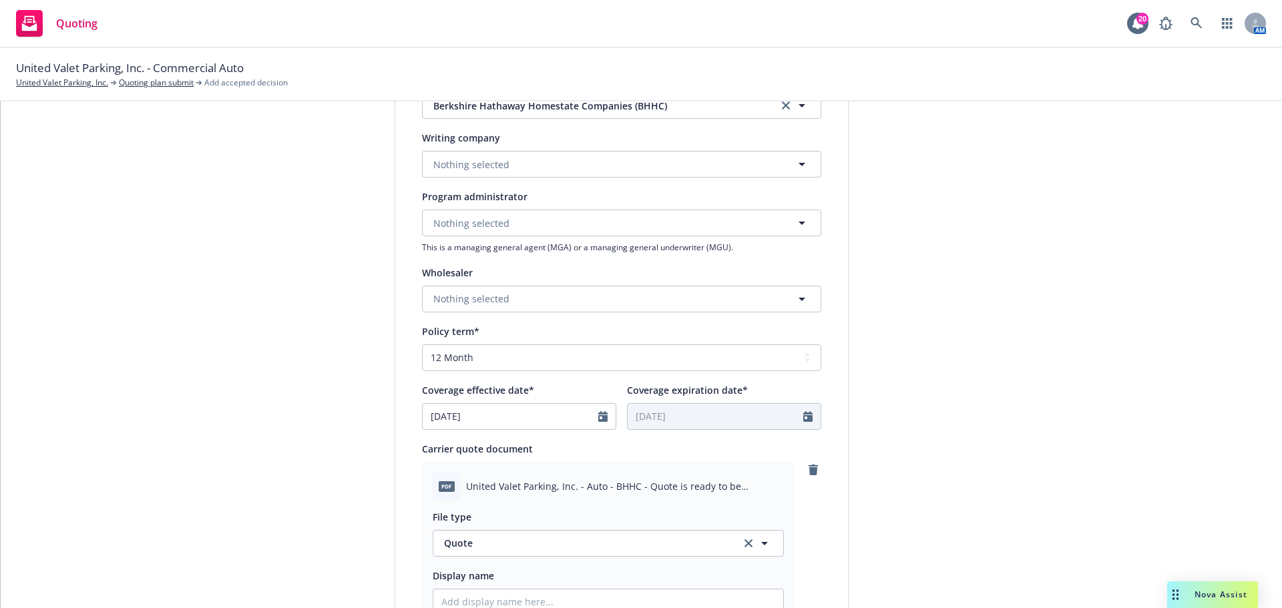
type input "[DATE]"
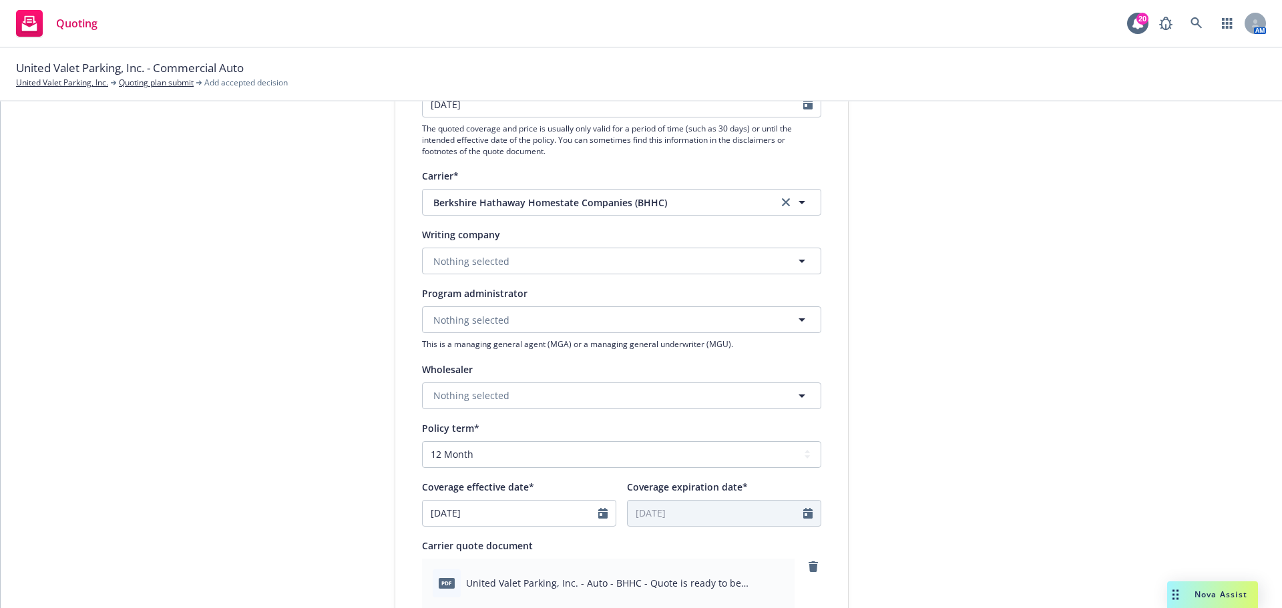
scroll to position [134, 0]
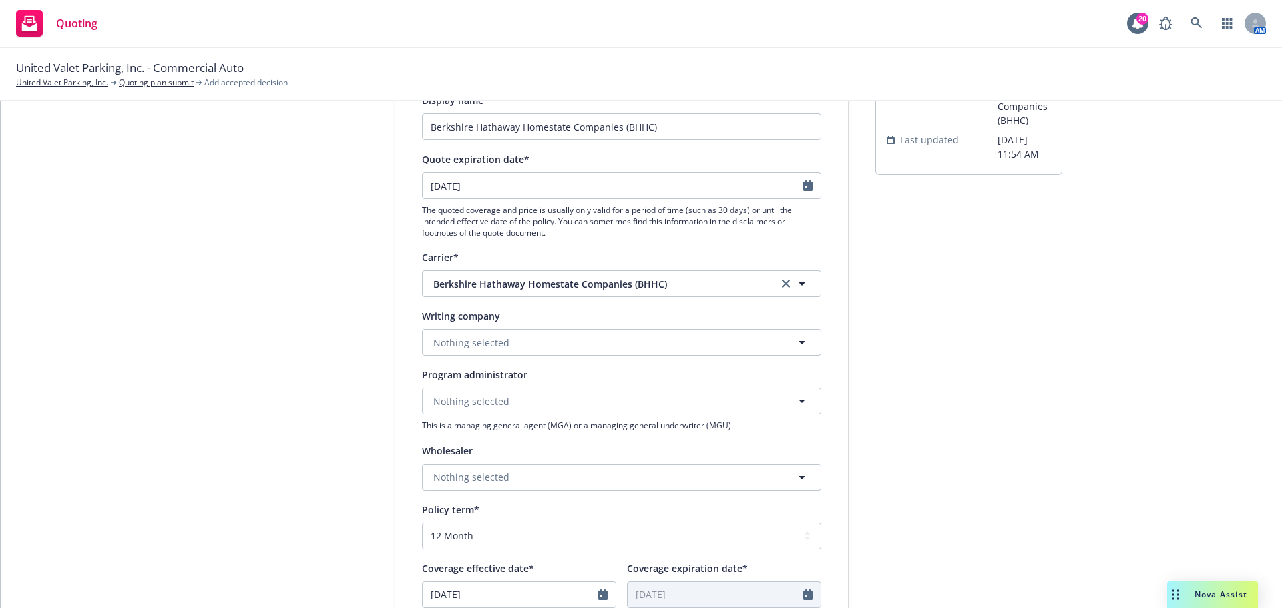
click at [585, 327] on div "Writing company Nothing selected" at bounding box center [621, 332] width 399 height 48
click at [584, 333] on button "Nothing selected" at bounding box center [621, 342] width 399 height 27
click at [532, 338] on button "Nothing selected" at bounding box center [621, 342] width 399 height 27
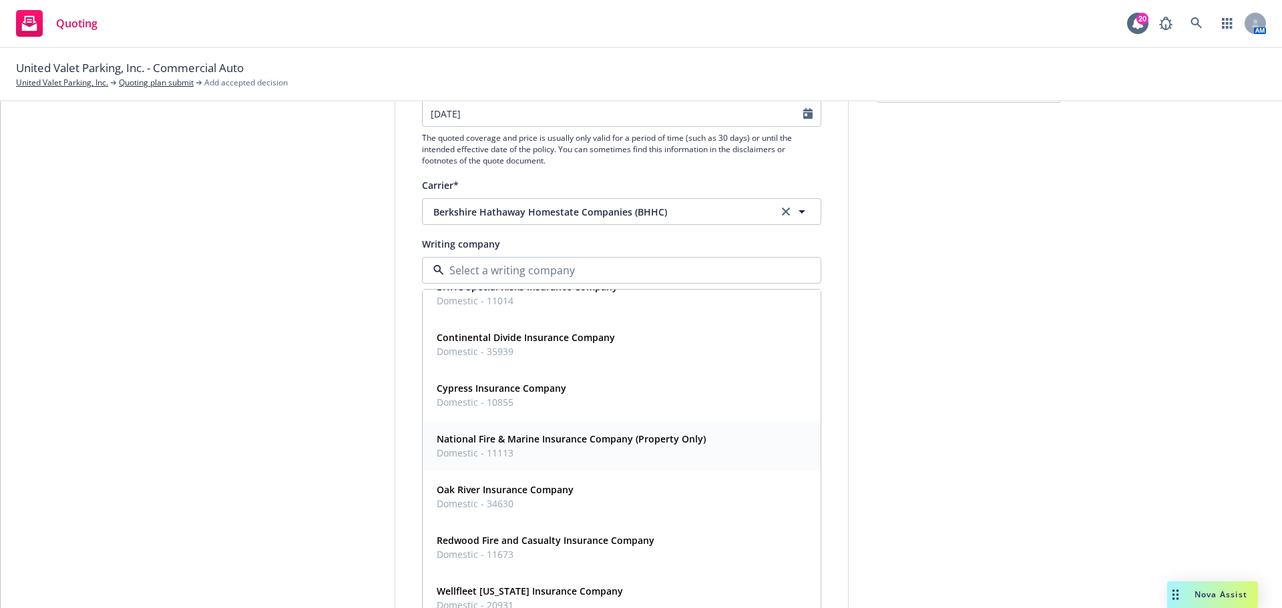
scroll to position [312, 0]
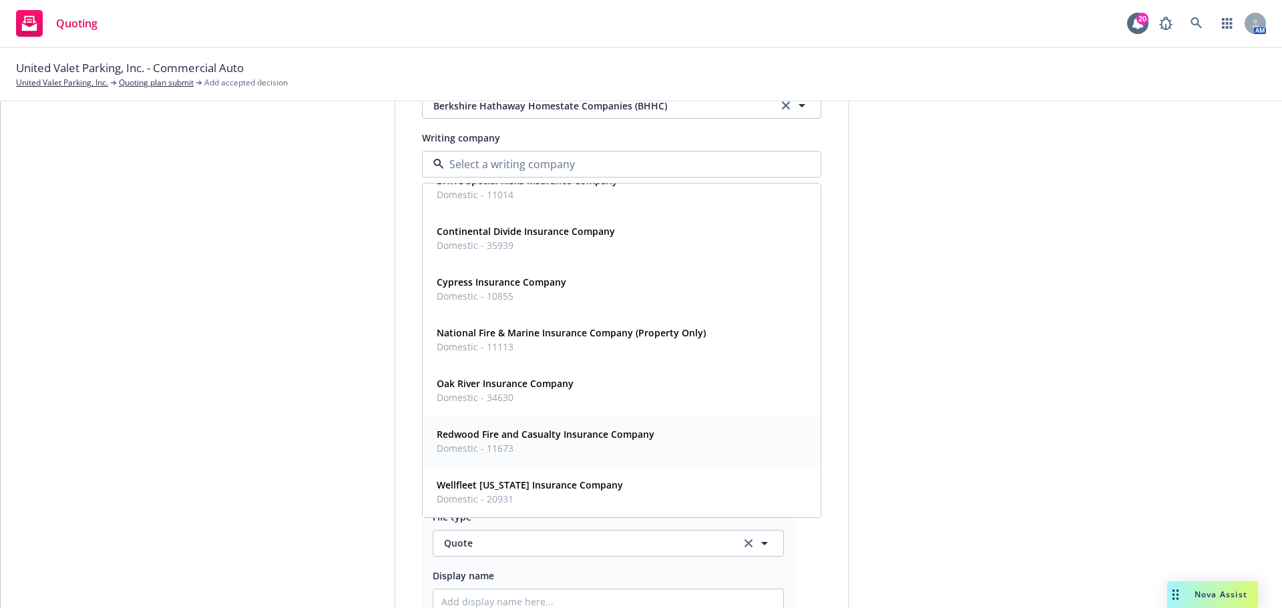
click at [547, 443] on span "Domestic - 11673" at bounding box center [546, 448] width 218 height 14
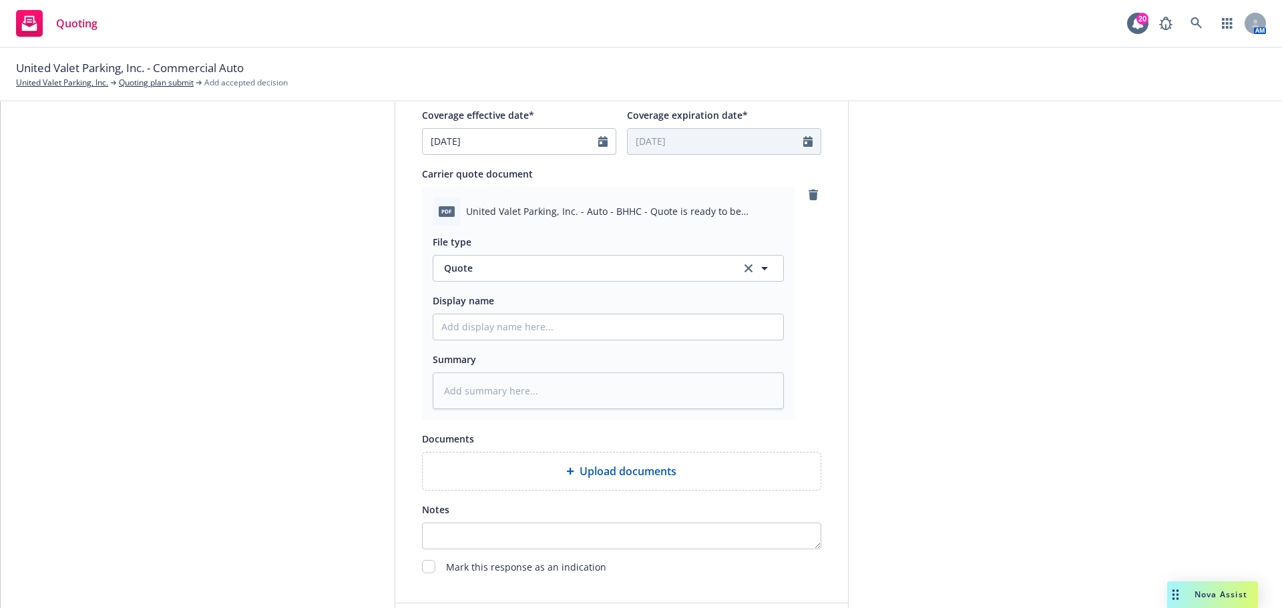
scroll to position [668, 0]
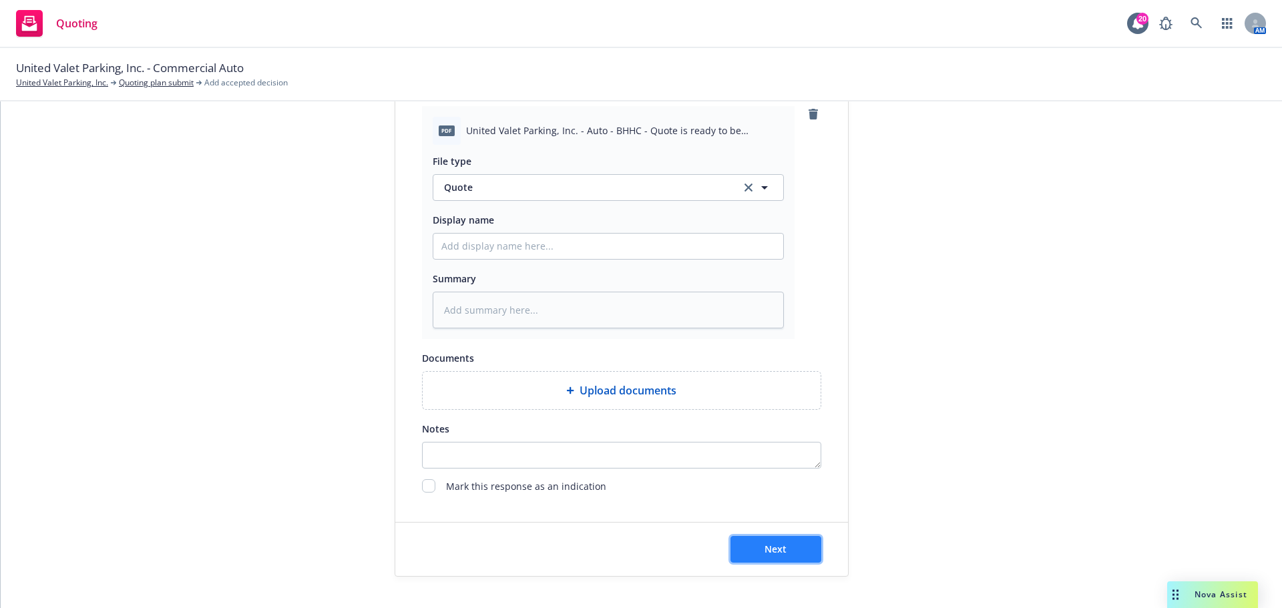
click at [784, 556] on button "Next" at bounding box center [775, 549] width 91 height 27
type textarea "x"
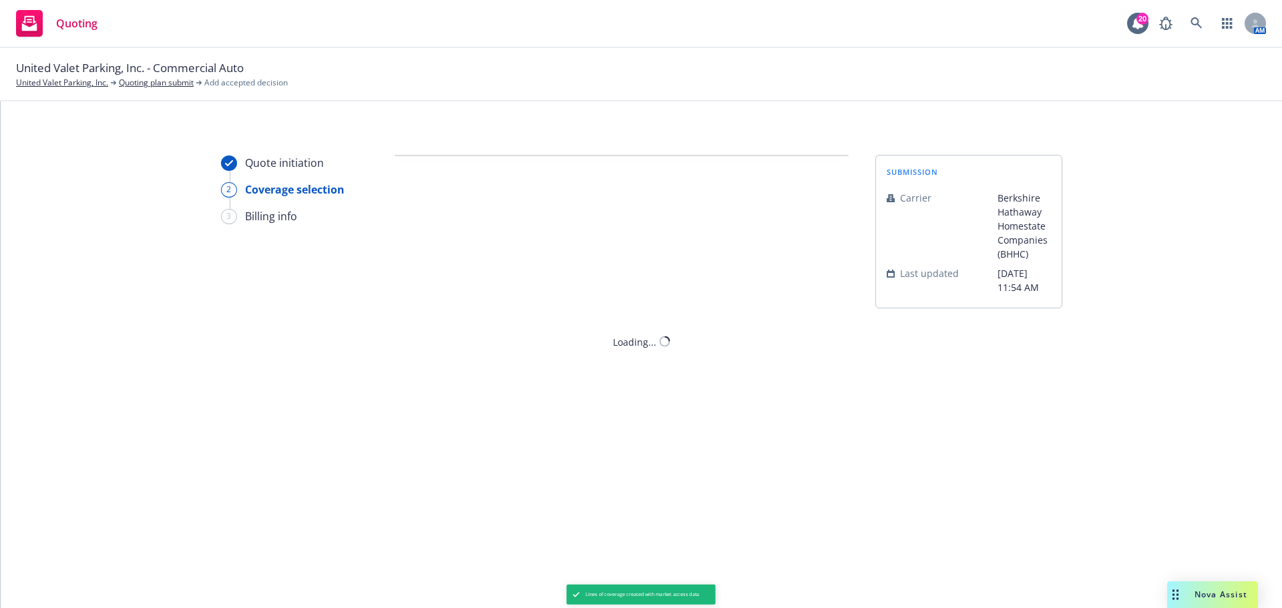
scroll to position [0, 0]
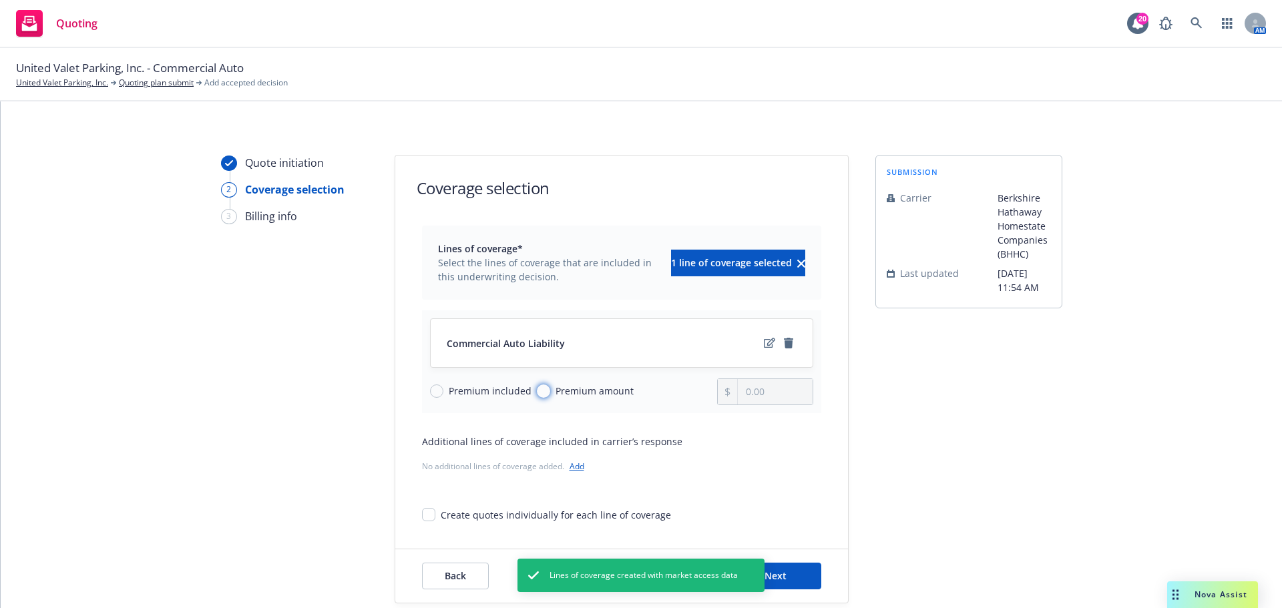
click at [537, 389] on input "Premium amount" at bounding box center [543, 391] width 13 height 13
radio input "true"
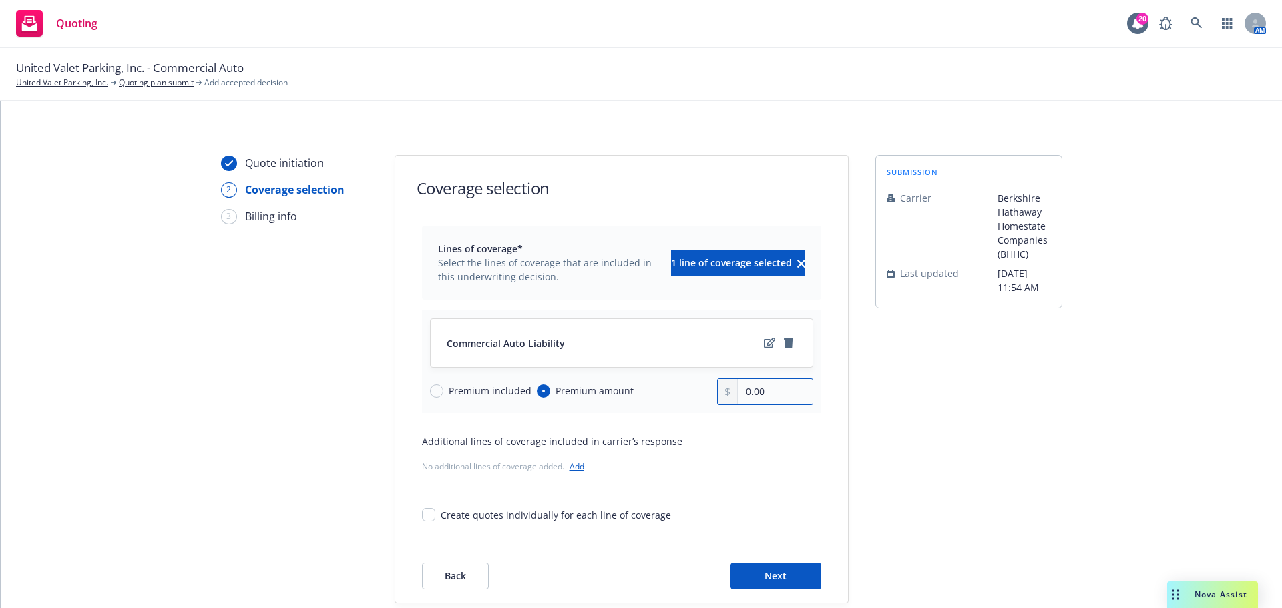
click at [762, 386] on input "0.00" at bounding box center [775, 391] width 74 height 25
type input "22,682.00"
click at [769, 575] on span "Next" at bounding box center [776, 576] width 22 height 13
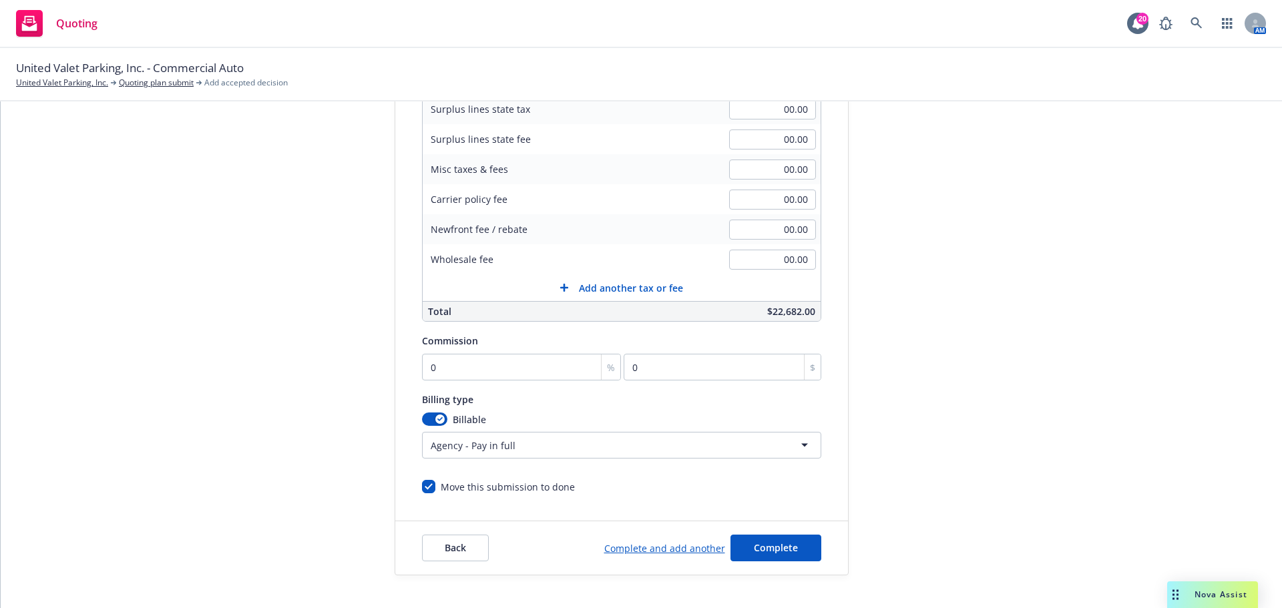
scroll to position [267, 0]
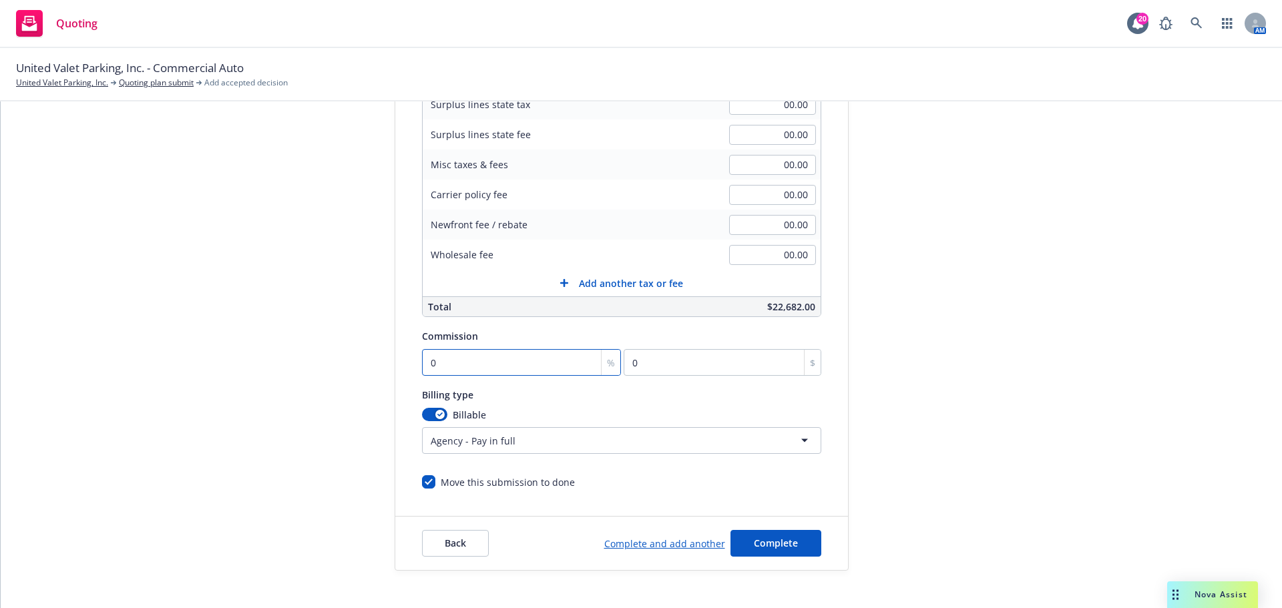
click at [517, 349] on input "0" at bounding box center [522, 362] width 200 height 27
type input "1"
type input "226.82"
type input "15"
type input "3402.3"
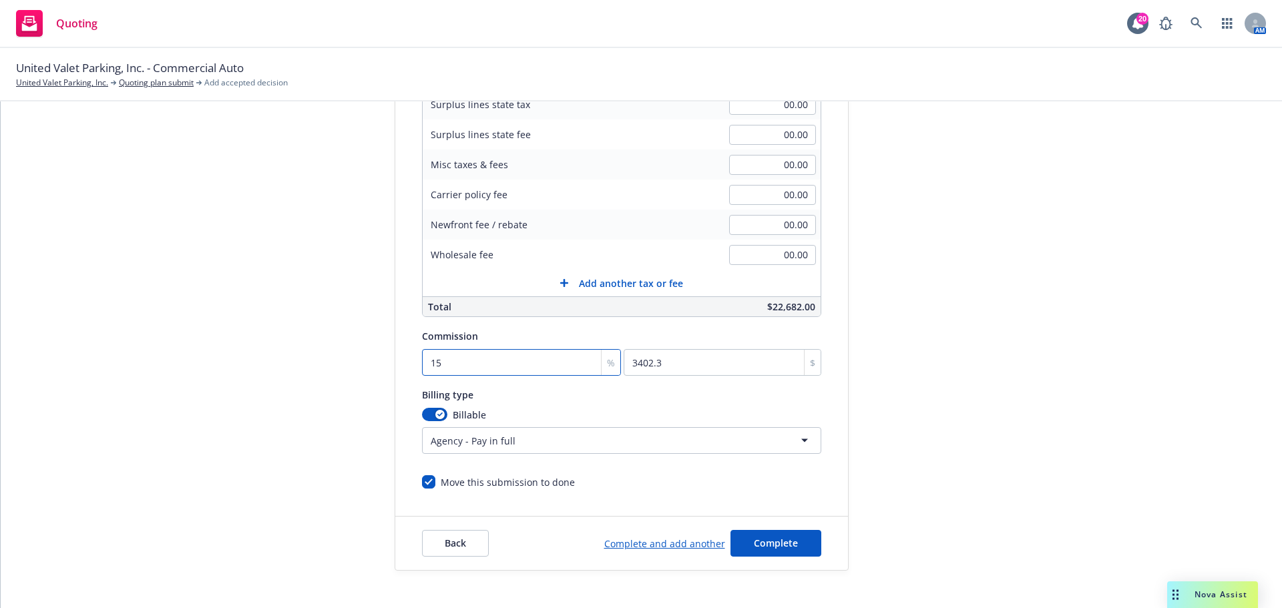
type input "15"
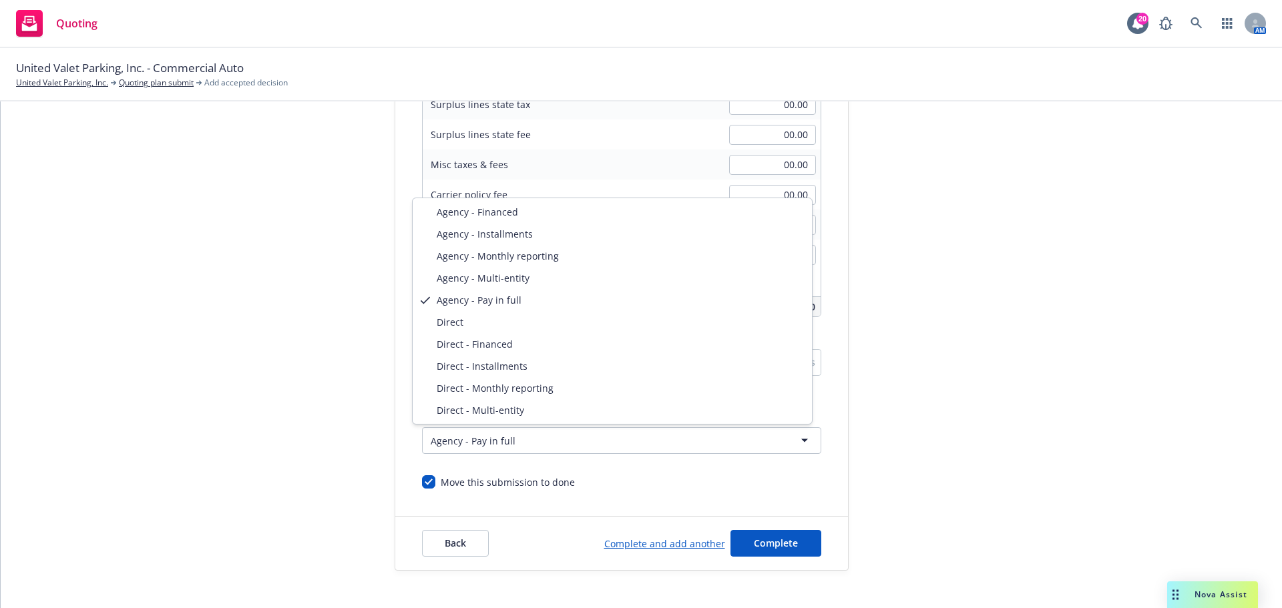
click at [573, 445] on html "Quoting 20 AM United Valet Parking, Inc. - Commercial Auto United Valet Parking…" at bounding box center [641, 304] width 1282 height 608
select select "DIRECT"
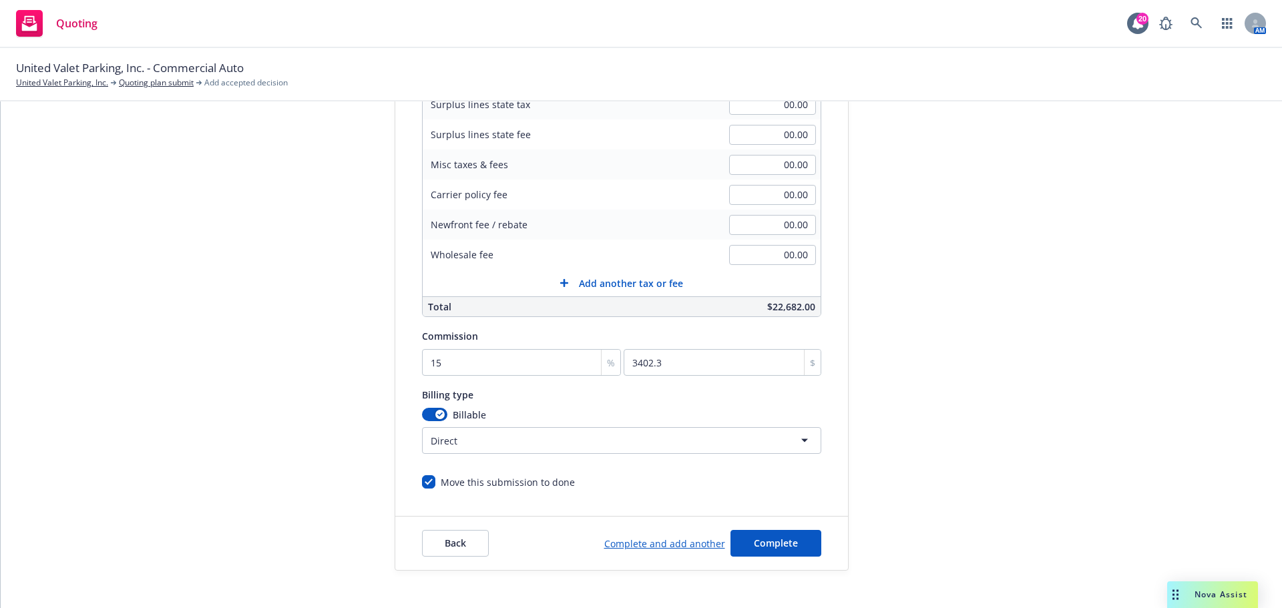
click at [756, 527] on div "Back Complete and add another Complete" at bounding box center [621, 543] width 453 height 53
click at [757, 531] on button "Complete" at bounding box center [775, 543] width 91 height 27
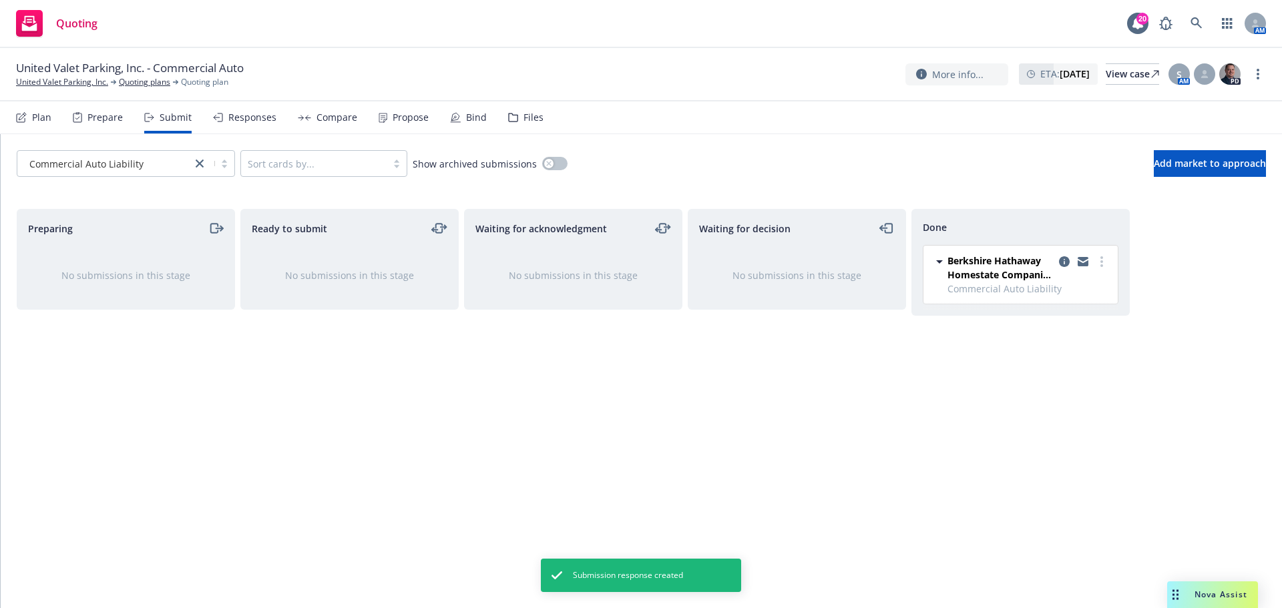
click at [393, 116] on div "Propose" at bounding box center [411, 117] width 36 height 11
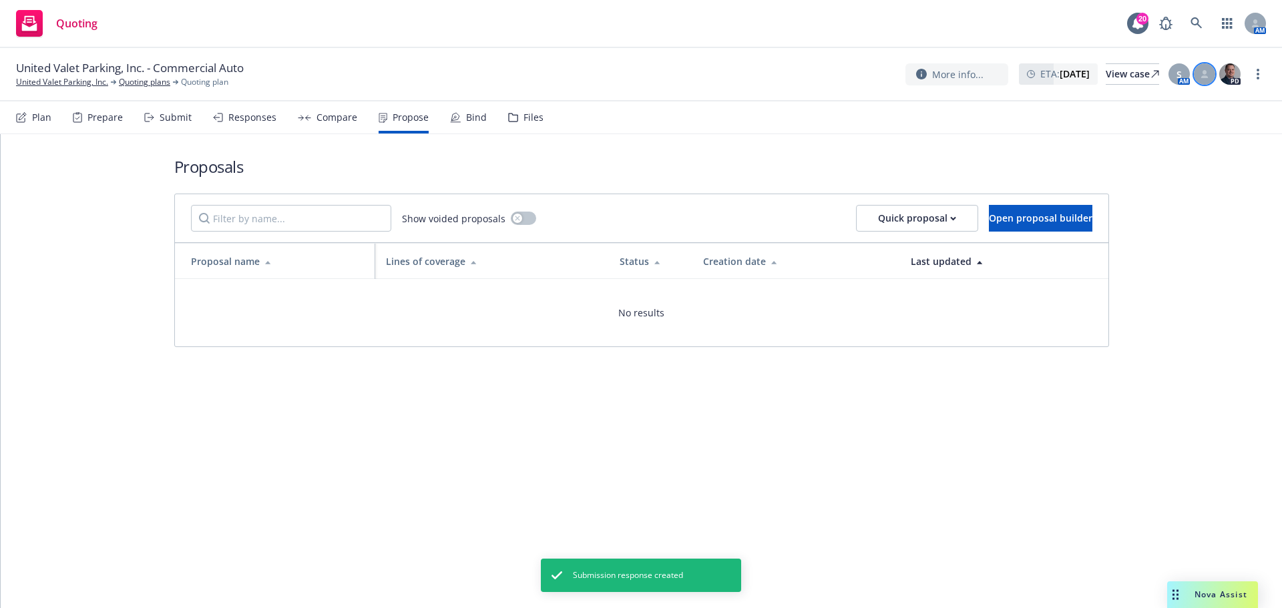
click at [1203, 77] on icon at bounding box center [1204, 76] width 7 height 3
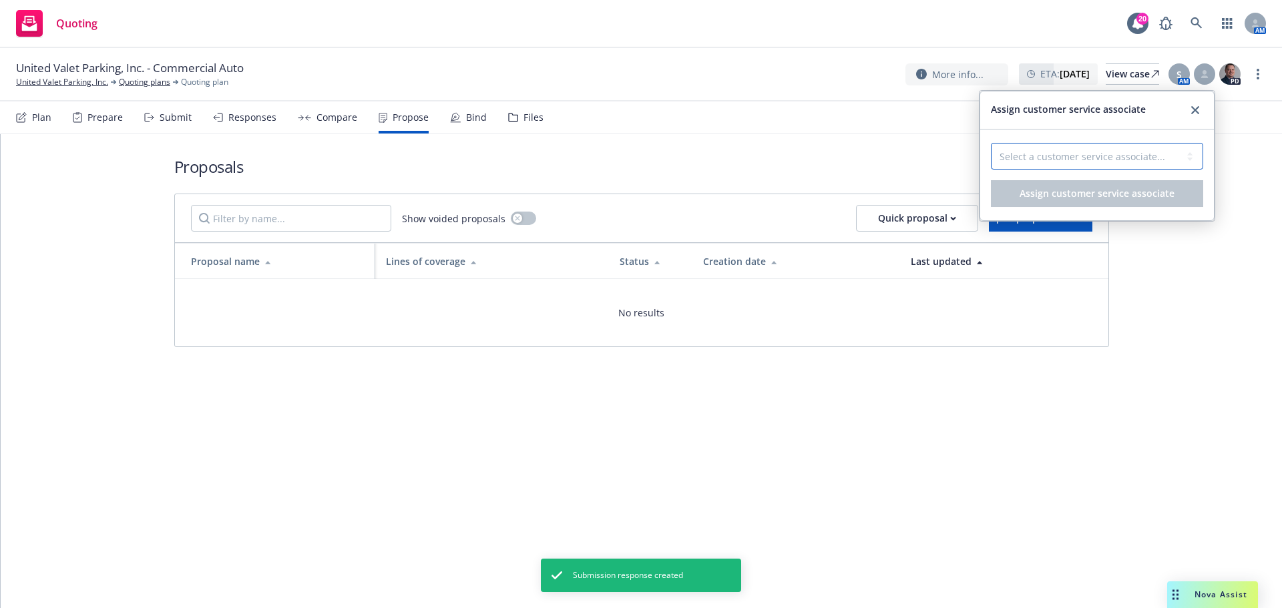
click at [1090, 150] on select "Select a customer service associate... Nic Tallichet" at bounding box center [1097, 156] width 212 height 27
select select "cd6d241f-bc62-4471-90cb-51cb8b5b24c1"
click at [991, 143] on select "Select a customer service associate... Nic Tallichet" at bounding box center [1097, 156] width 212 height 27
click at [1074, 202] on button "Assign customer service associate" at bounding box center [1097, 193] width 212 height 27
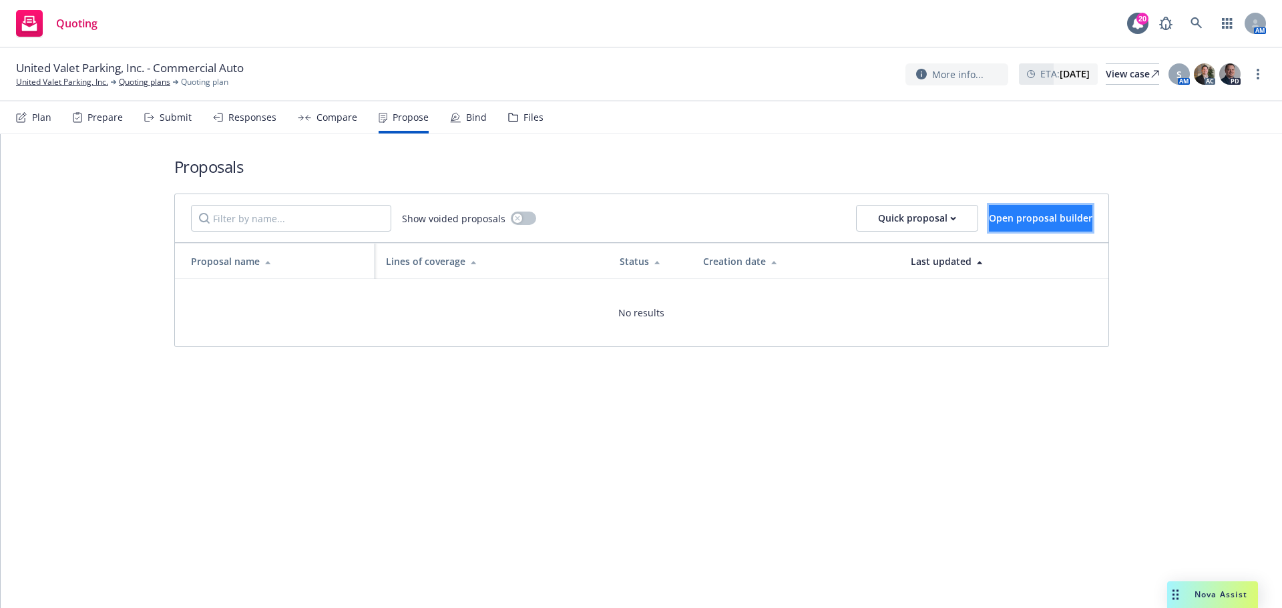
click at [989, 216] on span "Open proposal builder" at bounding box center [1040, 218] width 103 height 13
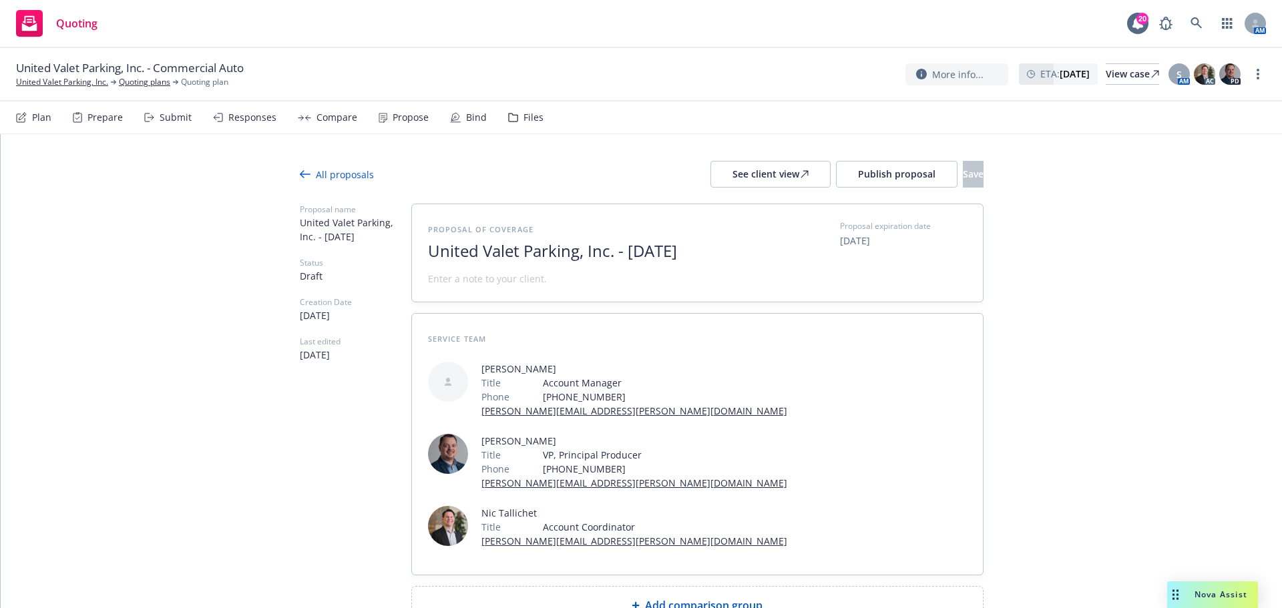
drag, startPoint x: 610, startPoint y: 251, endPoint x: 821, endPoint y: 286, distance: 213.8
click at [821, 286] on div "Proposal of coverage United Valet Parking, Inc. - September 2025 Proposal expir…" at bounding box center [697, 252] width 571 height 97
drag, startPoint x: 471, startPoint y: 278, endPoint x: 366, endPoint y: 282, distance: 104.9
click at [366, 282] on div "Proposal name United Valet Parking, Inc. Status Draft Creation Date 09/17/2025 …" at bounding box center [642, 414] width 684 height 421
drag, startPoint x: 714, startPoint y: 520, endPoint x: 688, endPoint y: 499, distance: 33.3
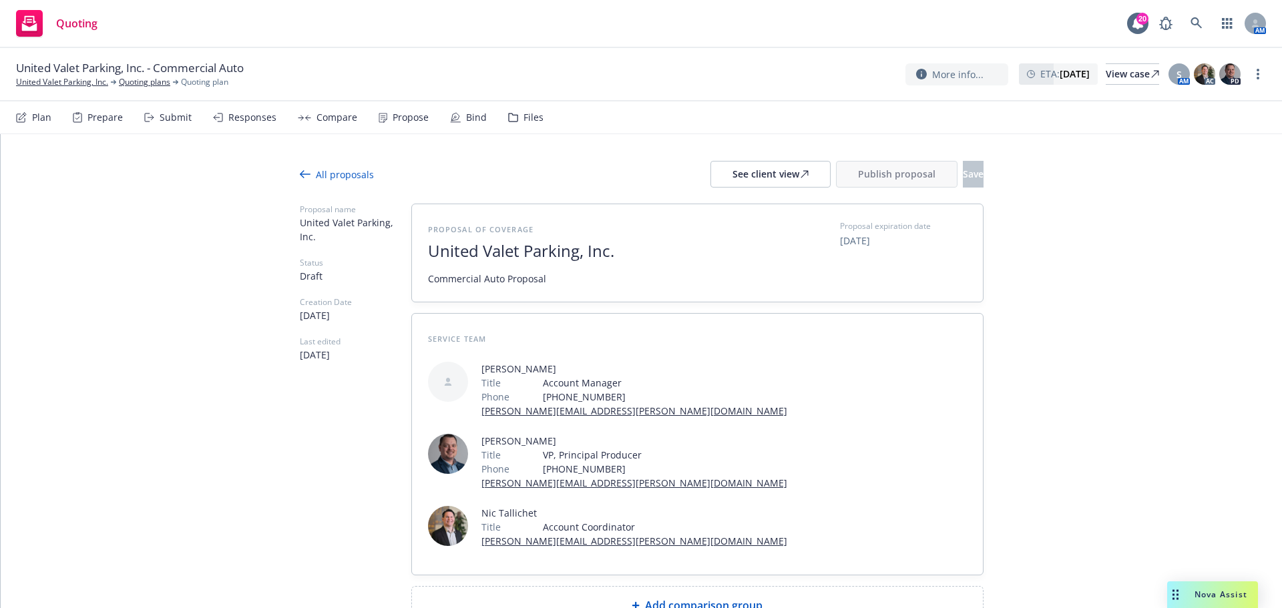
click at [713, 587] on div "Add comparison group" at bounding box center [697, 605] width 571 height 37
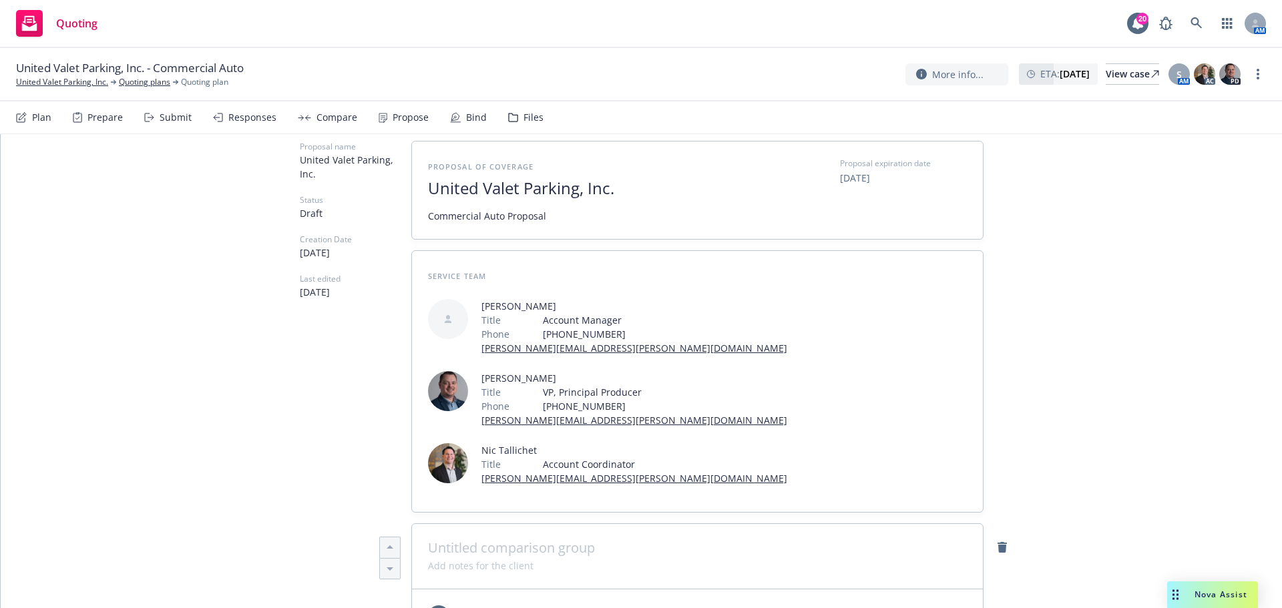
scroll to position [178, 0]
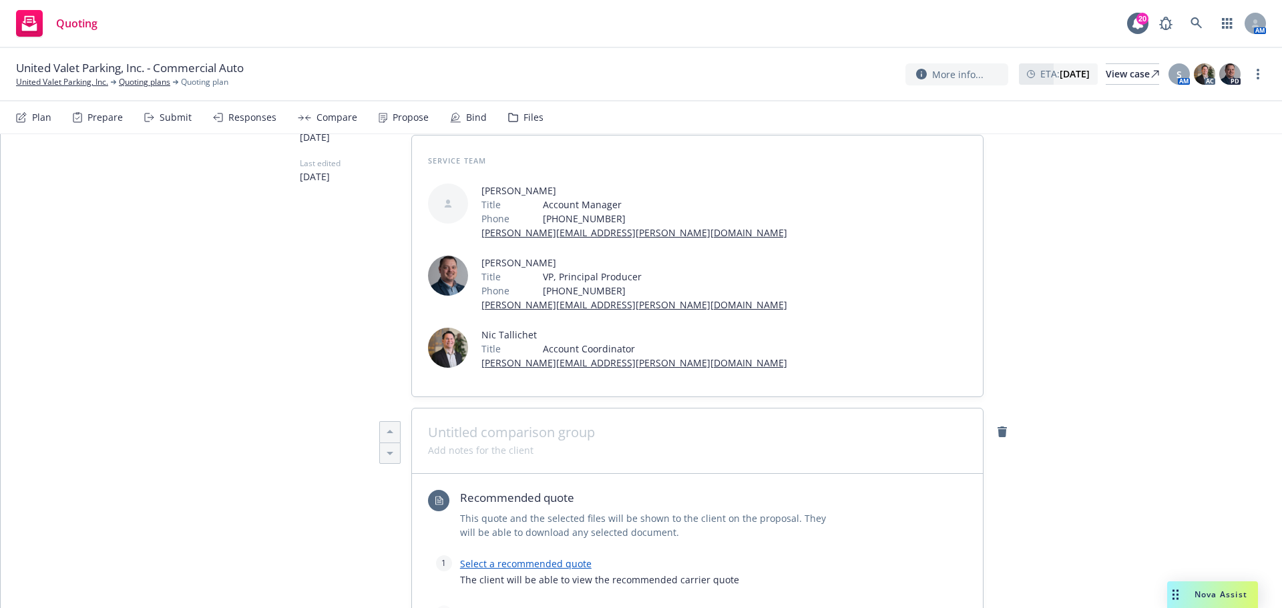
click at [515, 558] on link "Select a recommended quote" at bounding box center [526, 564] width 132 height 13
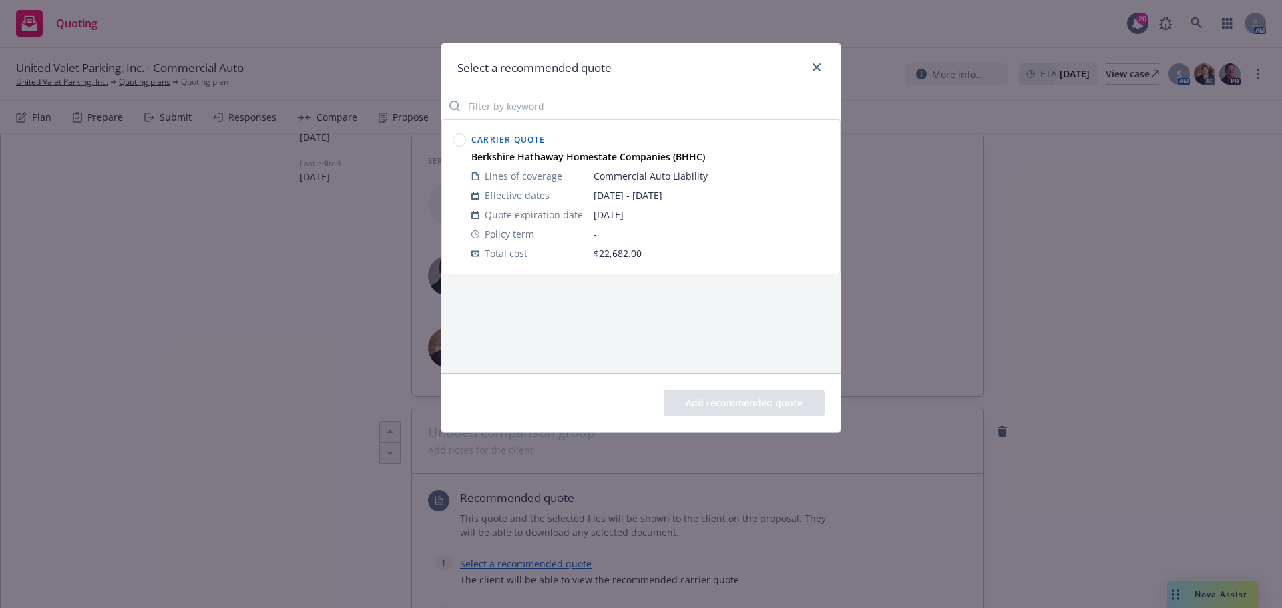
click at [462, 135] on circle at bounding box center [459, 140] width 13 height 13
click at [740, 411] on button "Add recommended quote" at bounding box center [744, 403] width 161 height 27
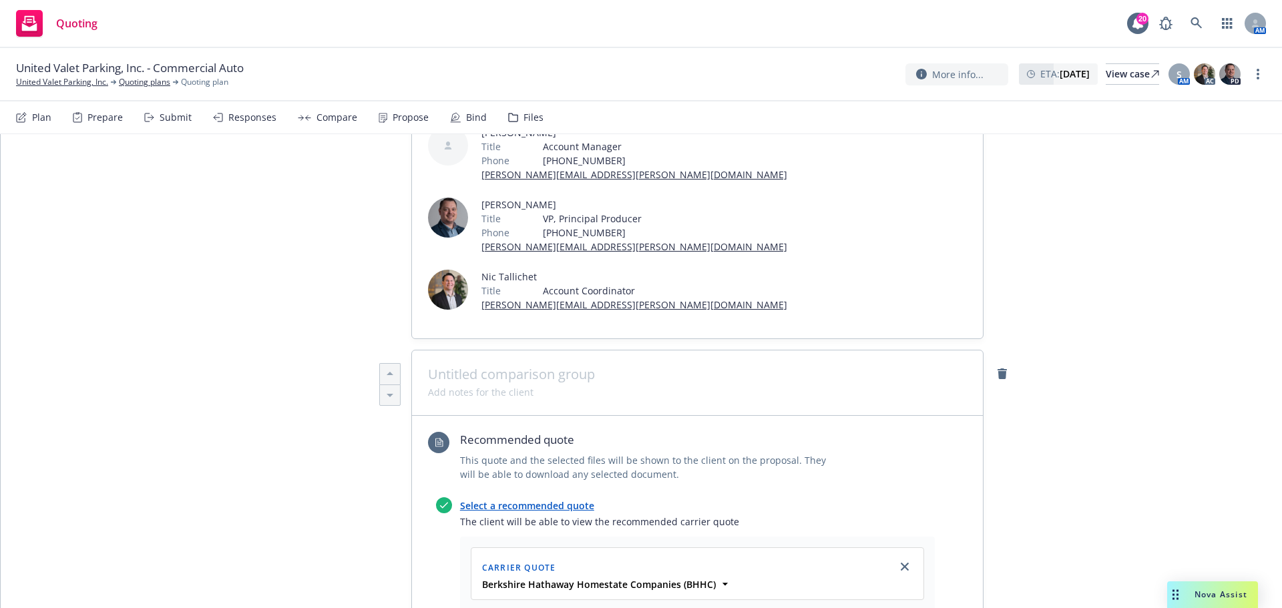
scroll to position [445, 0]
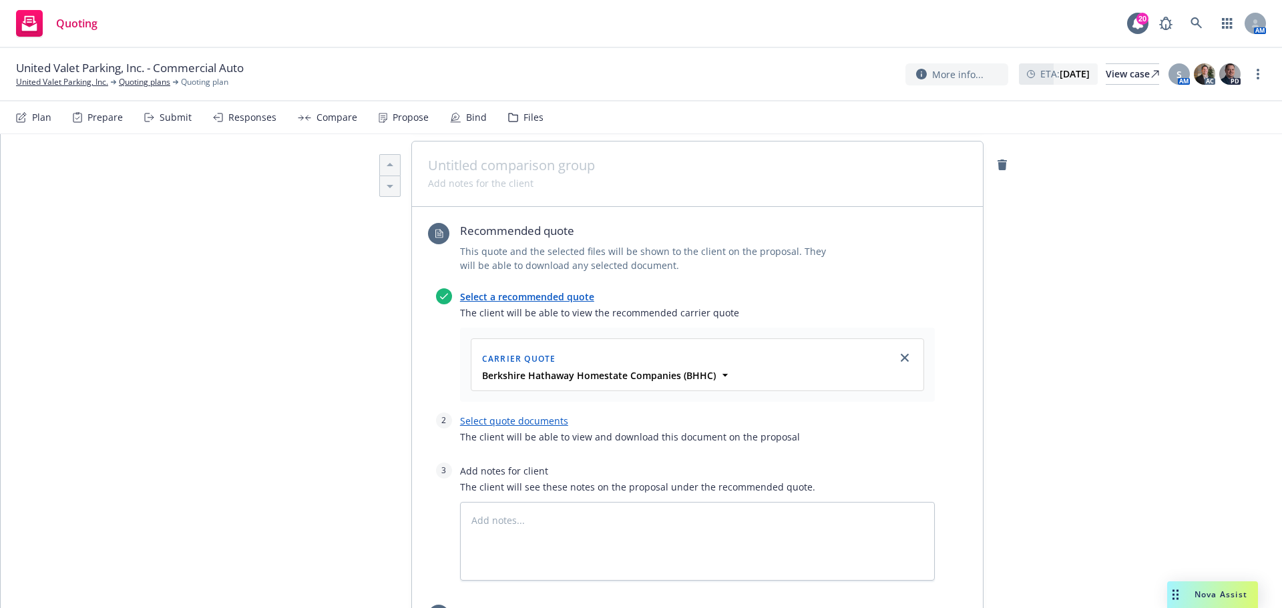
click at [543, 415] on link "Select quote documents" at bounding box center [514, 421] width 108 height 13
type textarea "x"
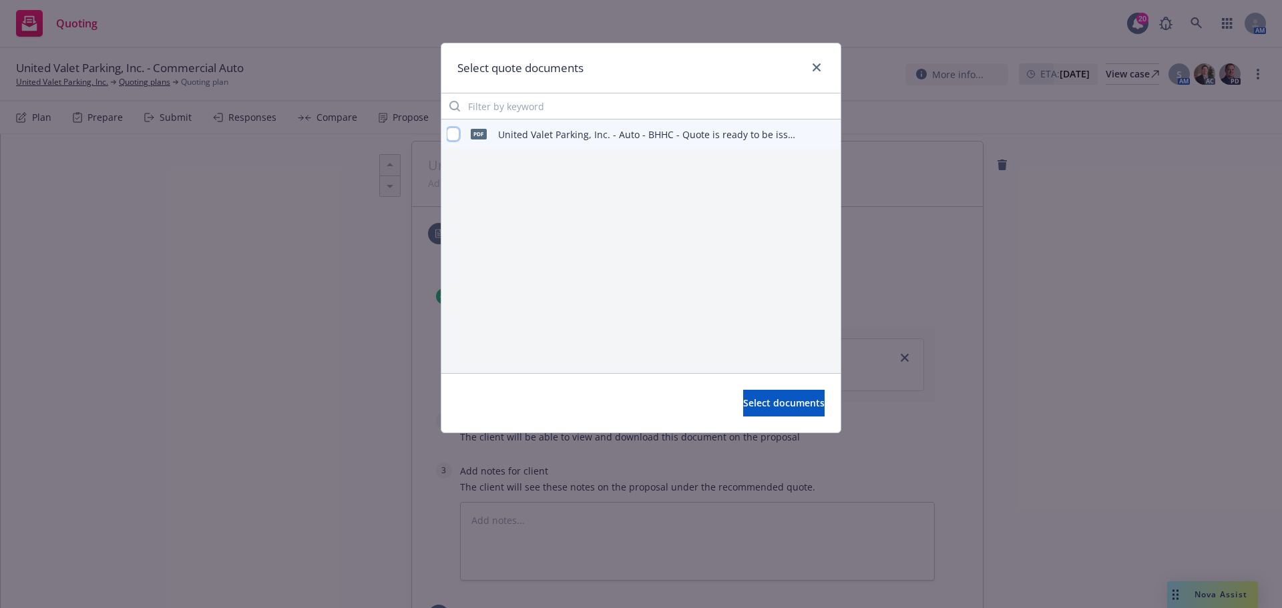
click at [456, 137] on input "checkbox" at bounding box center [453, 134] width 13 height 13
checkbox input "true"
click at [761, 405] on span "Select documents" at bounding box center [783, 403] width 81 height 13
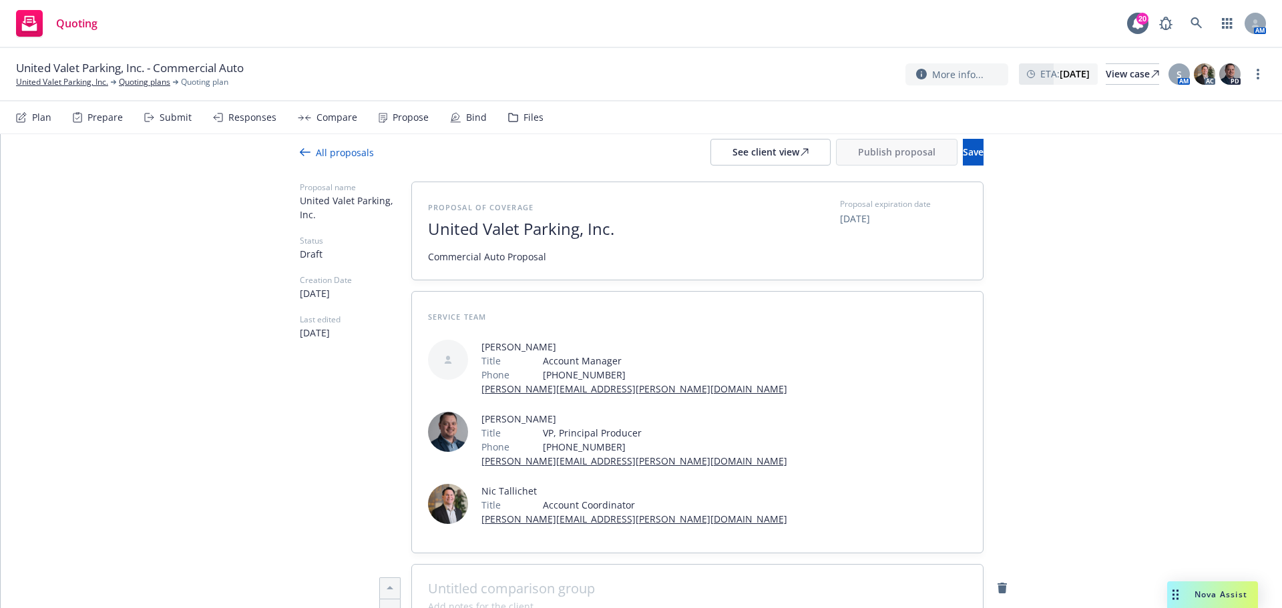
scroll to position [0, 0]
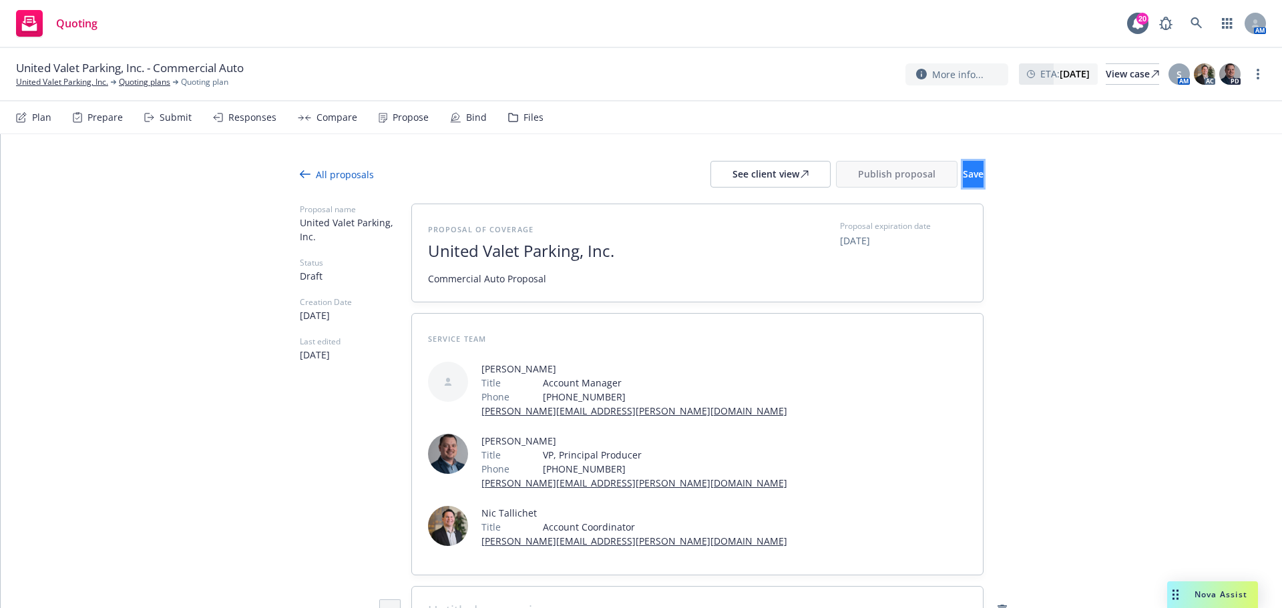
click at [963, 173] on span "Save" at bounding box center [973, 174] width 21 height 13
click at [732, 182] on div "See client view" at bounding box center [770, 174] width 76 height 25
click at [1249, 75] on div "More info... ETA : October 22, 2025 View case S AM AC PD" at bounding box center [1085, 74] width 361 height 24
click at [1260, 79] on link "more" at bounding box center [1258, 74] width 16 height 16
click at [1204, 101] on link "Copy logging email" at bounding box center [1190, 102] width 149 height 27
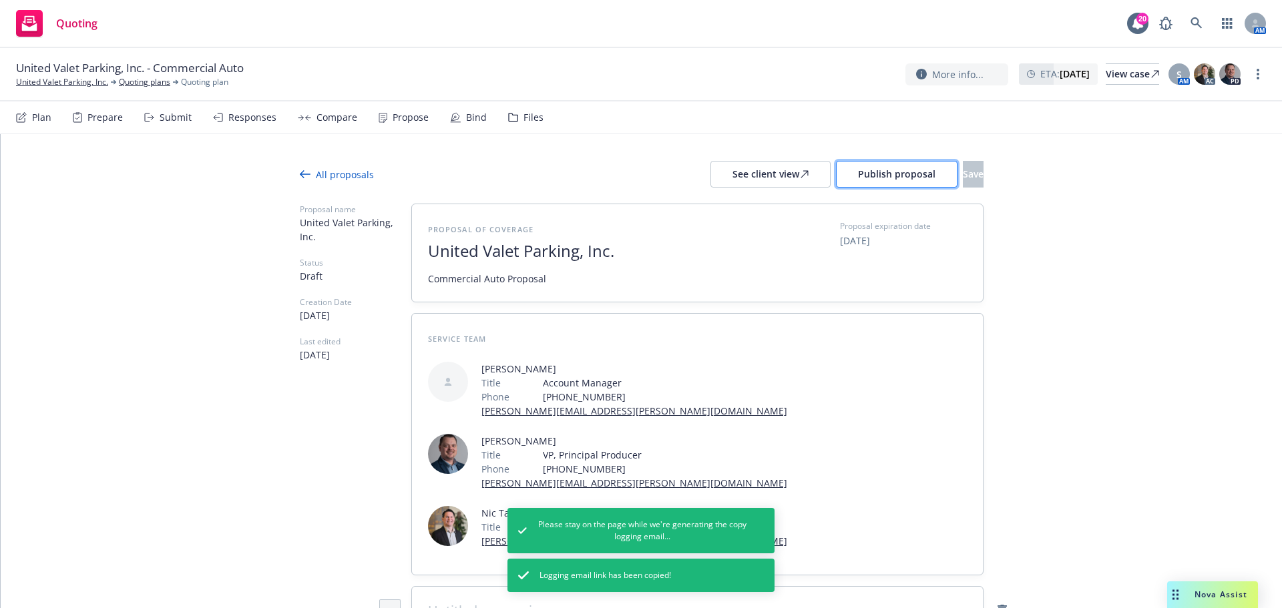
click at [886, 175] on button "Publish proposal" at bounding box center [897, 174] width 122 height 27
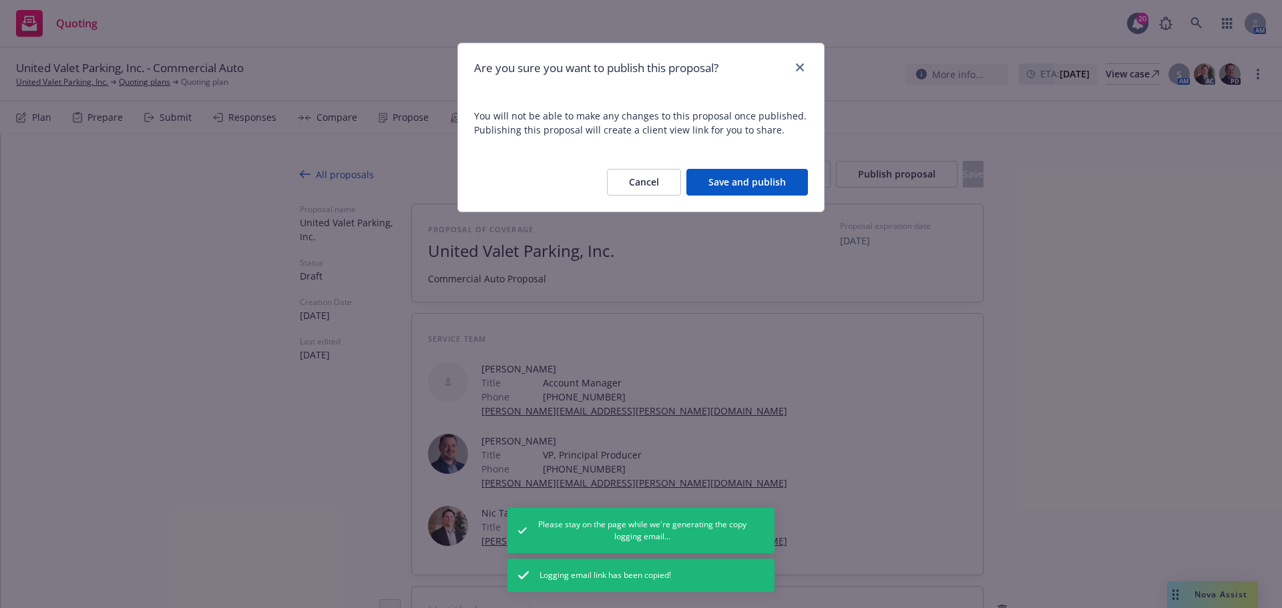
click at [761, 183] on button "Save and publish" at bounding box center [747, 182] width 122 height 27
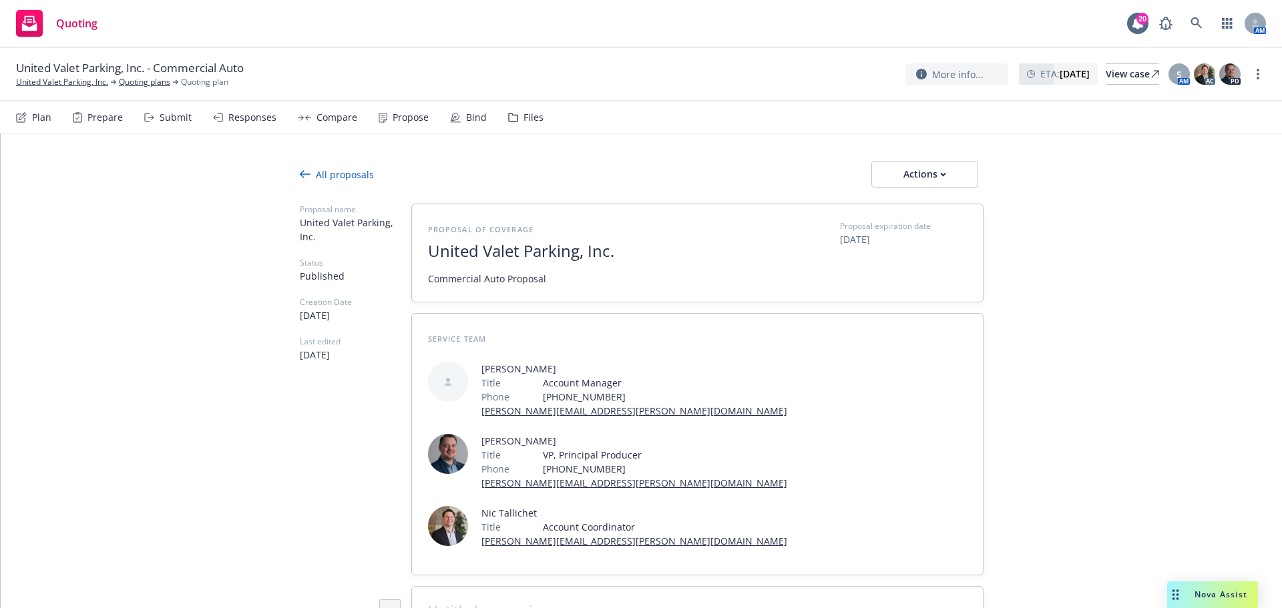
click at [1270, 77] on div "United Valet Parking, Inc. - Commercial Auto United Valet Parking, Inc. Quoting…" at bounding box center [641, 74] width 1282 height 53
click at [1263, 77] on link "more" at bounding box center [1258, 74] width 16 height 16
drag, startPoint x: 1224, startPoint y: 100, endPoint x: 1033, endPoint y: 54, distance: 196.4
click at [1224, 100] on link "Copy logging email" at bounding box center [1190, 101] width 149 height 27
click at [922, 176] on div "Actions" at bounding box center [924, 174] width 63 height 25
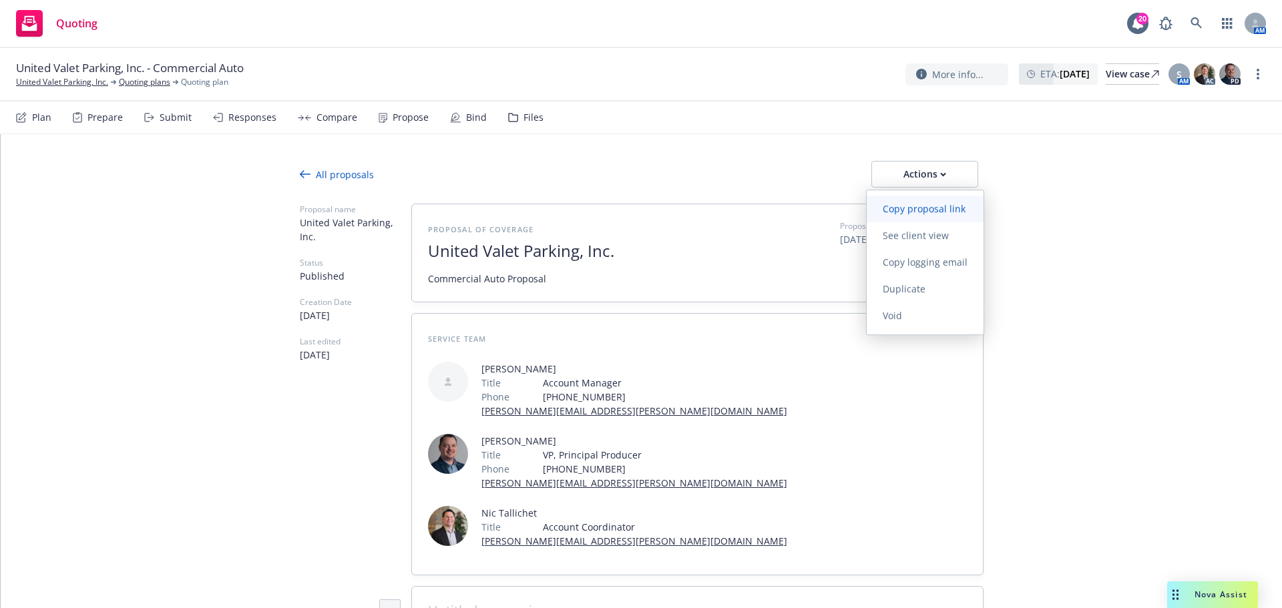
click at [919, 203] on span "Copy proposal link" at bounding box center [924, 208] width 115 height 13
type textarea "x"
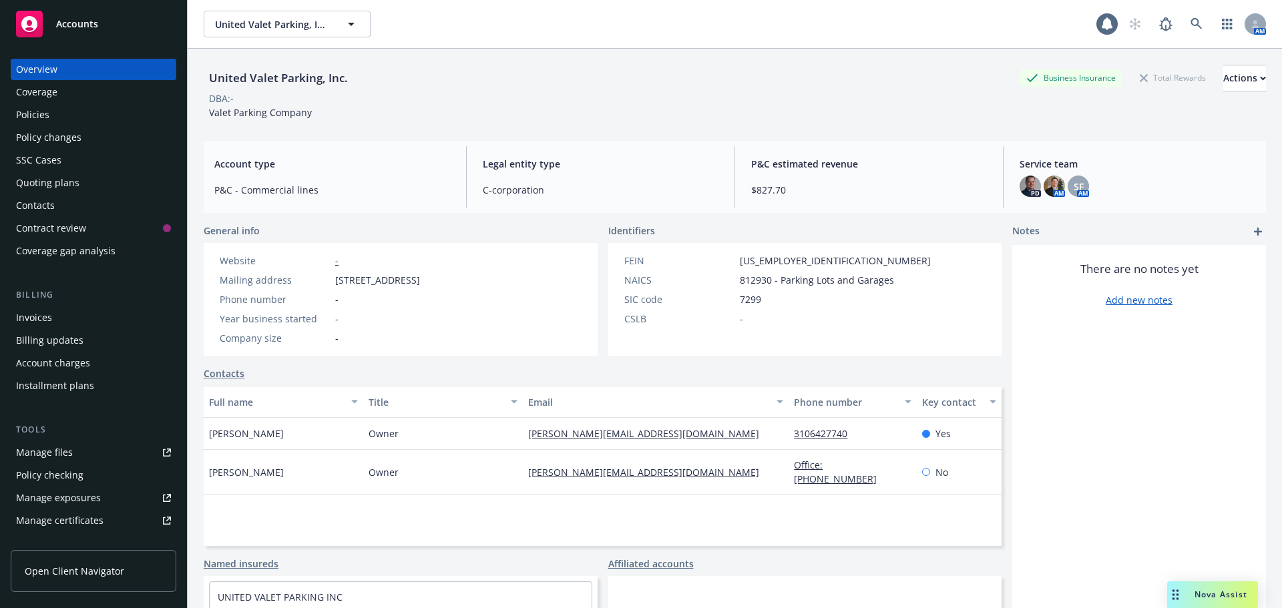
click at [119, 123] on div "Policies" at bounding box center [93, 114] width 155 height 21
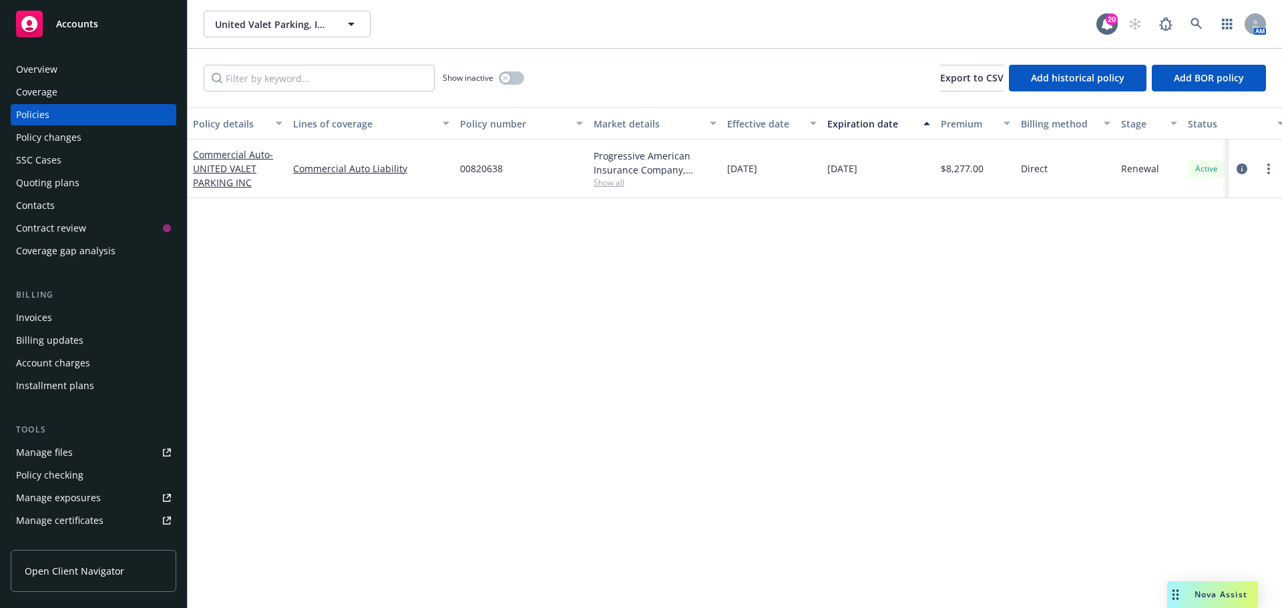
click at [77, 69] on div "Overview" at bounding box center [93, 69] width 155 height 21
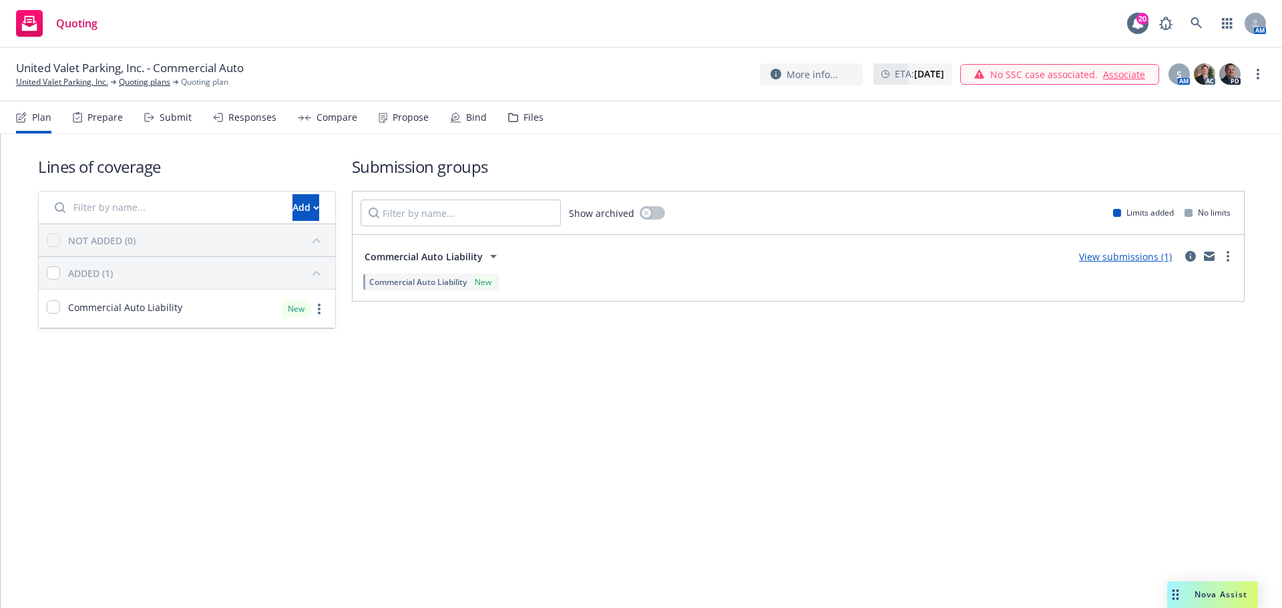
click at [1114, 68] on link "Associate" at bounding box center [1124, 74] width 42 height 14
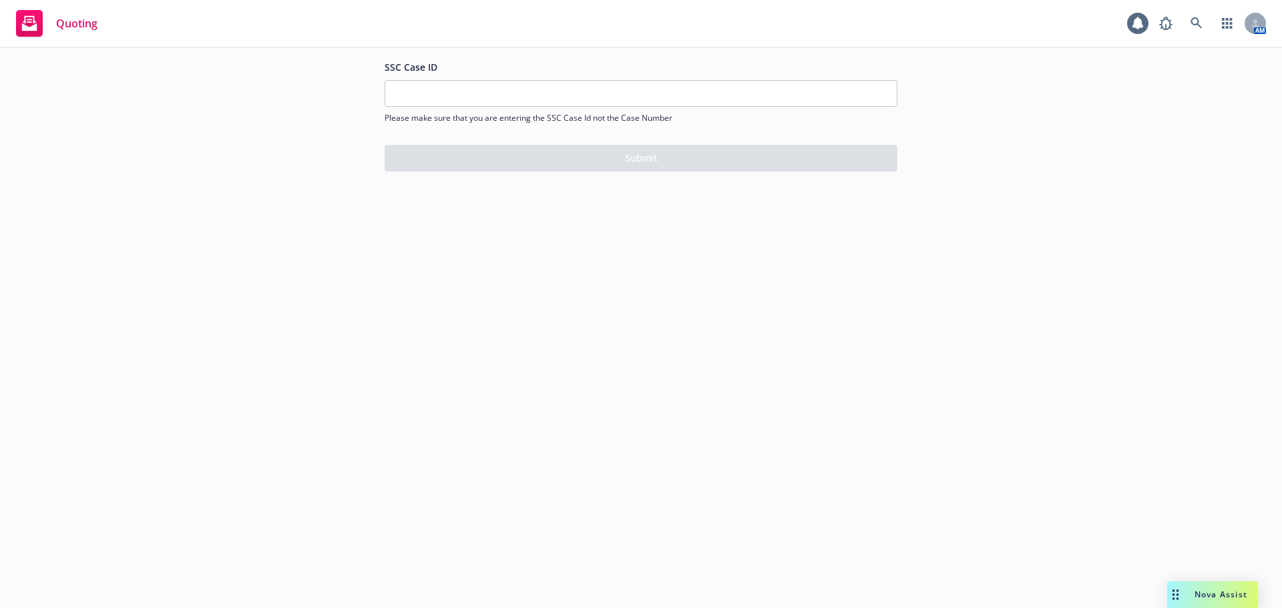
click at [517, 80] on div at bounding box center [641, 93] width 513 height 27
click at [524, 90] on input "SSC Case ID" at bounding box center [640, 93] width 511 height 25
paste input "500Vz00000NrOlKIAV"
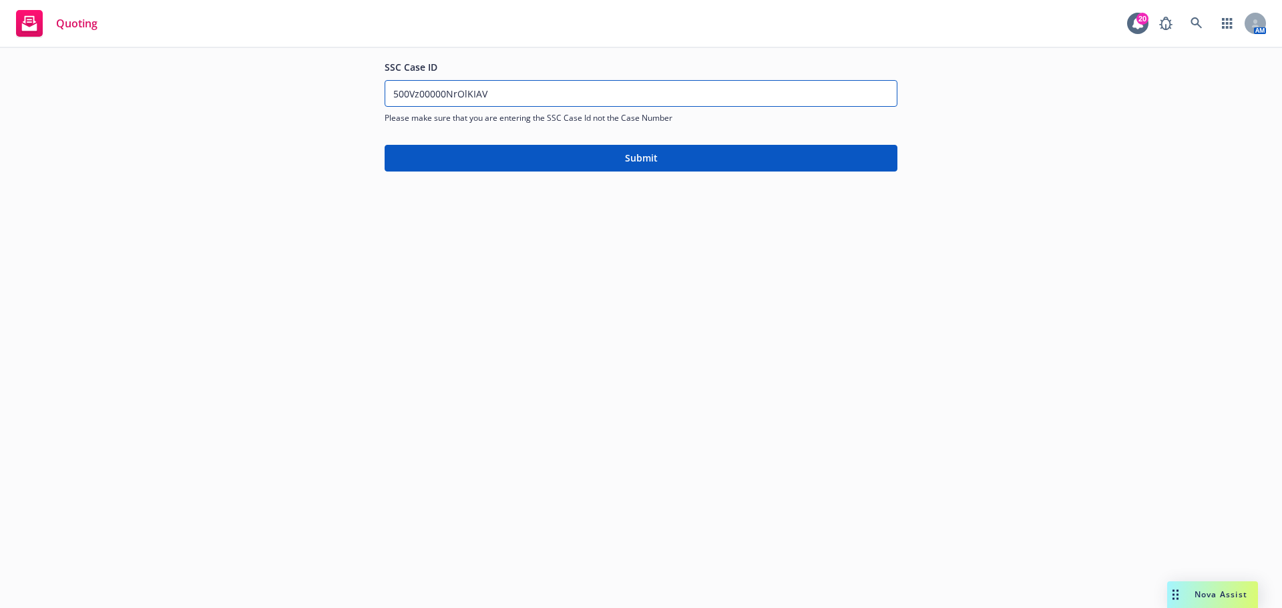
click at [544, 93] on input "500Vz00000NrOlKIAV" at bounding box center [640, 93] width 511 height 25
type input "500Vz00000NrOlKIAV"
click at [515, 146] on button "Submit" at bounding box center [641, 158] width 513 height 27
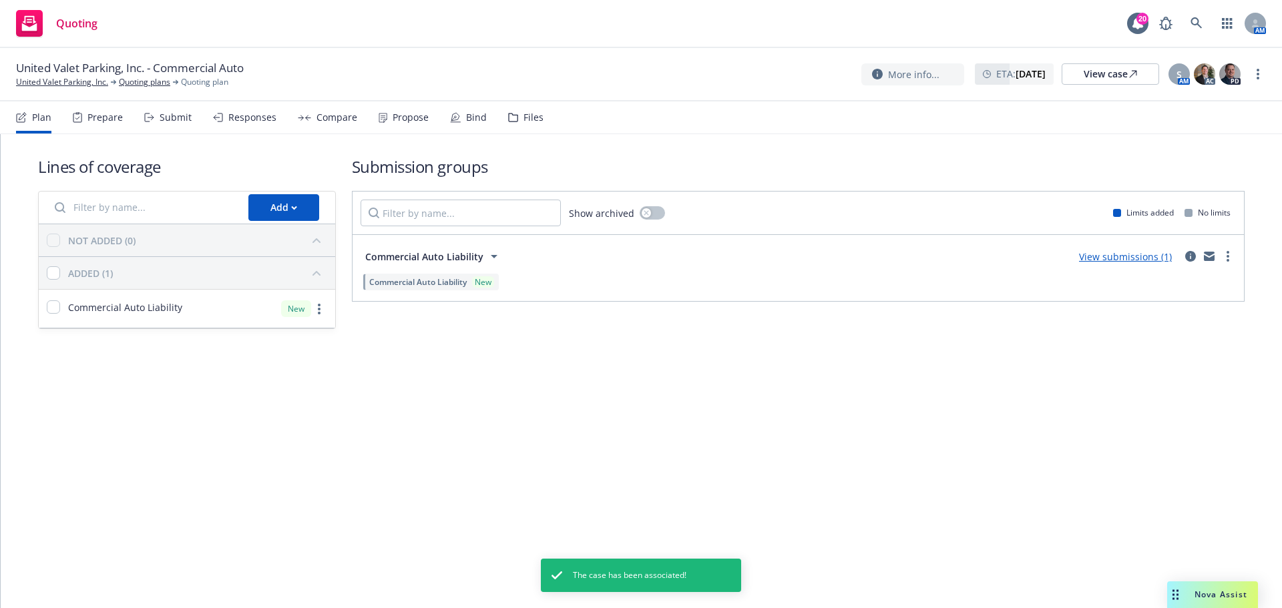
click at [405, 118] on div "Propose" at bounding box center [411, 117] width 36 height 11
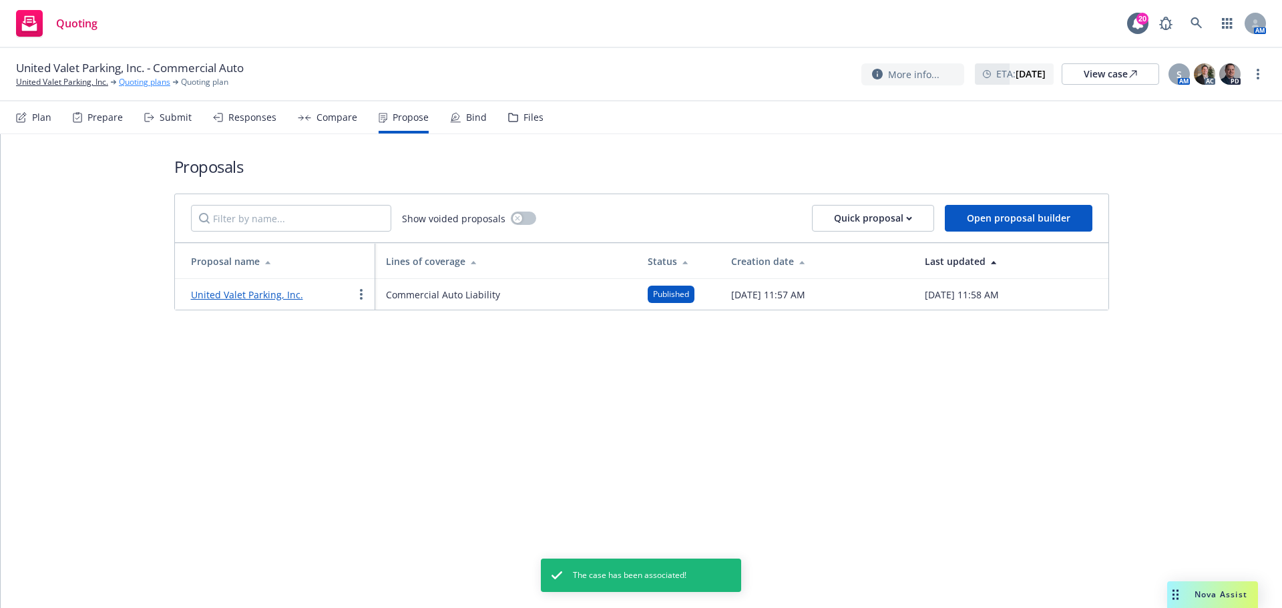
click at [158, 85] on link "Quoting plans" at bounding box center [144, 82] width 51 height 12
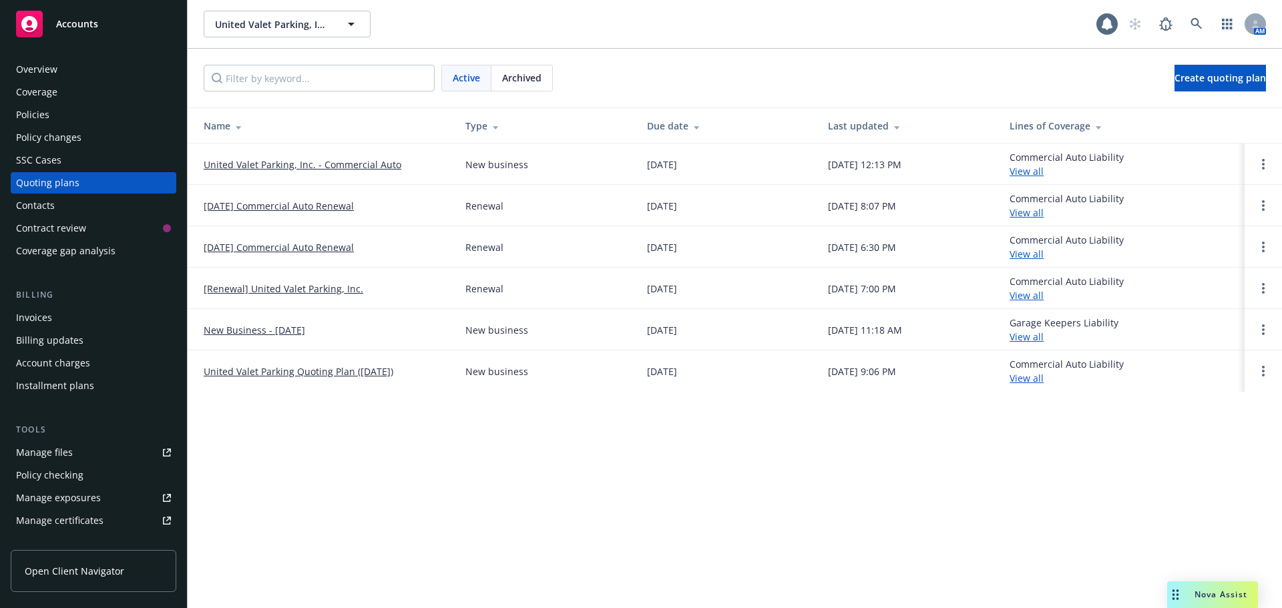
click at [513, 77] on span "Archived" at bounding box center [521, 78] width 39 height 14
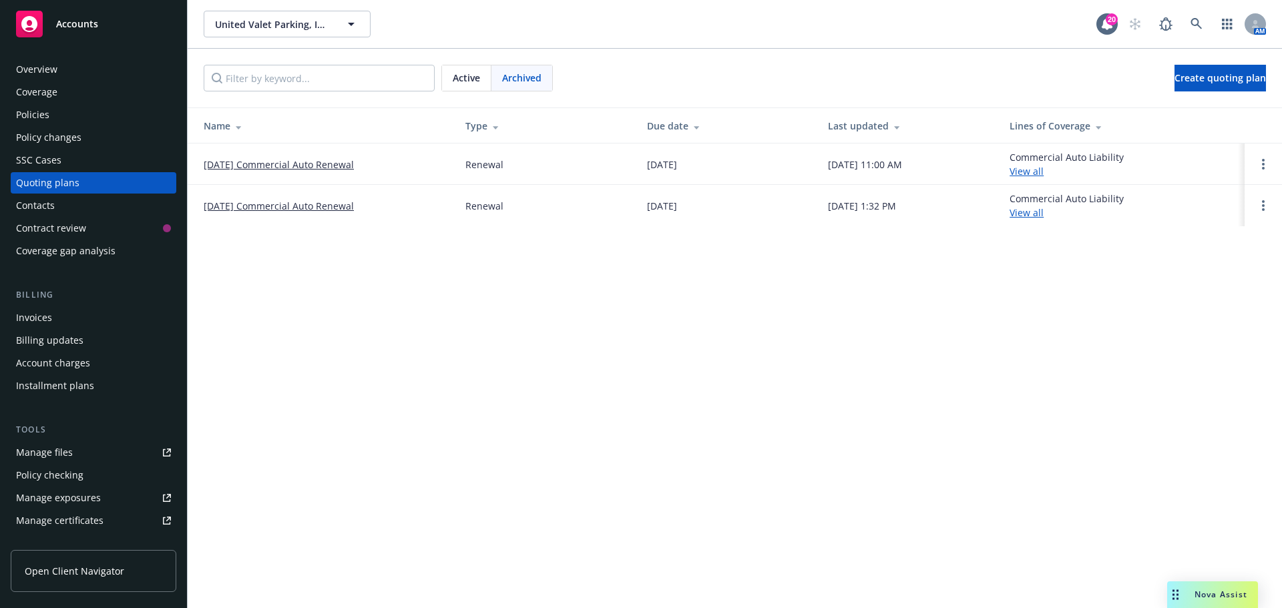
click at [460, 75] on span "Active" at bounding box center [466, 78] width 27 height 14
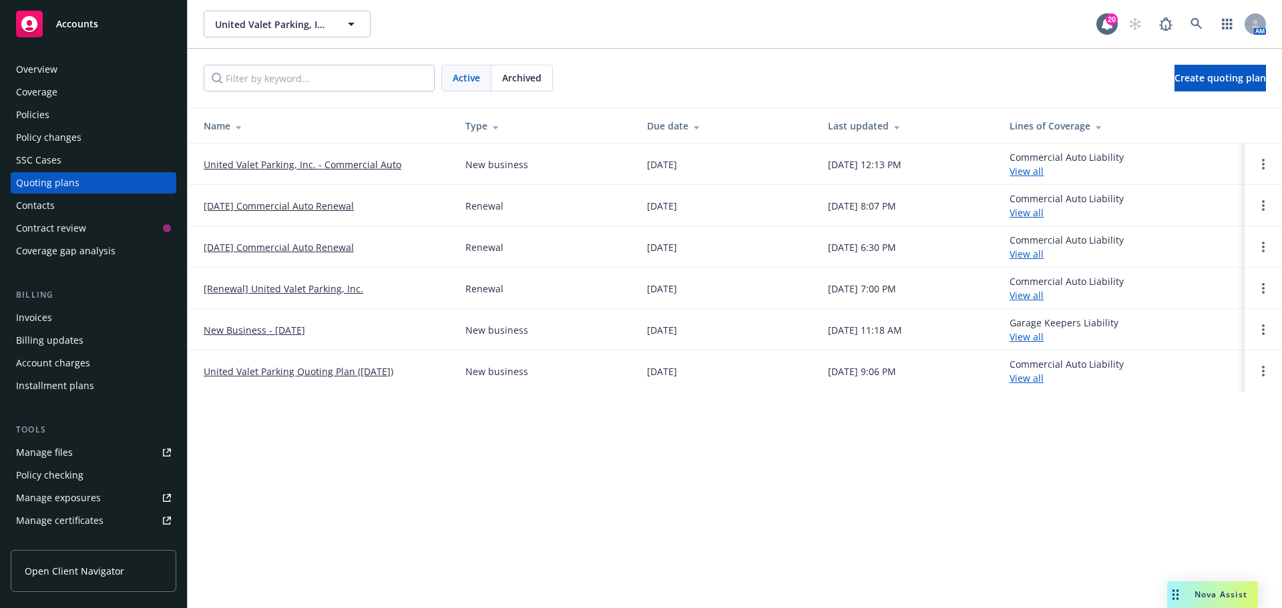
click at [550, 78] on div "Archived" at bounding box center [521, 77] width 61 height 25
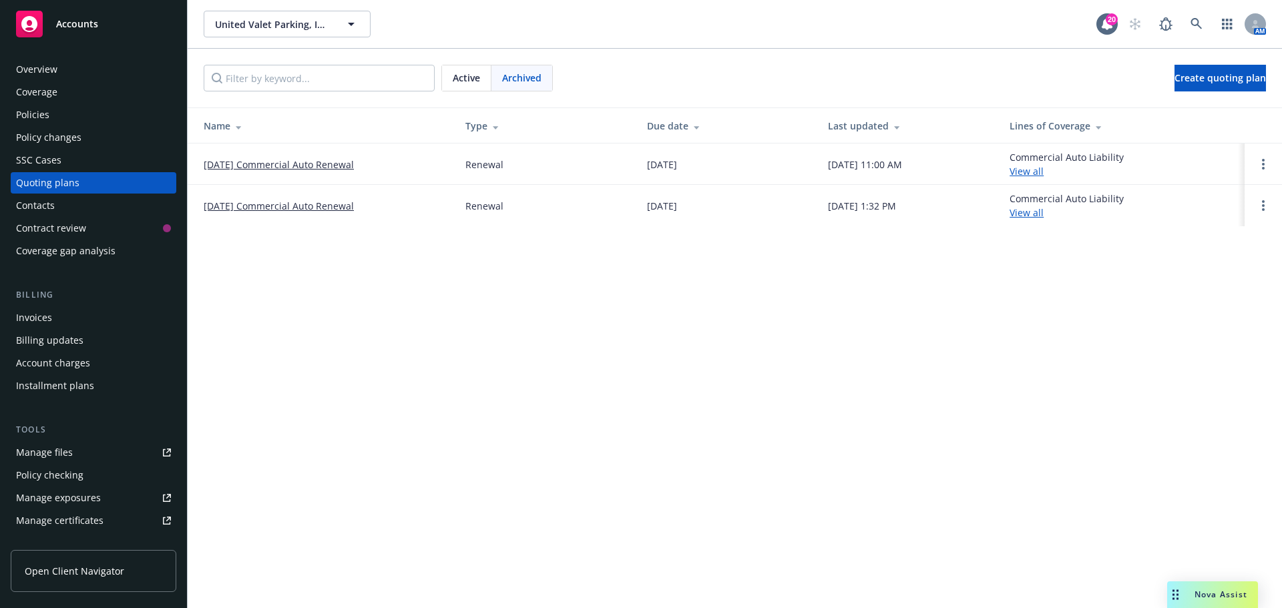
click at [260, 166] on link "[DATE] Commercial Auto Renewal" at bounding box center [279, 165] width 150 height 14
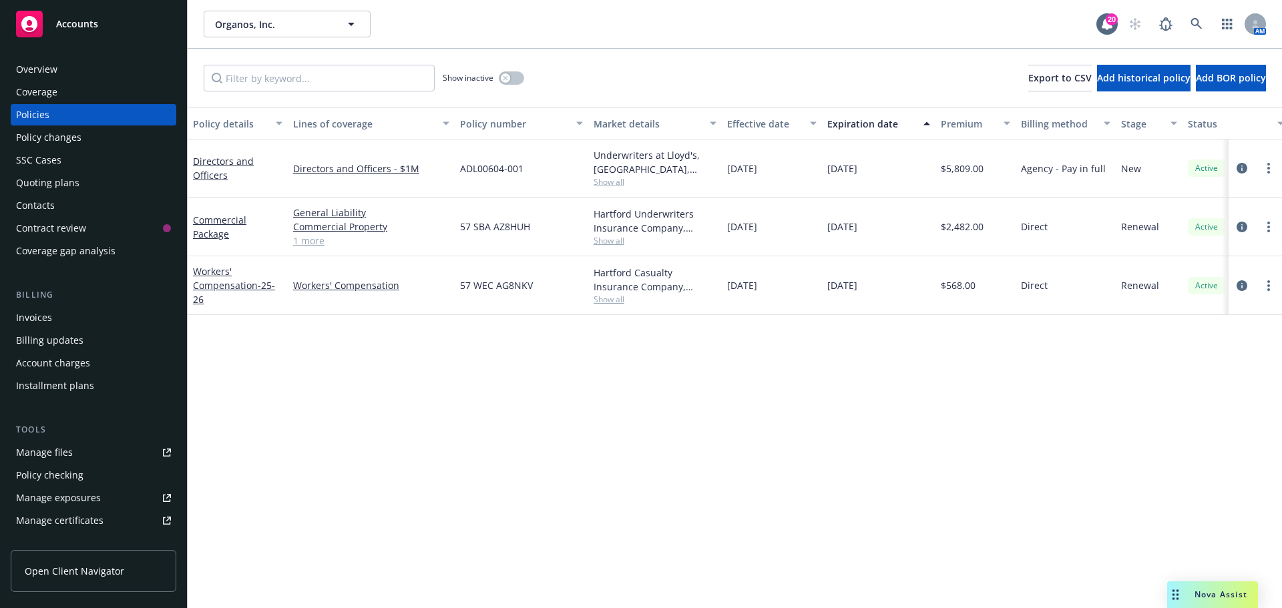
click at [56, 66] on div "Overview" at bounding box center [36, 69] width 41 height 21
